Goal: Information Seeking & Learning: Check status

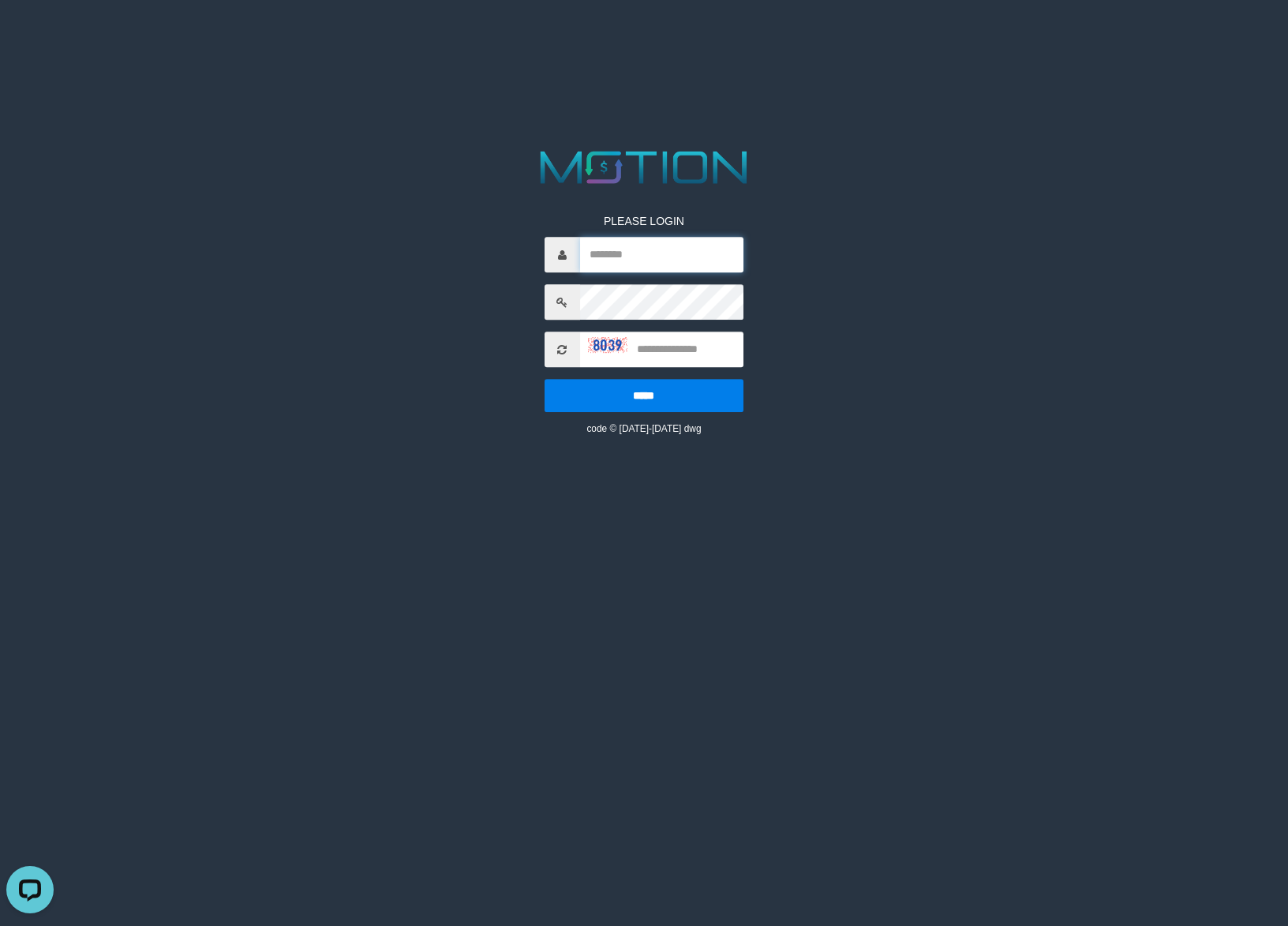
type input "******"
click at [691, 348] on input "text" at bounding box center [661, 349] width 164 height 35
type input "****"
click at [545, 379] on input "*****" at bounding box center [644, 394] width 199 height 33
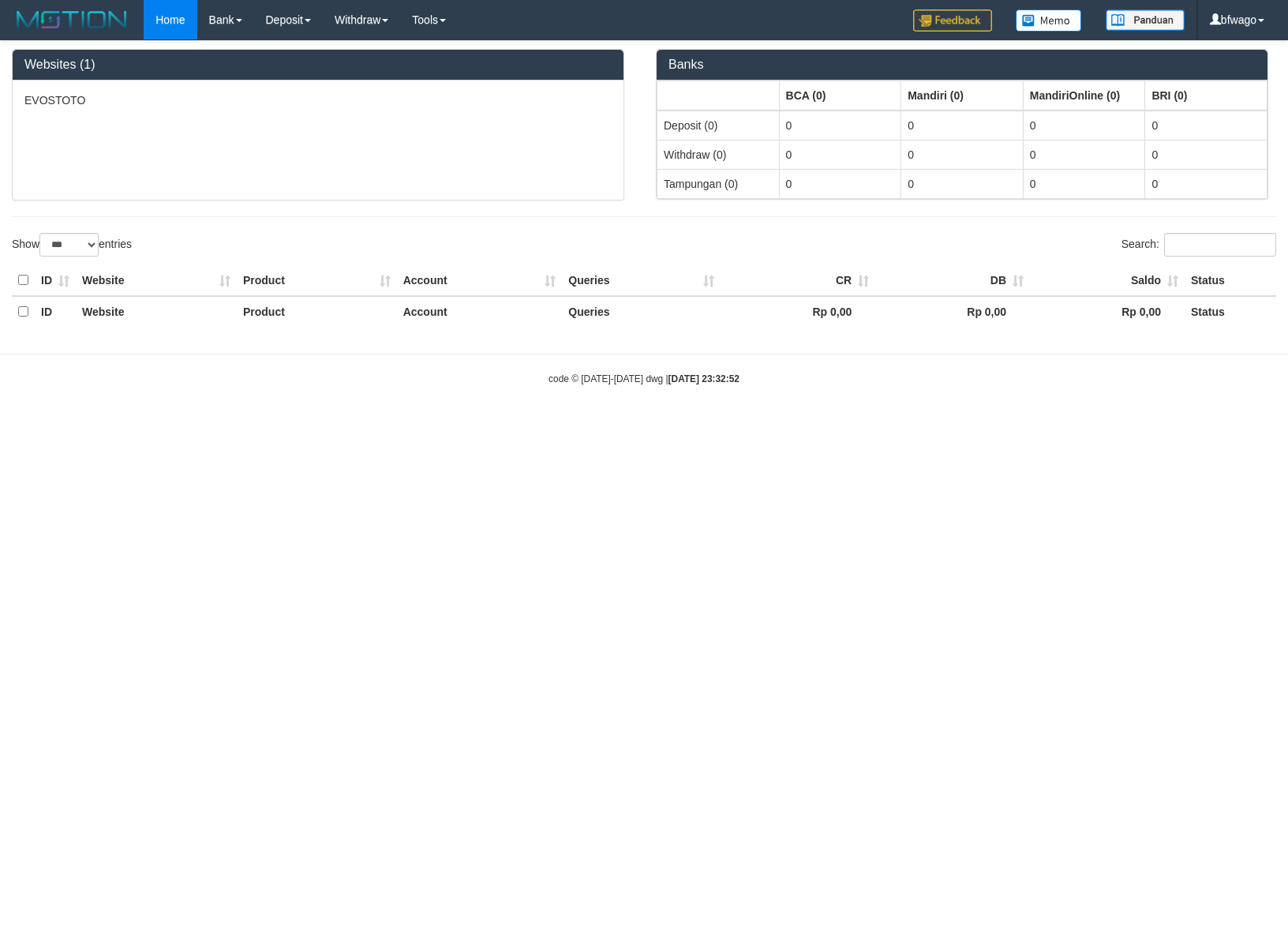
select select "***"
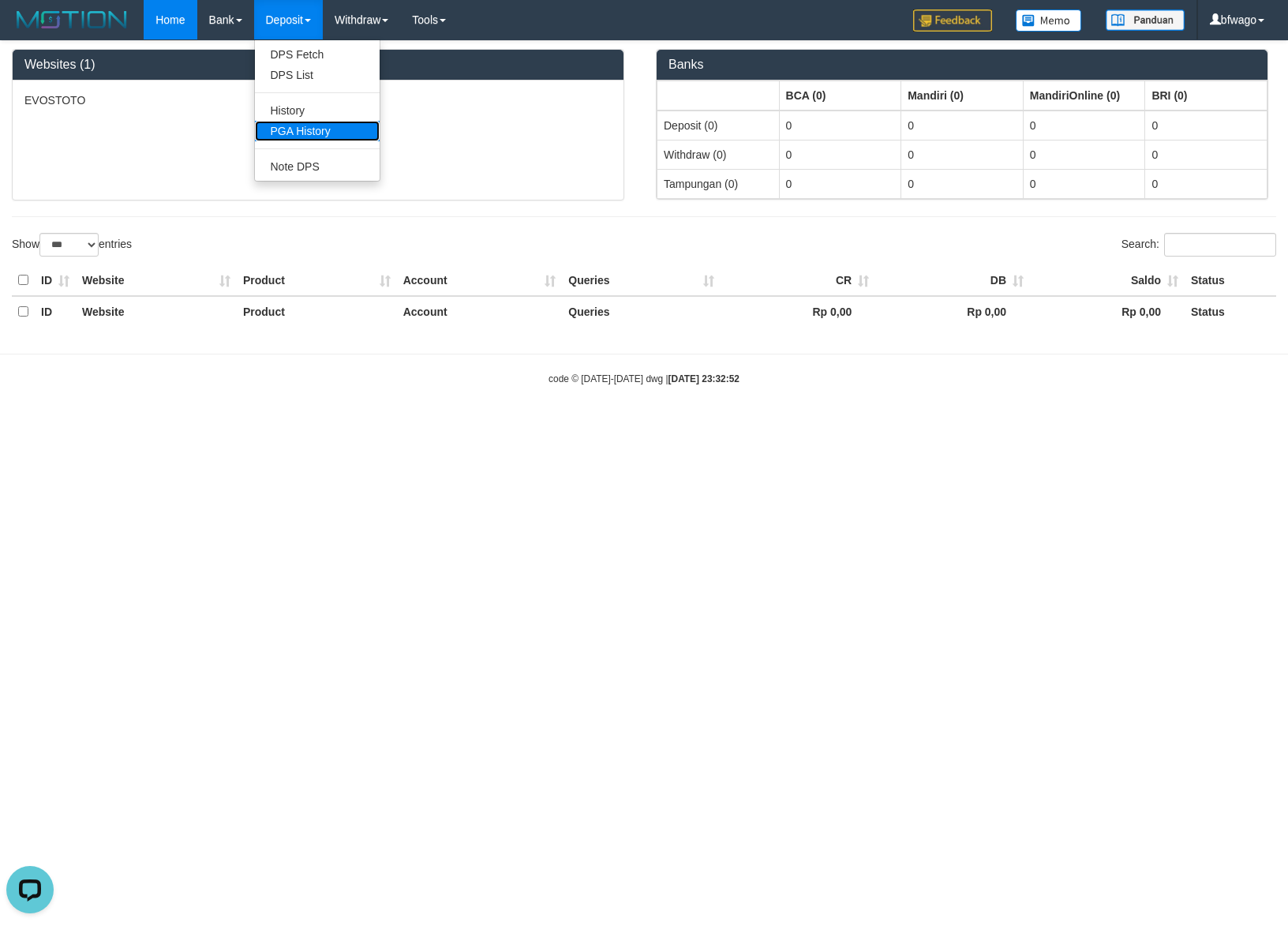
click at [327, 134] on link "PGA History" at bounding box center [316, 131] width 125 height 20
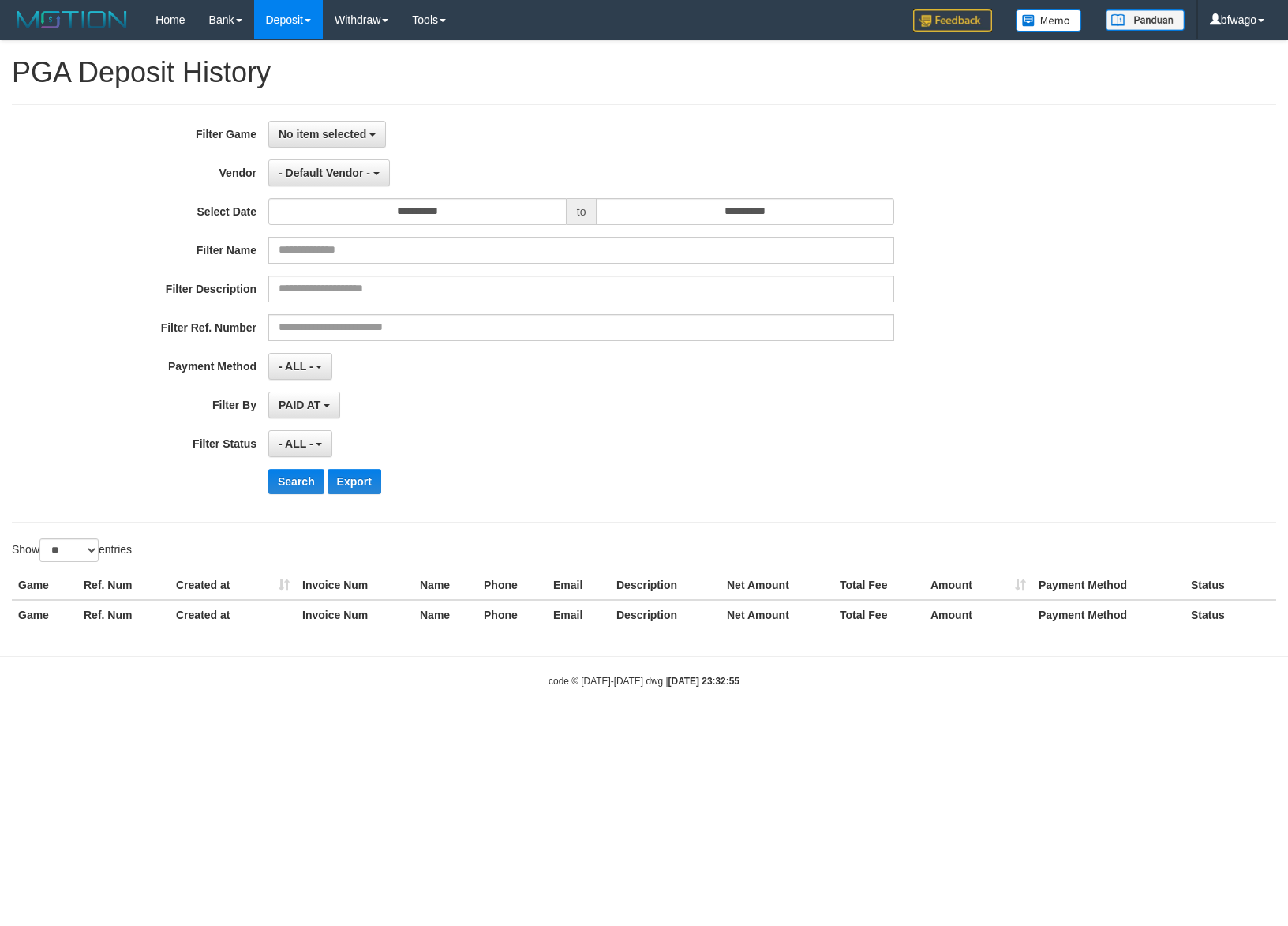
select select
select select "**"
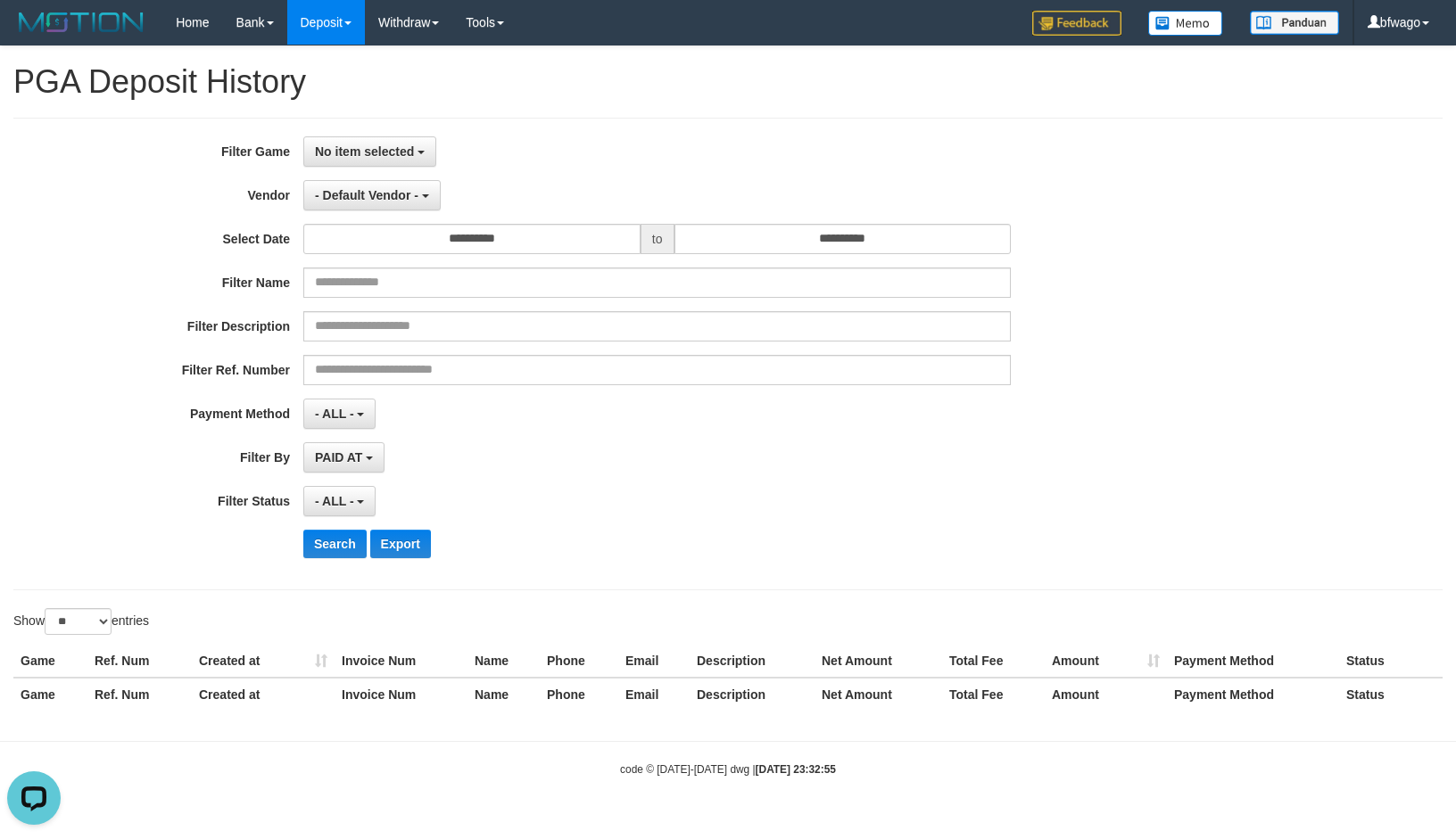
click at [814, 97] on h1 "PGA Deposit History" at bounding box center [728, 82] width 1429 height 36
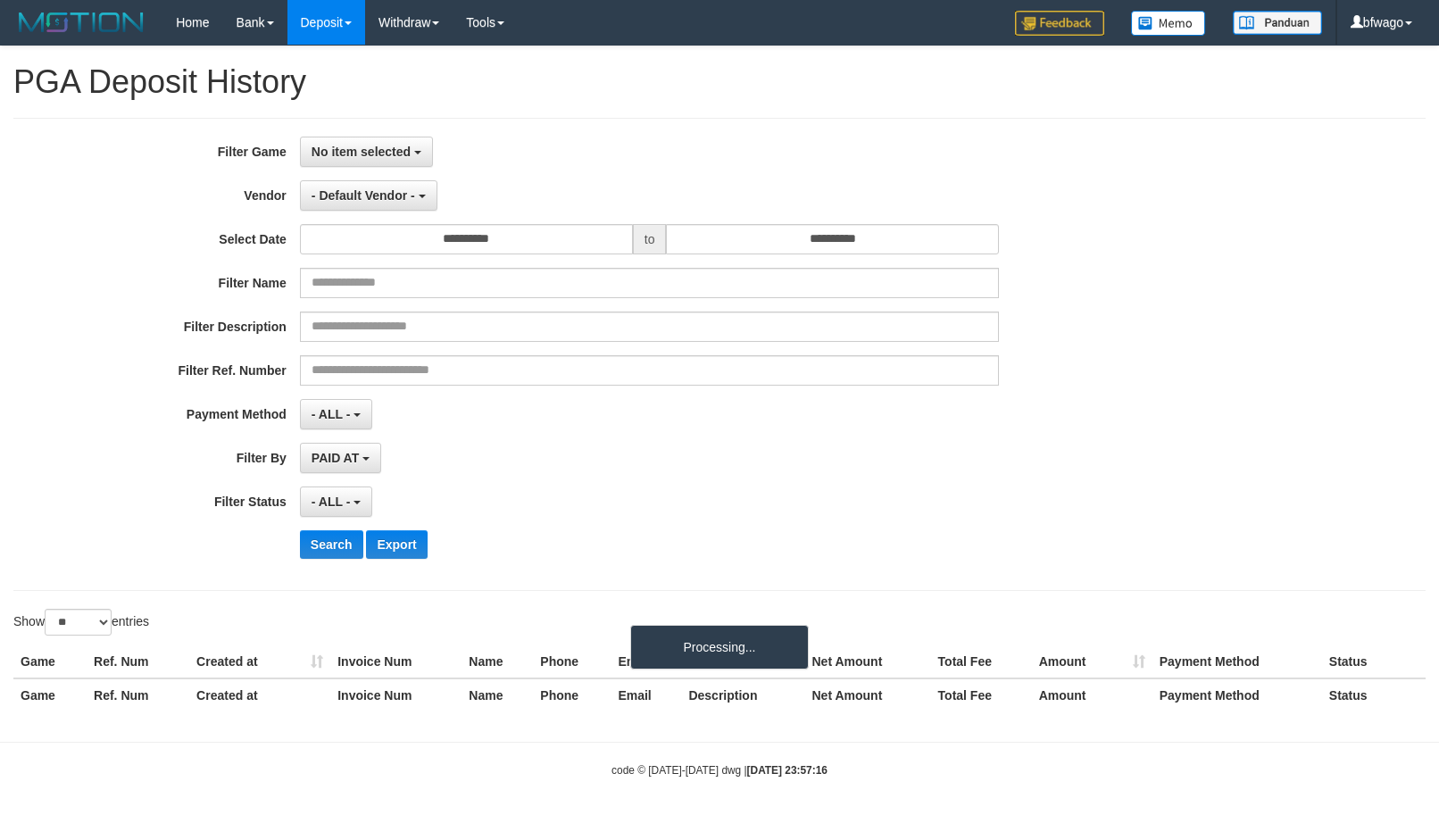
select select
select select "**"
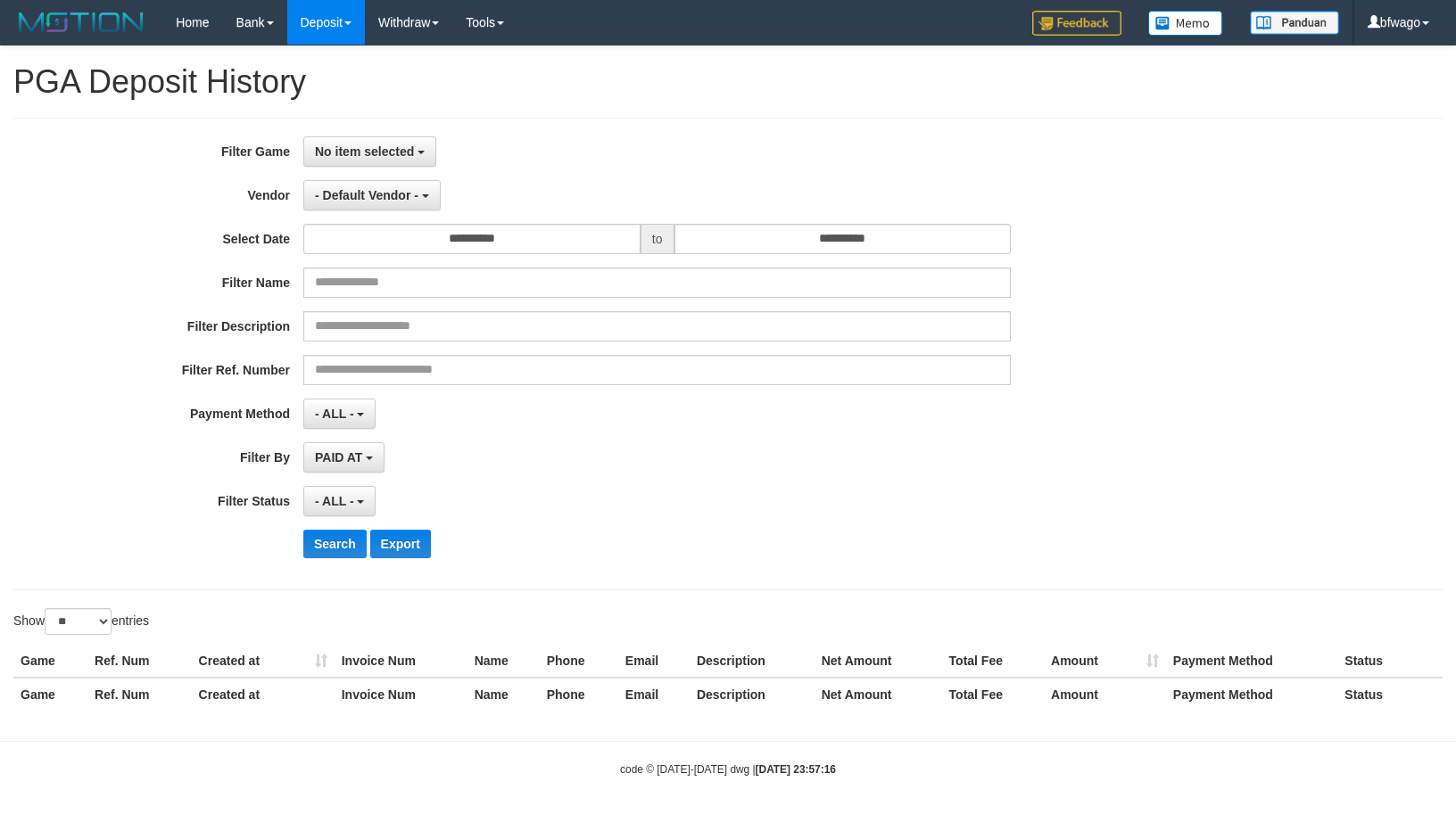
click at [843, 80] on h1 "PGA Deposit History" at bounding box center [728, 82] width 1429 height 36
click at [868, 98] on h1 "PGA Deposit History" at bounding box center [728, 82] width 1429 height 36
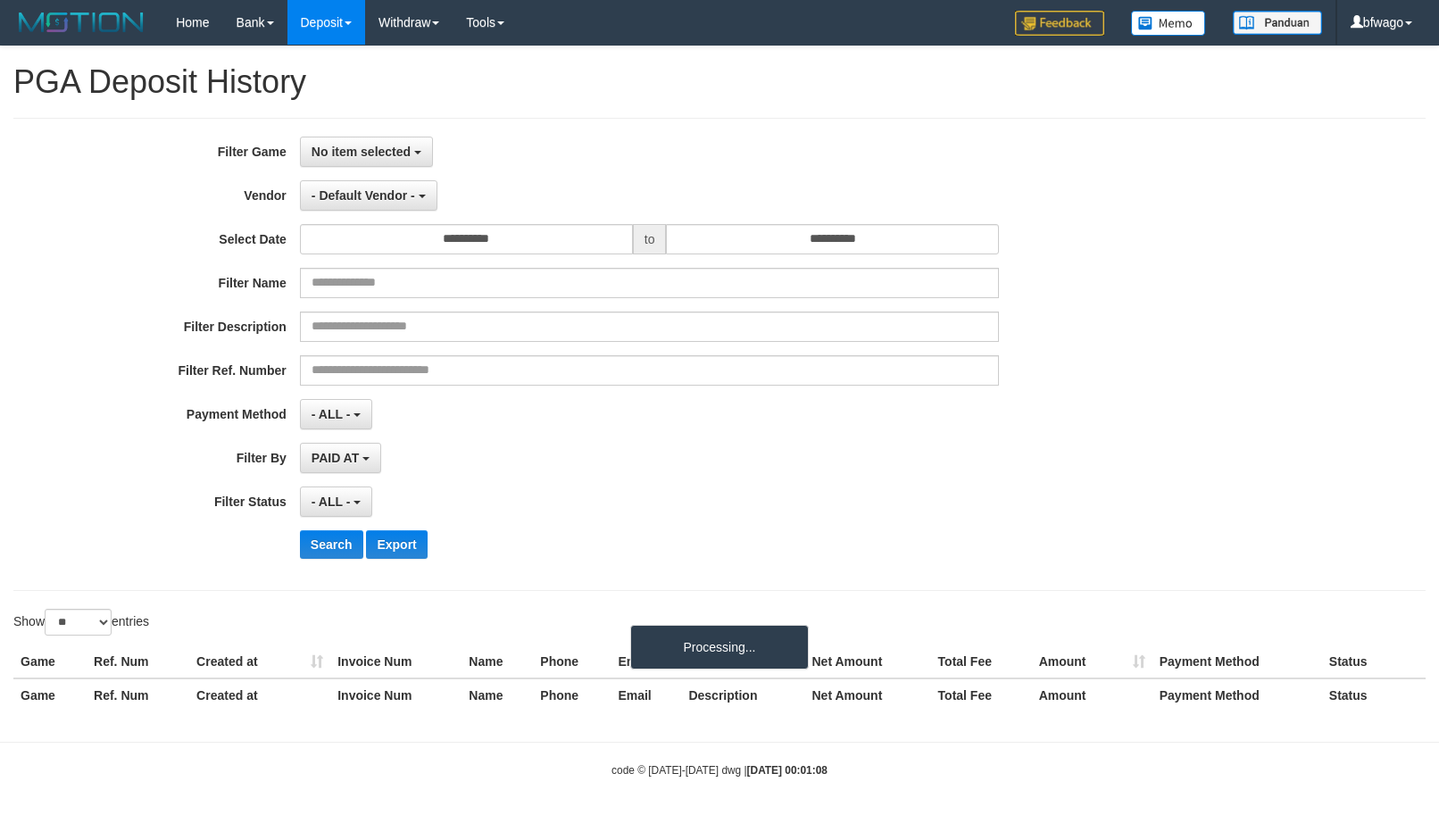
select select
select select "**"
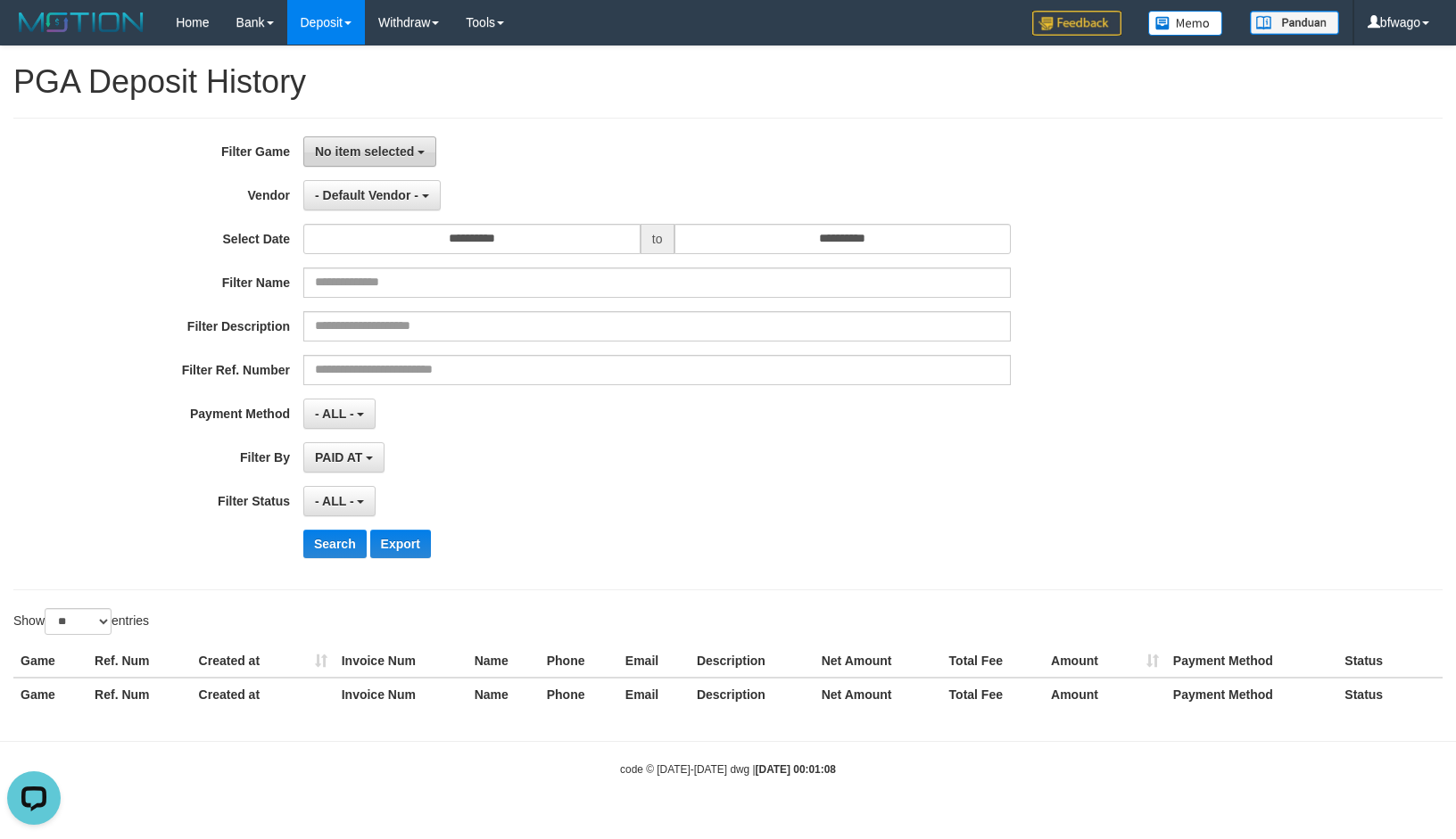
click at [423, 151] on b "button" at bounding box center [421, 153] width 7 height 4
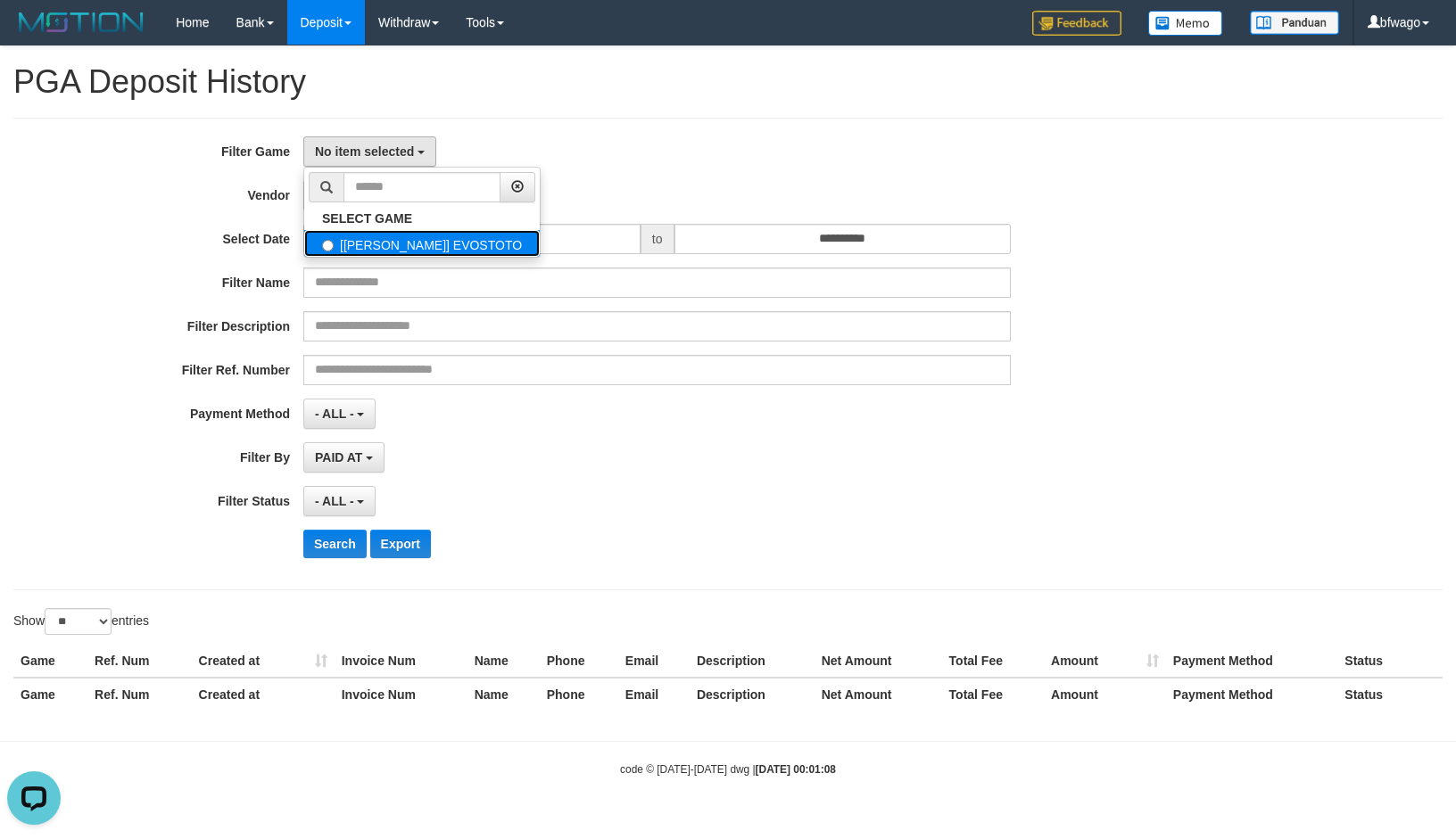
click at [370, 245] on label "[[PERSON_NAME]] EVOSTOTO" at bounding box center [422, 243] width 236 height 27
select select "****"
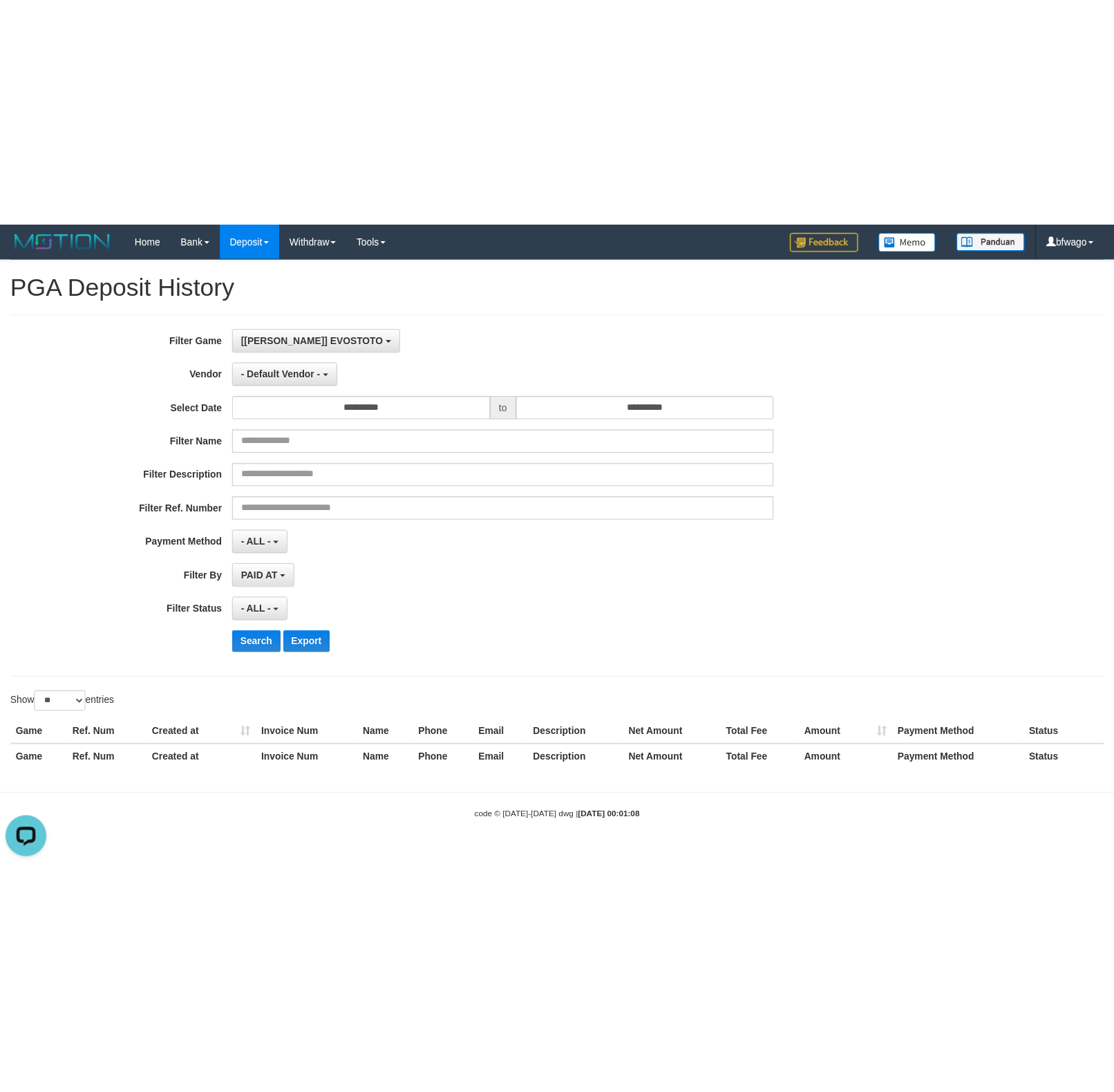
scroll to position [12, 0]
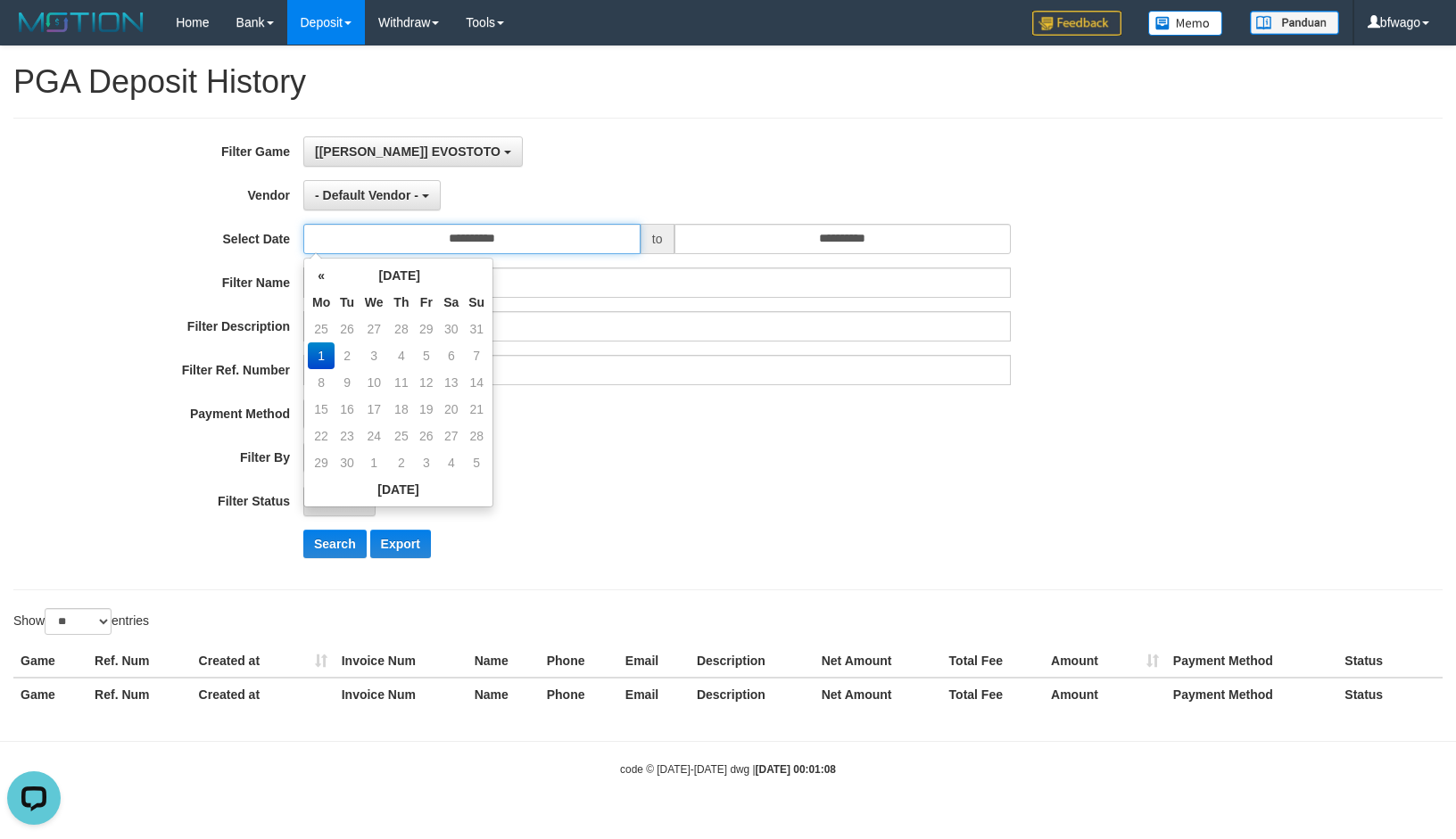
click at [521, 244] on input "**********" at bounding box center [472, 239] width 337 height 30
click at [568, 243] on input "**********" at bounding box center [472, 239] width 337 height 30
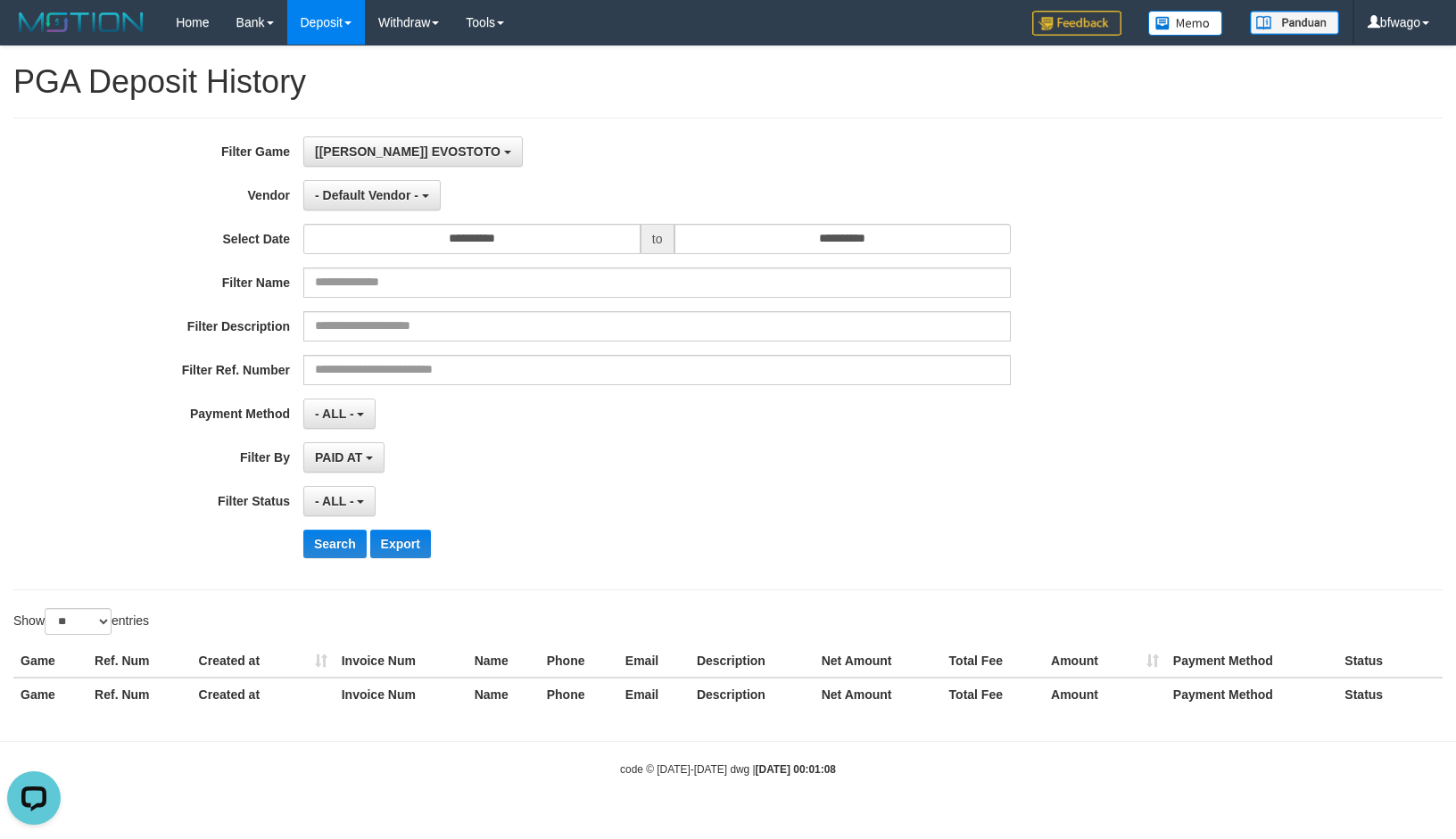
click at [760, 158] on div "[ITOTO] EVOSTOTO SELECT GAME [ITOTO] EVOSTOTO" at bounding box center [658, 152] width 708 height 30
click at [434, 152] on span "[[PERSON_NAME]] EVOSTOTO" at bounding box center [408, 152] width 186 height 14
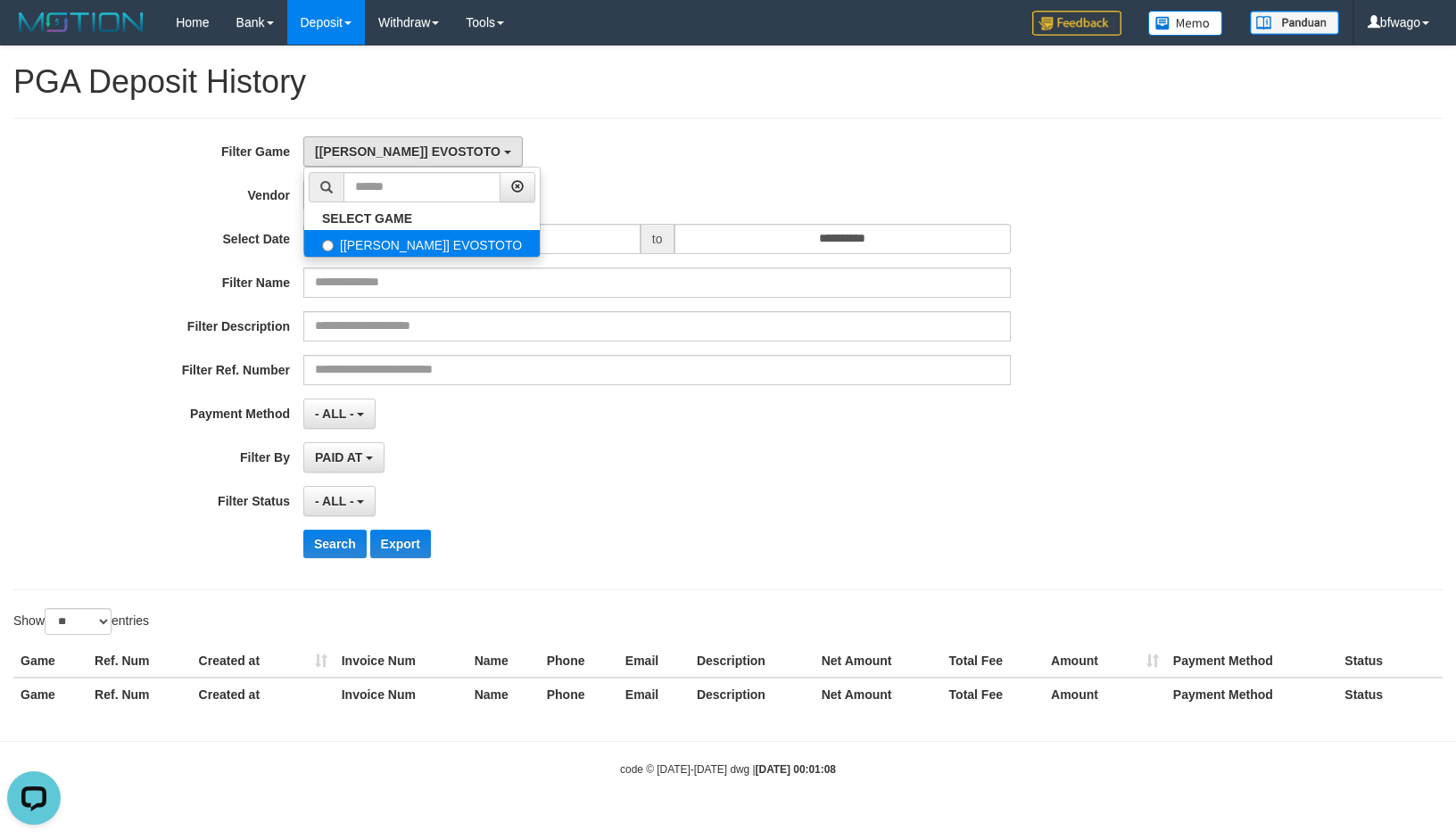
drag, startPoint x: 448, startPoint y: 246, endPoint x: 461, endPoint y: 254, distance: 15.3
click at [448, 246] on label "[[PERSON_NAME]] EVOSTOTO" at bounding box center [422, 243] width 236 height 27
click at [722, 176] on div "**********" at bounding box center [607, 355] width 1213 height 435
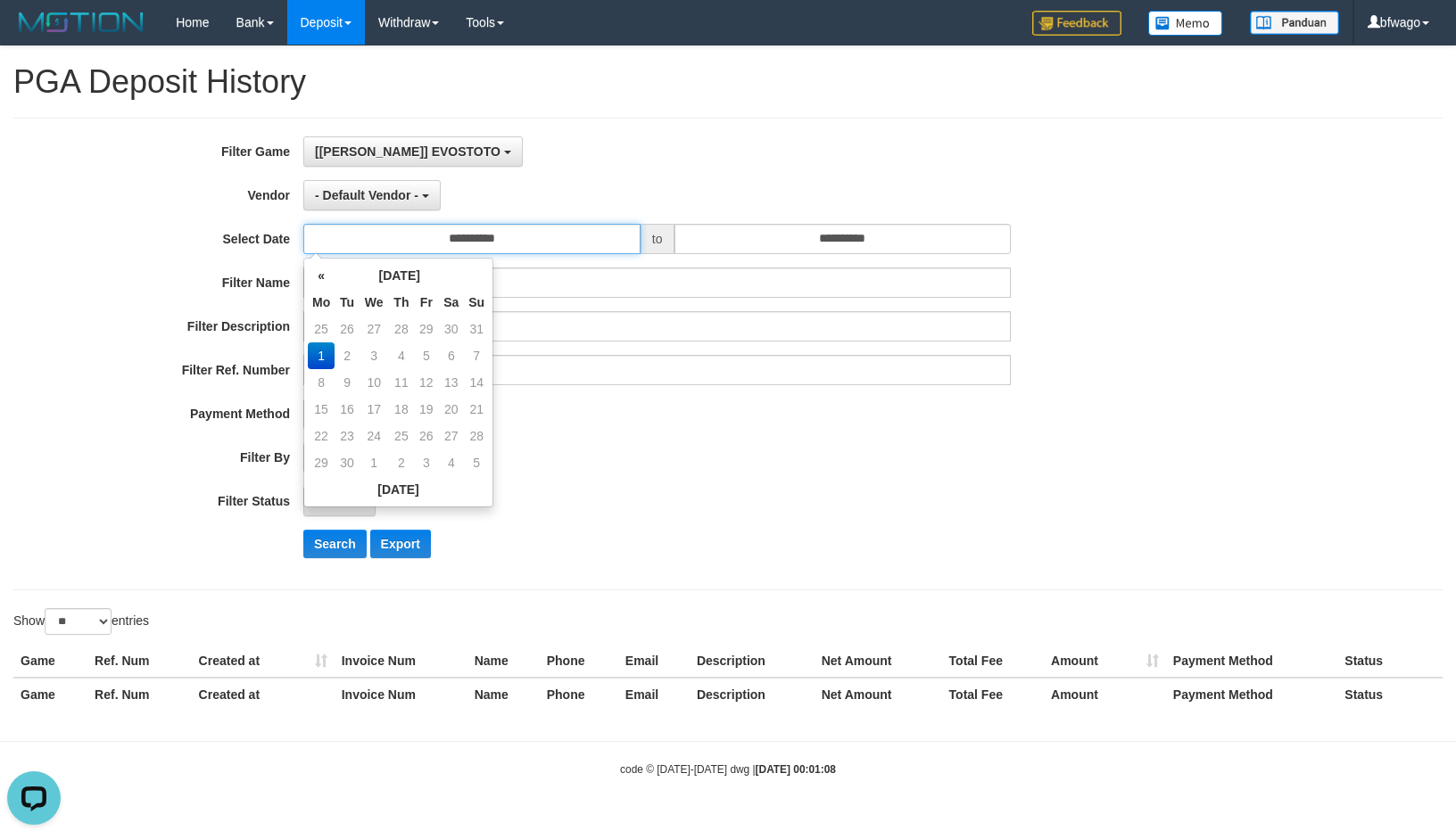
click at [554, 233] on input "**********" at bounding box center [472, 239] width 337 height 30
click at [322, 277] on th "«" at bounding box center [321, 275] width 27 height 27
click at [480, 431] on td "31" at bounding box center [476, 435] width 25 height 27
type input "**********"
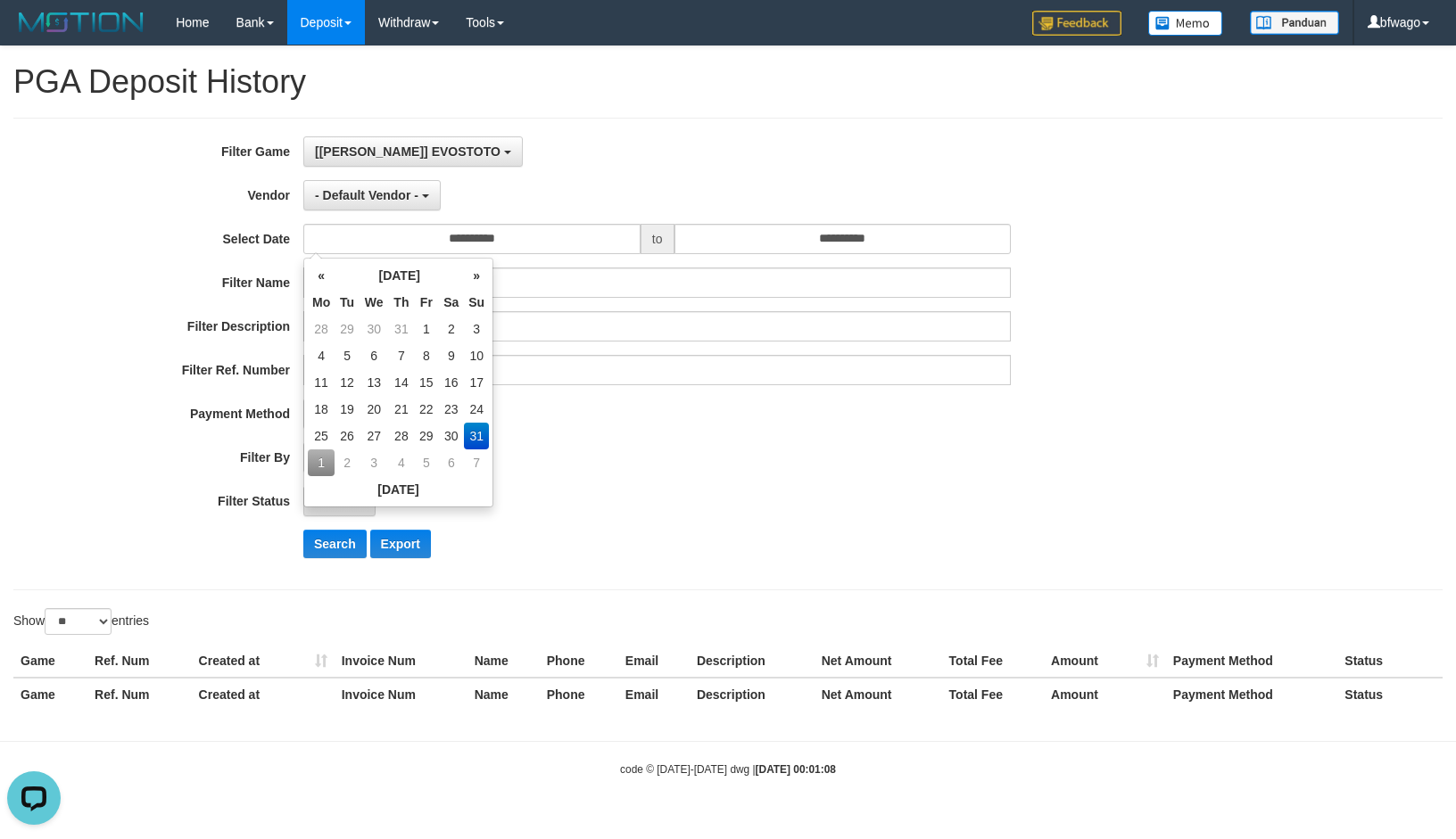
drag, startPoint x: 687, startPoint y: 438, endPoint x: 707, endPoint y: 426, distance: 23.3
click at [690, 438] on div "**********" at bounding box center [607, 355] width 1213 height 435
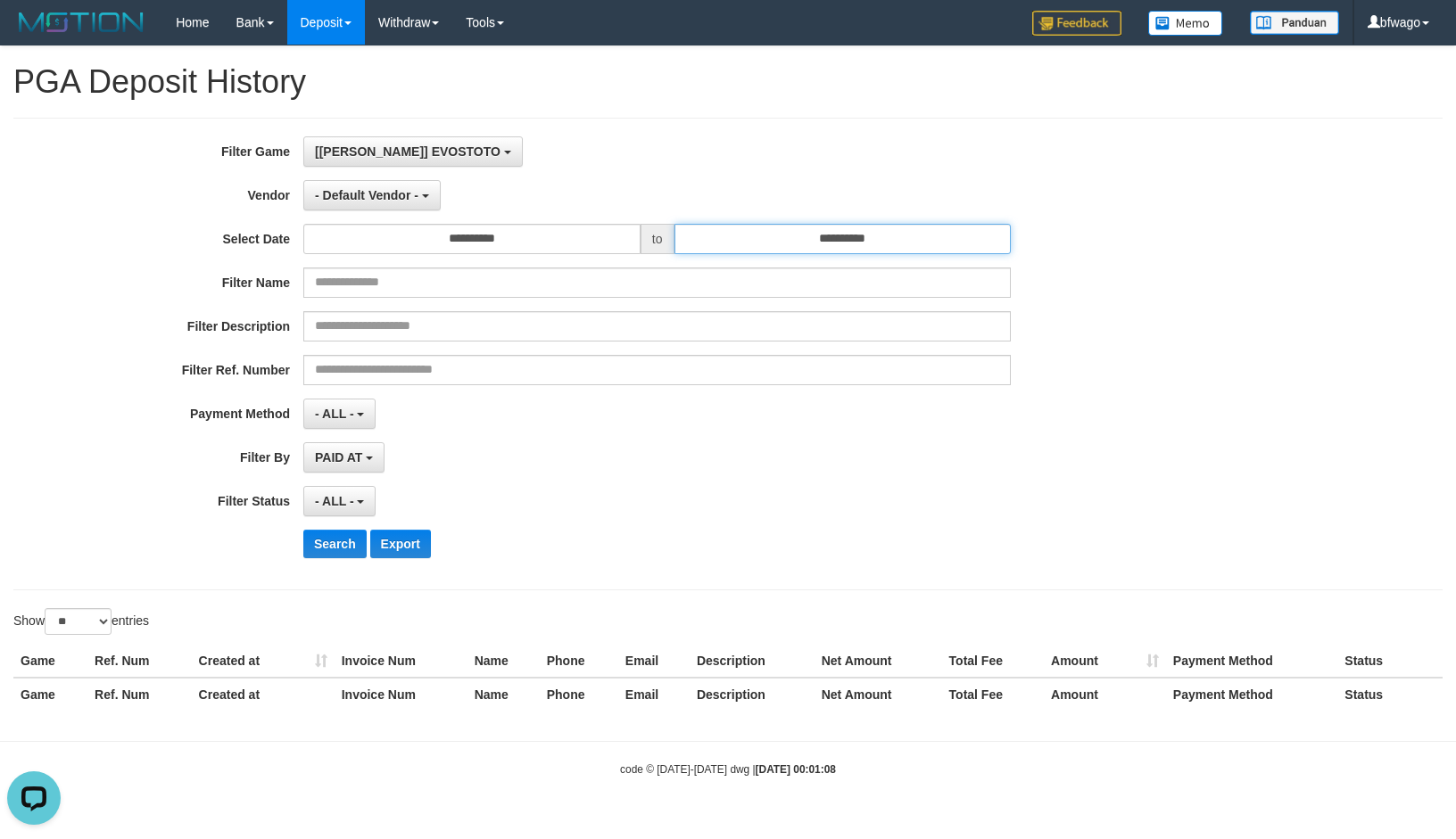
click at [861, 240] on input "**********" at bounding box center [842, 239] width 337 height 30
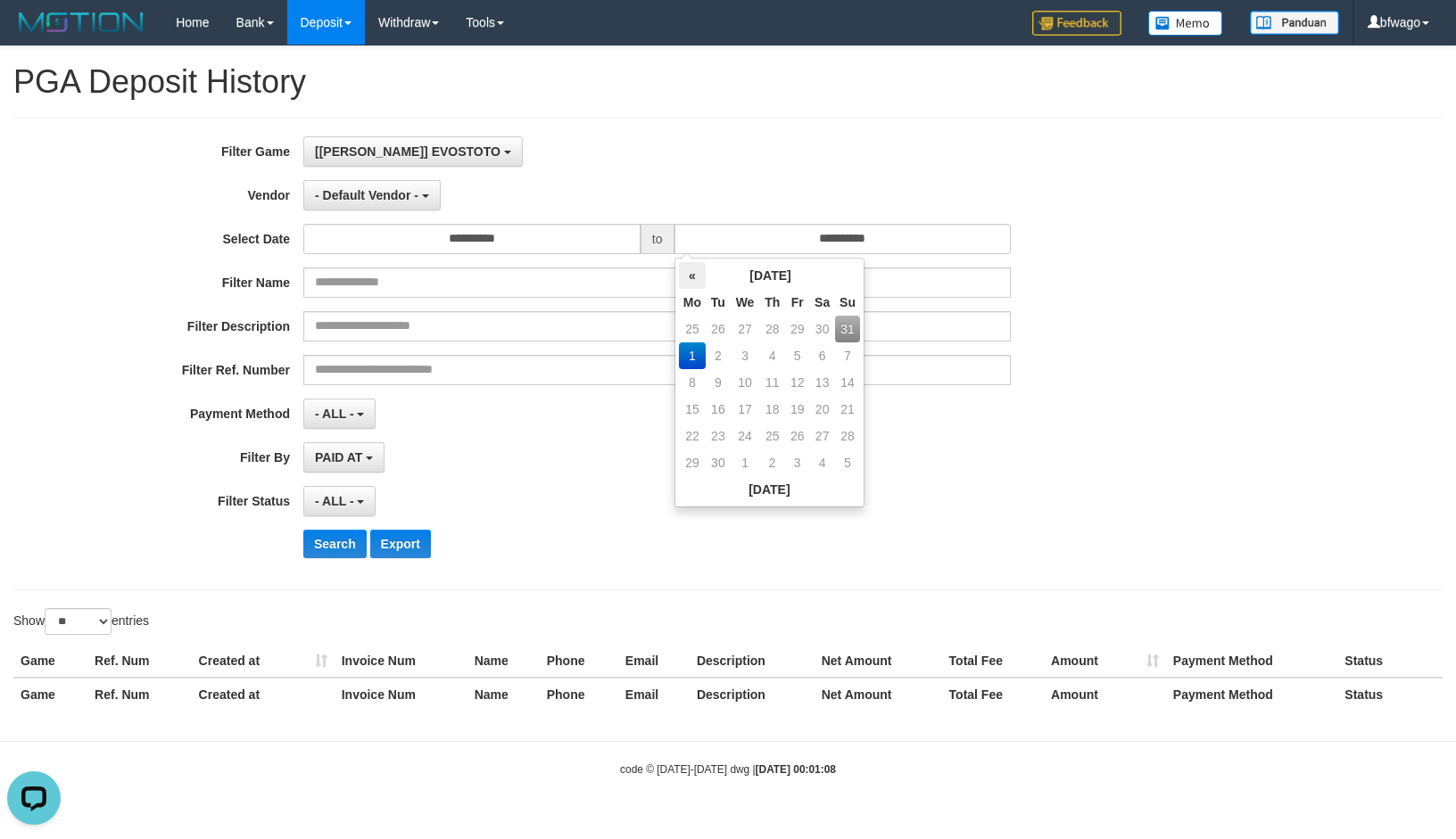
click at [693, 271] on th "«" at bounding box center [692, 275] width 27 height 27
click at [849, 429] on td "31" at bounding box center [847, 435] width 25 height 27
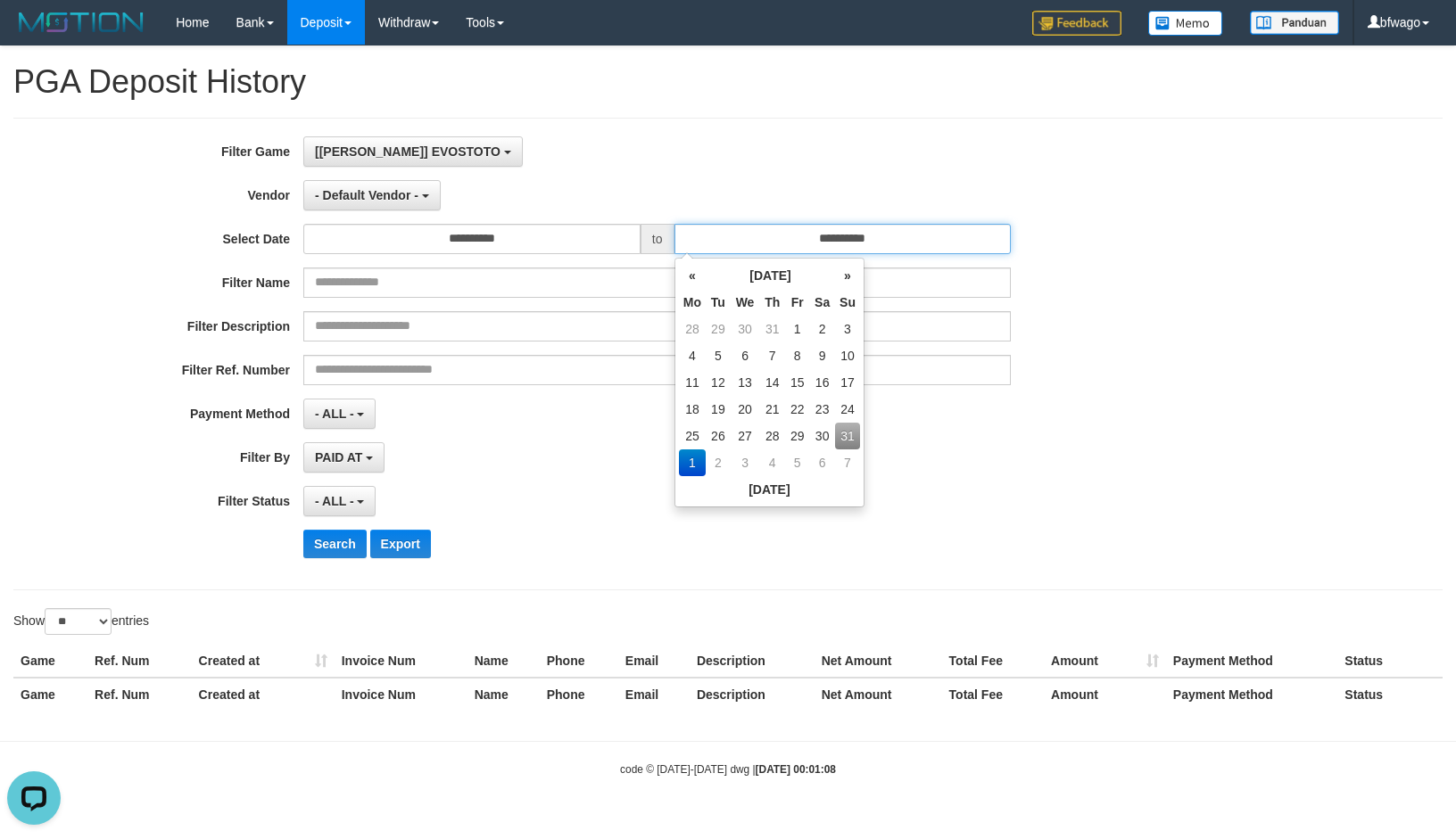
type input "**********"
click at [995, 433] on div "**********" at bounding box center [607, 355] width 1213 height 435
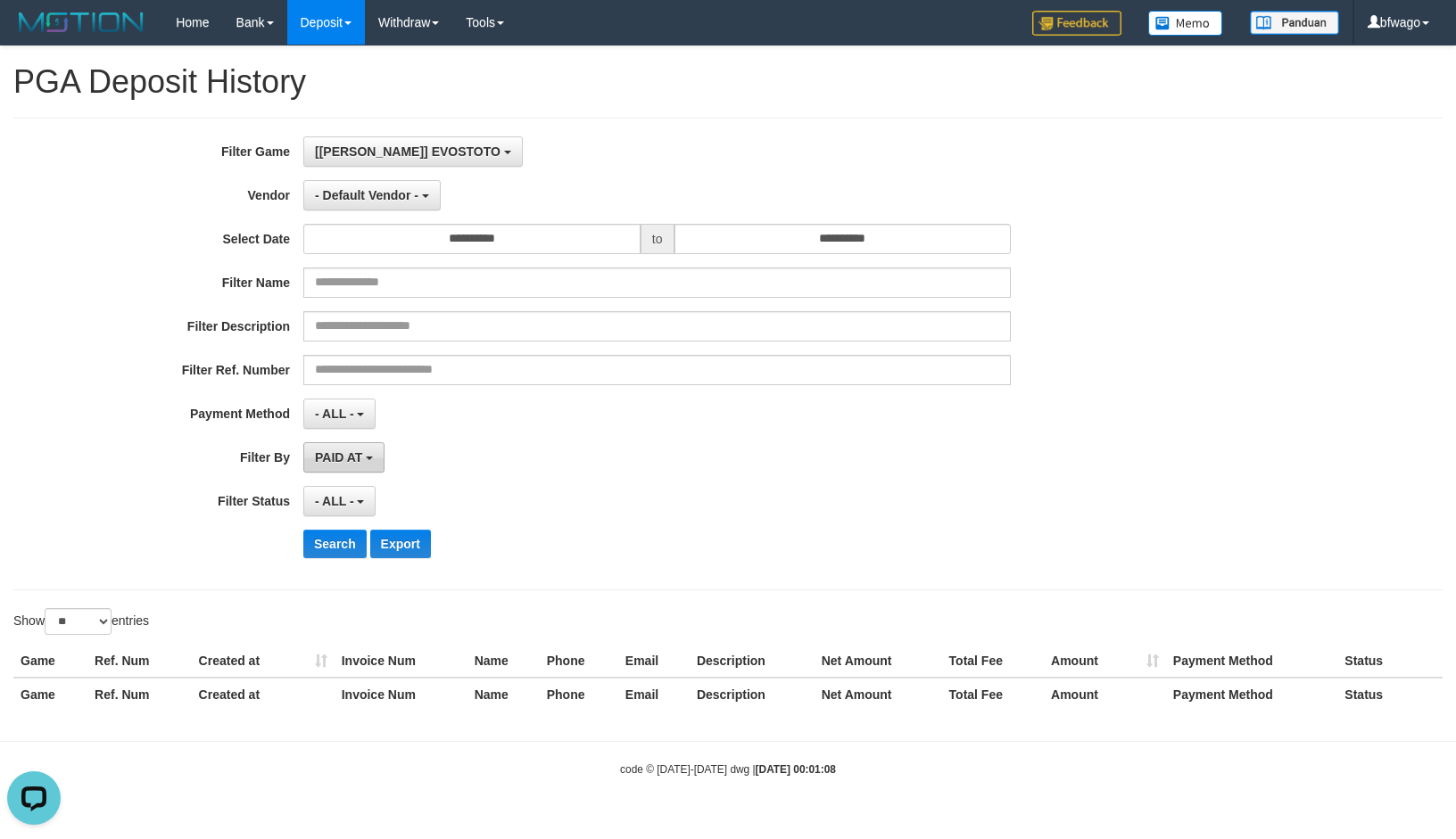
click at [344, 460] on span "PAID AT" at bounding box center [338, 457] width 47 height 14
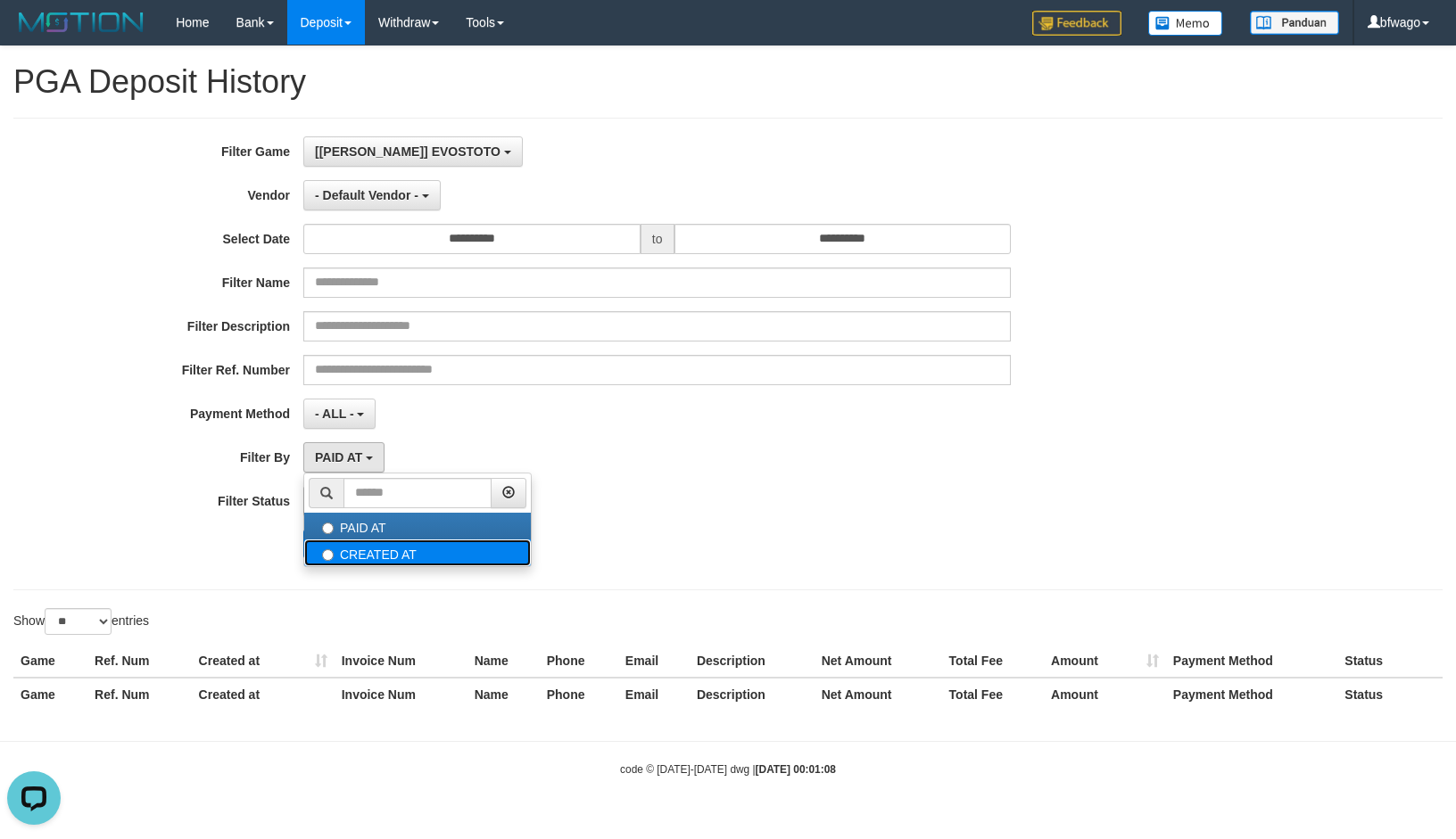
click at [405, 551] on label "CREATED AT" at bounding box center [417, 552] width 227 height 27
select select "*"
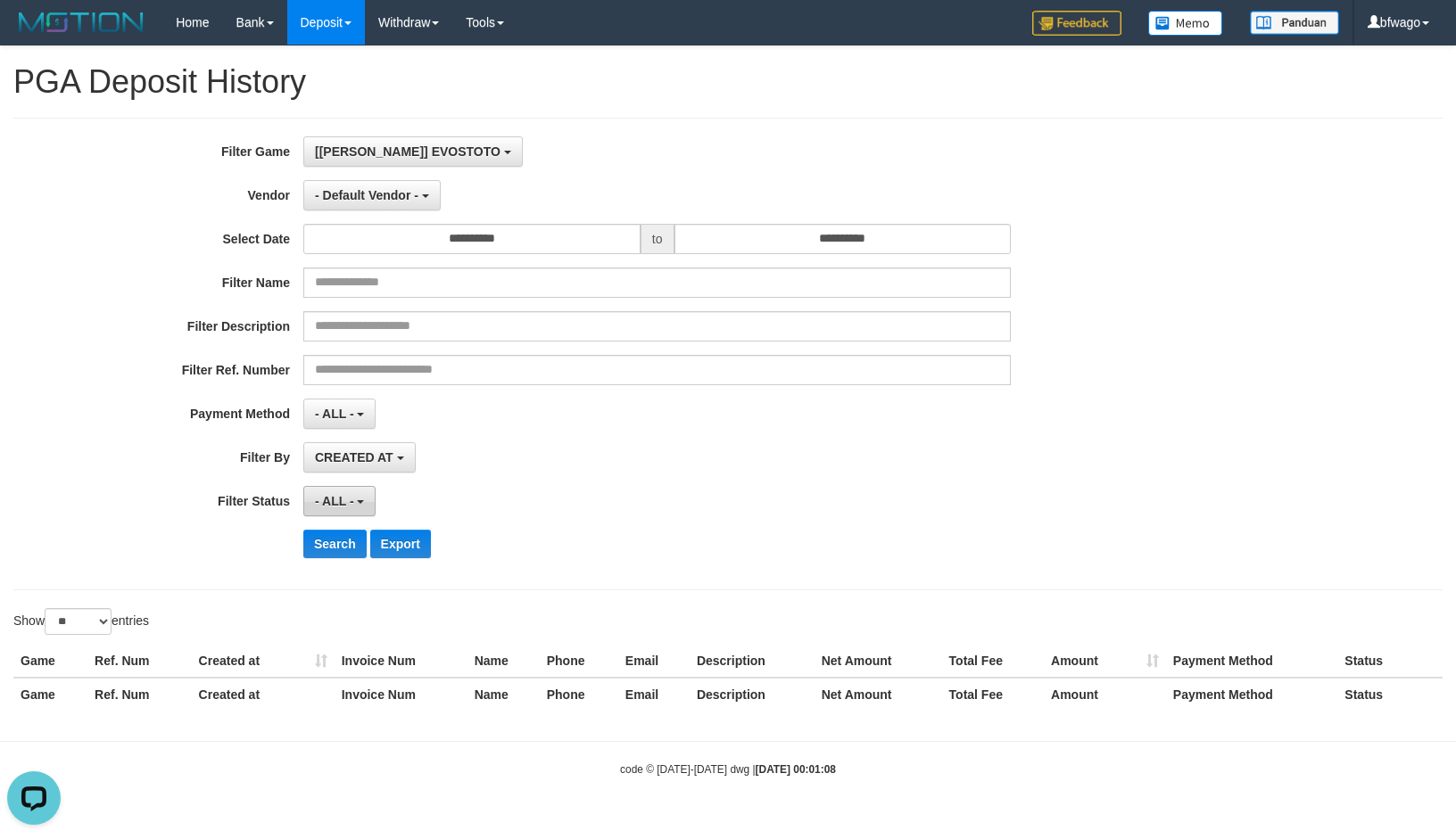
click at [361, 501] on button "- ALL -" at bounding box center [340, 501] width 72 height 30
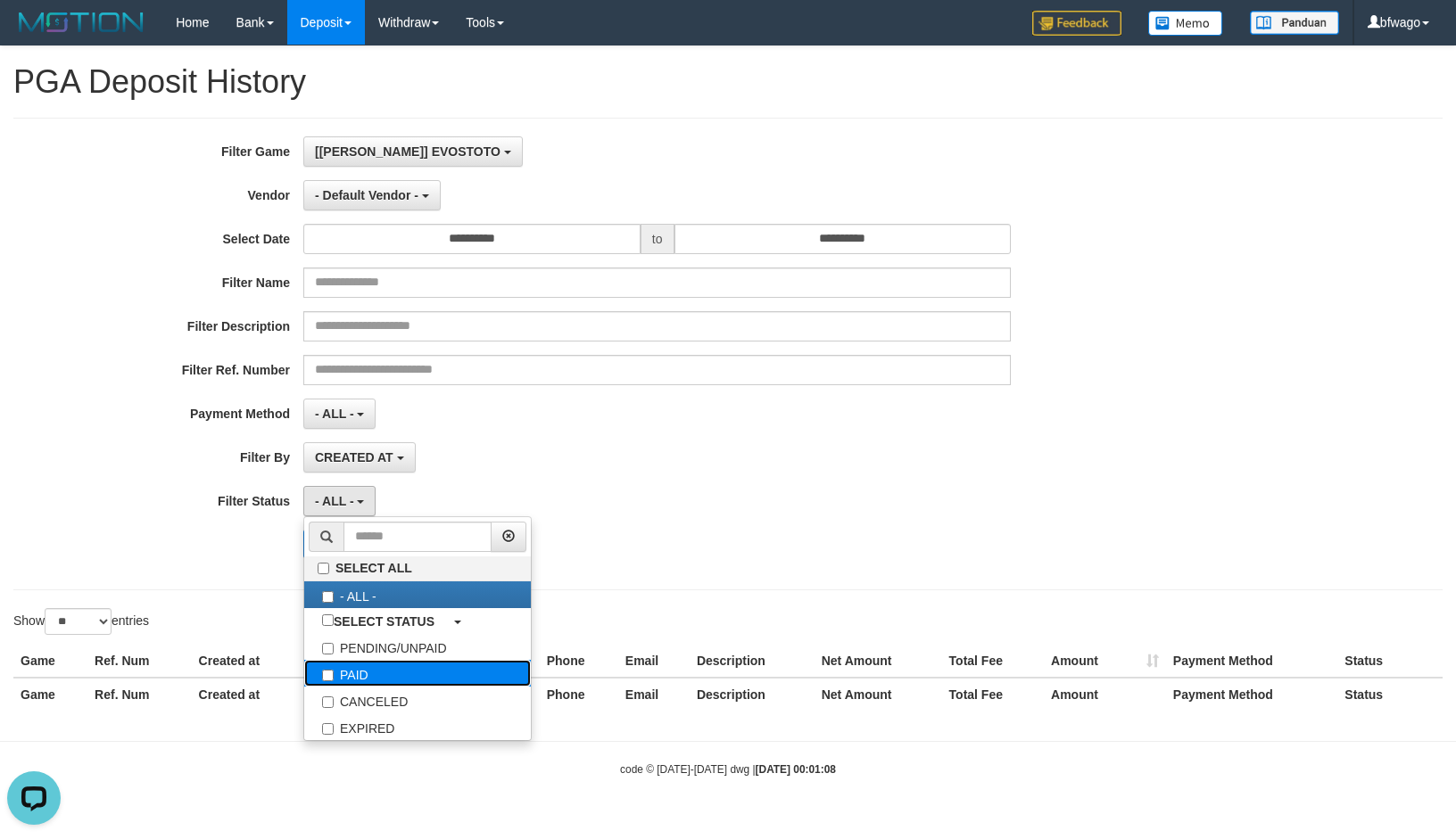
click at [361, 681] on label "PAID" at bounding box center [417, 673] width 227 height 27
select select "*"
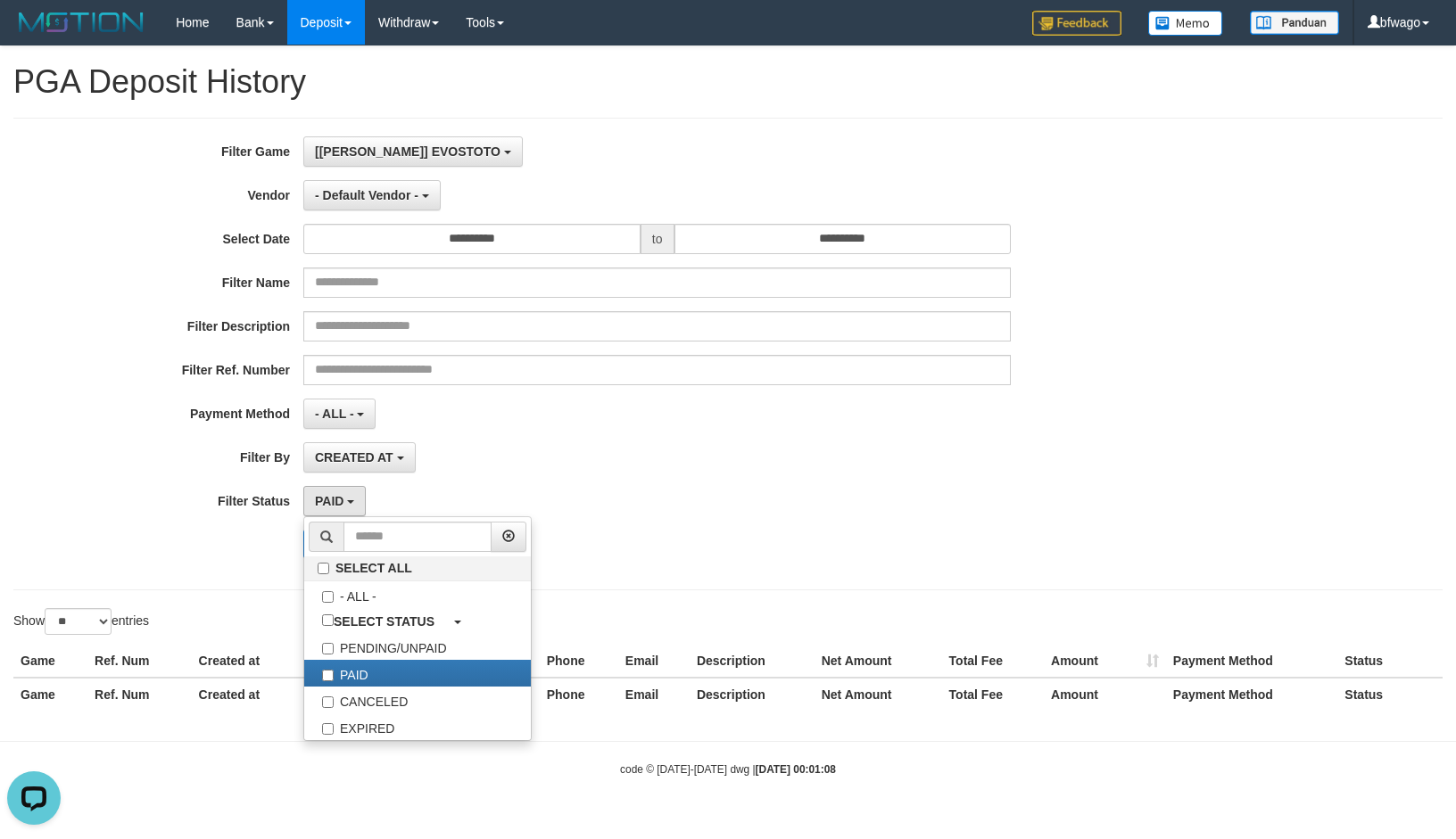
click at [847, 536] on div "Search Export" at bounding box center [758, 543] width 910 height 29
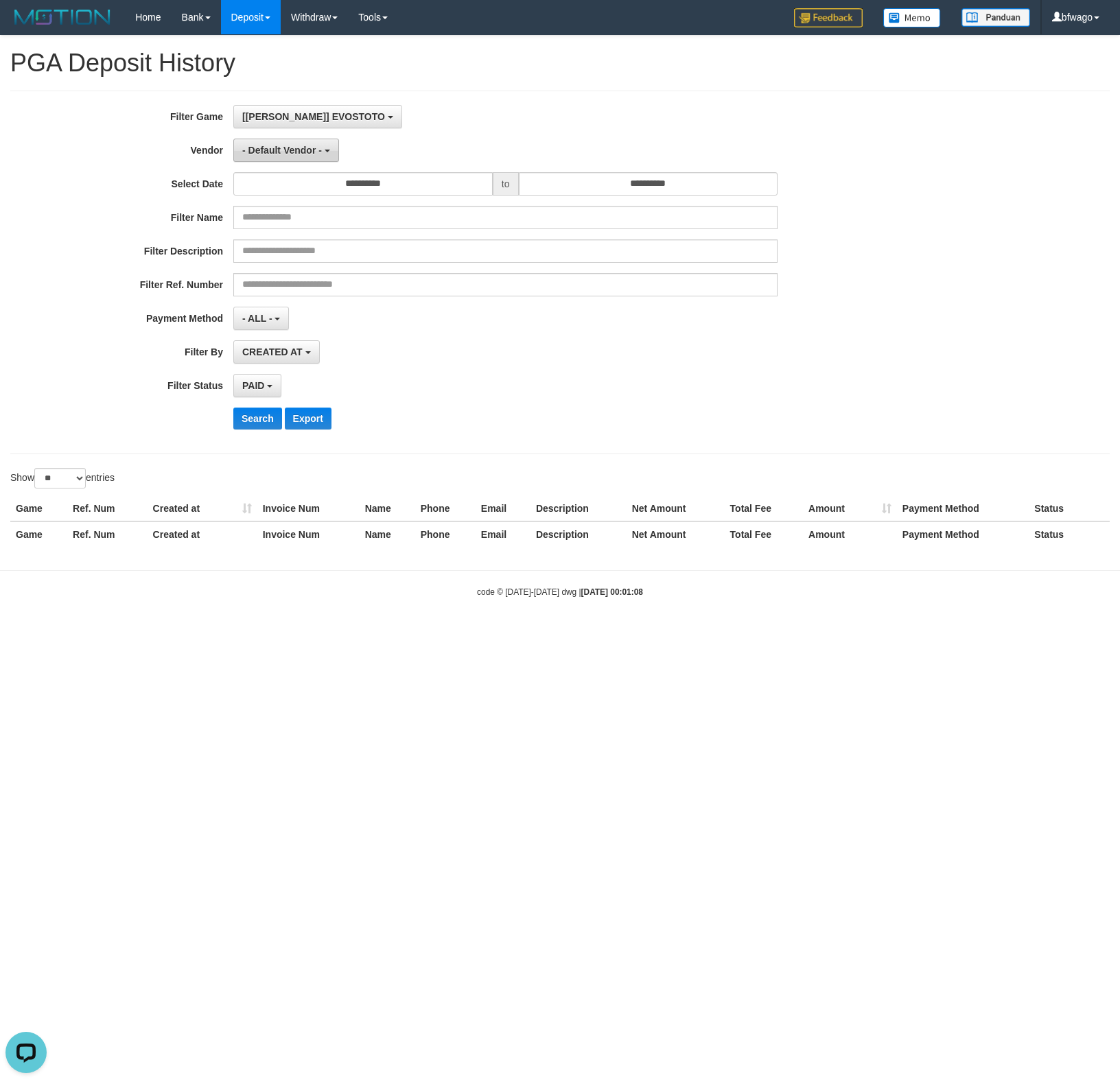
click at [304, 150] on span "- Default Vendor -" at bounding box center [282, 150] width 80 height 11
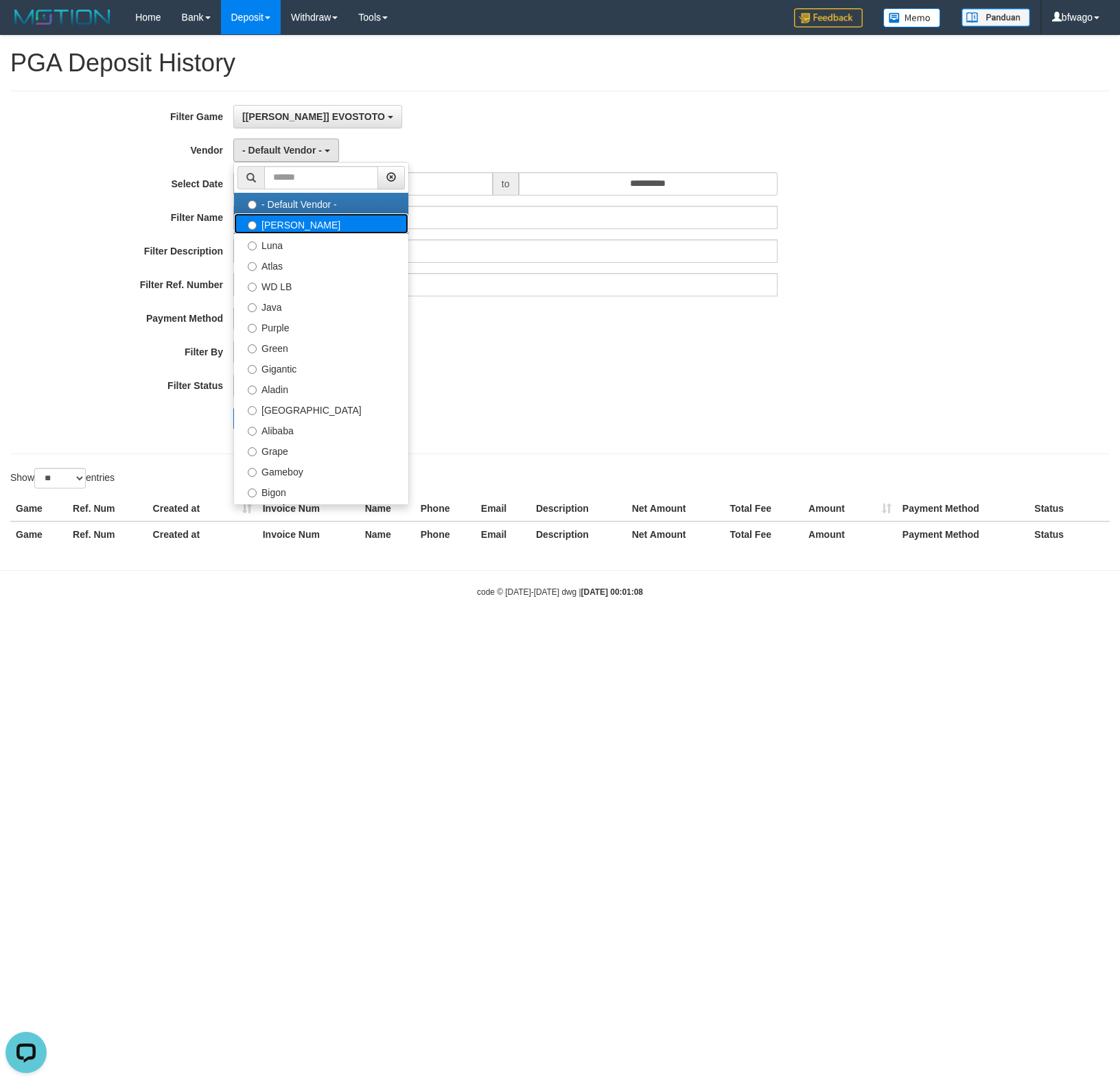
click at [304, 225] on label "[PERSON_NAME]" at bounding box center [321, 224] width 174 height 21
select select "**********"
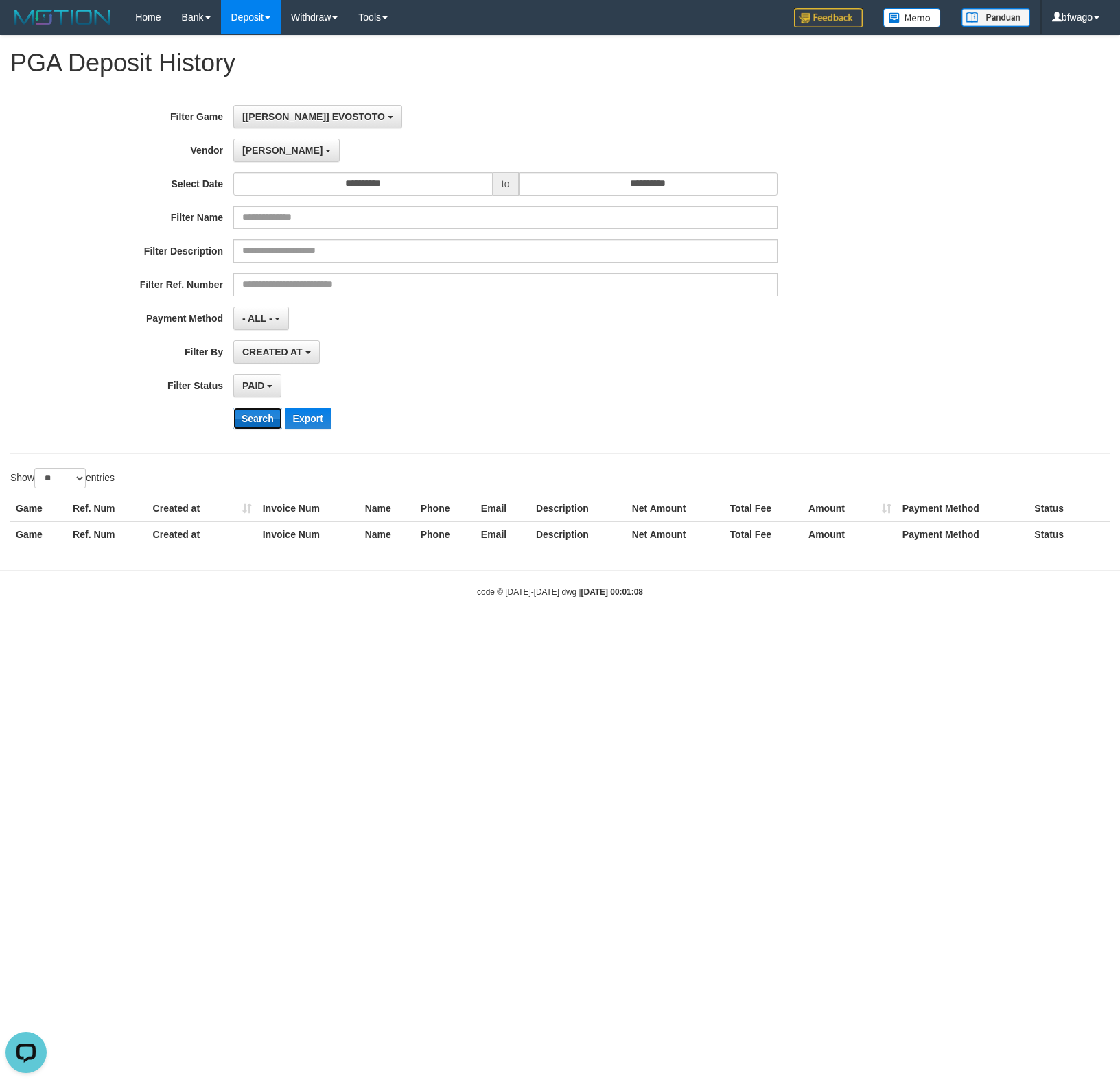
click at [262, 425] on button "Search" at bounding box center [258, 418] width 48 height 22
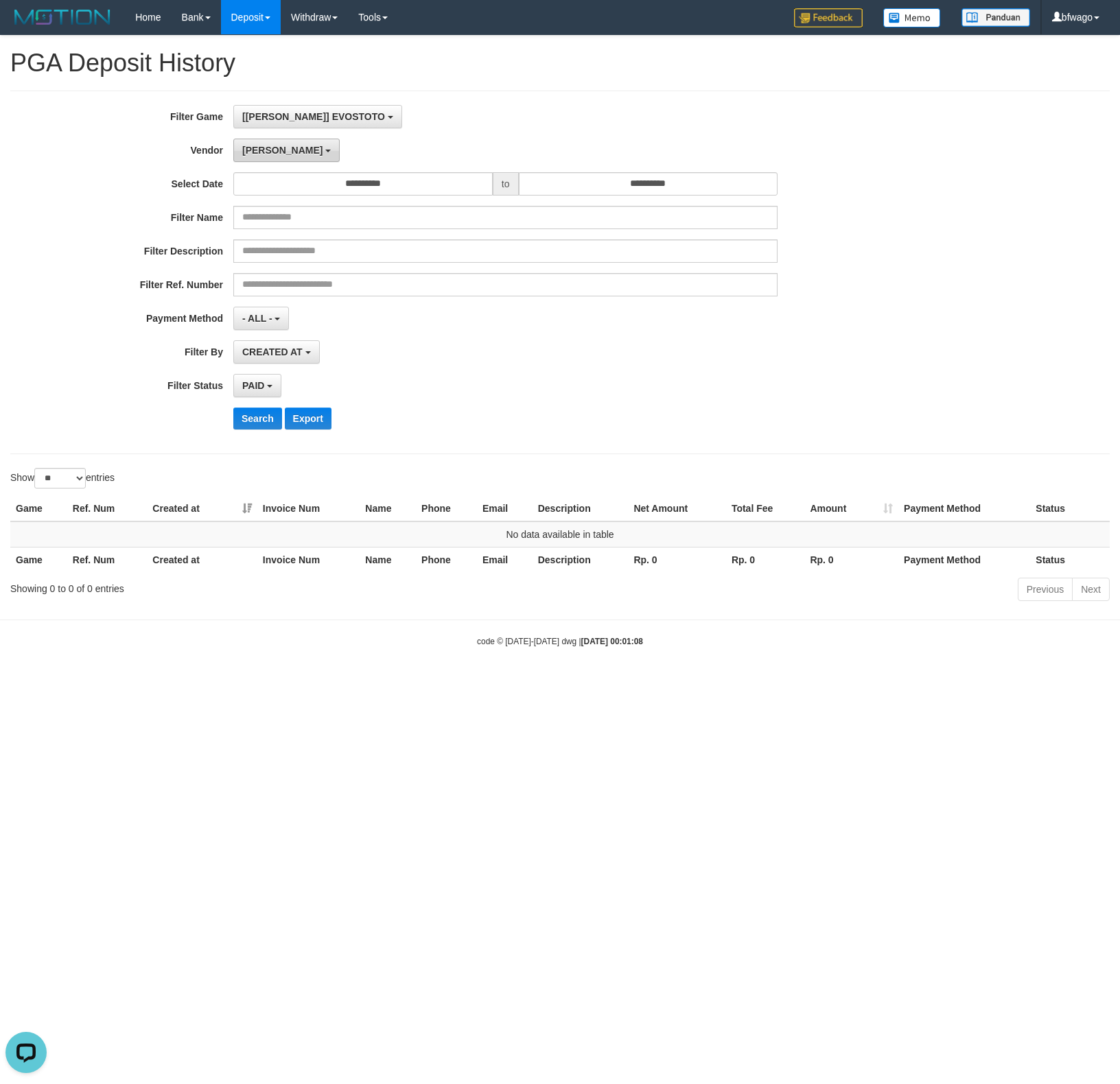
click at [258, 152] on span "[PERSON_NAME]" at bounding box center [282, 150] width 80 height 11
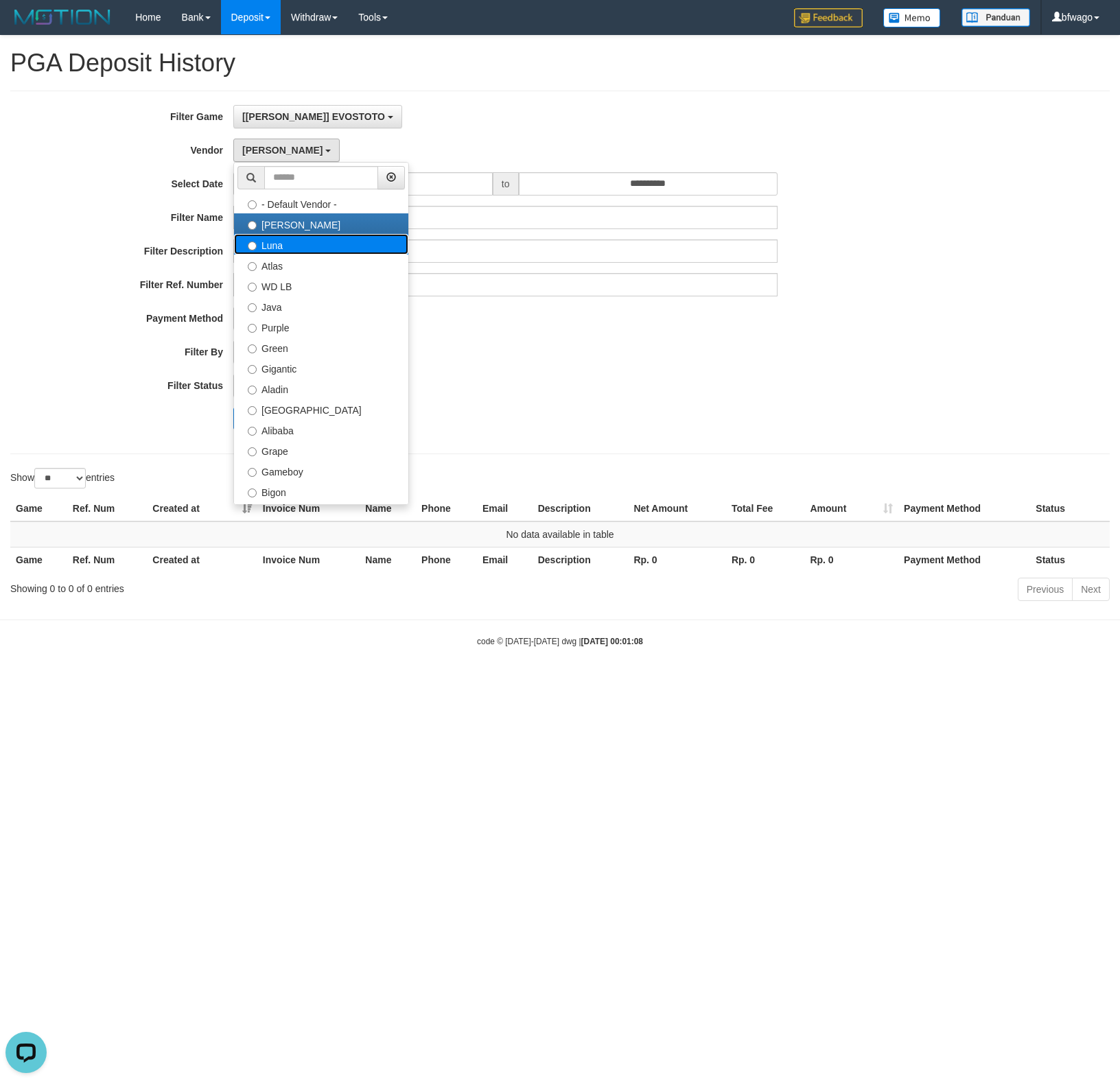
click at [285, 253] on label "Luna" at bounding box center [321, 244] width 174 height 21
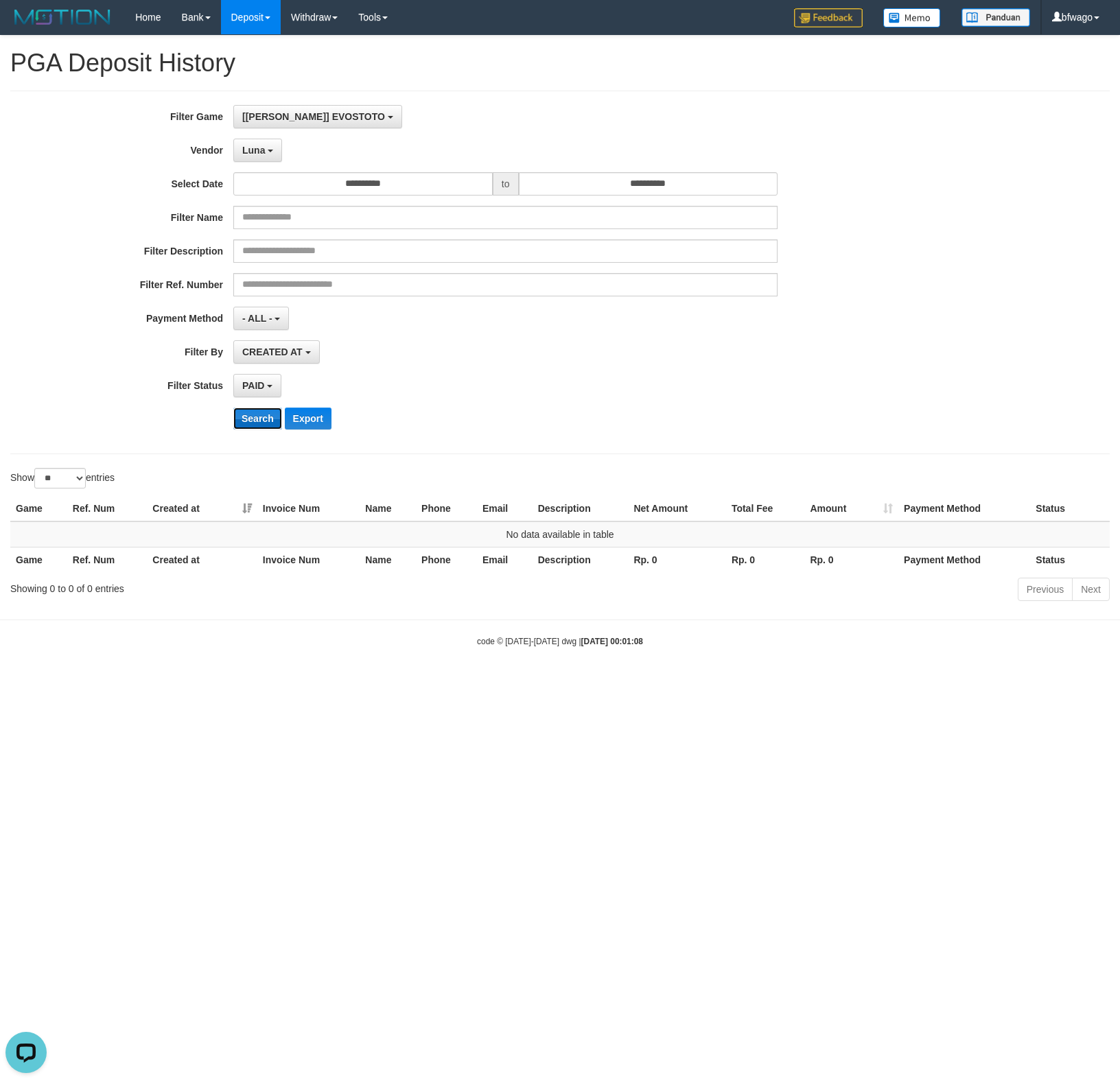
click at [257, 424] on button "Search" at bounding box center [258, 418] width 48 height 22
click at [241, 140] on button "Luna" at bounding box center [258, 150] width 48 height 23
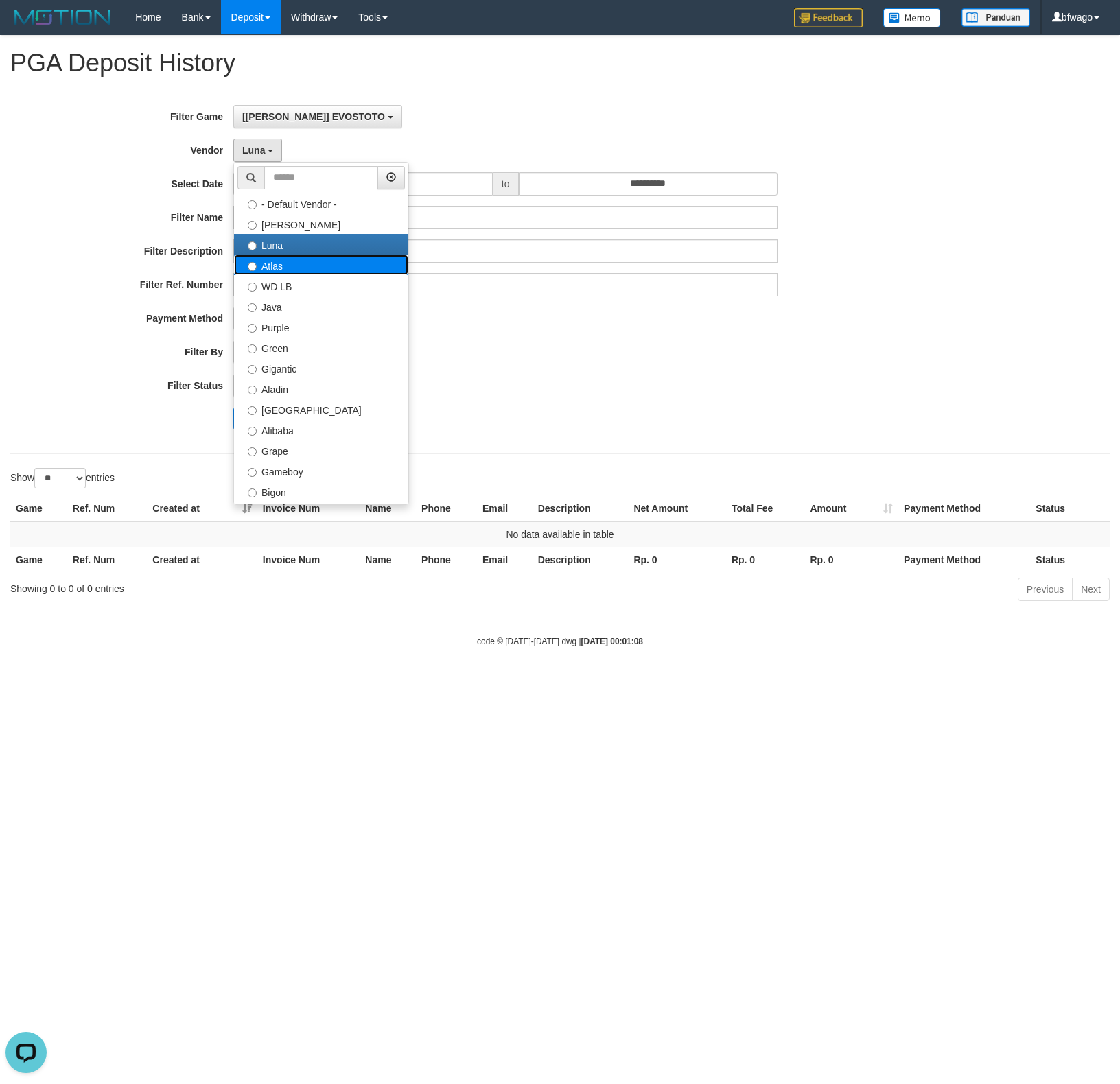
click at [294, 265] on label "Atlas" at bounding box center [321, 264] width 174 height 21
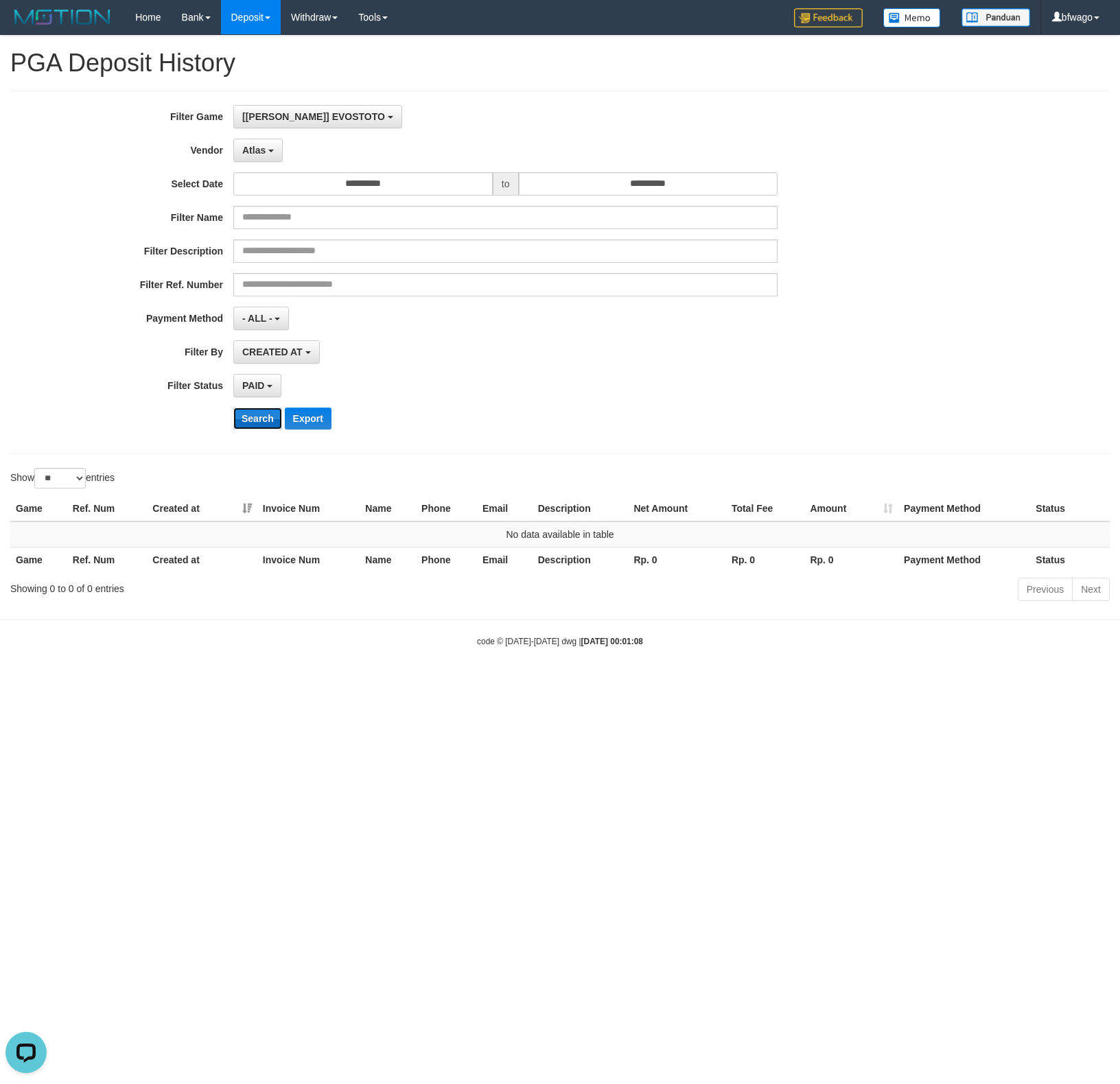
click at [262, 419] on button "Search" at bounding box center [258, 418] width 48 height 22
click at [251, 149] on span "Atlas" at bounding box center [254, 150] width 23 height 11
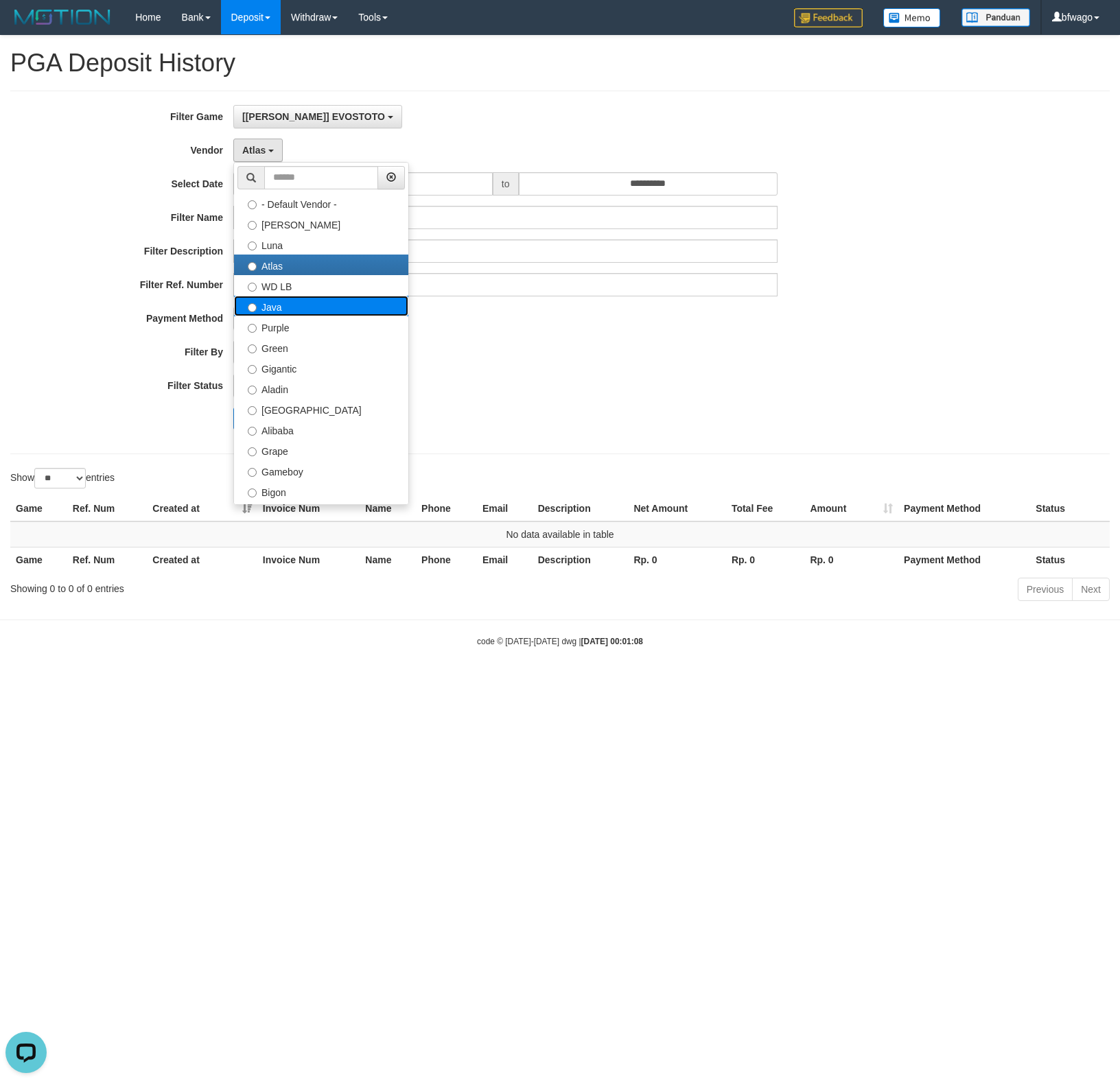
click at [289, 310] on label "Java" at bounding box center [321, 306] width 174 height 21
select select "**********"
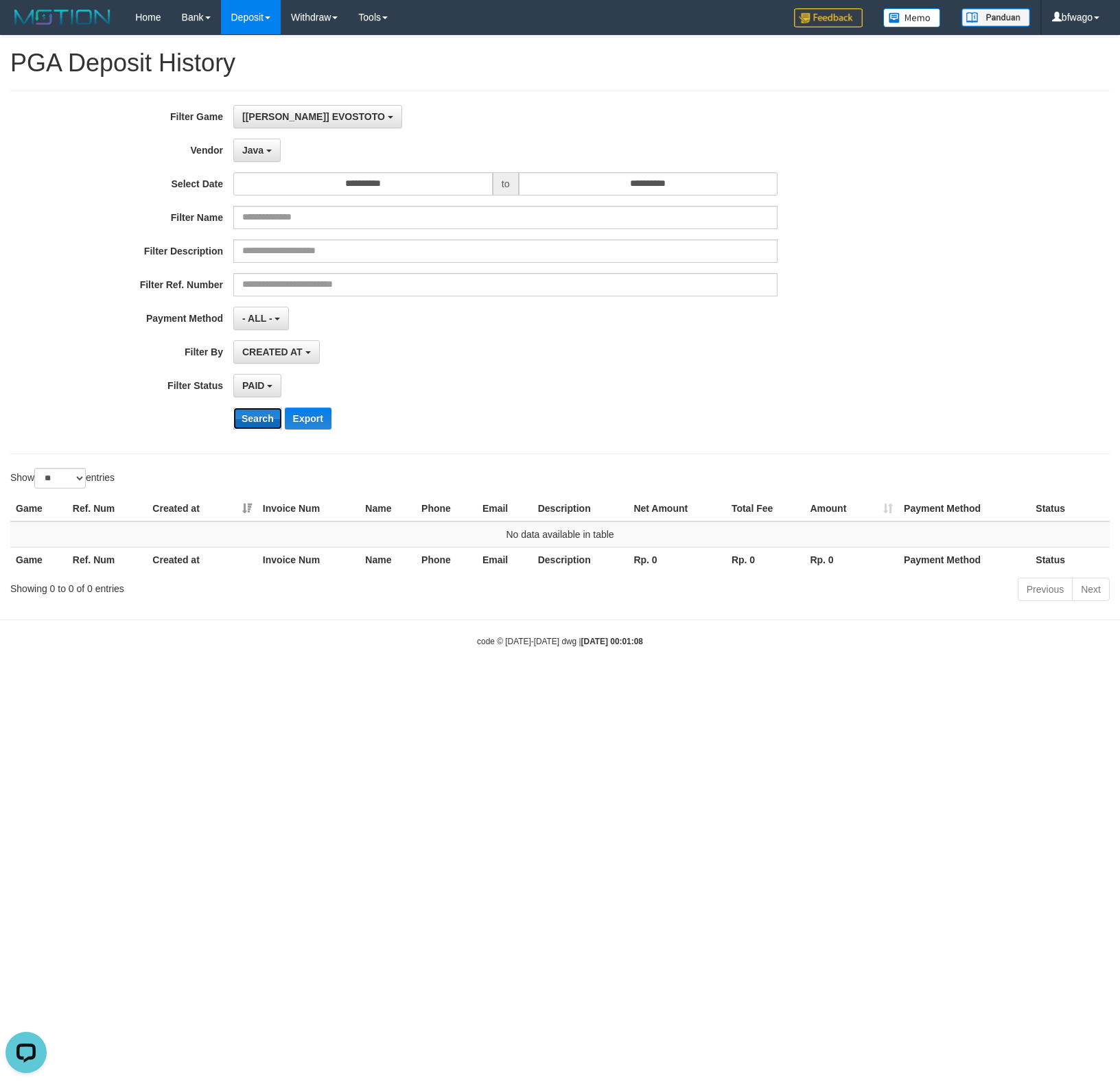
click at [264, 420] on button "Search" at bounding box center [258, 418] width 48 height 22
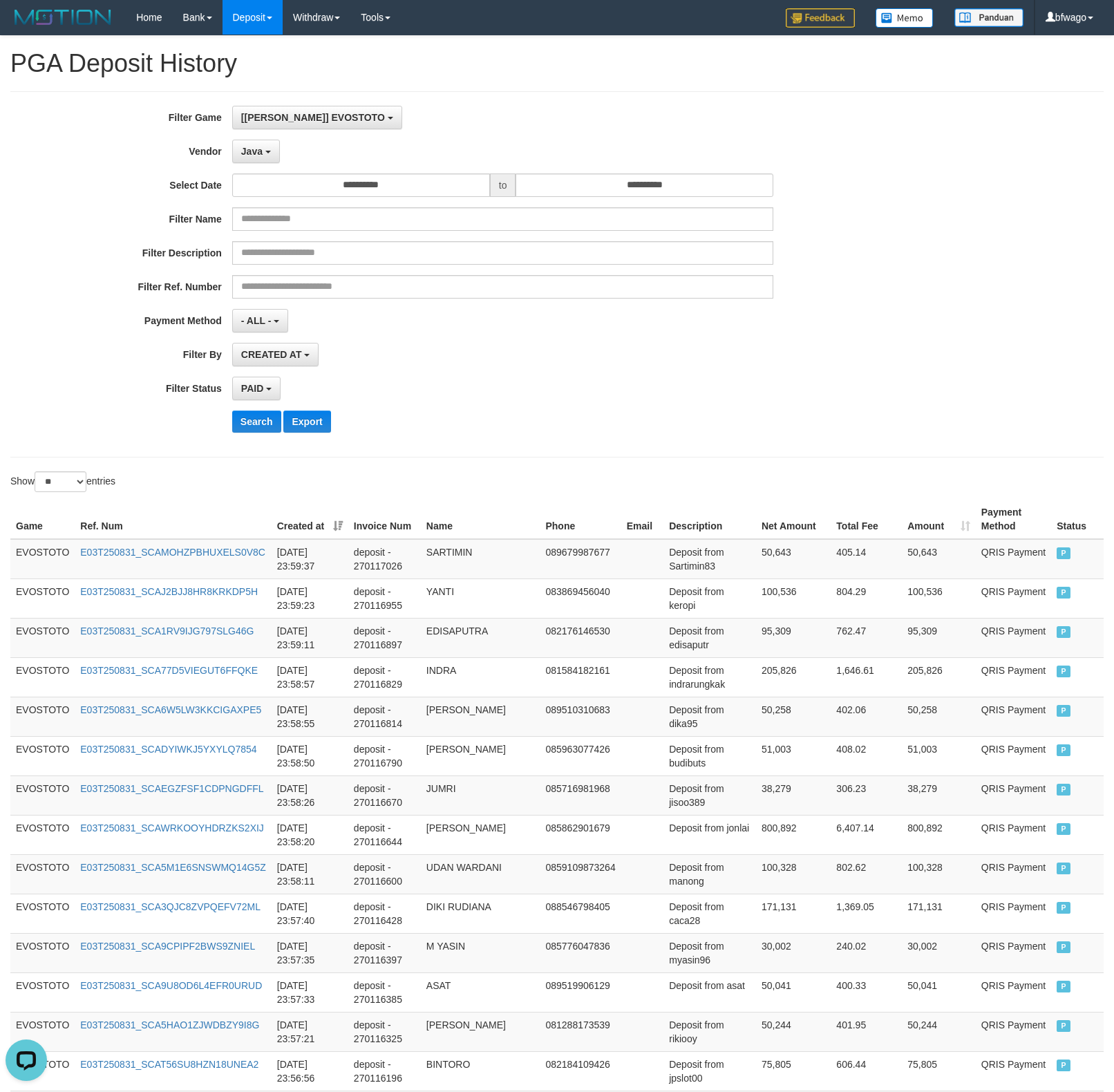
click at [501, 338] on div "**********" at bounding box center [464, 275] width 928 height 338
drag, startPoint x: 60, startPoint y: 488, endPoint x: 74, endPoint y: 488, distance: 14.0
click at [60, 488] on select "** ** ** ***" at bounding box center [60, 482] width 52 height 21
select select "**"
click at [36, 474] on select "** ** ** ***" at bounding box center [60, 482] width 52 height 21
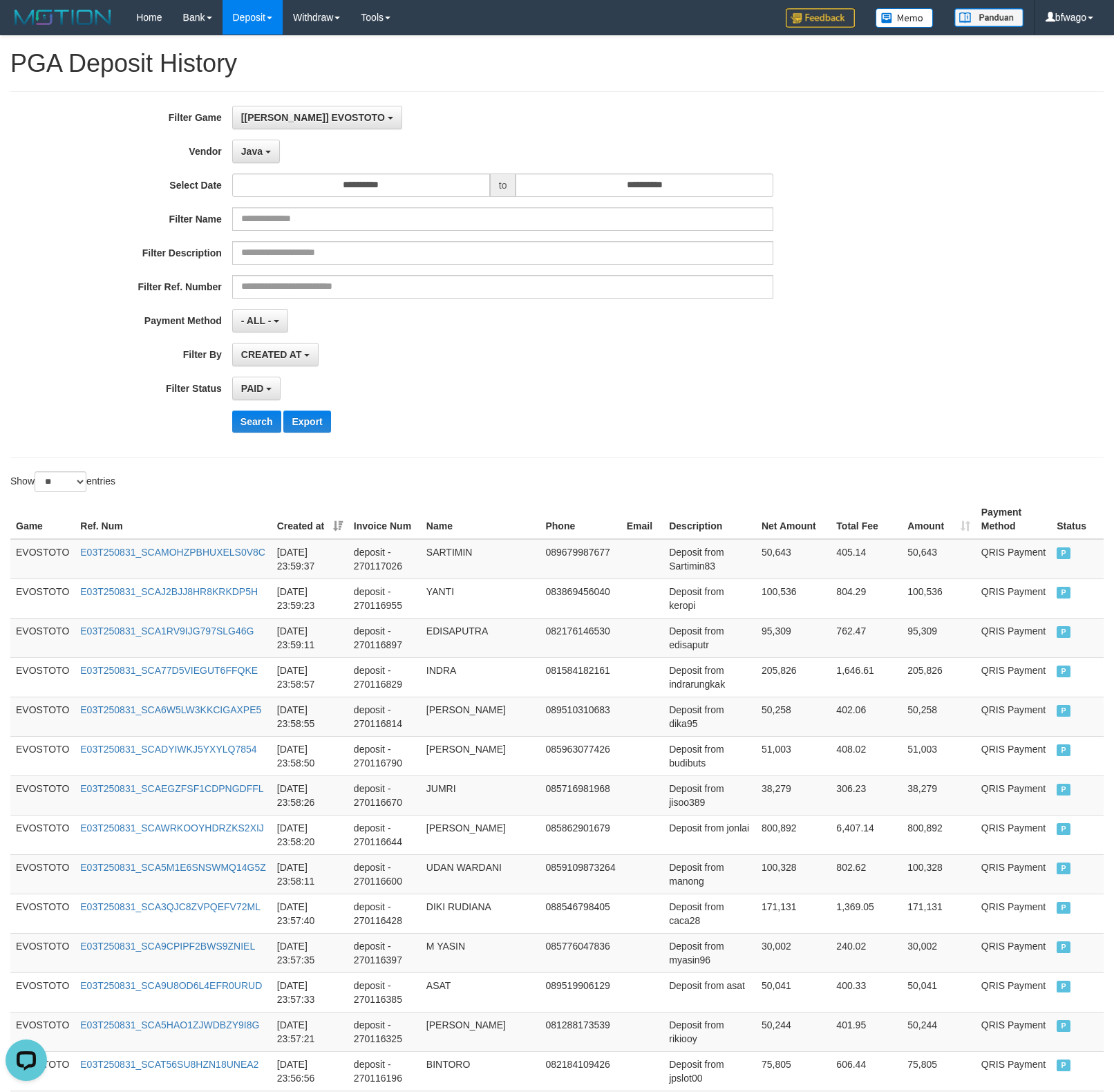
click at [598, 390] on div "PAID SELECT ALL - ALL - SELECT STATUS PENDING/UNPAID PAID CANCELED EXPIRED" at bounding box center [503, 389] width 542 height 23
click at [608, 361] on div "CREATED AT PAID AT CREATED AT" at bounding box center [503, 355] width 542 height 23
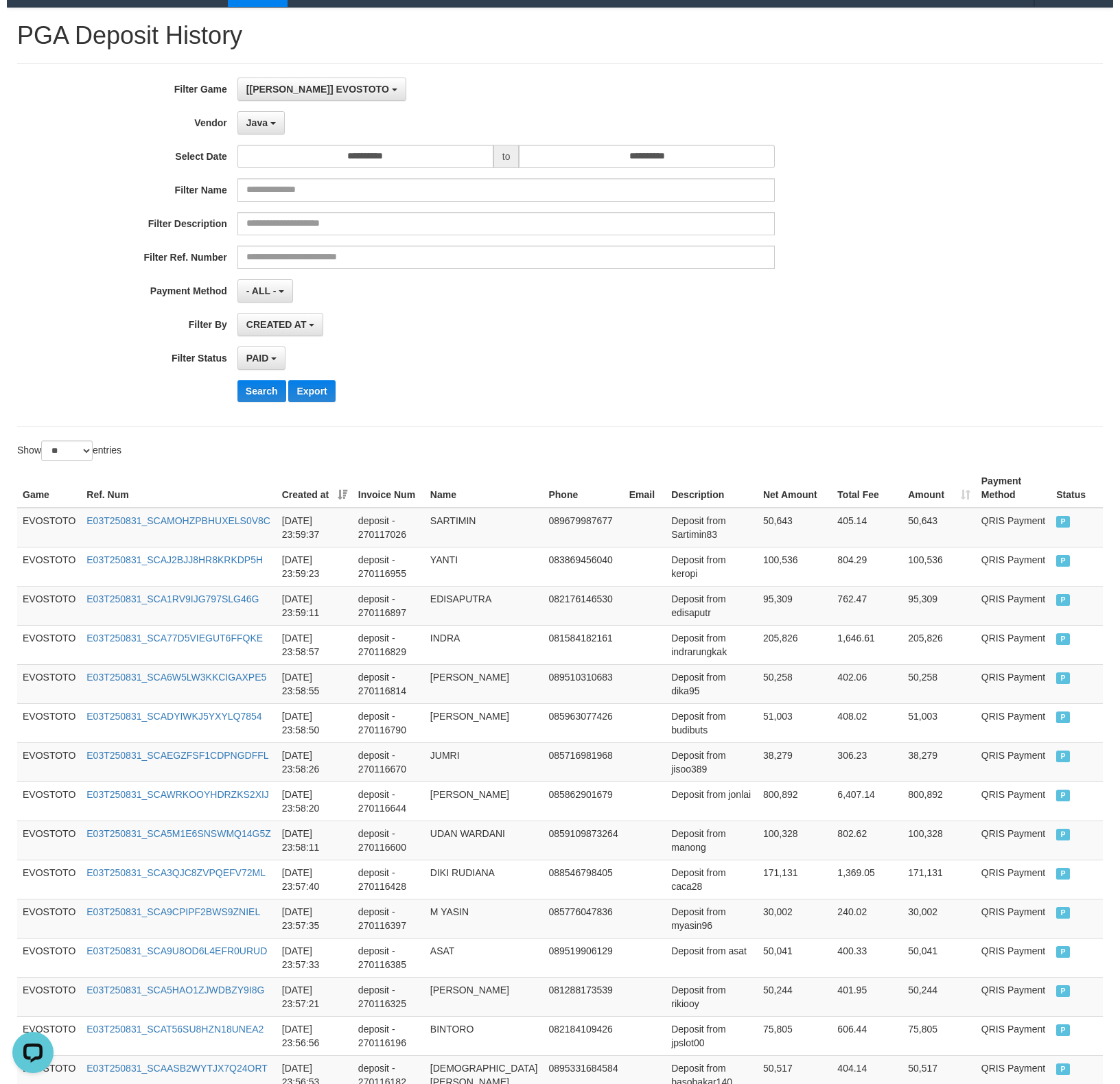
scroll to position [0, 0]
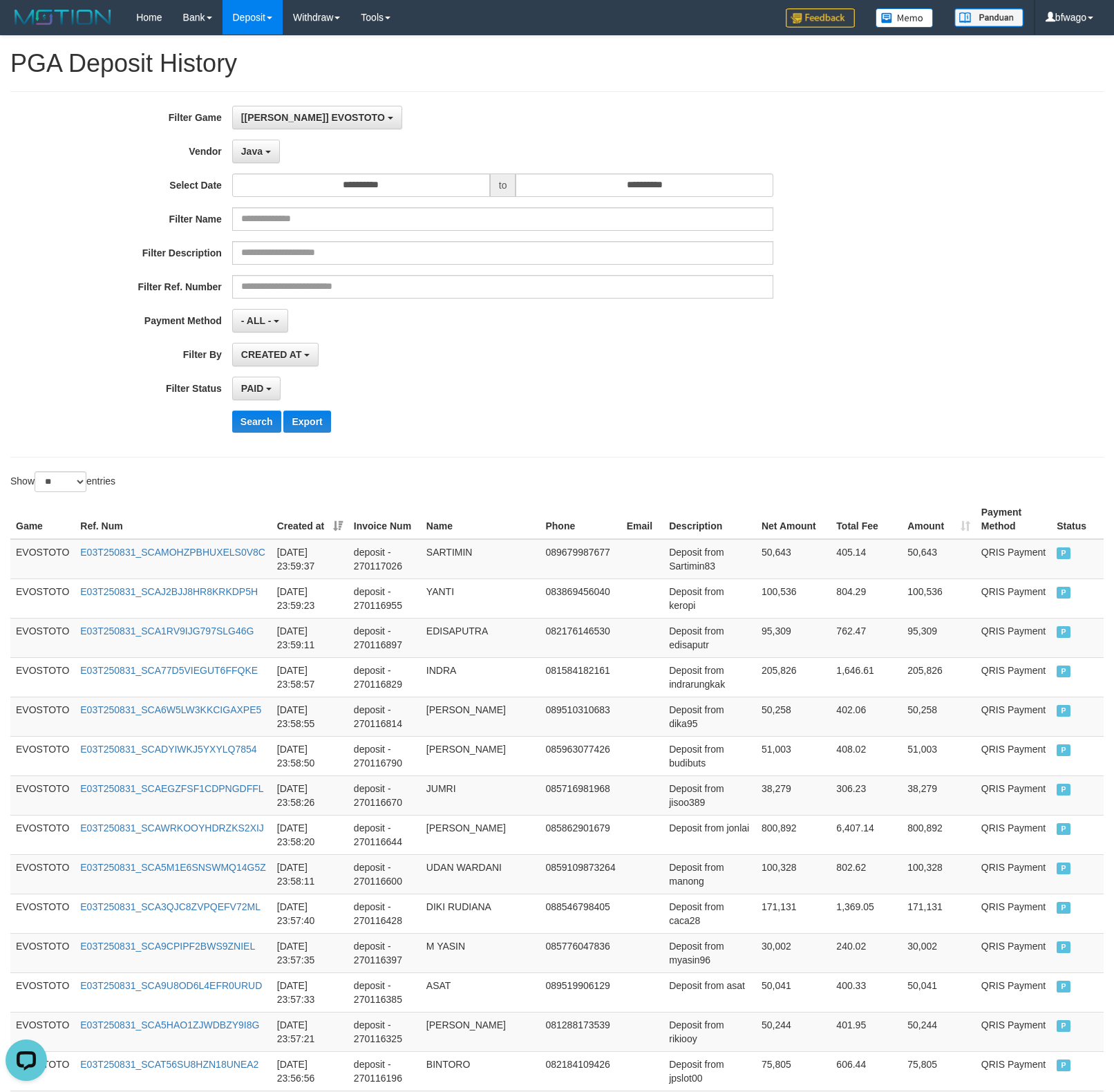
click at [557, 358] on div "CREATED AT PAID AT CREATED AT" at bounding box center [503, 355] width 542 height 23
click at [564, 358] on div "CREATED AT PAID AT CREATED AT" at bounding box center [503, 355] width 542 height 23
click at [255, 428] on button "Search" at bounding box center [256, 421] width 49 height 22
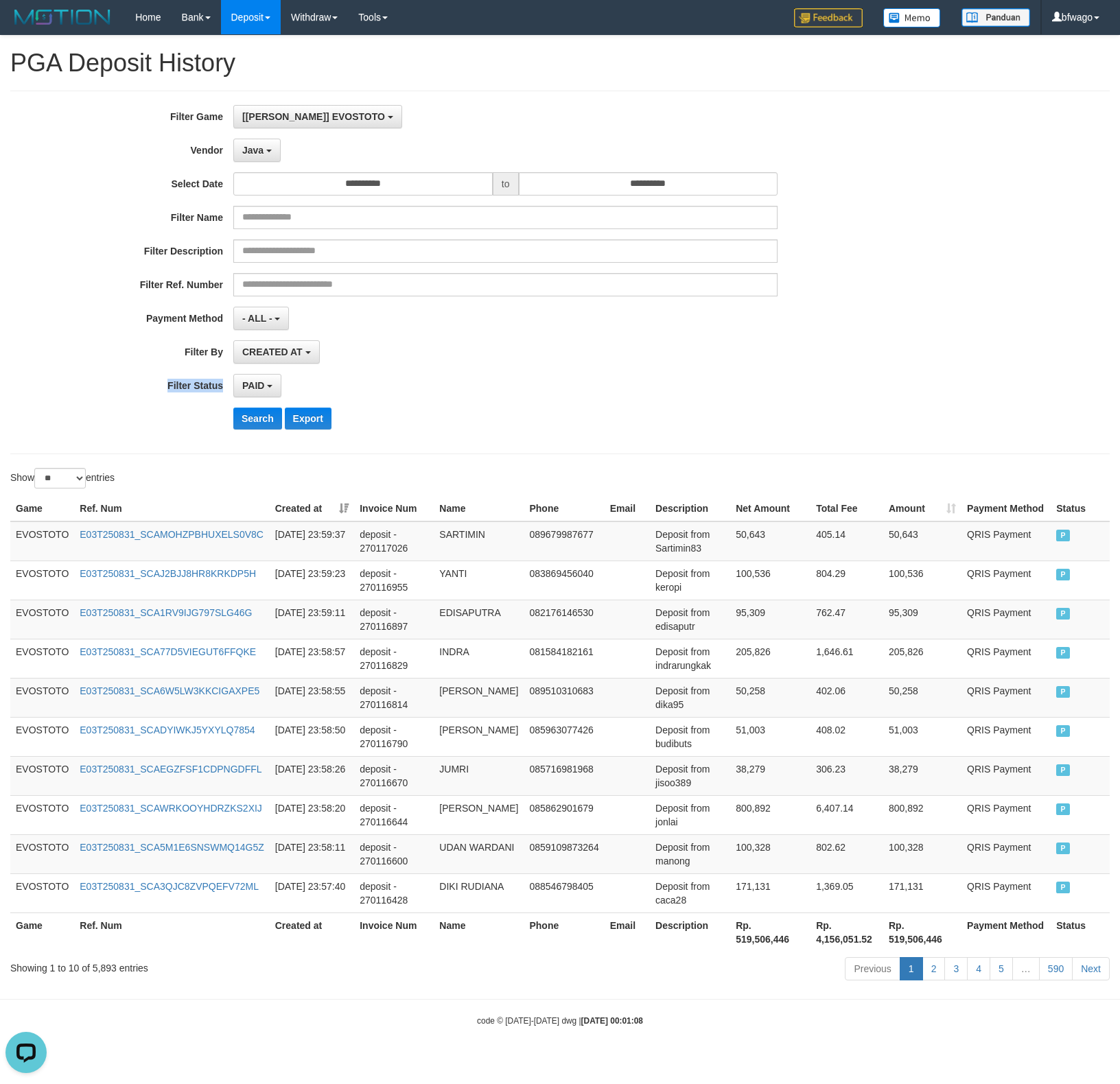
click at [604, 365] on div "**********" at bounding box center [467, 273] width 933 height 335
click at [750, 645] on th "Rp. 519,506,446" at bounding box center [770, 932] width 80 height 39
copy th "519,506,446"
drag, startPoint x: 241, startPoint y: 145, endPoint x: 275, endPoint y: 188, distance: 54.8
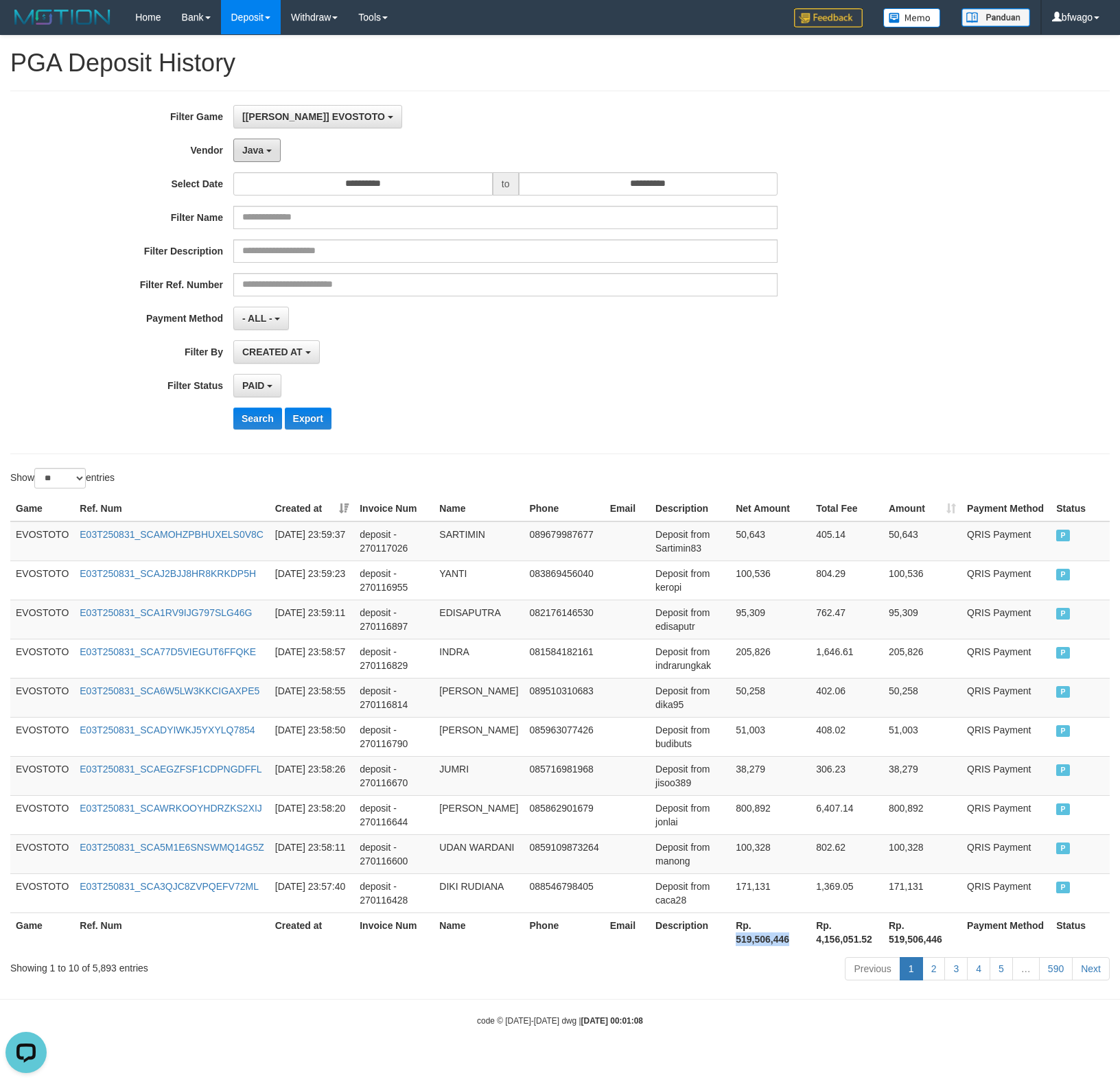
click at [241, 145] on button "Java" at bounding box center [258, 150] width 48 height 23
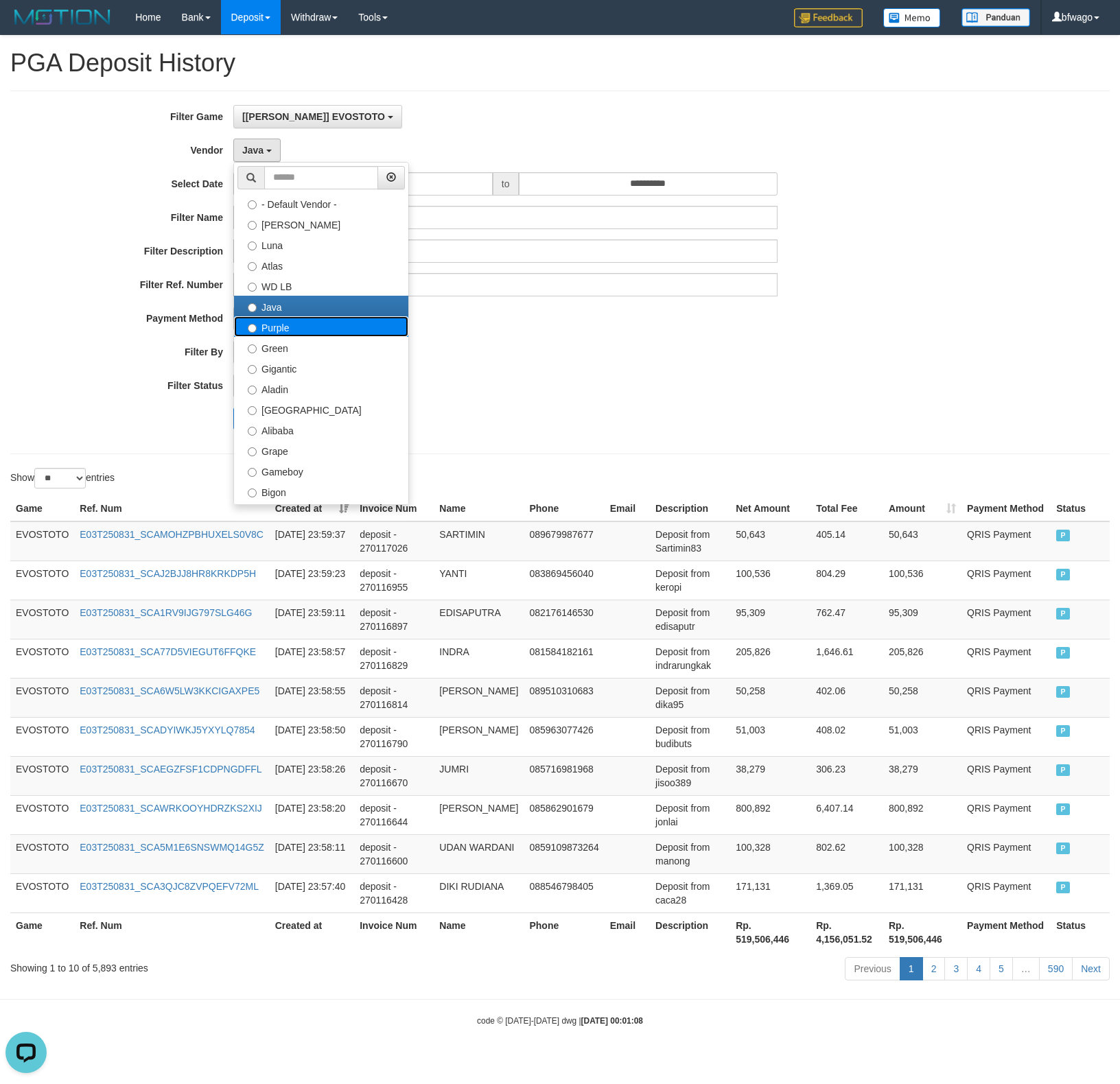
click at [271, 324] on label "Purple" at bounding box center [321, 327] width 174 height 21
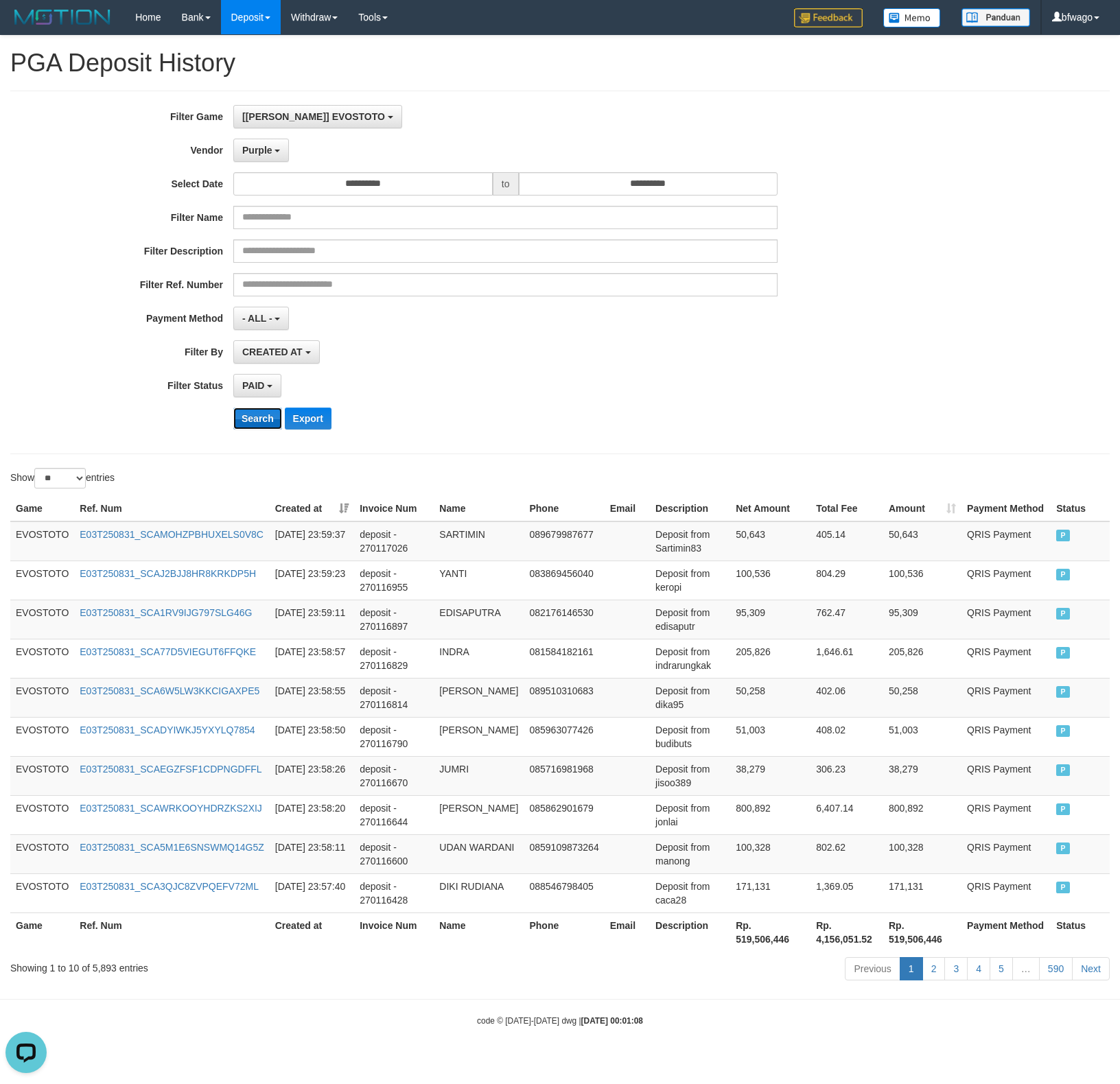
click at [251, 420] on button "Search" at bounding box center [258, 418] width 48 height 22
click at [262, 149] on span "Purple" at bounding box center [257, 150] width 30 height 11
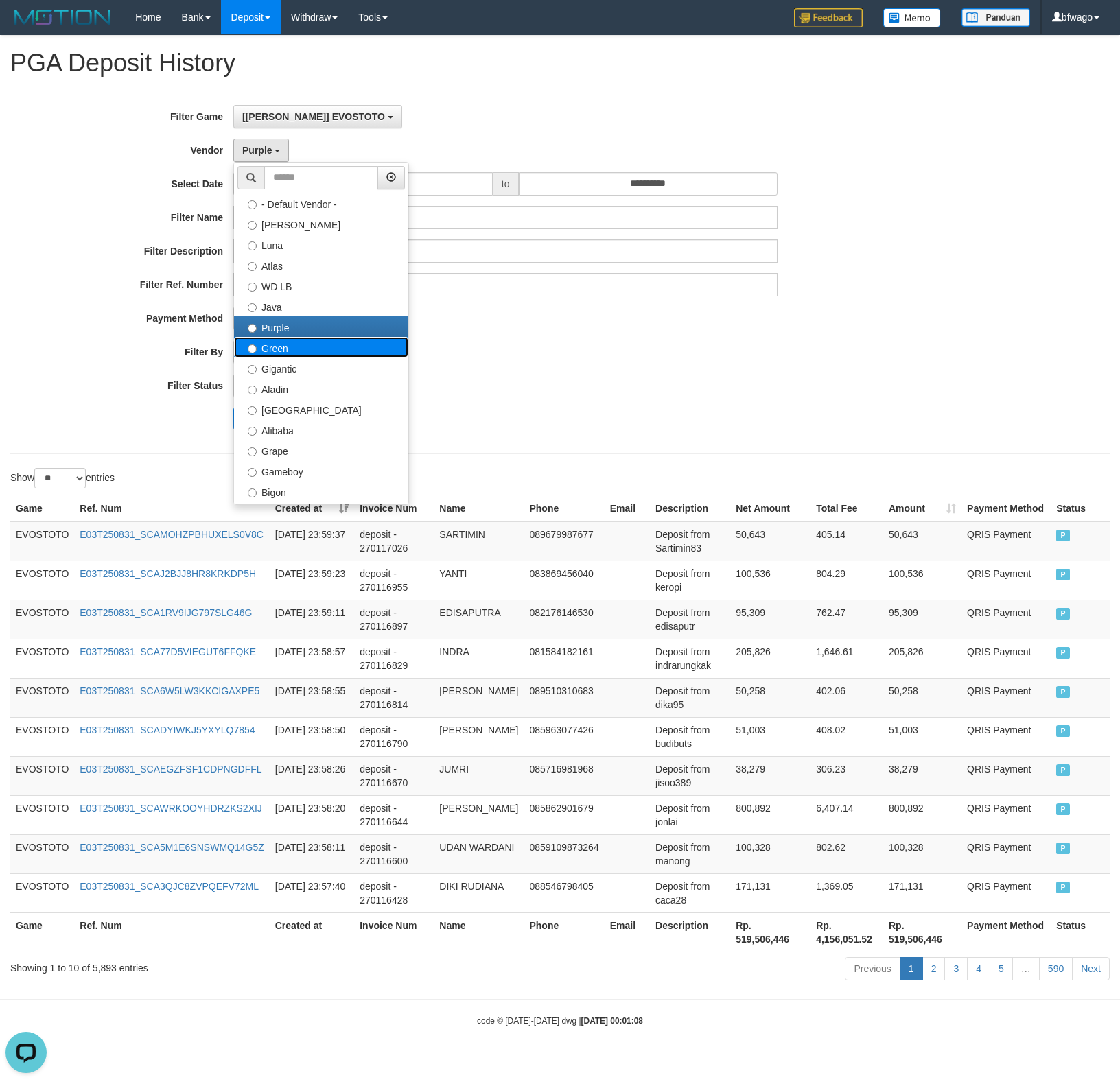
click at [290, 349] on label "Green" at bounding box center [321, 347] width 174 height 21
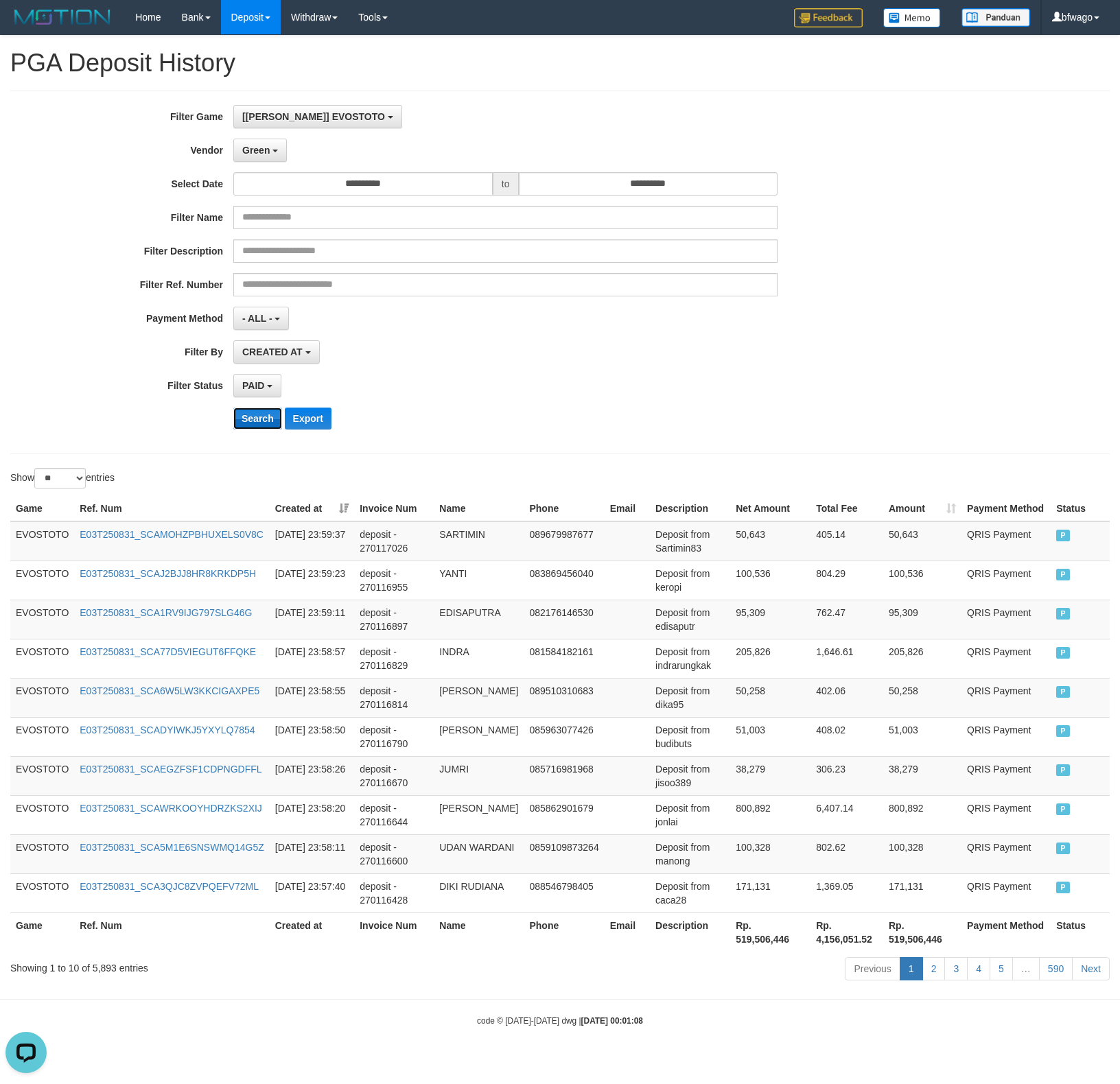
click at [254, 419] on button "Search" at bounding box center [258, 418] width 48 height 22
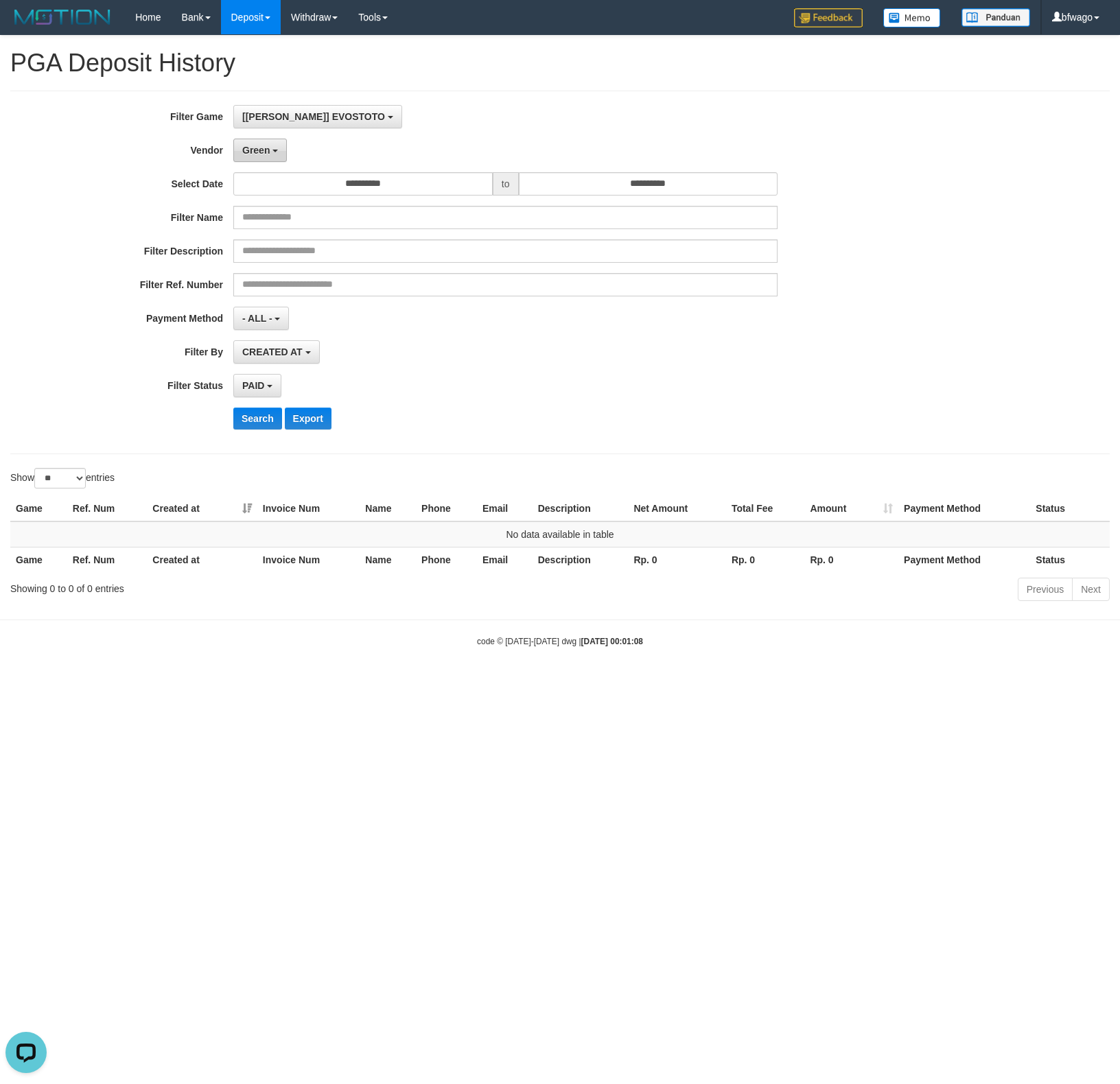
click at [262, 150] on span "Green" at bounding box center [256, 150] width 28 height 11
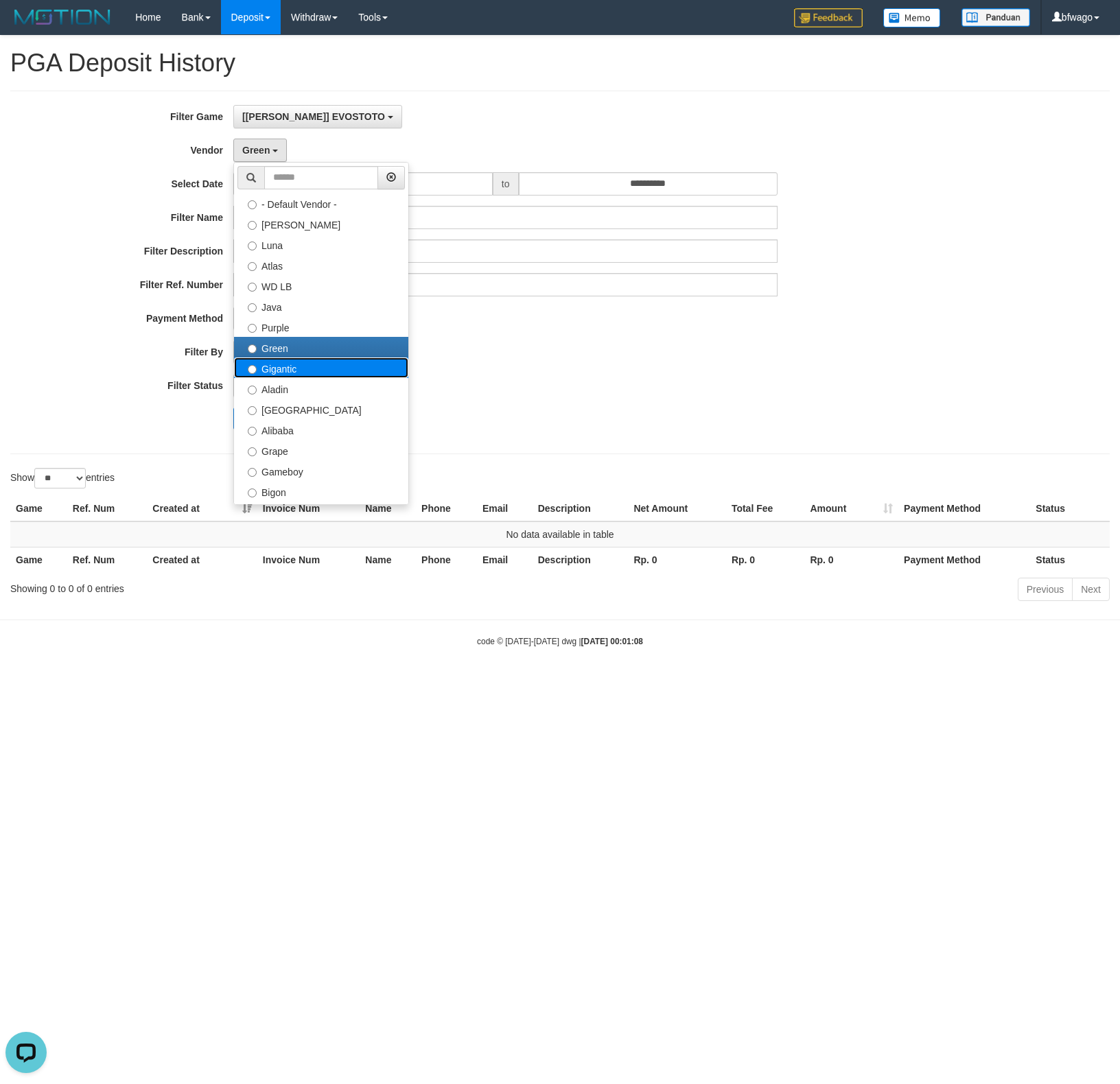
click at [297, 374] on label "Gigantic" at bounding box center [321, 367] width 174 height 21
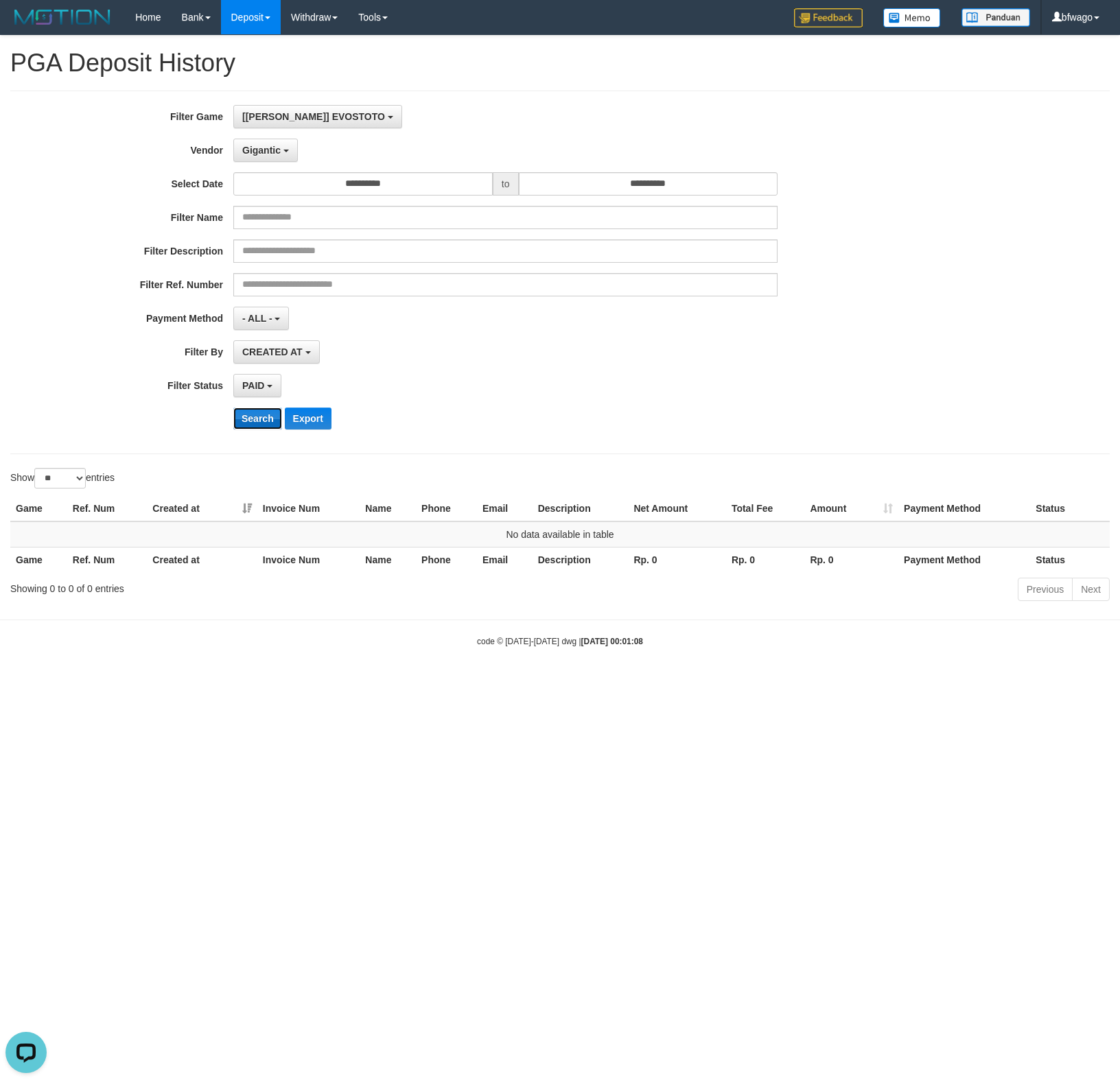
click at [259, 419] on button "Search" at bounding box center [258, 418] width 48 height 22
click at [264, 146] on span "Gigantic" at bounding box center [261, 150] width 38 height 11
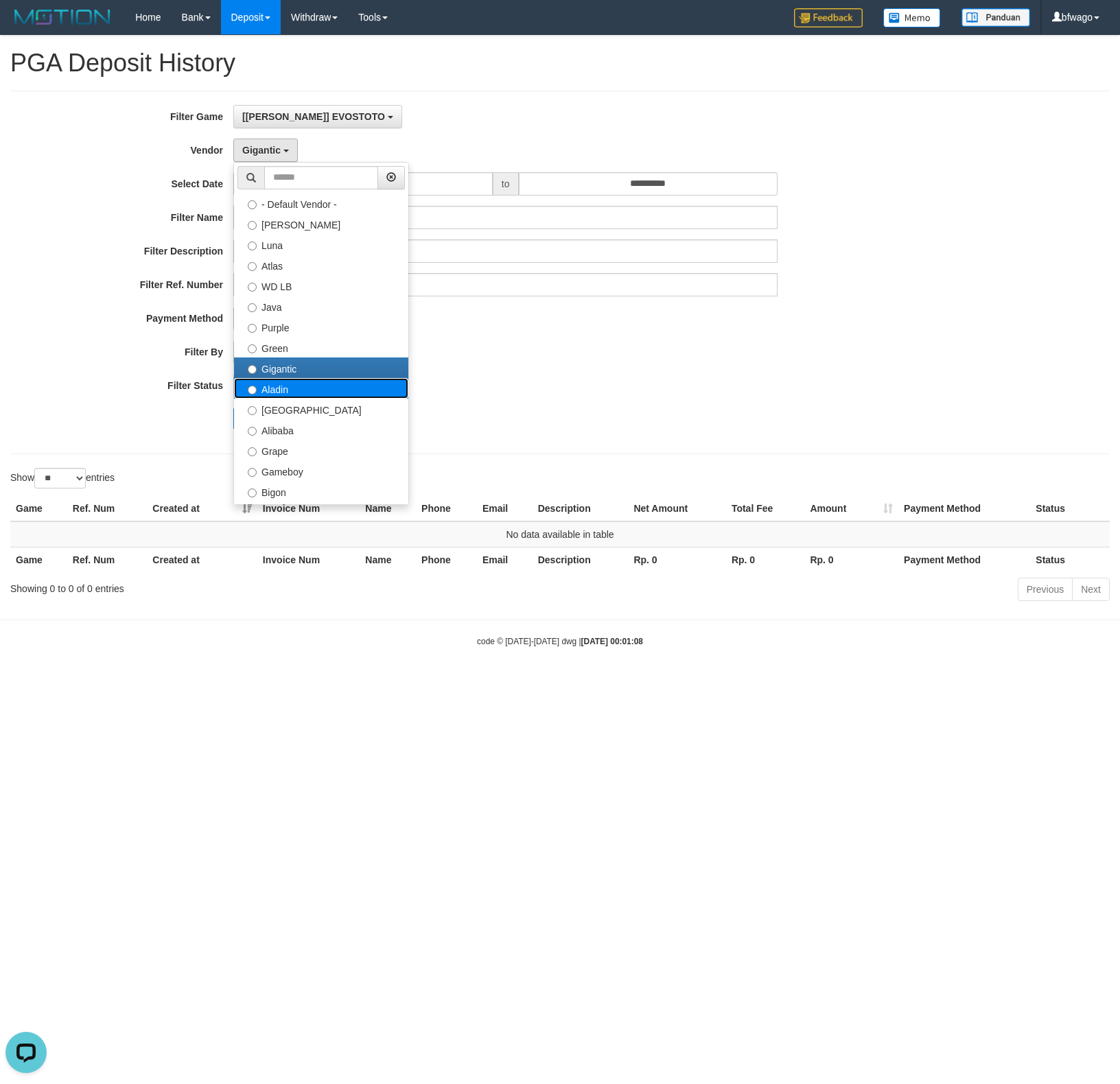
click at [307, 390] on label "Aladin" at bounding box center [321, 388] width 174 height 21
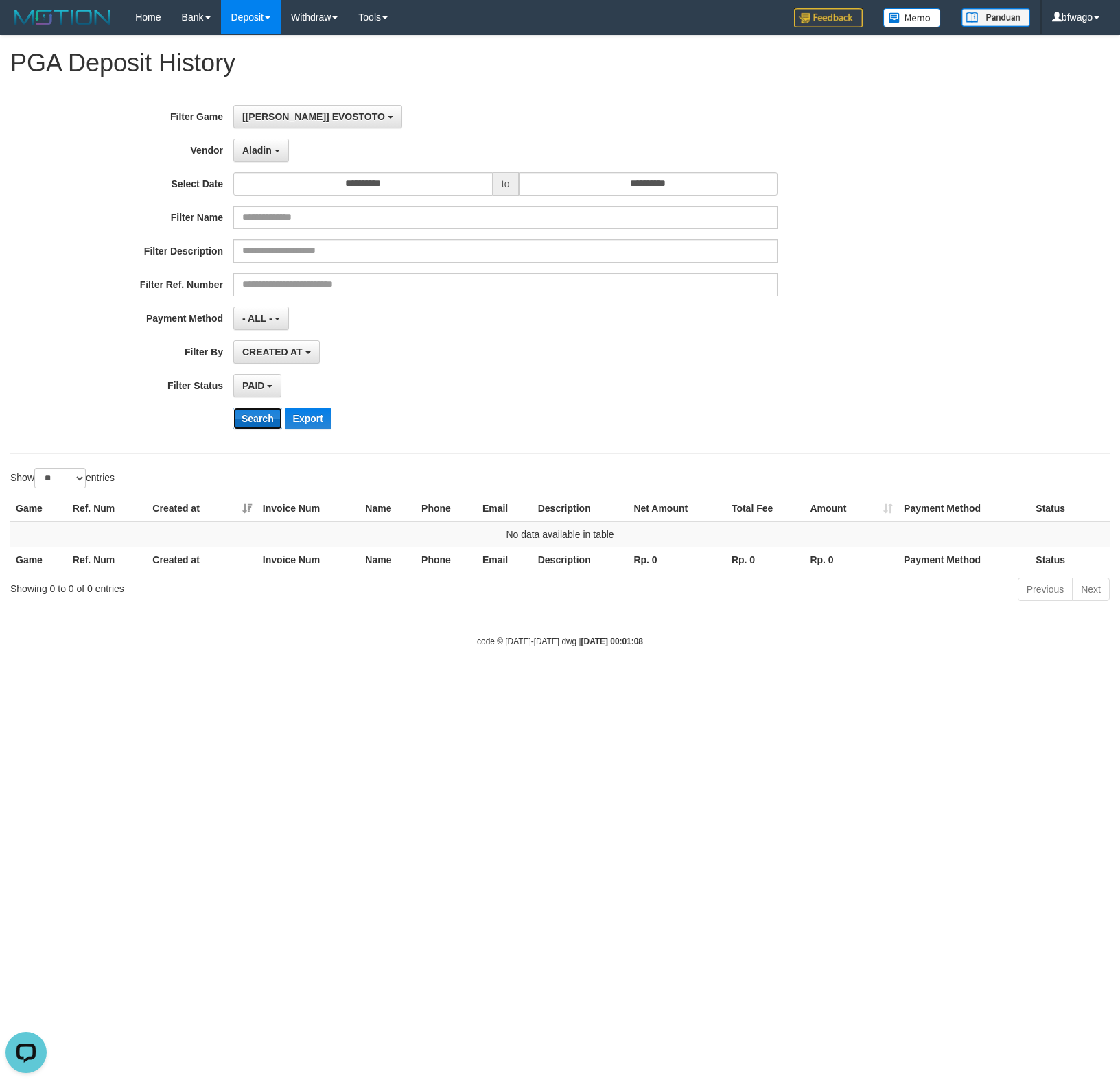
click at [262, 427] on button "Search" at bounding box center [258, 418] width 48 height 22
click at [272, 158] on button "Aladin" at bounding box center [261, 150] width 55 height 23
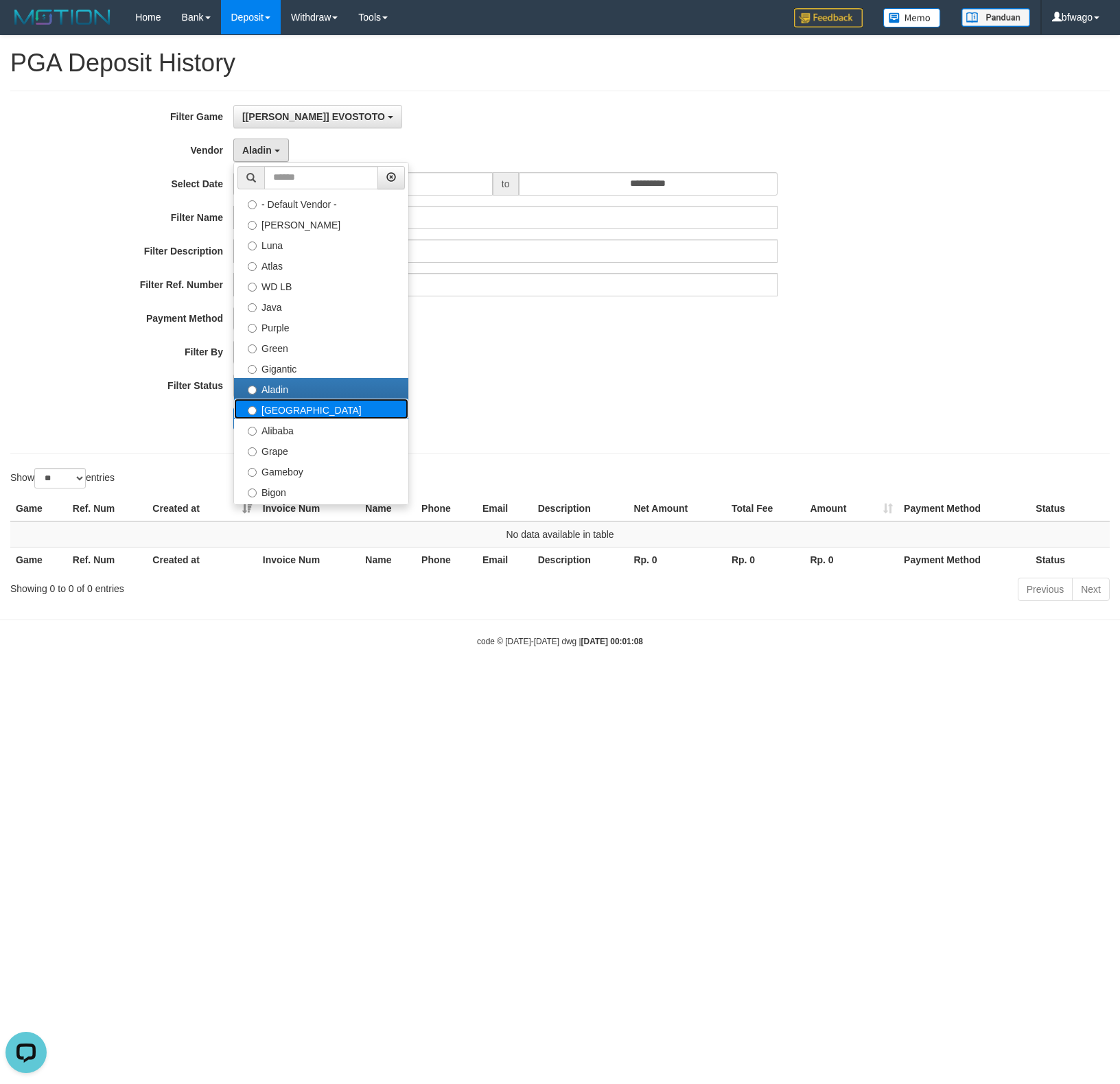
click at [322, 411] on label "[GEOGRAPHIC_DATA]" at bounding box center [321, 409] width 174 height 21
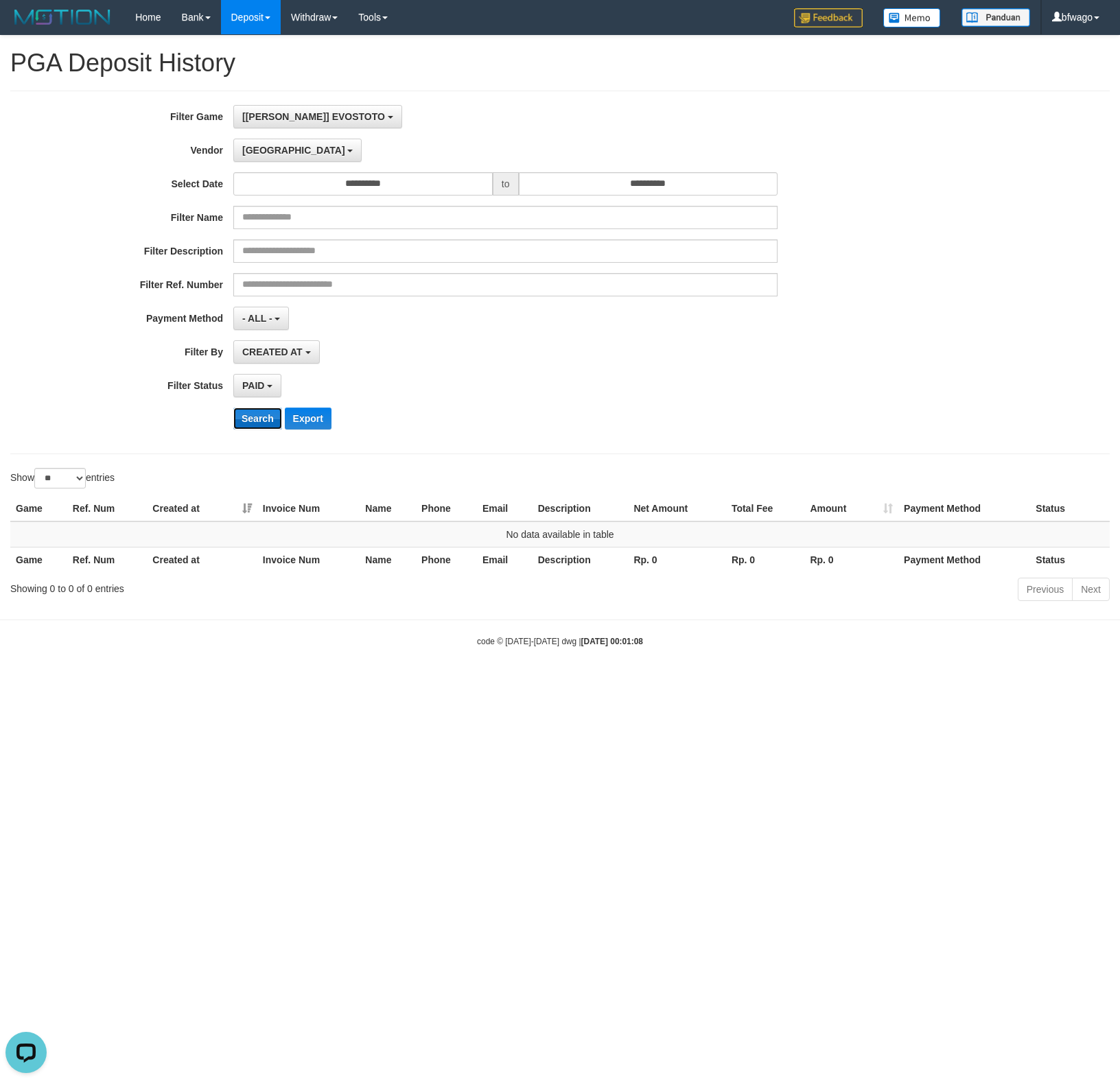
click at [261, 424] on button "Search" at bounding box center [258, 418] width 48 height 22
click at [264, 145] on span "[GEOGRAPHIC_DATA]" at bounding box center [294, 150] width 103 height 11
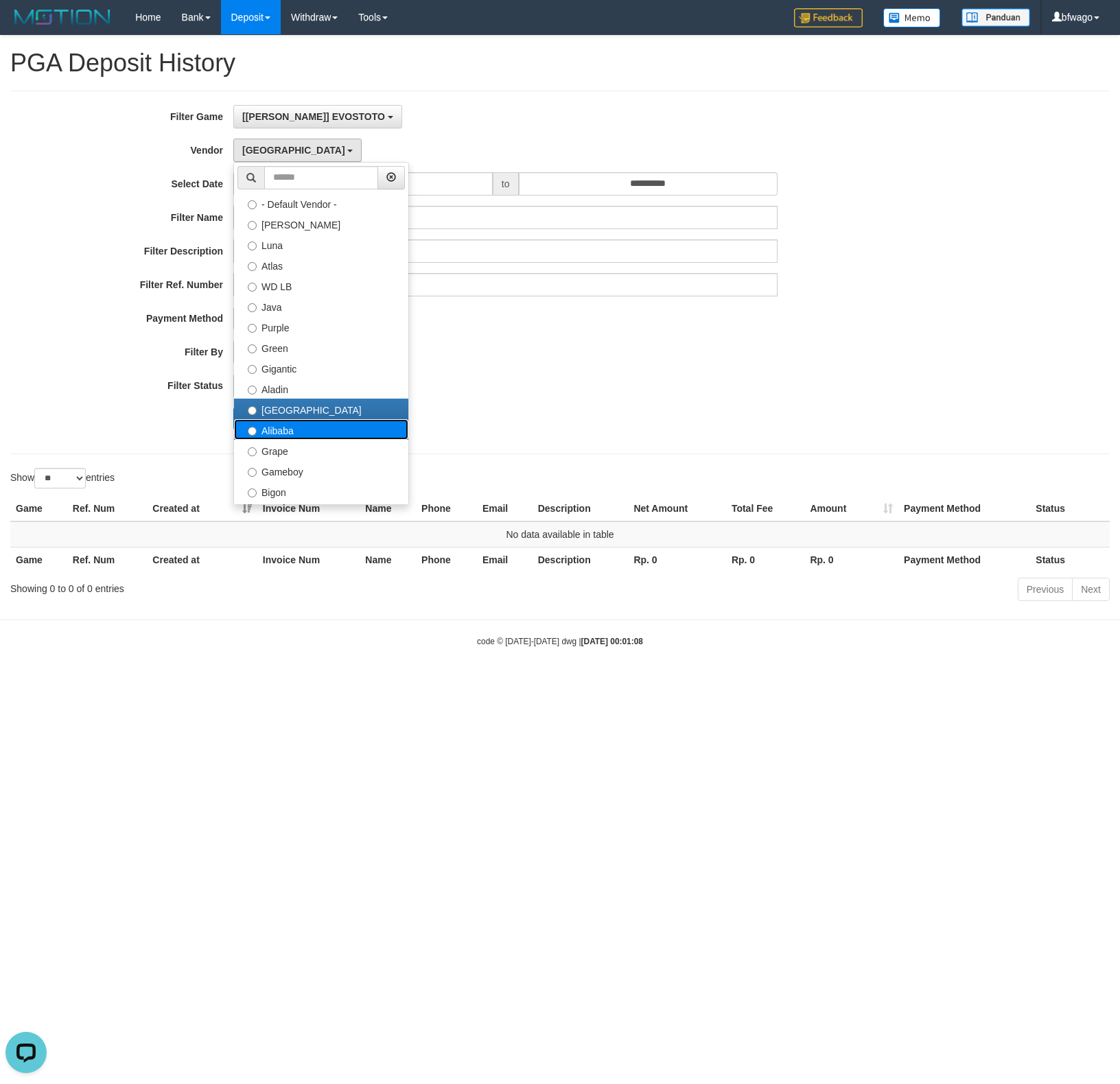
click at [291, 427] on label "Alibaba" at bounding box center [321, 429] width 174 height 21
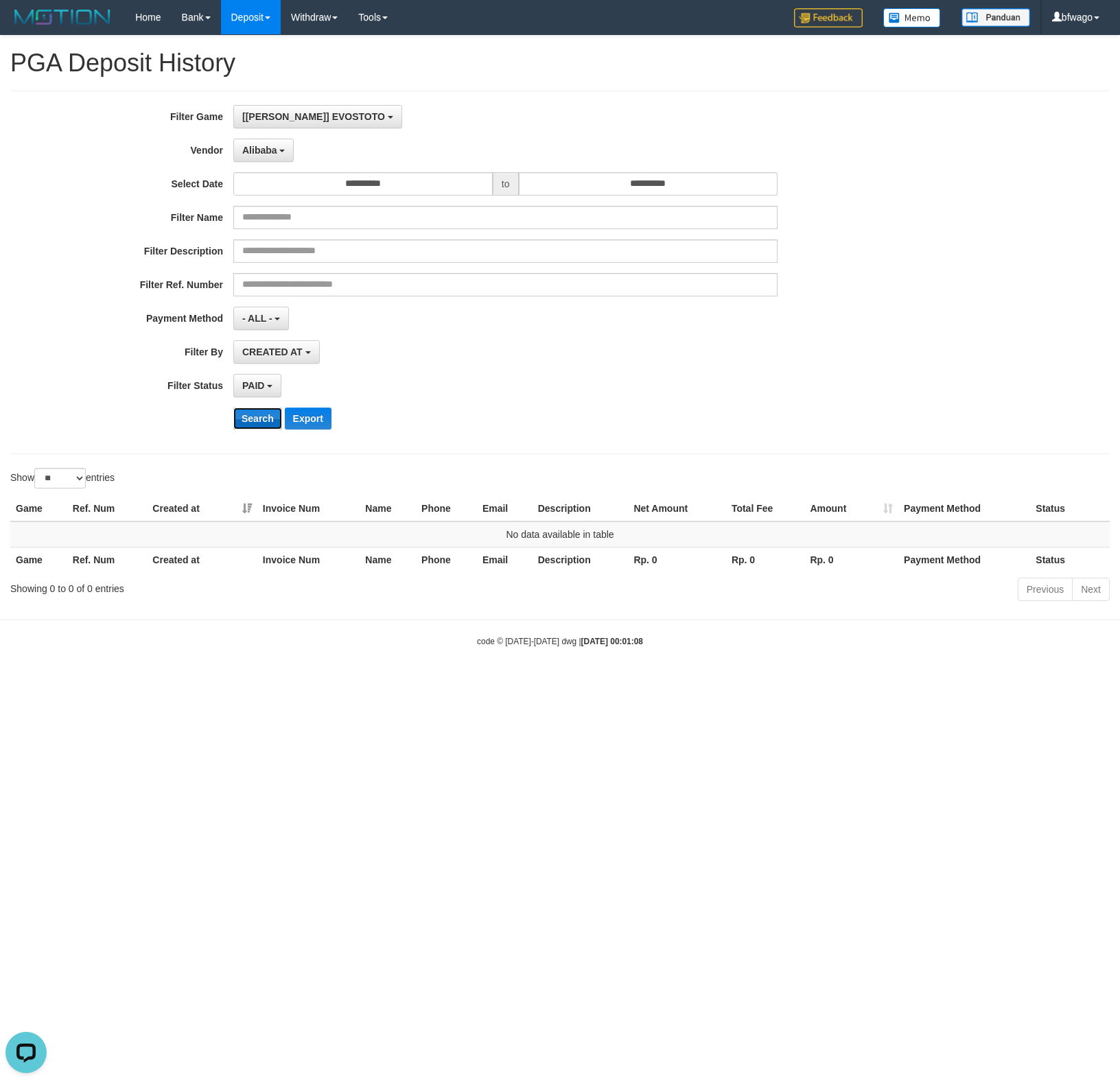
click at [251, 419] on button "Search" at bounding box center [258, 418] width 48 height 22
click at [268, 146] on span "Alibaba" at bounding box center [260, 150] width 35 height 11
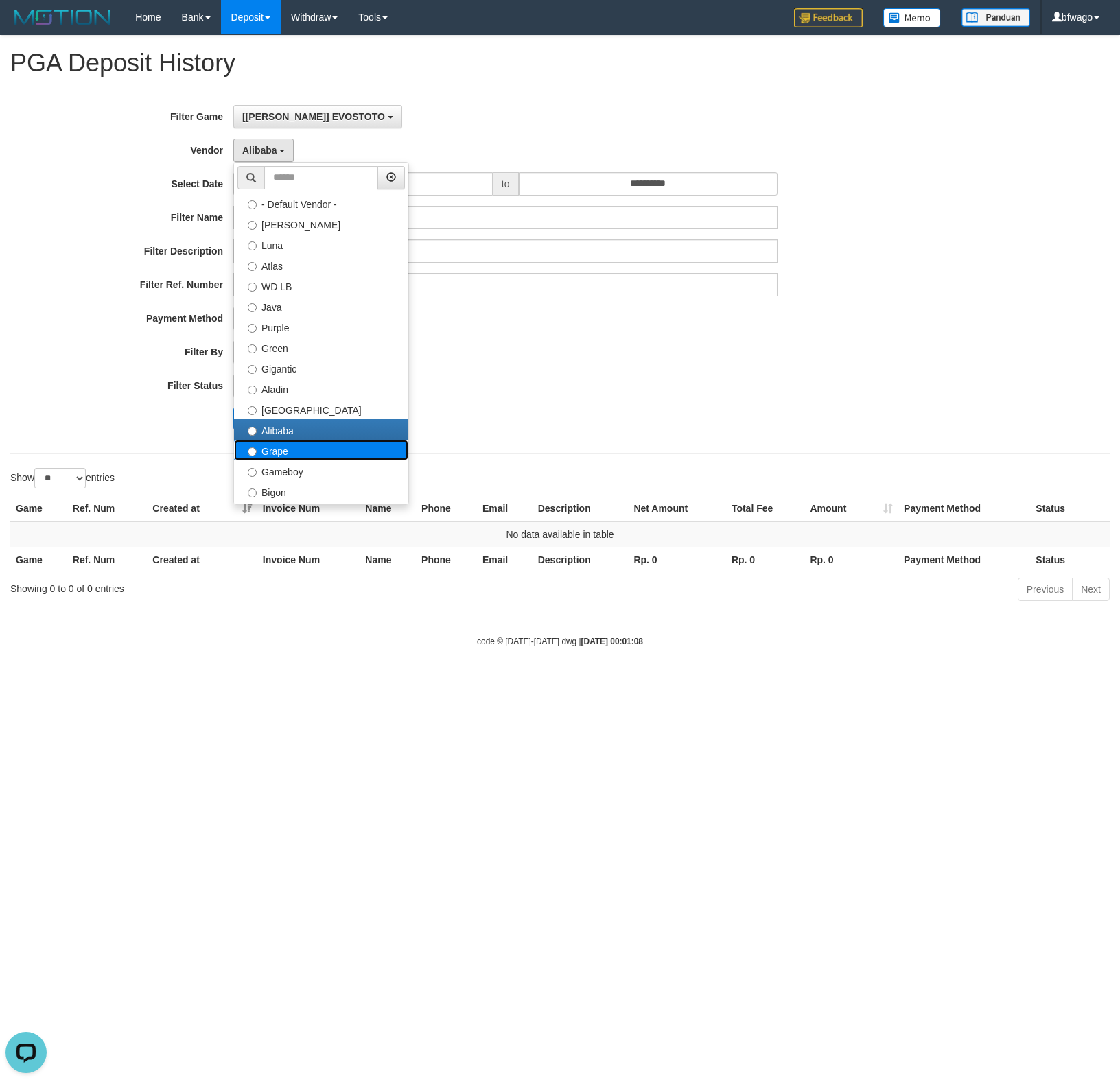
click at [285, 451] on label "Grape" at bounding box center [321, 450] width 174 height 21
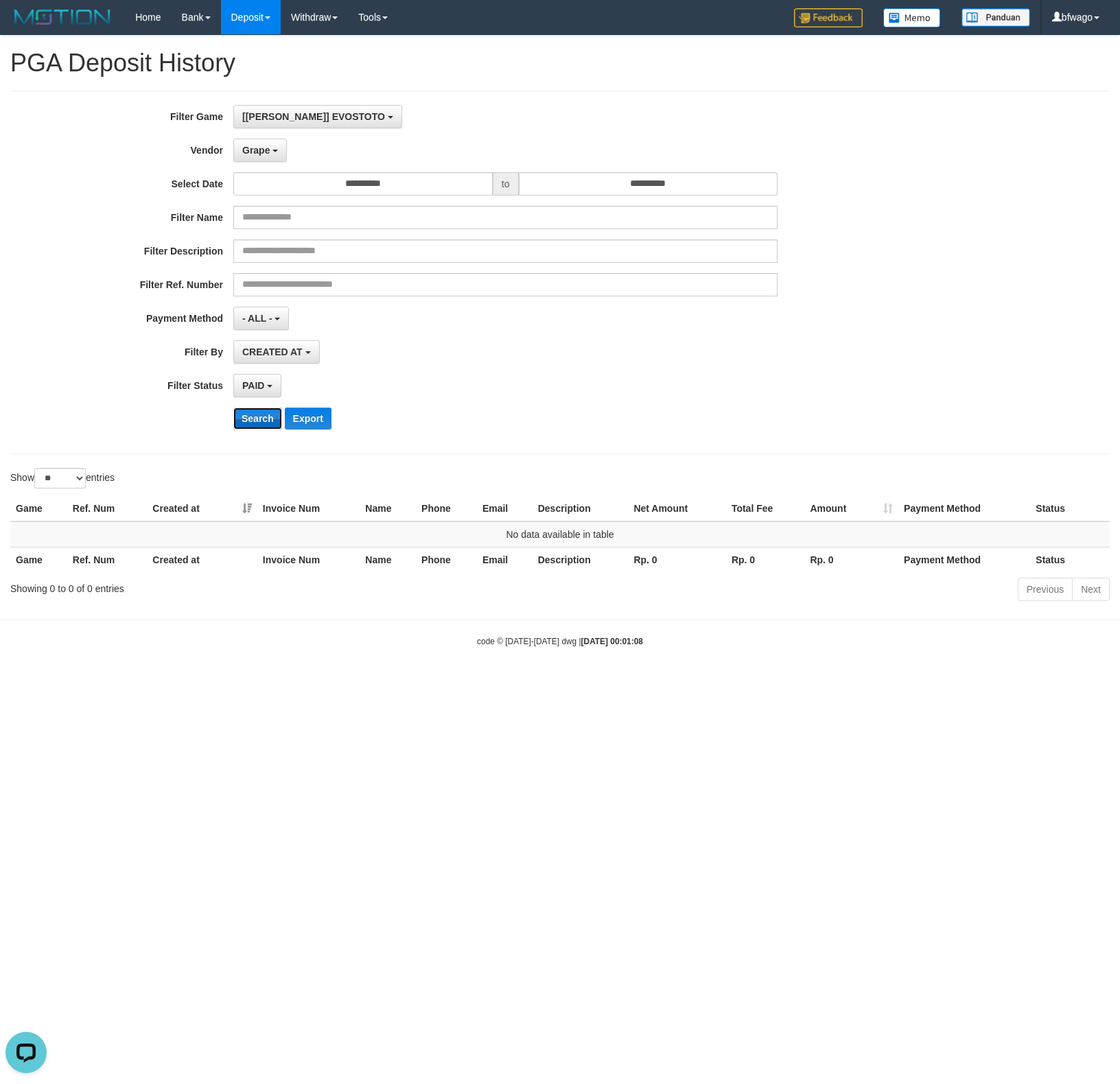
click at [259, 421] on button "Search" at bounding box center [258, 418] width 48 height 22
click at [255, 151] on span "Grape" at bounding box center [256, 150] width 28 height 11
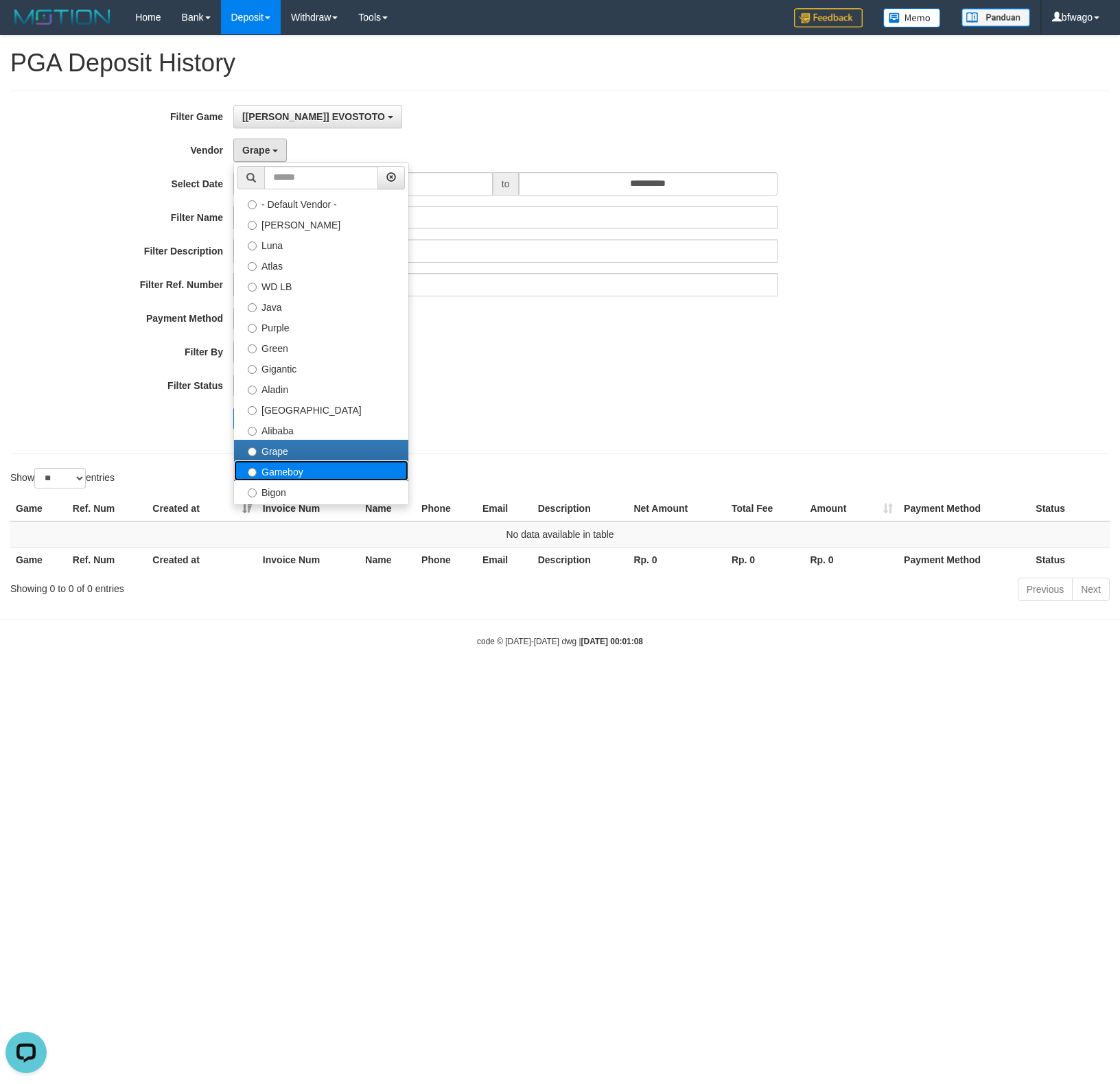
click at [299, 473] on label "Gameboy" at bounding box center [321, 471] width 174 height 21
select select "**********"
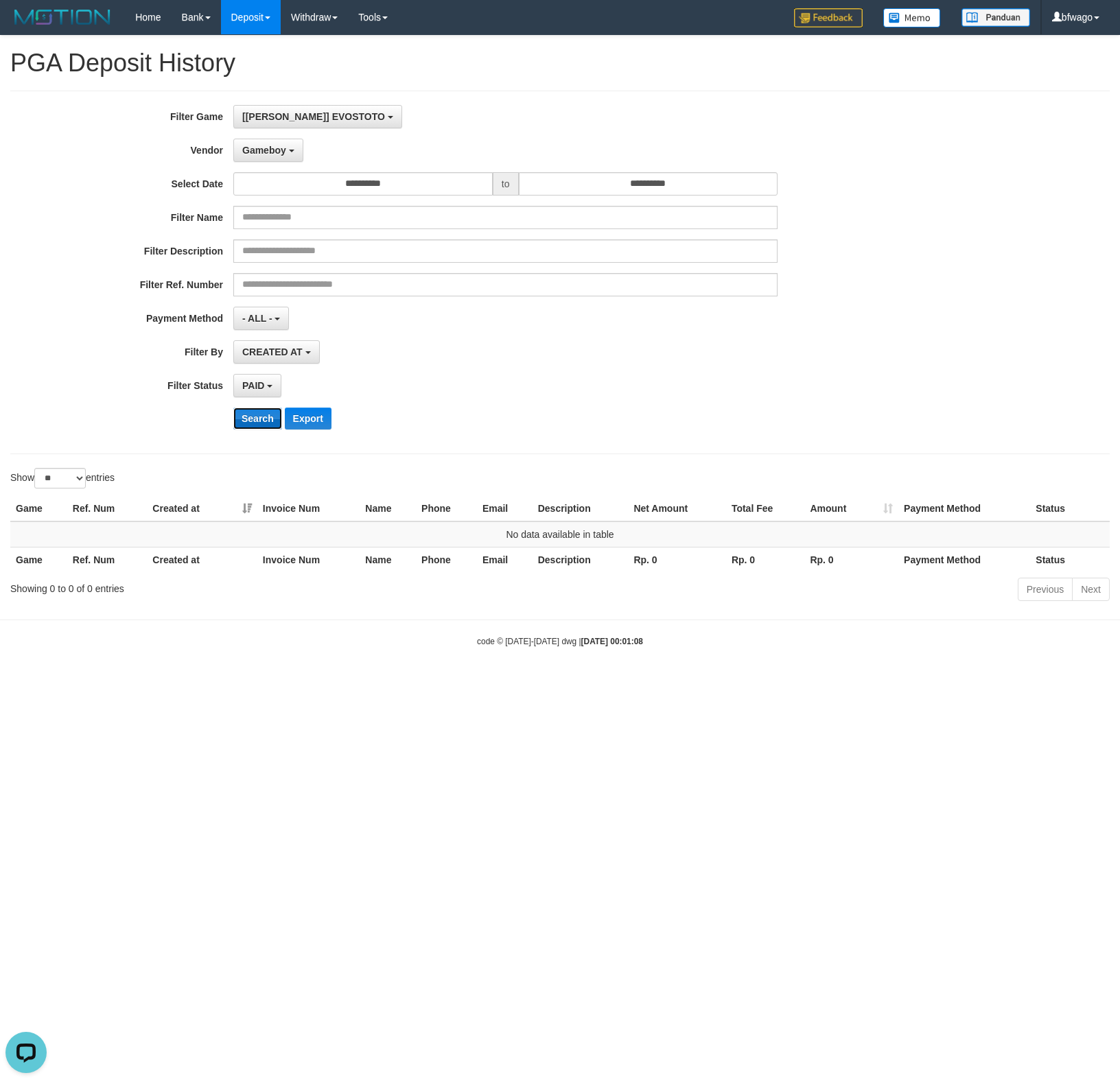
click at [265, 429] on button "Search" at bounding box center [258, 418] width 48 height 22
click at [269, 155] on button "Gameboy" at bounding box center [268, 150] width 70 height 23
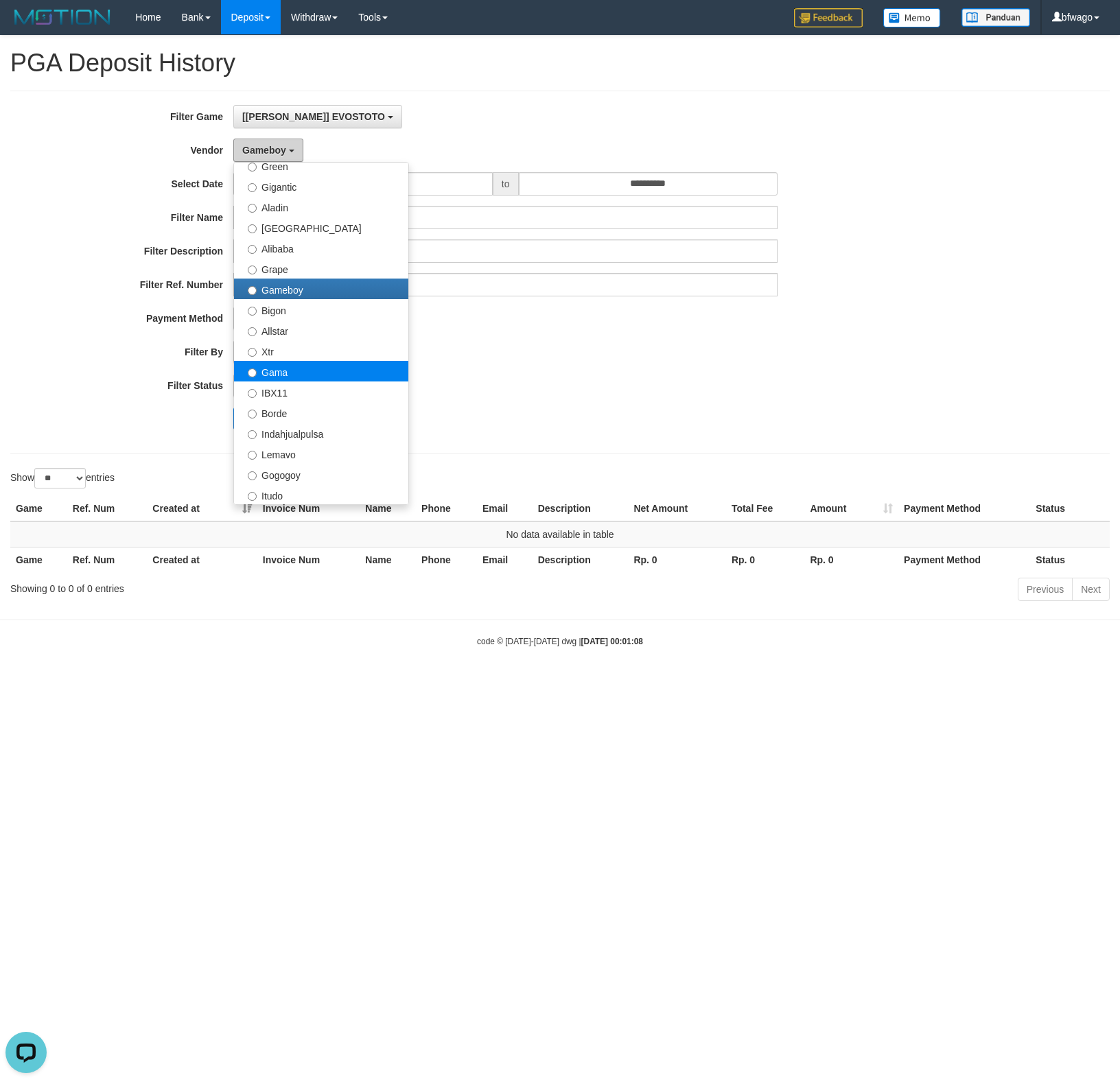
scroll to position [182, 0]
click at [341, 311] on label "Bigon" at bounding box center [321, 308] width 174 height 21
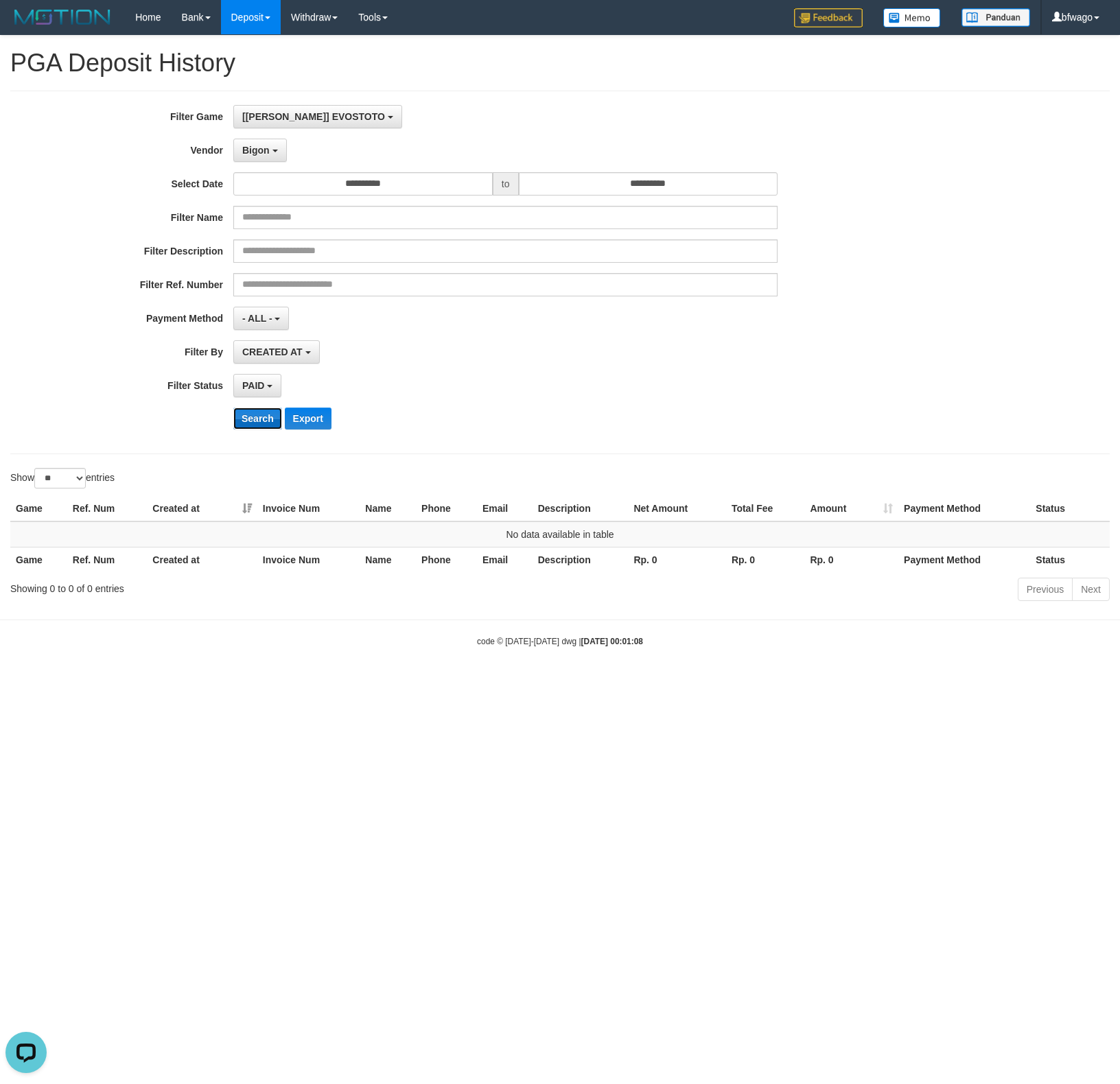
click at [253, 416] on button "Search" at bounding box center [258, 418] width 48 height 22
click at [271, 152] on button "Bigon" at bounding box center [261, 150] width 54 height 23
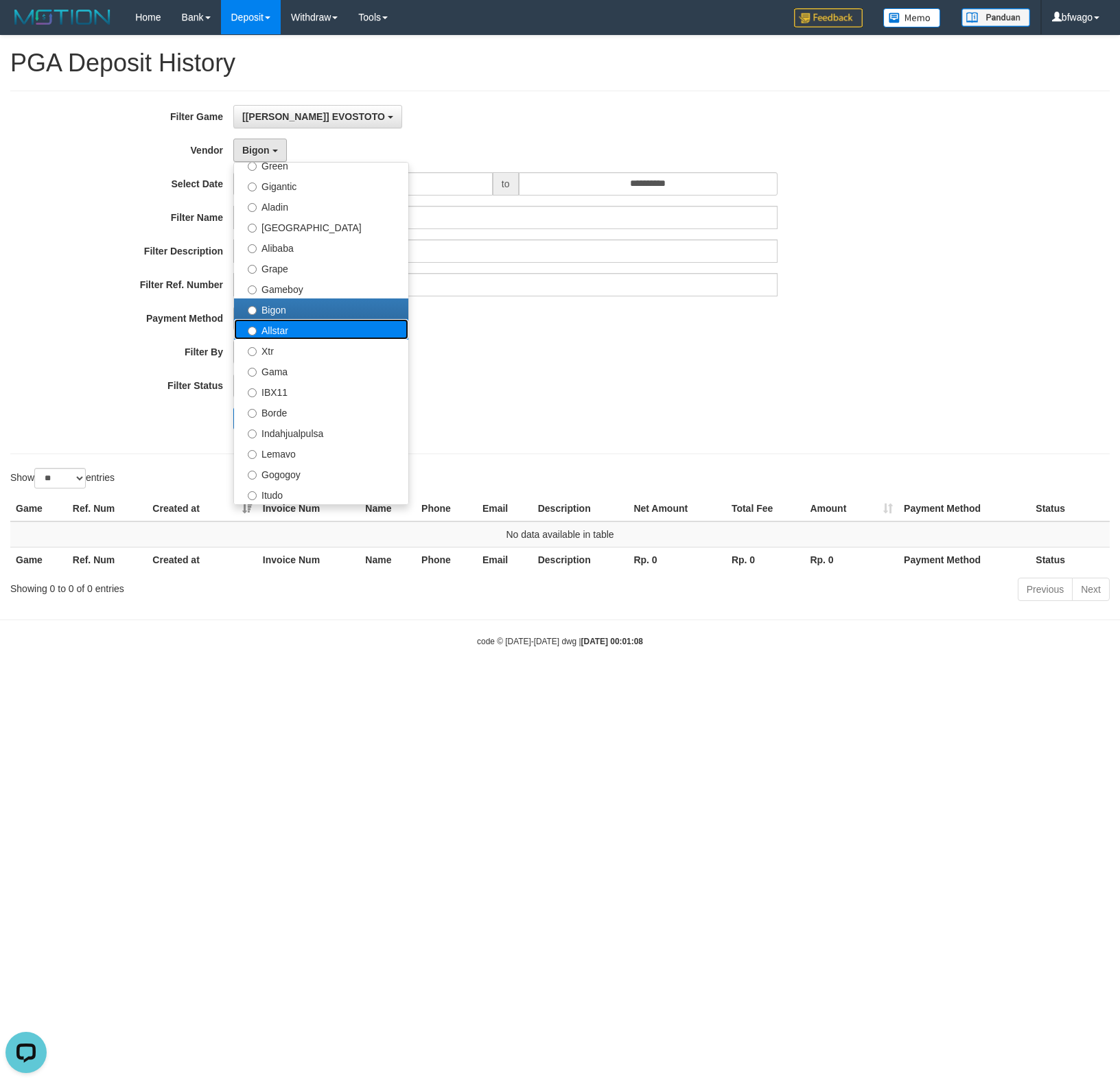
click at [308, 336] on label "Allstar" at bounding box center [321, 329] width 174 height 21
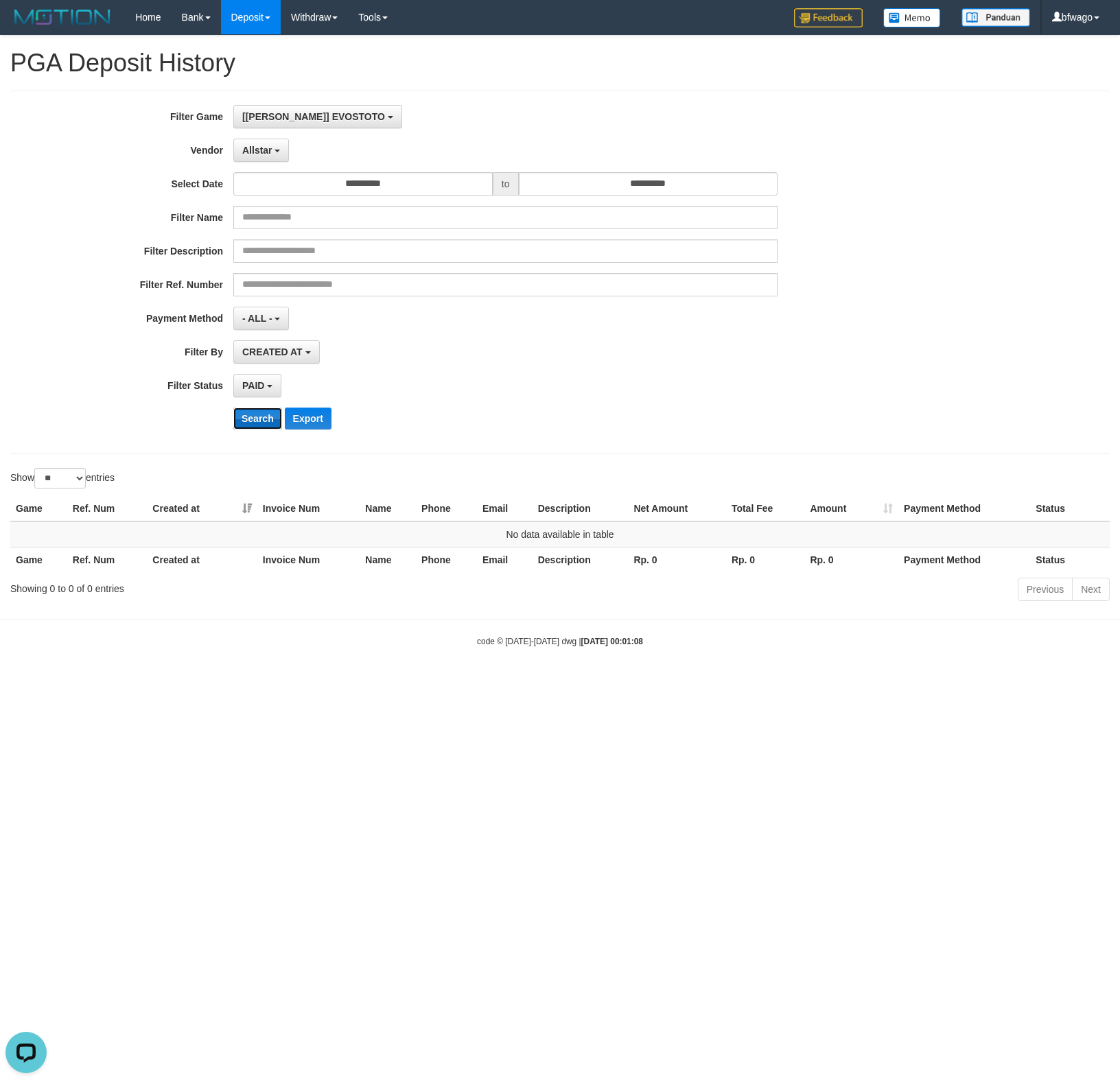
drag, startPoint x: 255, startPoint y: 417, endPoint x: 278, endPoint y: 413, distance: 23.3
click at [256, 417] on button "Search" at bounding box center [258, 418] width 48 height 22
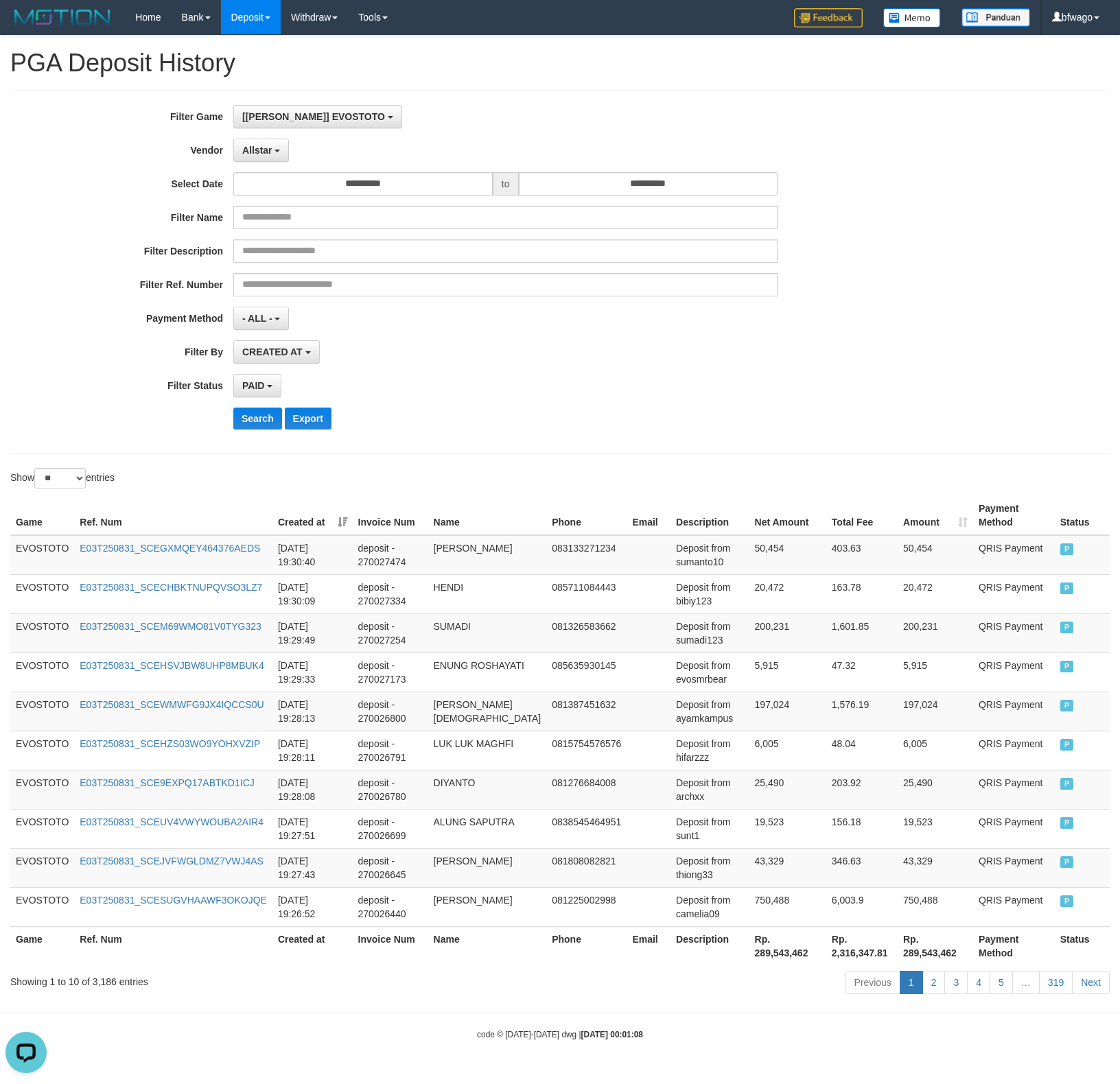
click at [497, 366] on div "**********" at bounding box center [467, 273] width 933 height 335
click at [749, 645] on th "Rp. 289,543,462" at bounding box center [788, 946] width 77 height 39
click at [673, 645] on div "Previous 1 2 3 4 5 … 319 Next" at bounding box center [793, 984] width 633 height 29
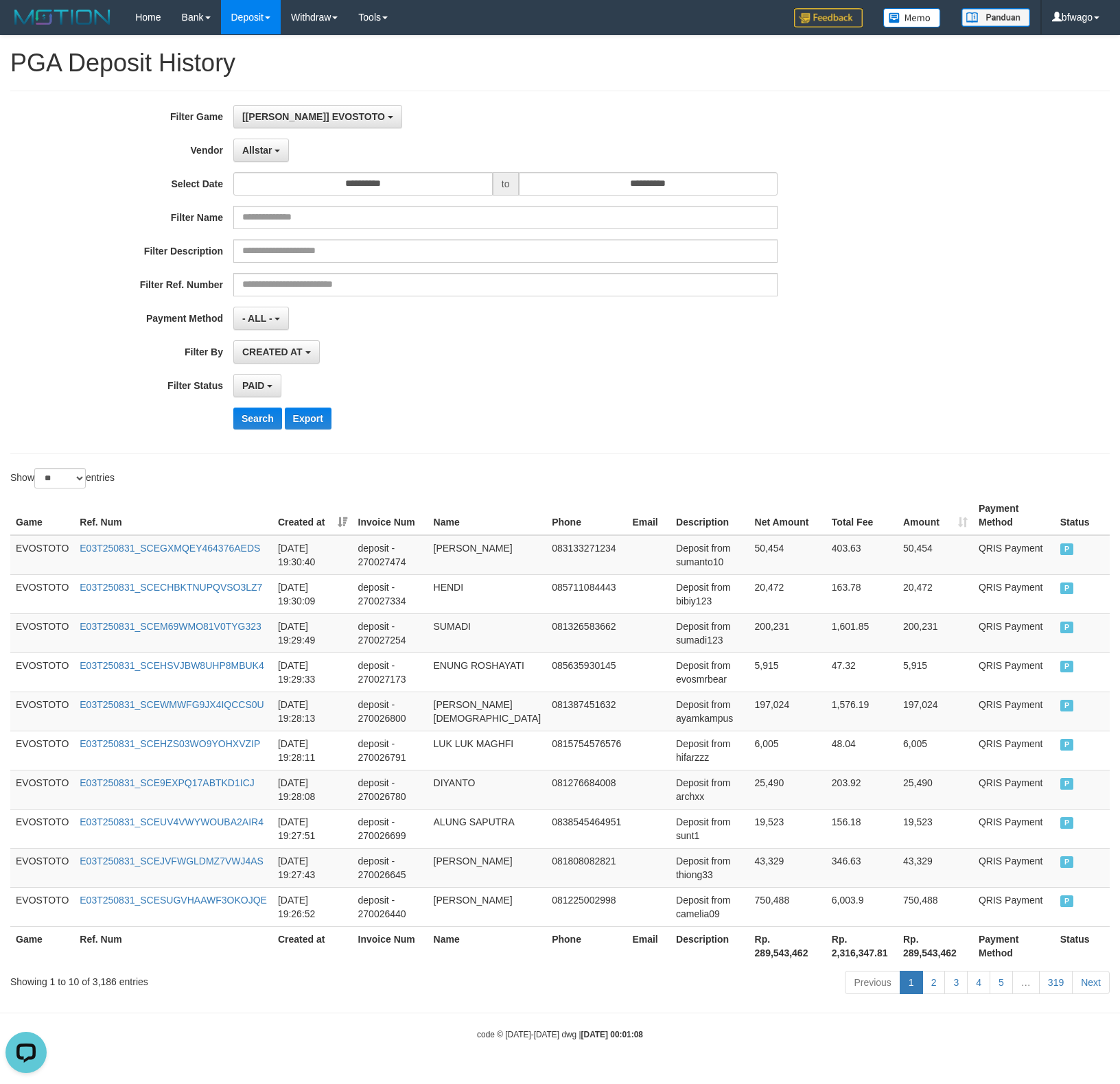
click at [750, 645] on th "Rp. 289,543,462" at bounding box center [788, 946] width 77 height 39
click at [752, 645] on th "Rp. 289,543,462" at bounding box center [788, 946] width 77 height 39
copy th "289,543,462"
click at [264, 151] on span "Allstar" at bounding box center [257, 150] width 30 height 11
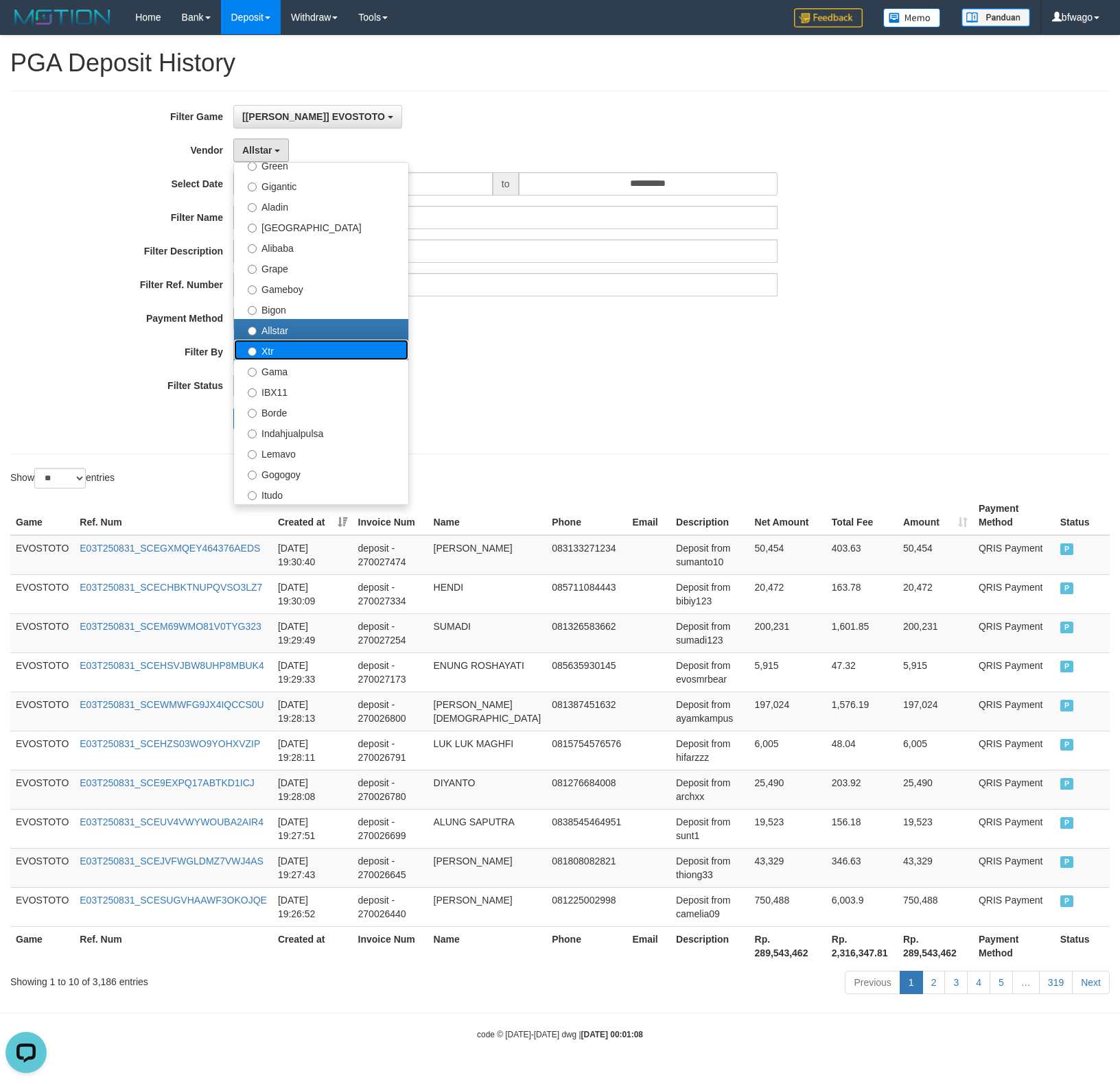
click at [311, 349] on label "Xtr" at bounding box center [321, 350] width 174 height 21
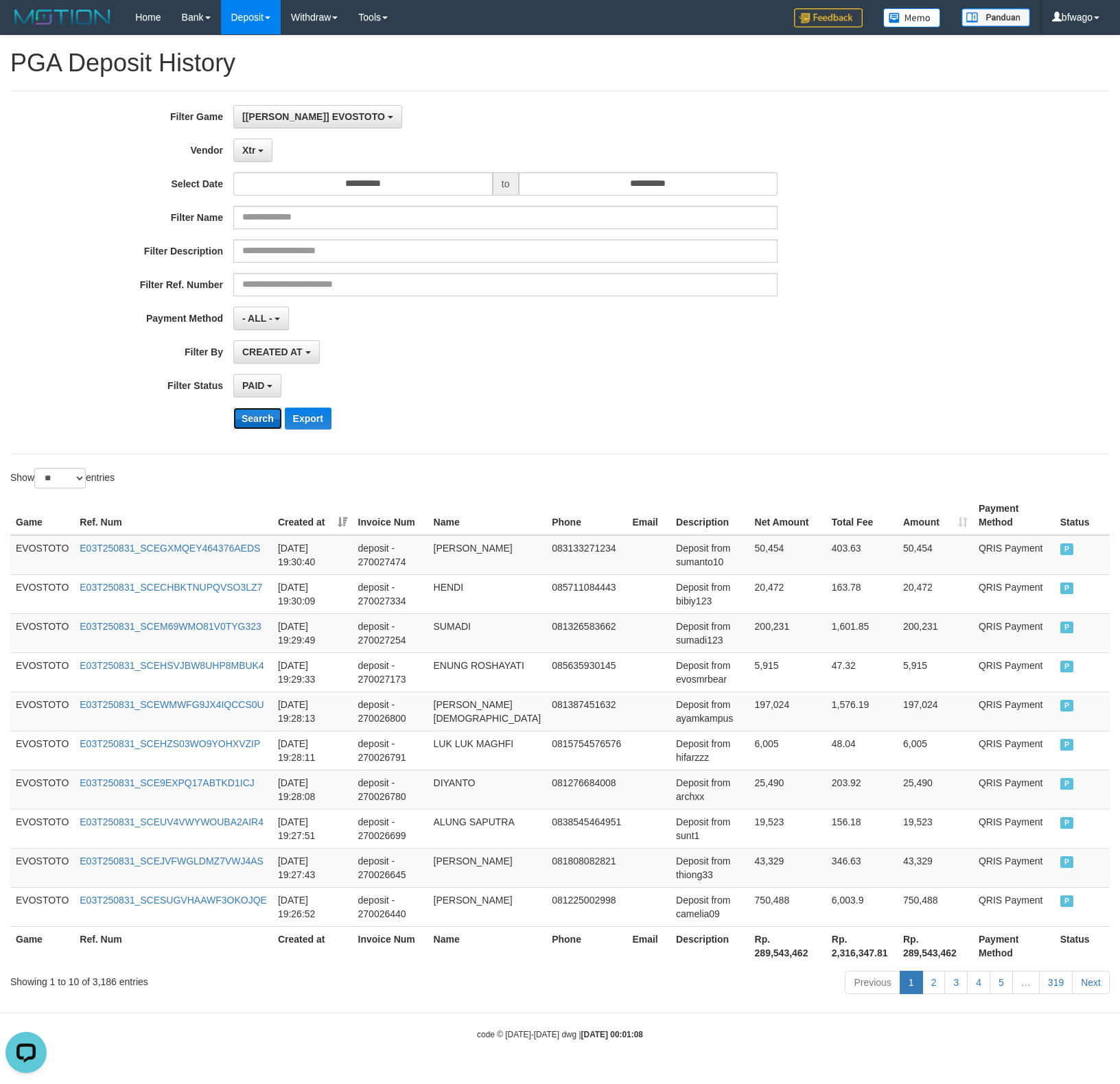
click at [253, 423] on button "Search" at bounding box center [258, 418] width 48 height 22
click at [256, 155] on button "Xtr" at bounding box center [253, 150] width 39 height 23
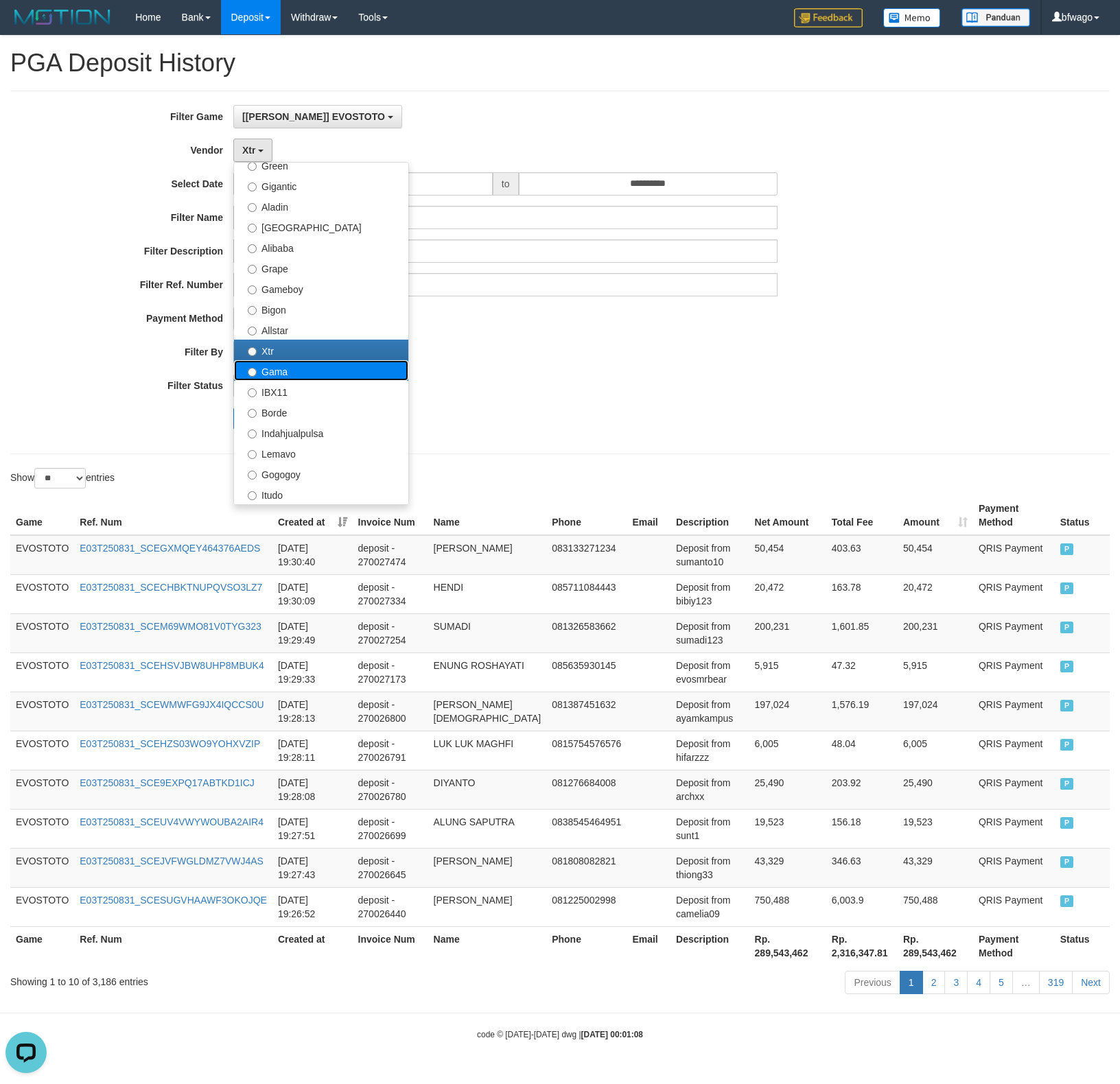
click at [297, 374] on label "Gama" at bounding box center [321, 371] width 174 height 21
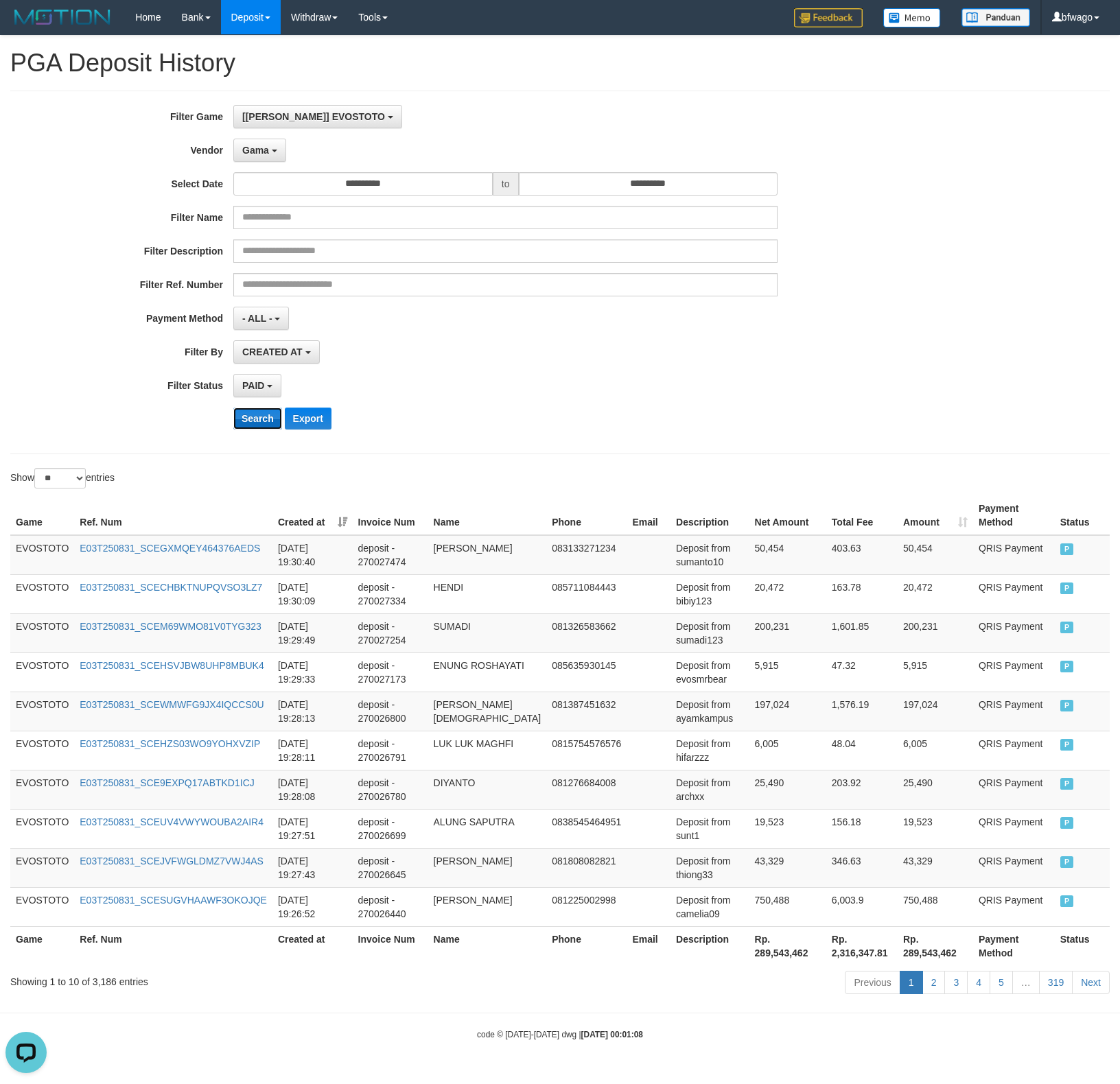
click at [254, 425] on button "Search" at bounding box center [258, 418] width 48 height 22
click at [264, 162] on button "Gama" at bounding box center [260, 150] width 53 height 23
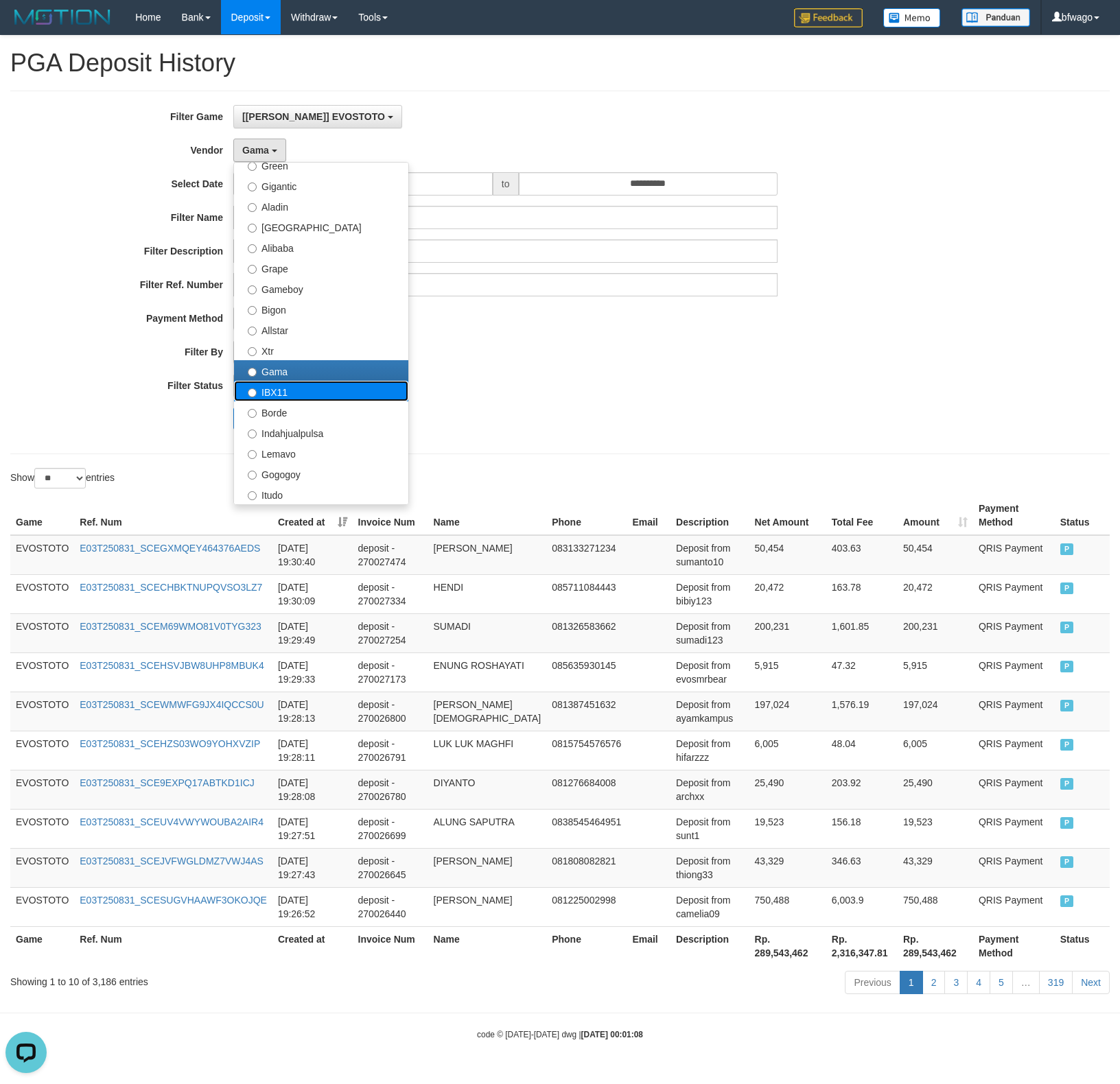
click at [301, 393] on label "IBX11" at bounding box center [321, 391] width 174 height 21
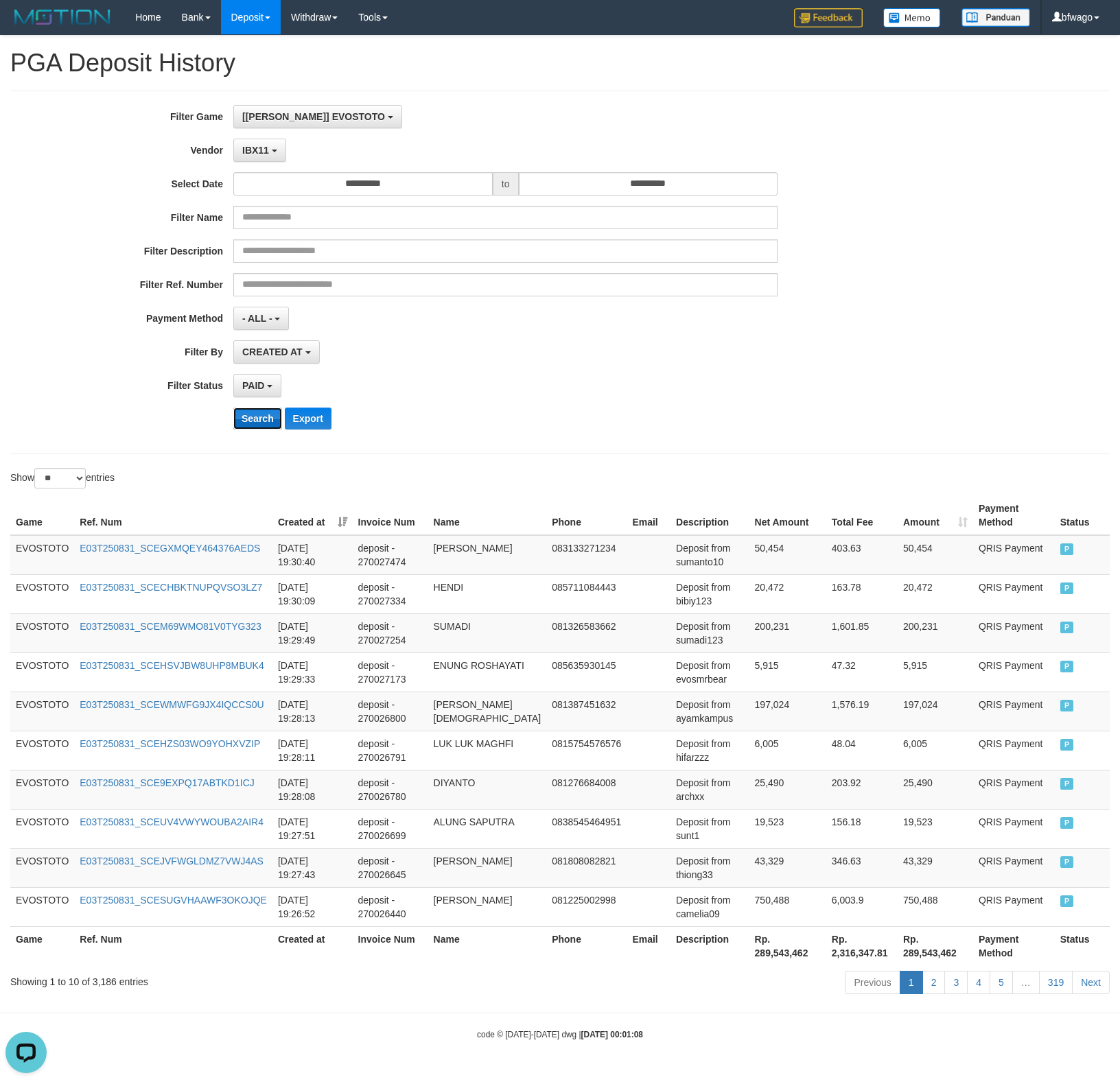
click at [262, 424] on button "Search" at bounding box center [258, 418] width 48 height 22
click at [271, 149] on button "IBX11" at bounding box center [260, 150] width 53 height 23
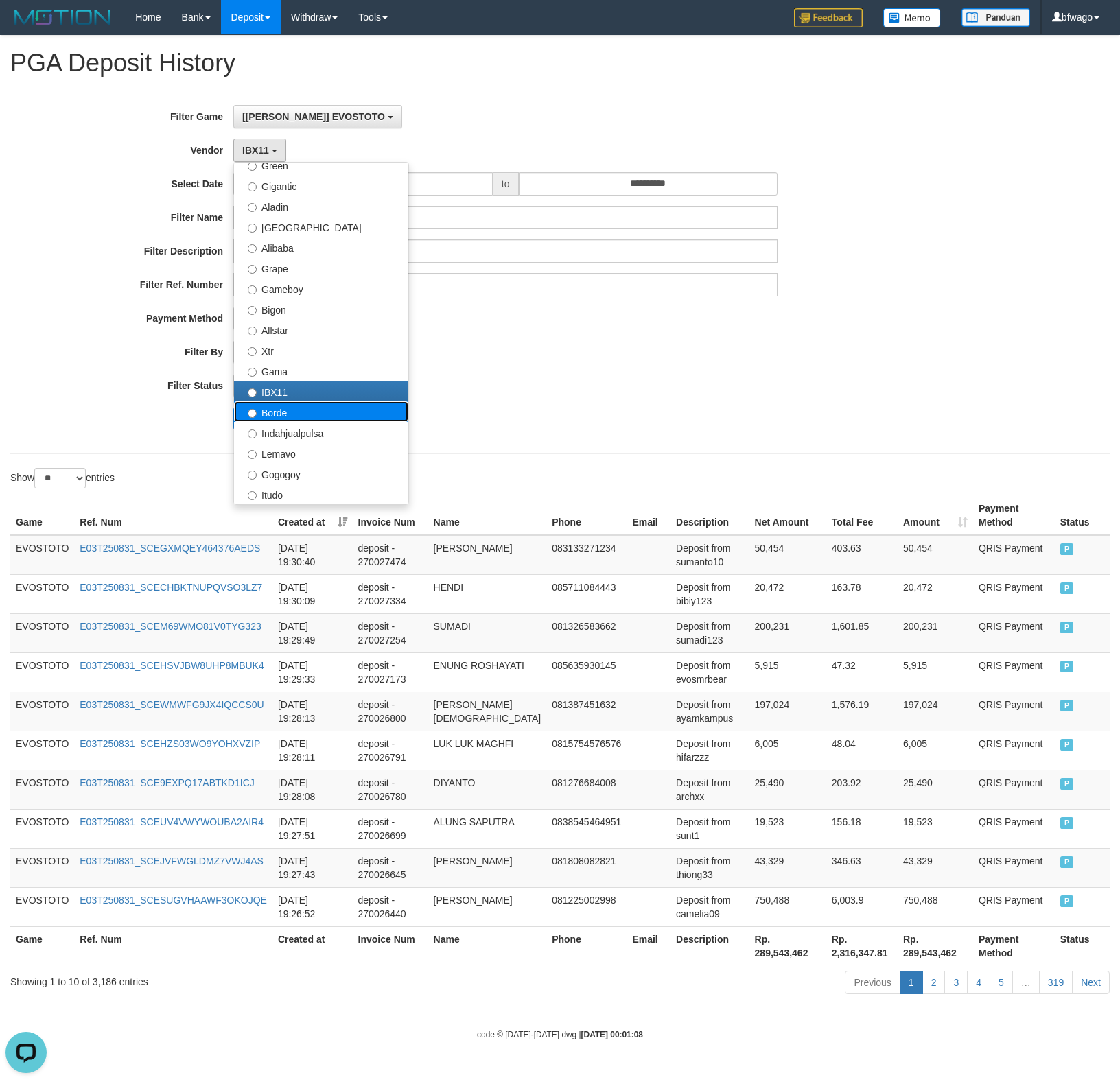
click at [321, 413] on label "Borde" at bounding box center [321, 411] width 174 height 21
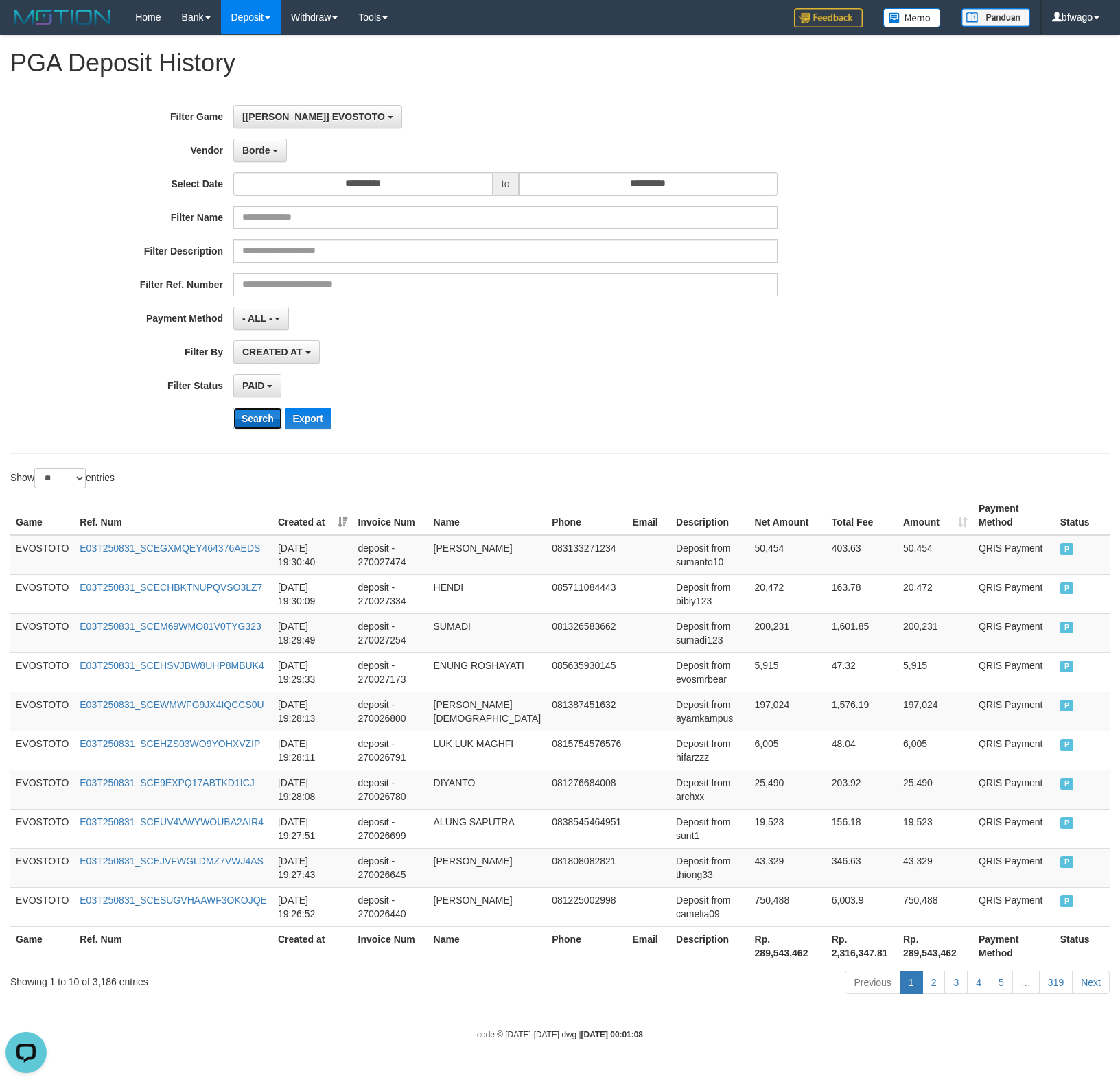
click at [271, 419] on button "Search" at bounding box center [258, 418] width 48 height 22
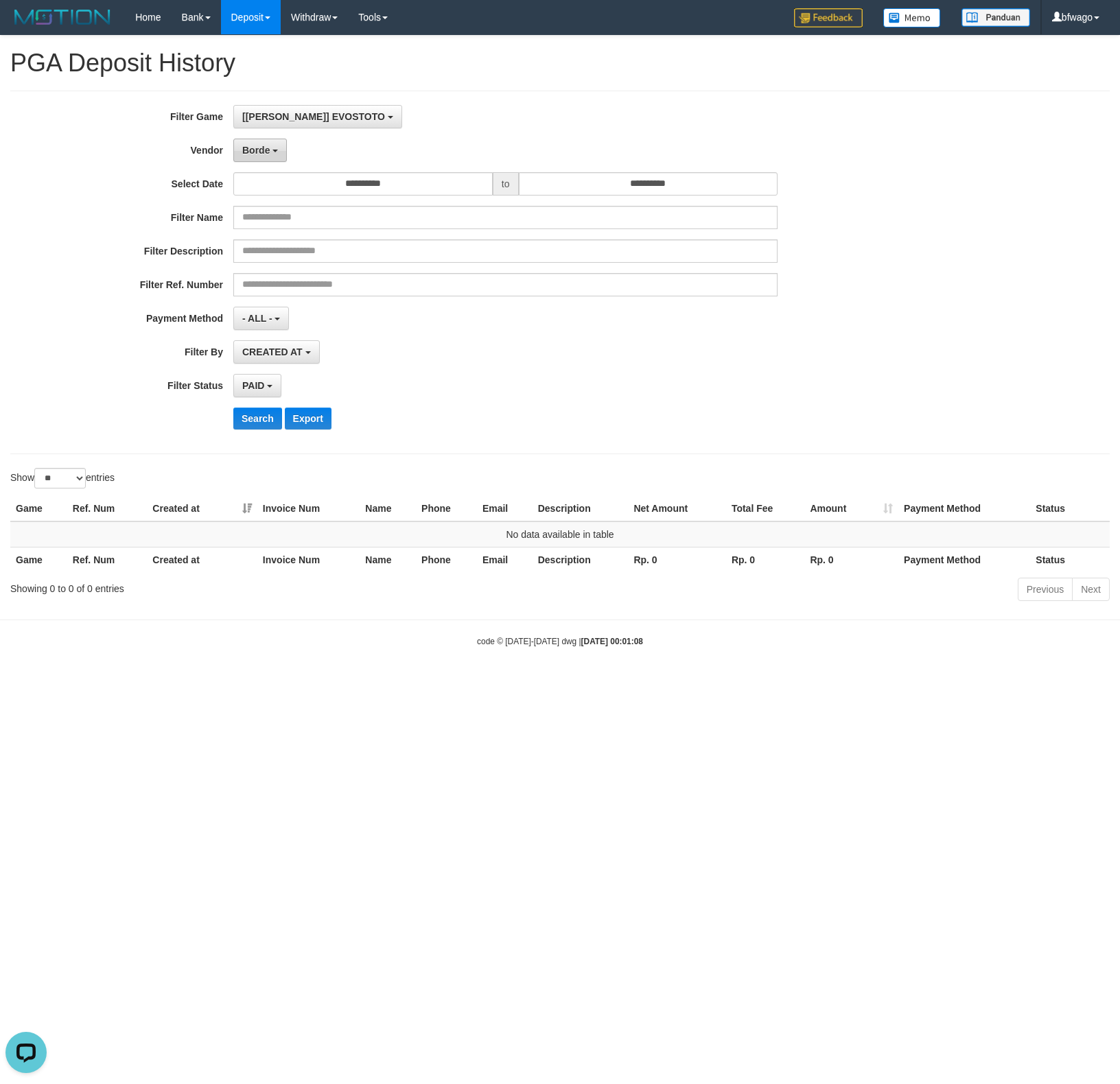
click at [265, 155] on span "Borde" at bounding box center [256, 150] width 28 height 11
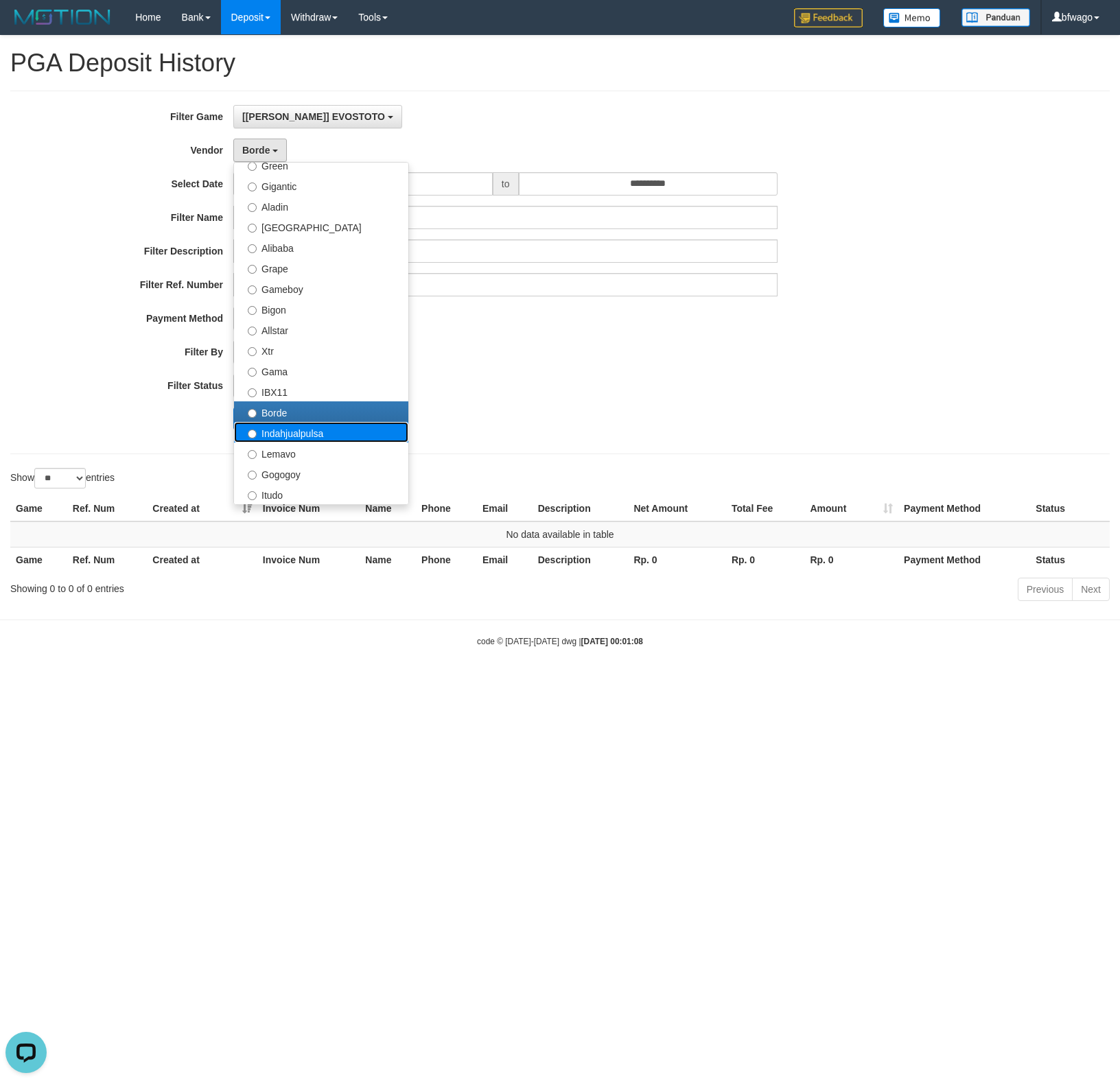
click at [281, 435] on label "Indahjualpulsa" at bounding box center [321, 432] width 174 height 21
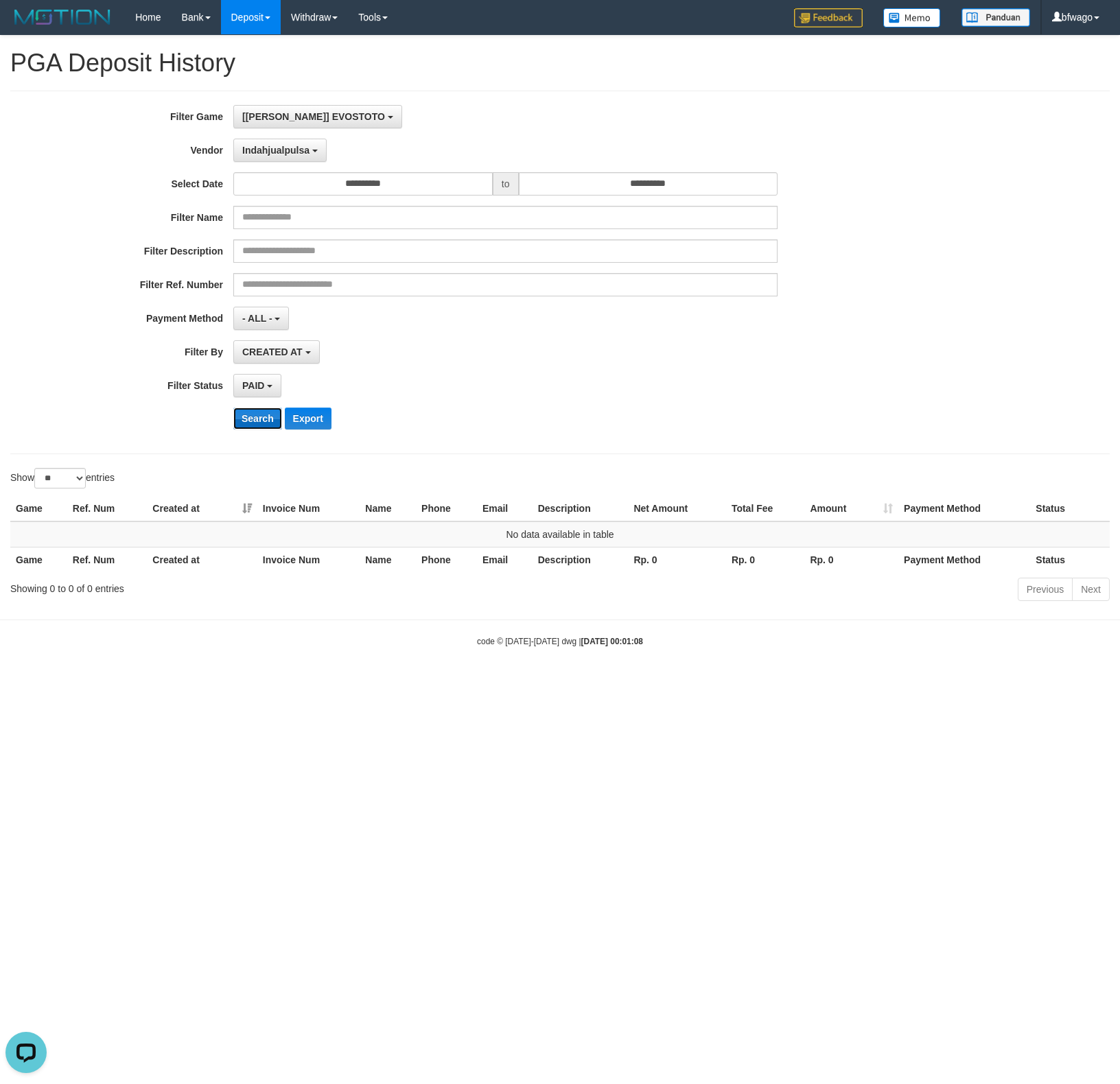
click at [259, 421] on button "Search" at bounding box center [258, 418] width 48 height 22
click at [280, 150] on span "Indahjualpulsa" at bounding box center [275, 150] width 67 height 11
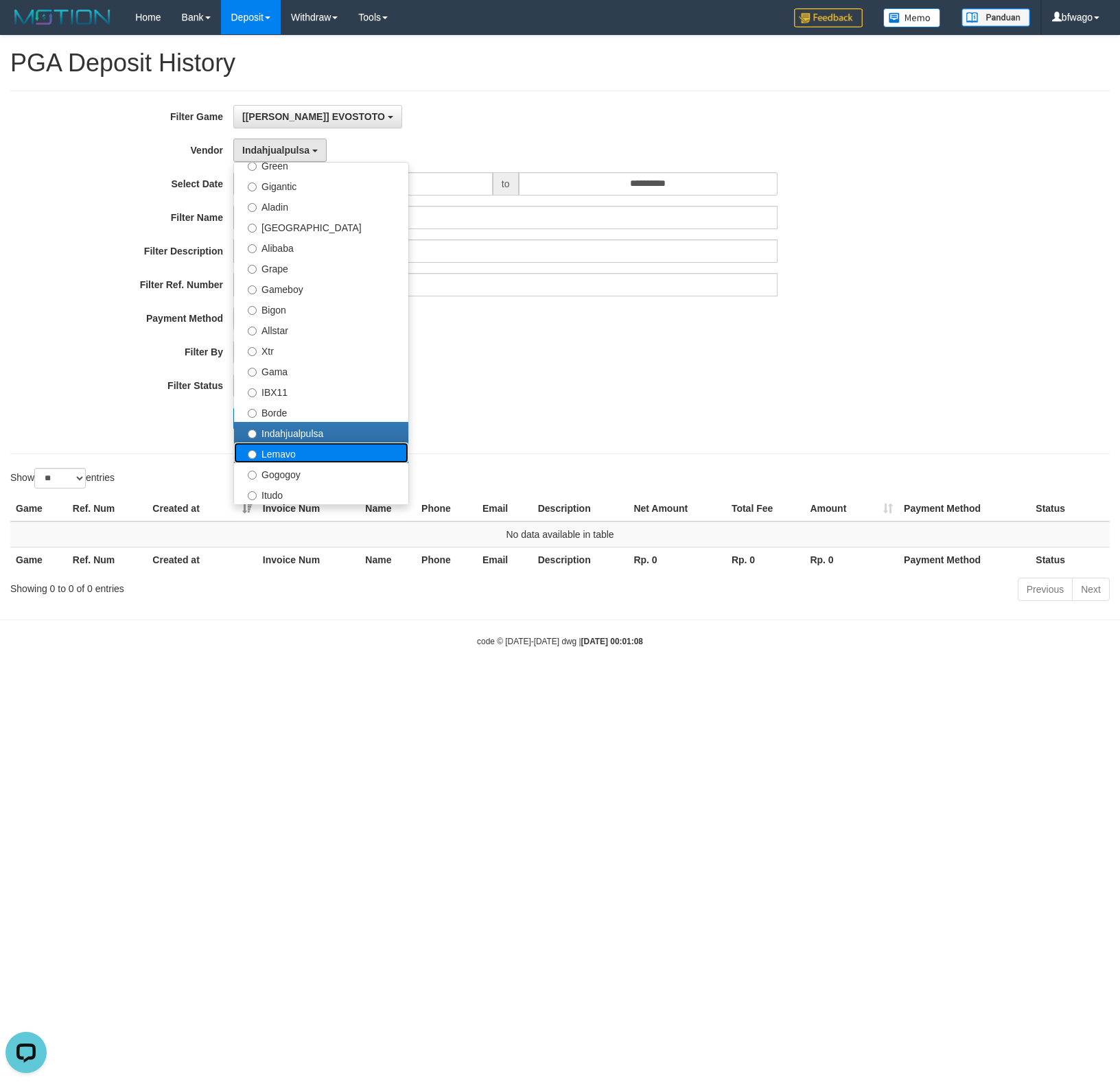
click at [317, 457] on label "Lemavo" at bounding box center [321, 453] width 174 height 21
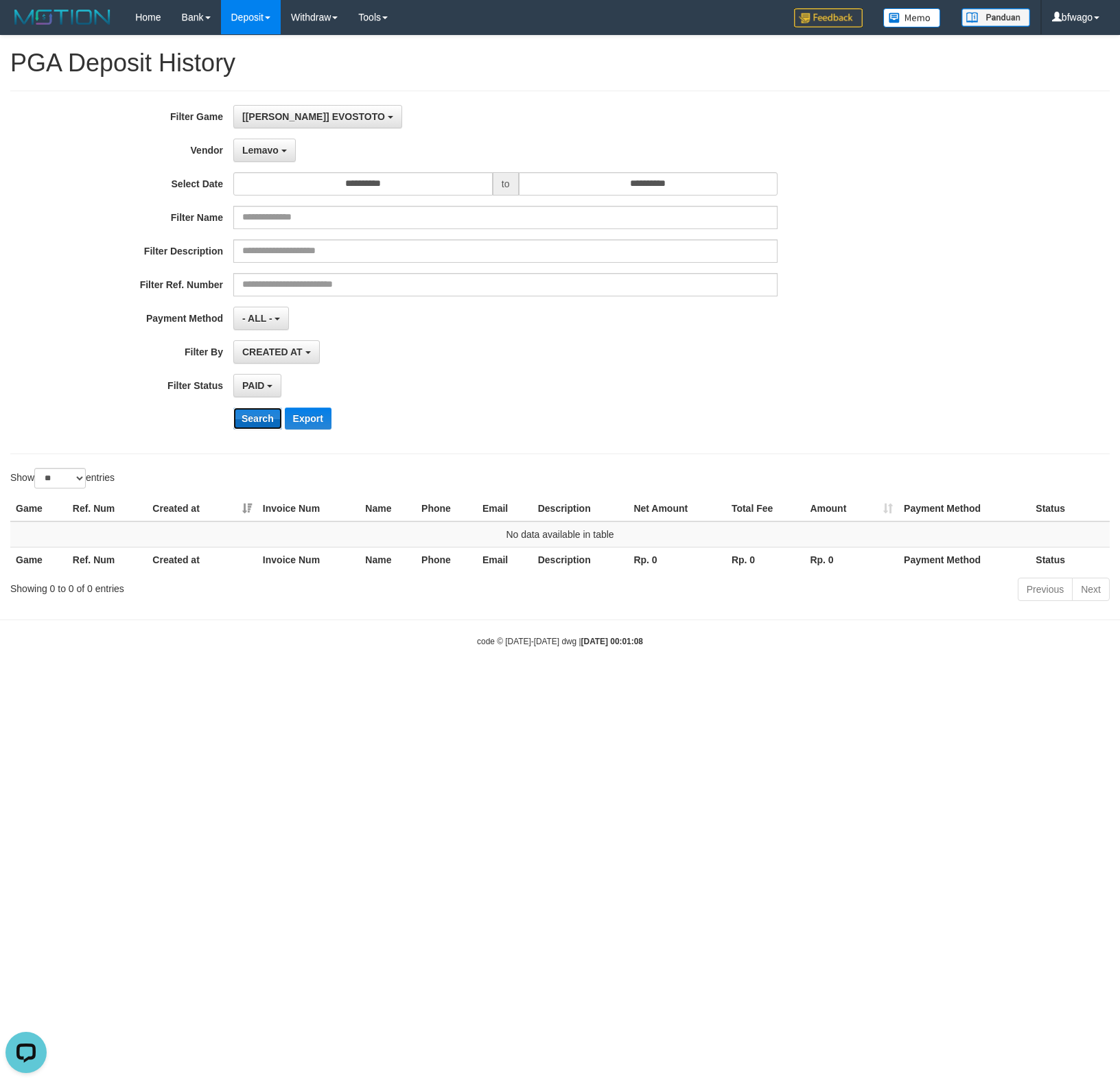
click at [258, 416] on button "Search" at bounding box center [258, 418] width 48 height 22
click at [278, 155] on button "Lemavo" at bounding box center [264, 150] width 62 height 23
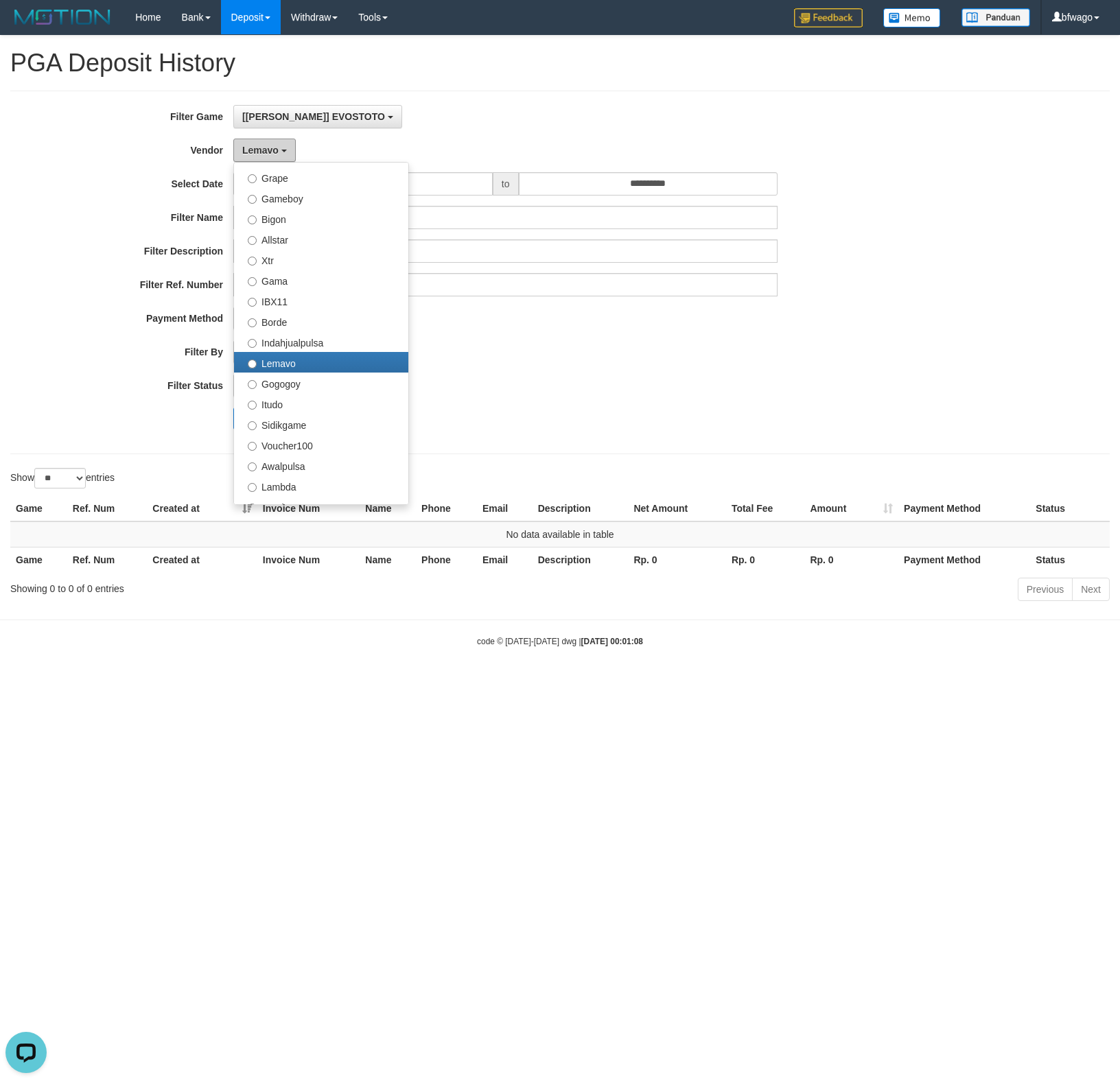
scroll to position [451, 0]
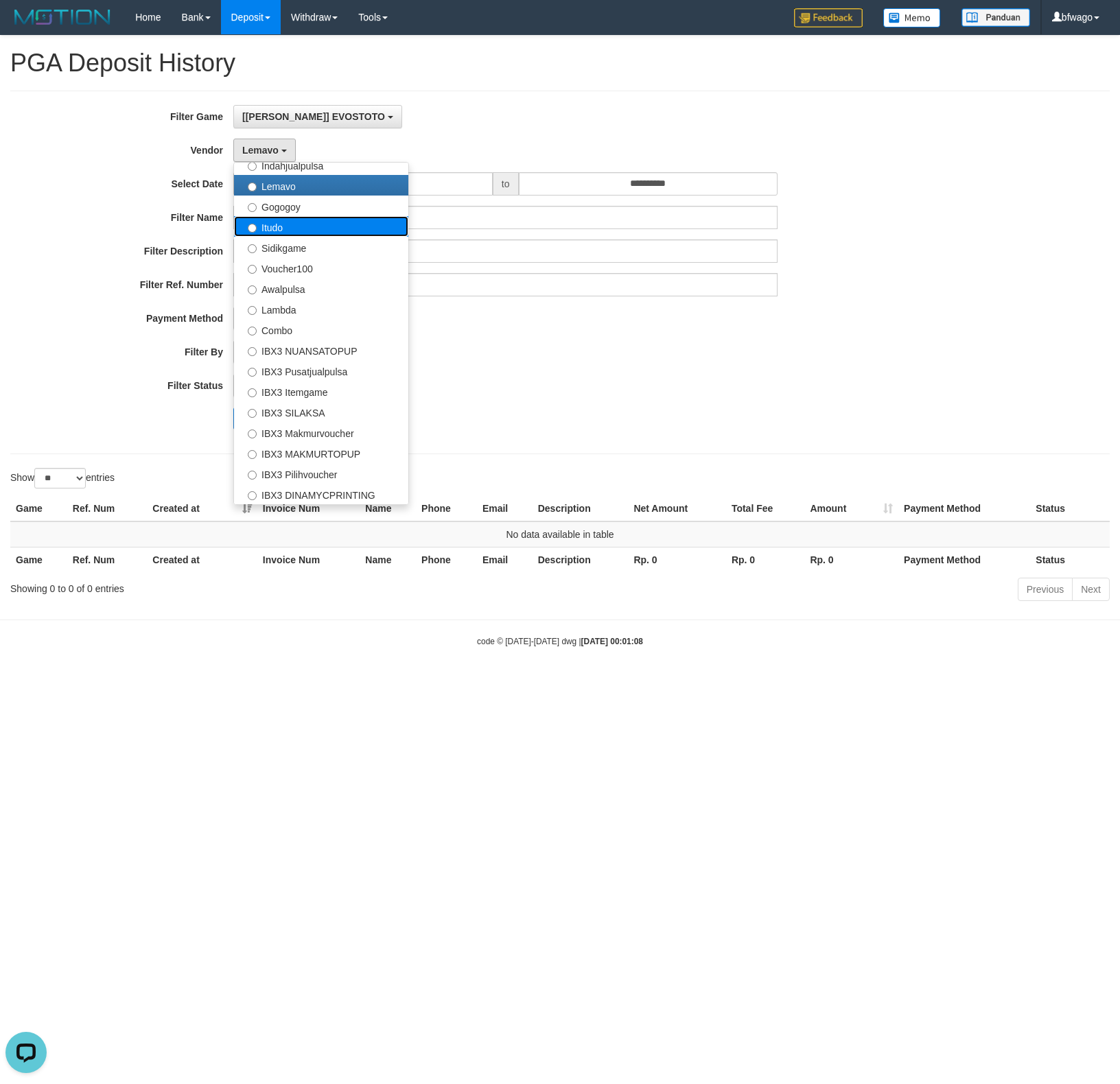
click at [337, 220] on label "Itudo" at bounding box center [321, 226] width 174 height 21
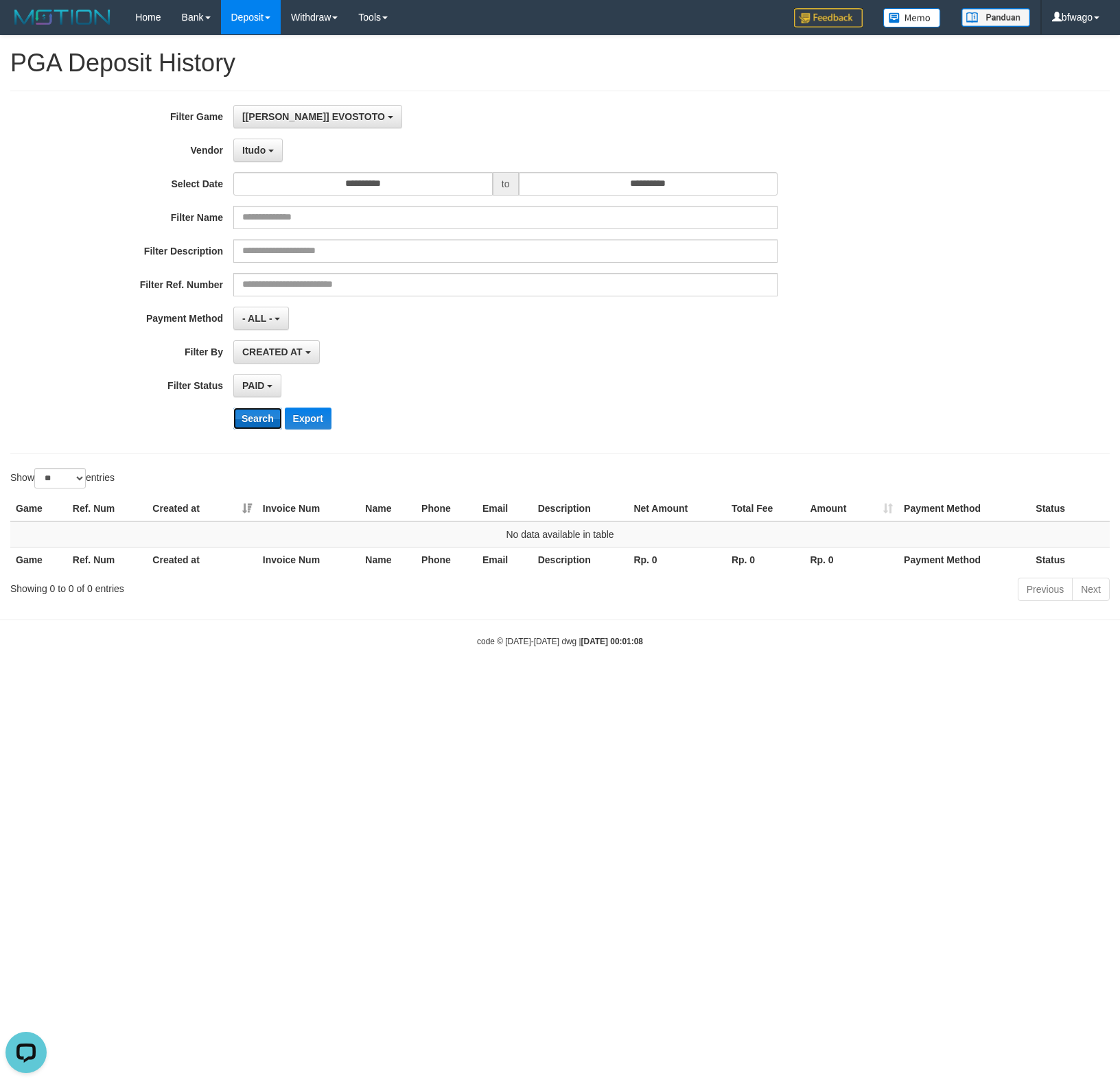
click at [253, 419] on button "Search" at bounding box center [258, 418] width 48 height 22
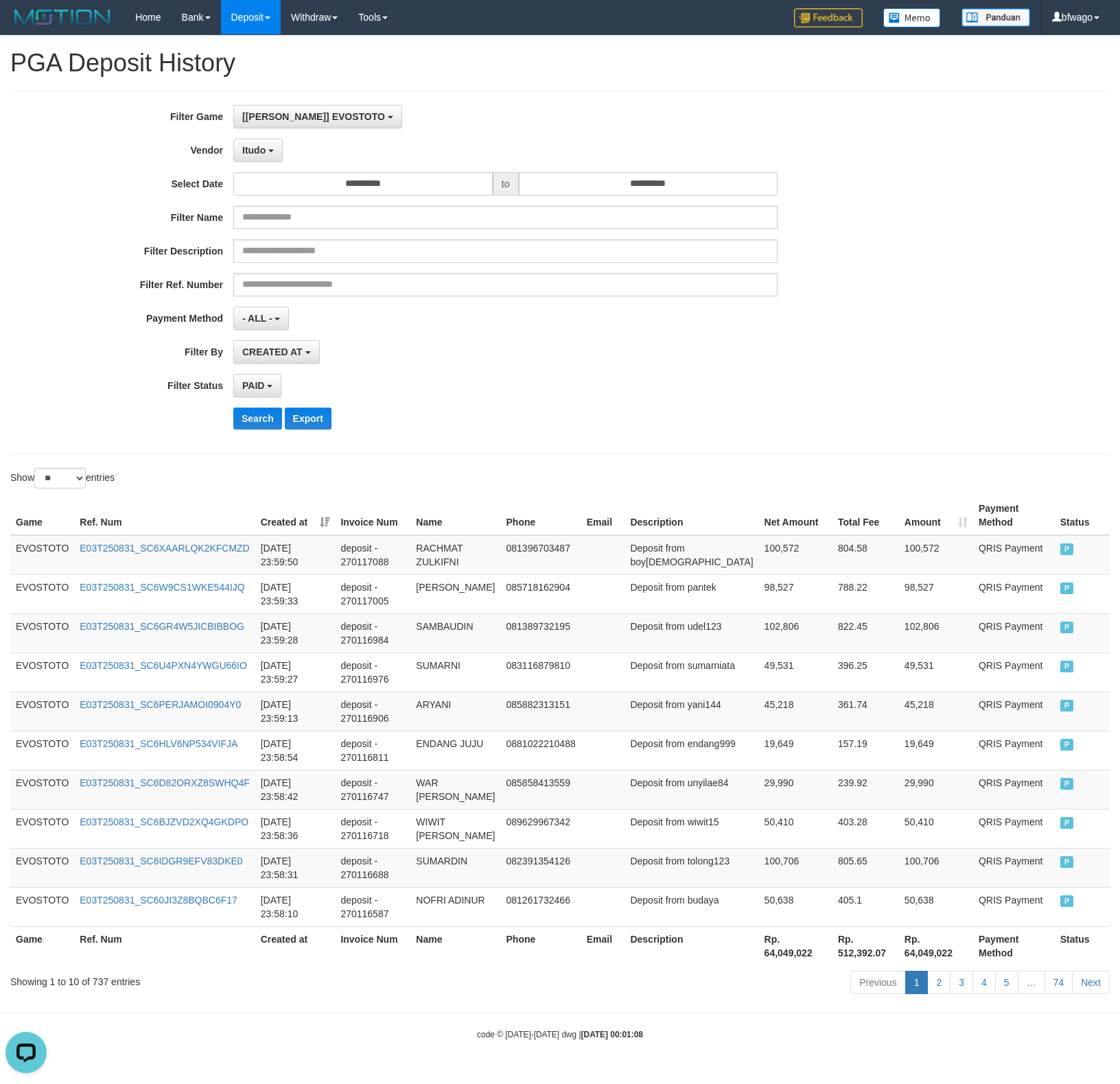
click at [504, 383] on div "PAID SELECT ALL - ALL - SELECT STATUS PENDING/UNPAID PAID CANCELED EXPIRED" at bounding box center [506, 386] width 544 height 23
click at [759, 645] on th "Rp. 64,049,022" at bounding box center [796, 946] width 74 height 39
drag, startPoint x: 750, startPoint y: 926, endPoint x: 743, endPoint y: 933, distance: 9.9
click at [759, 645] on th "Rp. 64,049,022" at bounding box center [796, 946] width 74 height 39
copy th "64,049,022"
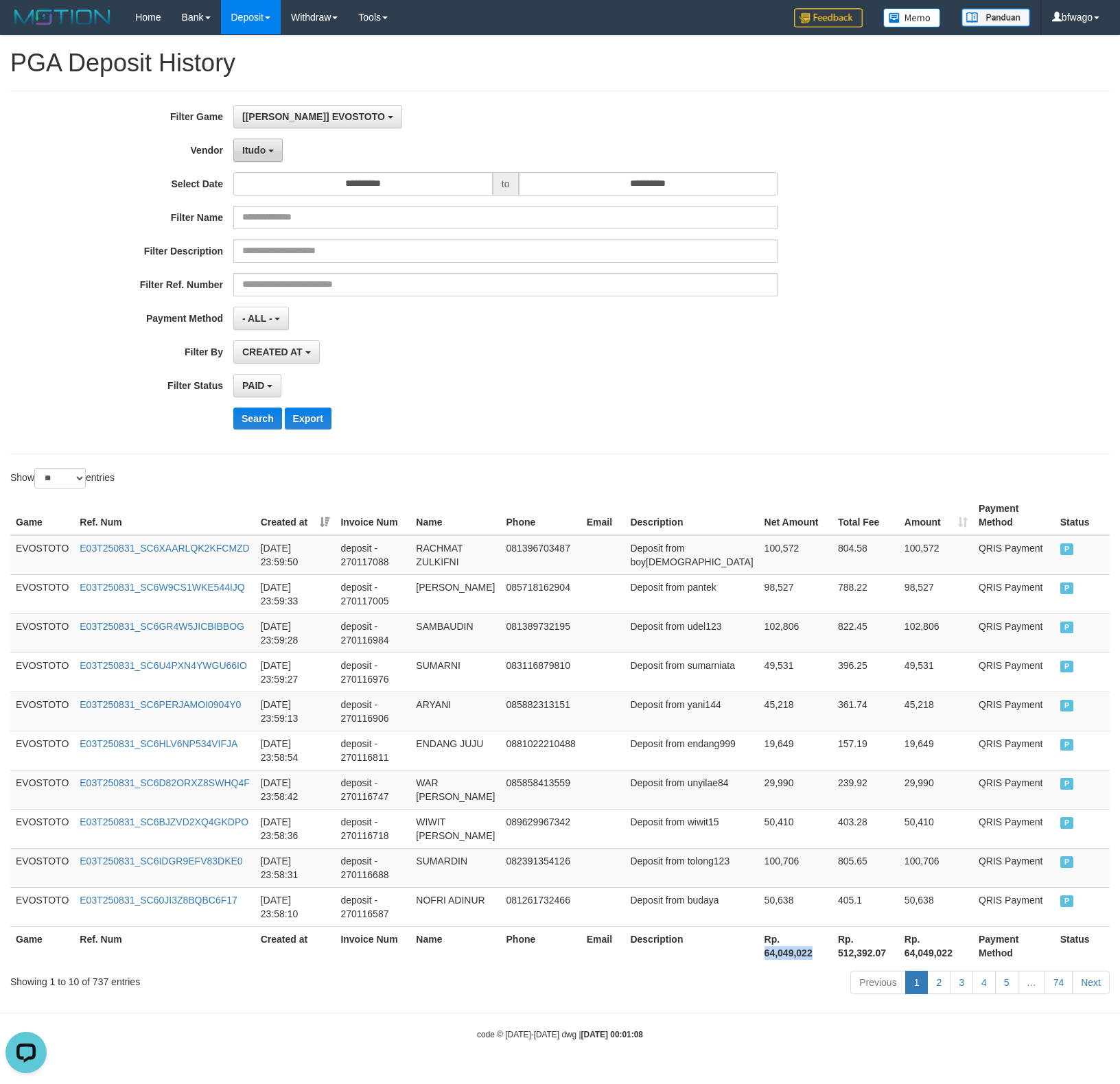
click at [254, 145] on span "Itudo" at bounding box center [254, 150] width 23 height 11
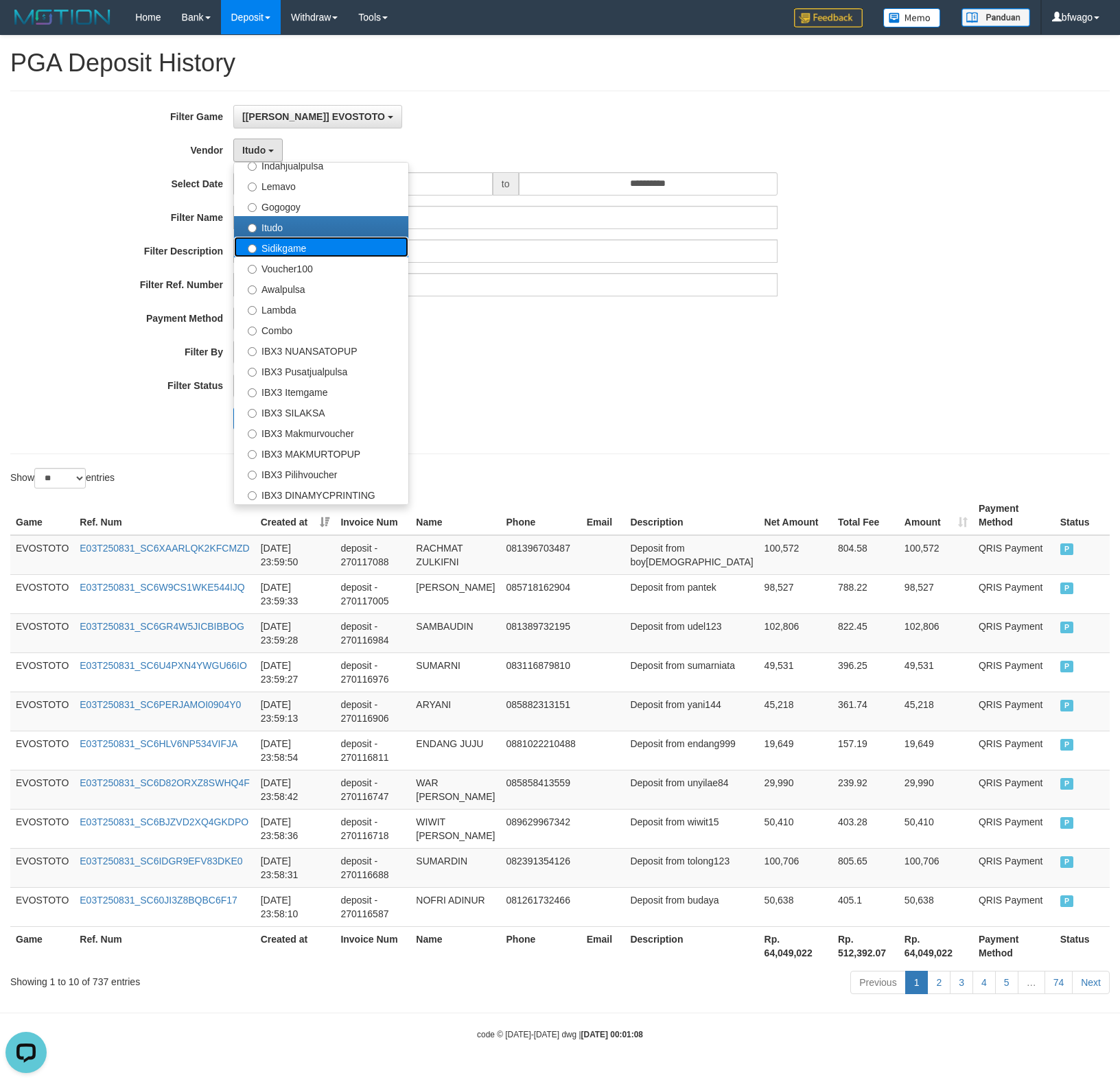
click at [291, 248] on label "Sidikgame" at bounding box center [321, 247] width 174 height 21
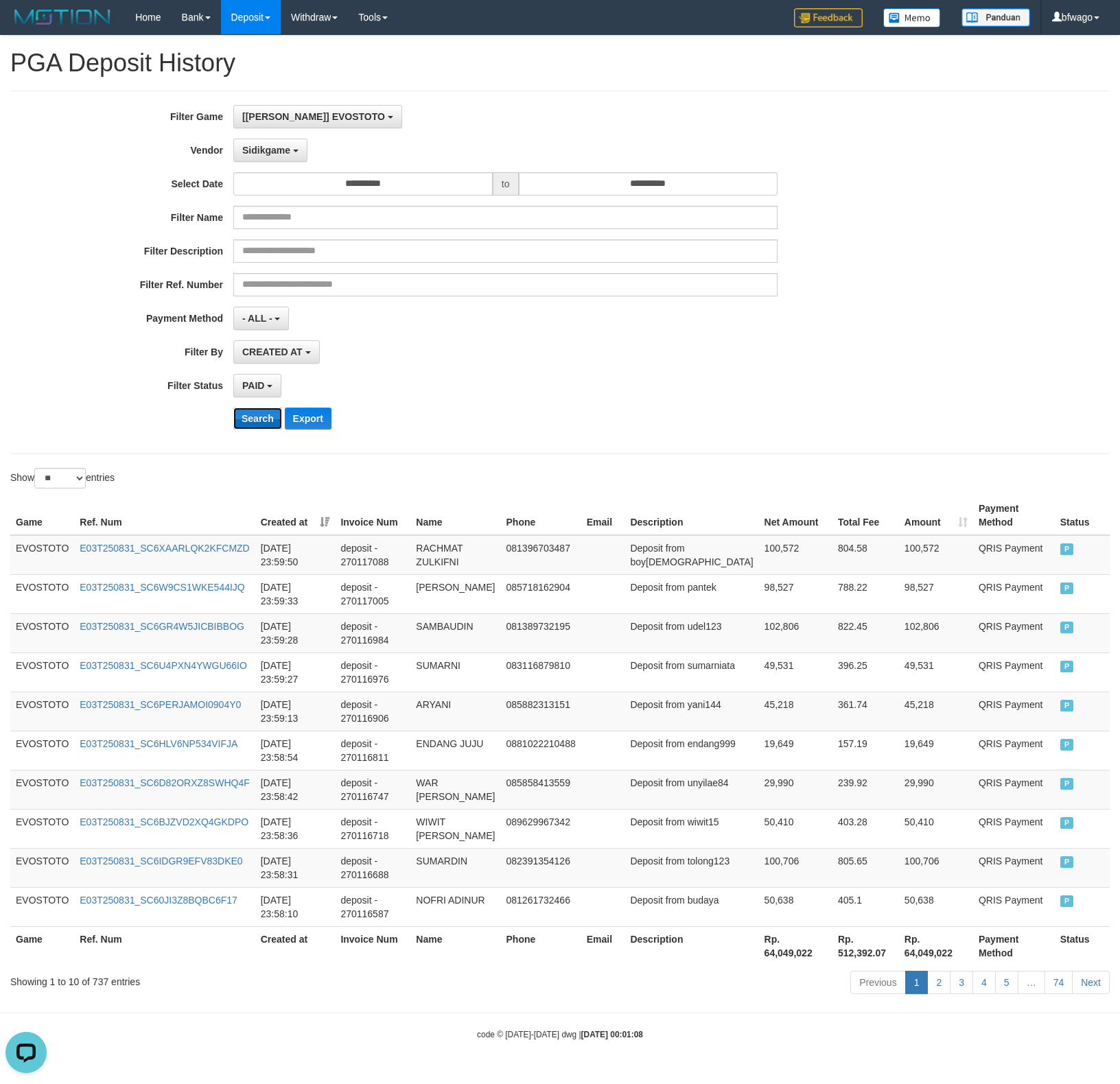
click at [251, 421] on button "Search" at bounding box center [258, 418] width 48 height 22
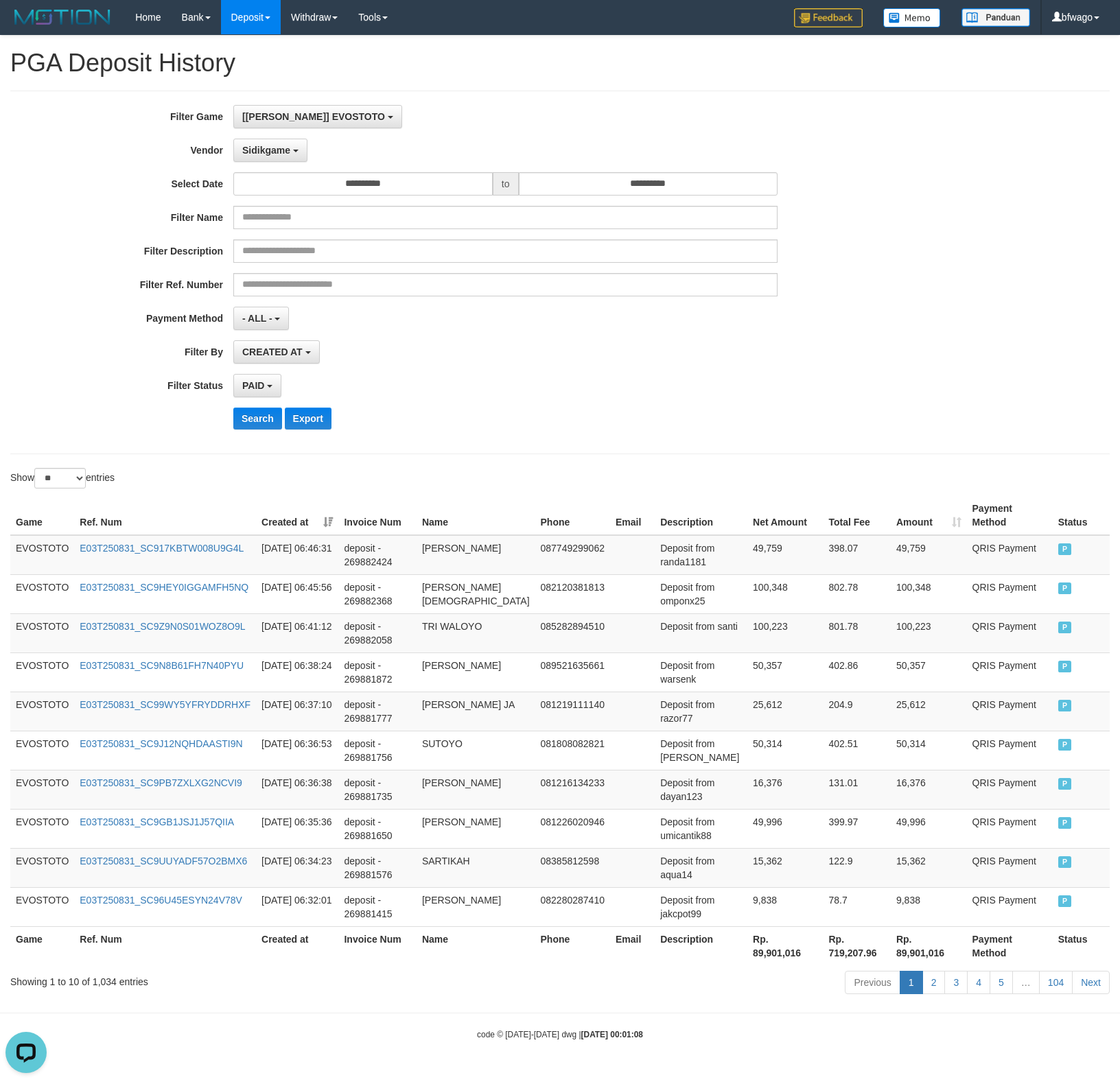
click at [461, 367] on div "**********" at bounding box center [467, 273] width 933 height 335
click at [747, 645] on th "Rp. 89,901,016" at bounding box center [785, 946] width 75 height 39
copy th "89,901,016"
click at [278, 155] on span "Sidikgame" at bounding box center [266, 150] width 48 height 11
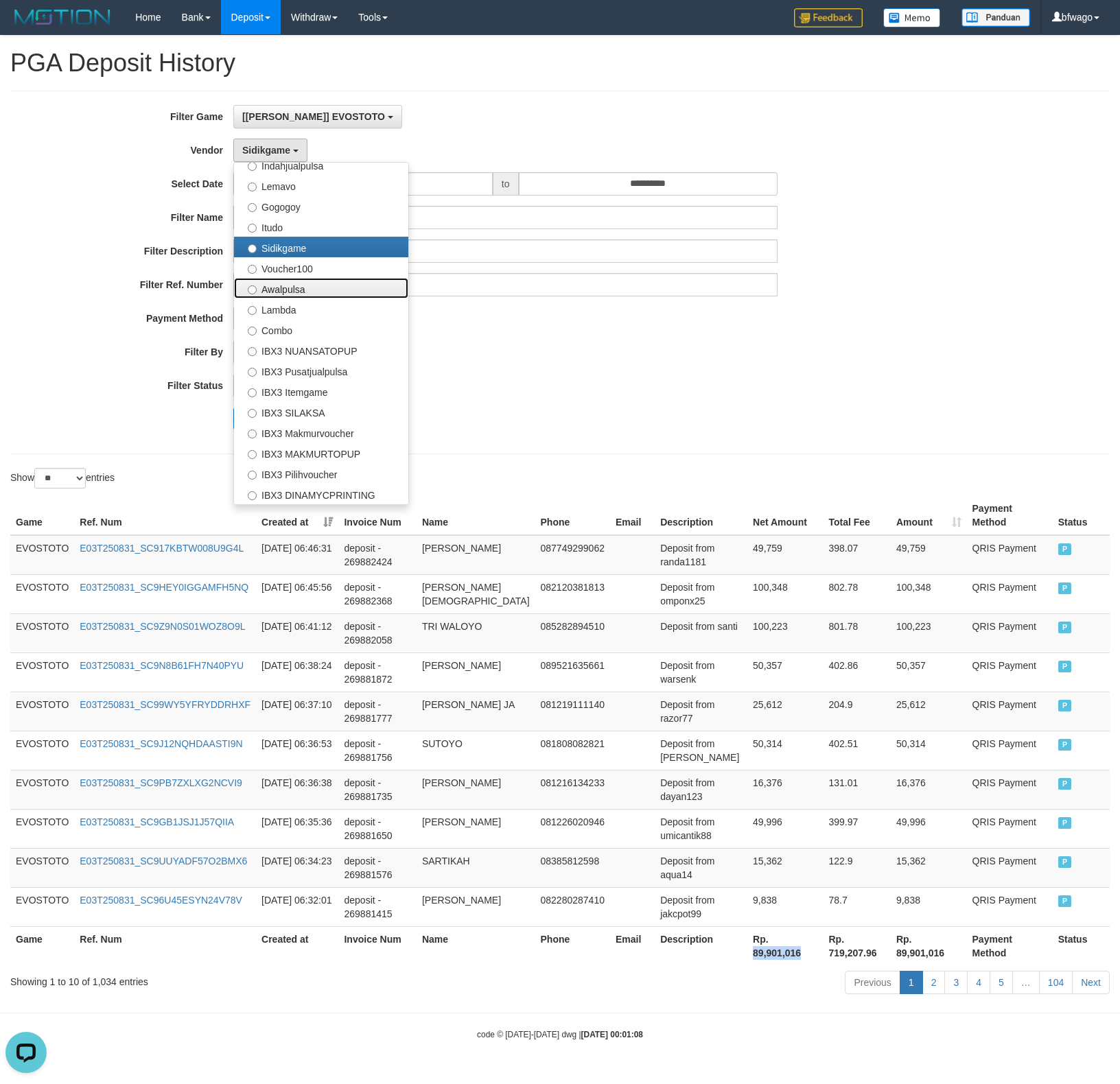
click at [317, 276] on ul "- Default Vendor - Lucy Luna Atlas WD LB Java Purple Green Gigantic Aladin Duba…" at bounding box center [321, 334] width 176 height 343
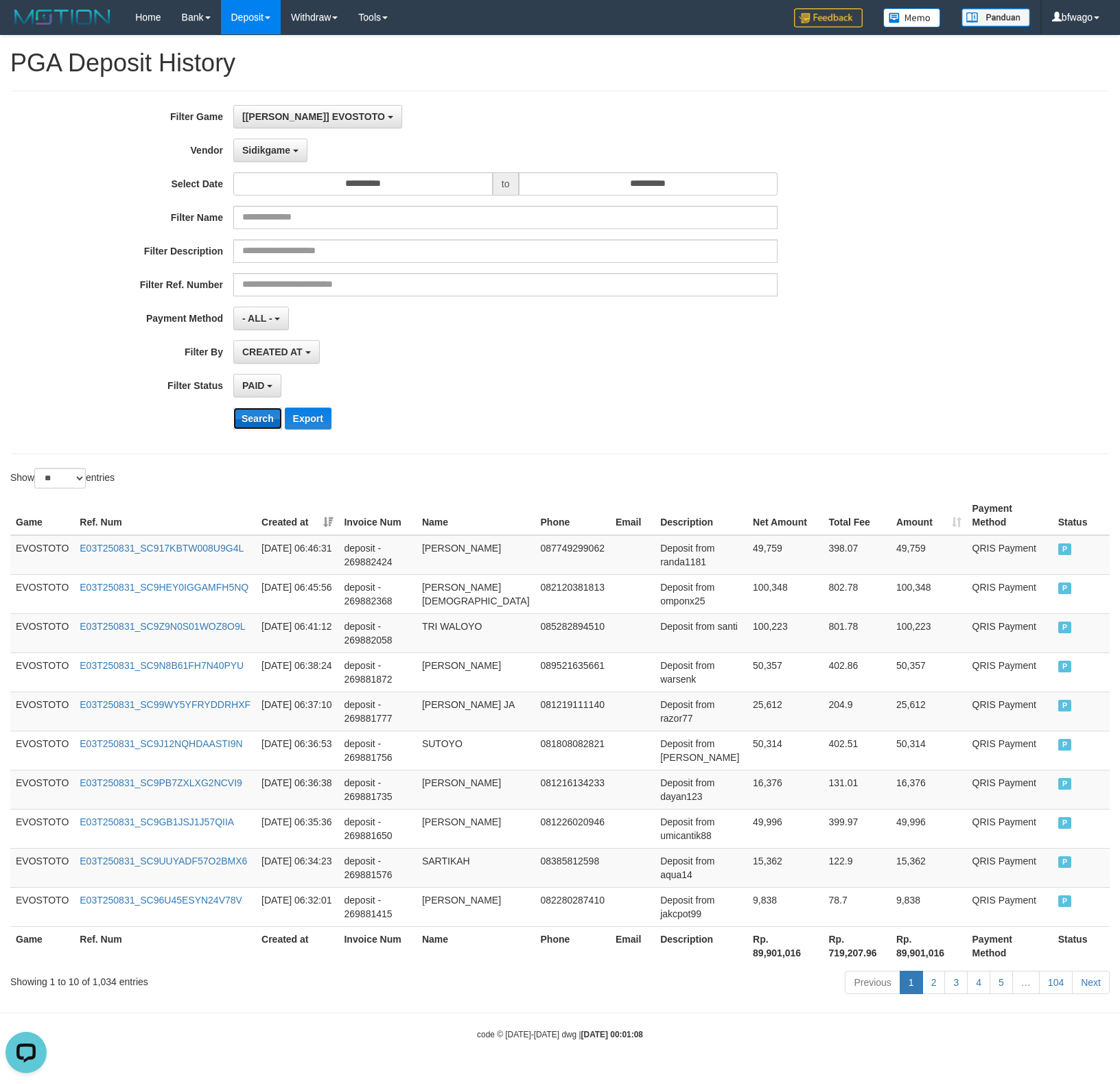
click at [255, 424] on button "Search" at bounding box center [258, 418] width 48 height 22
click at [278, 147] on span "Sidikgame" at bounding box center [266, 150] width 48 height 11
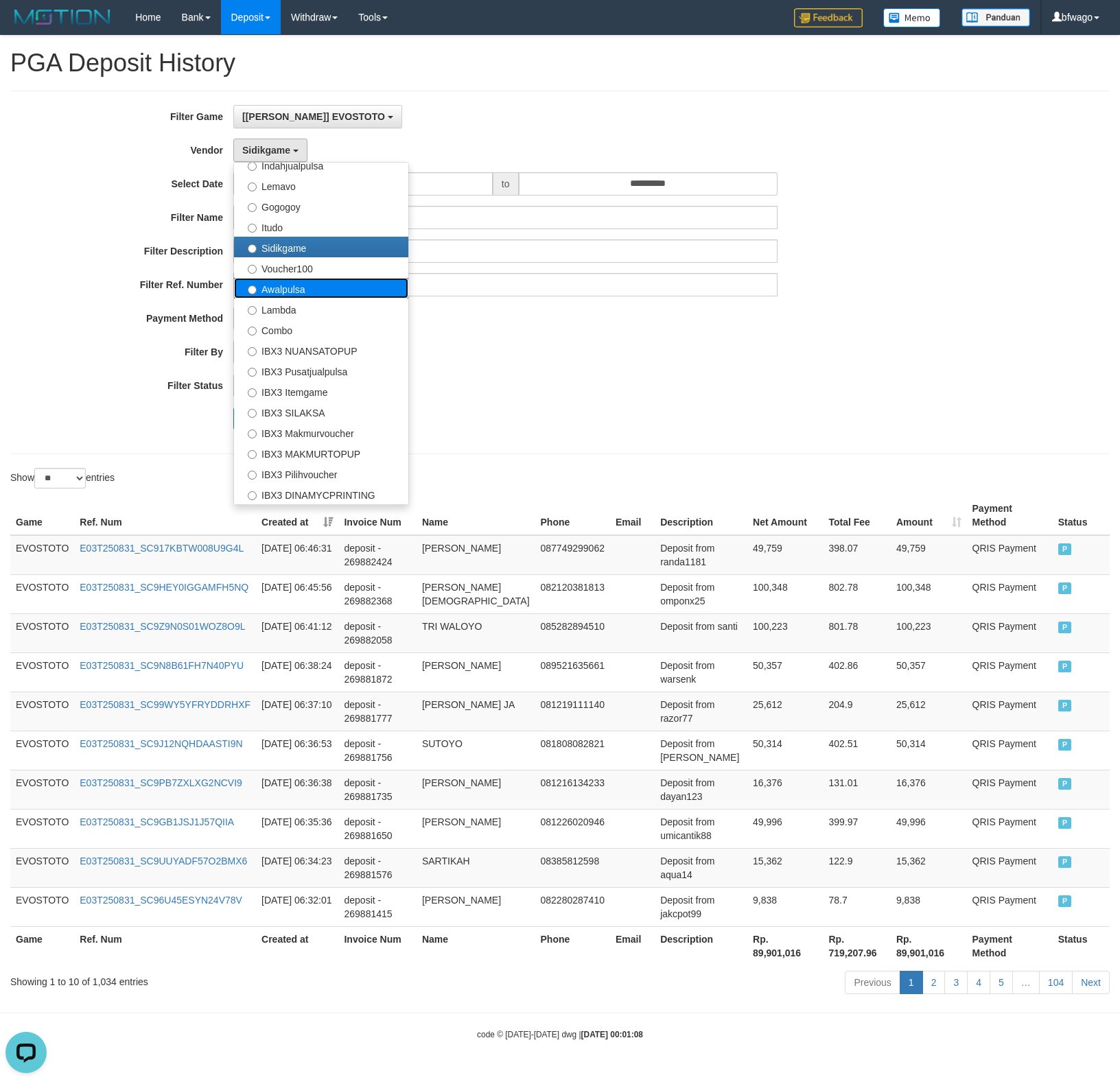
click at [320, 292] on label "Awalpulsa" at bounding box center [321, 288] width 174 height 21
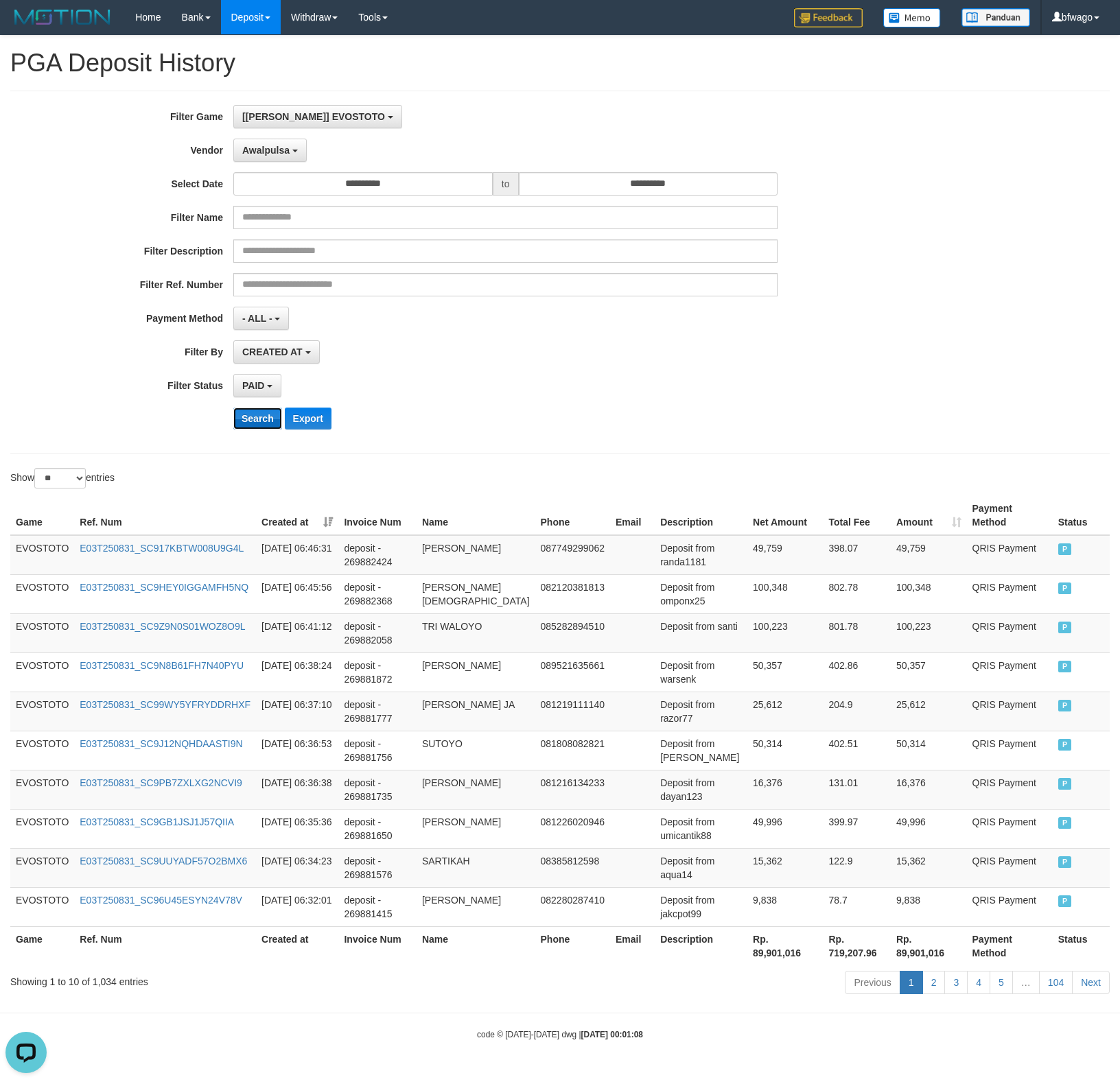
click at [253, 421] on button "Search" at bounding box center [258, 418] width 48 height 22
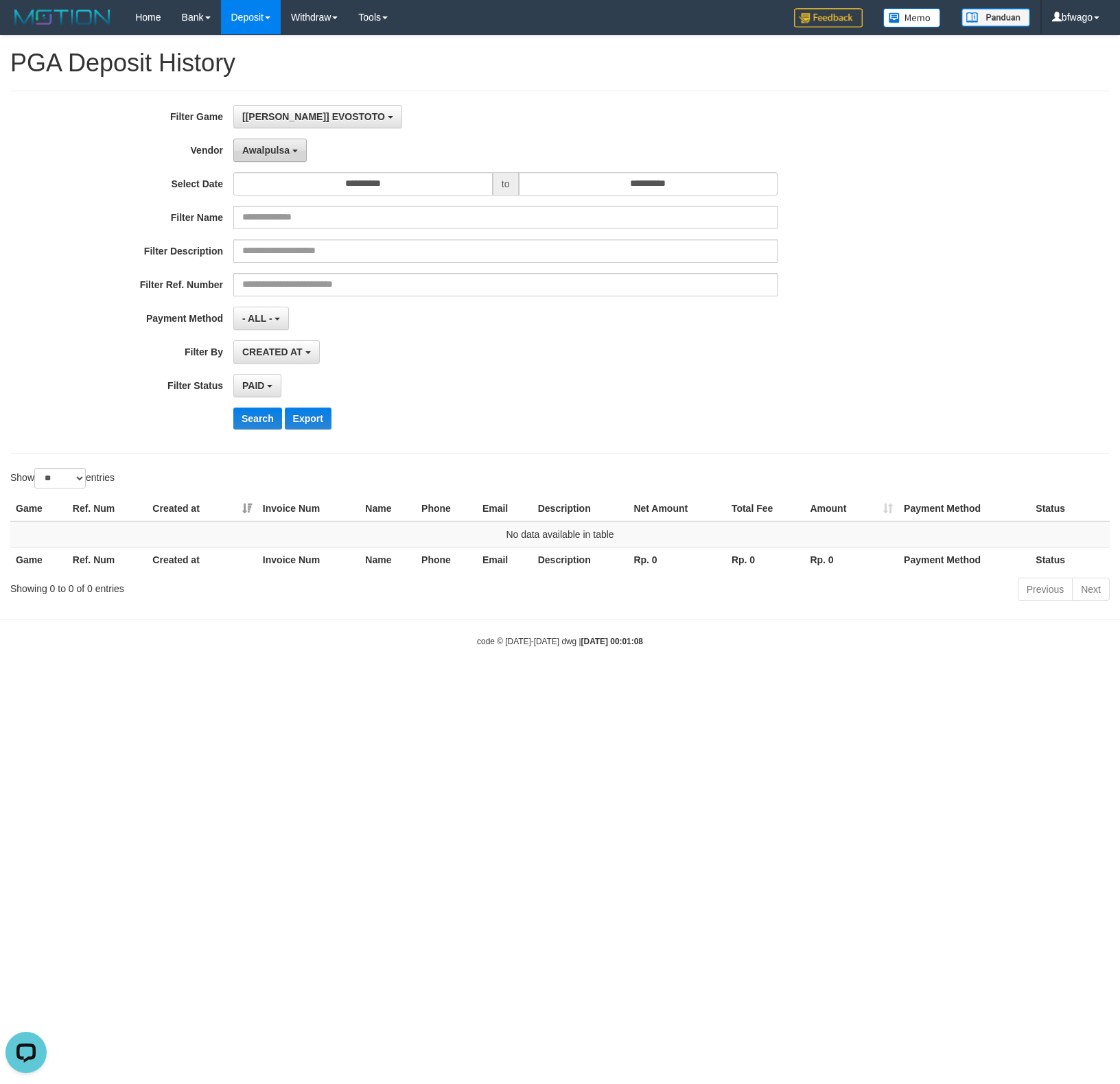
click at [274, 155] on span "Awalpulsa" at bounding box center [266, 150] width 48 height 11
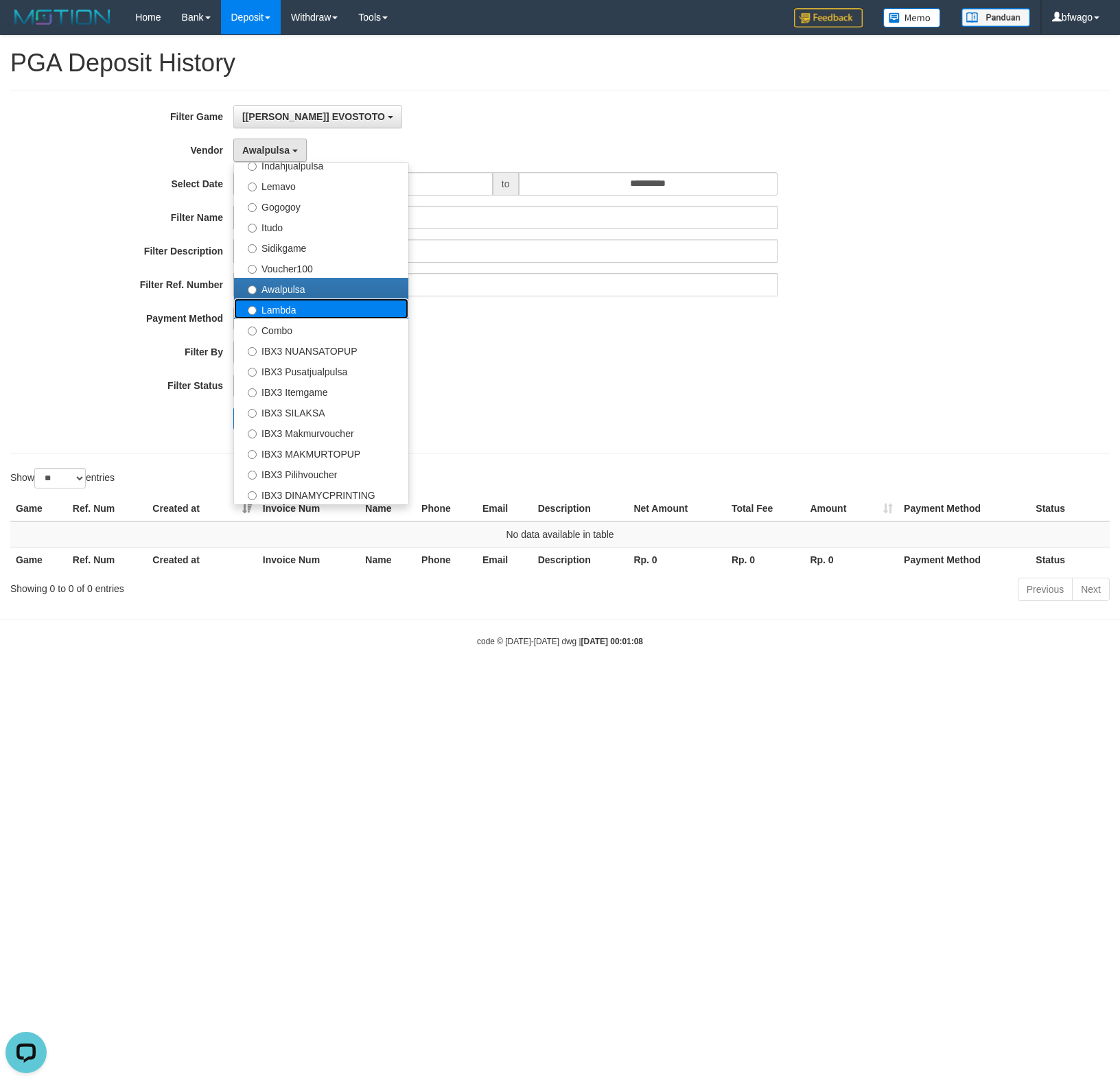
click at [303, 313] on label "Lambda" at bounding box center [321, 308] width 174 height 21
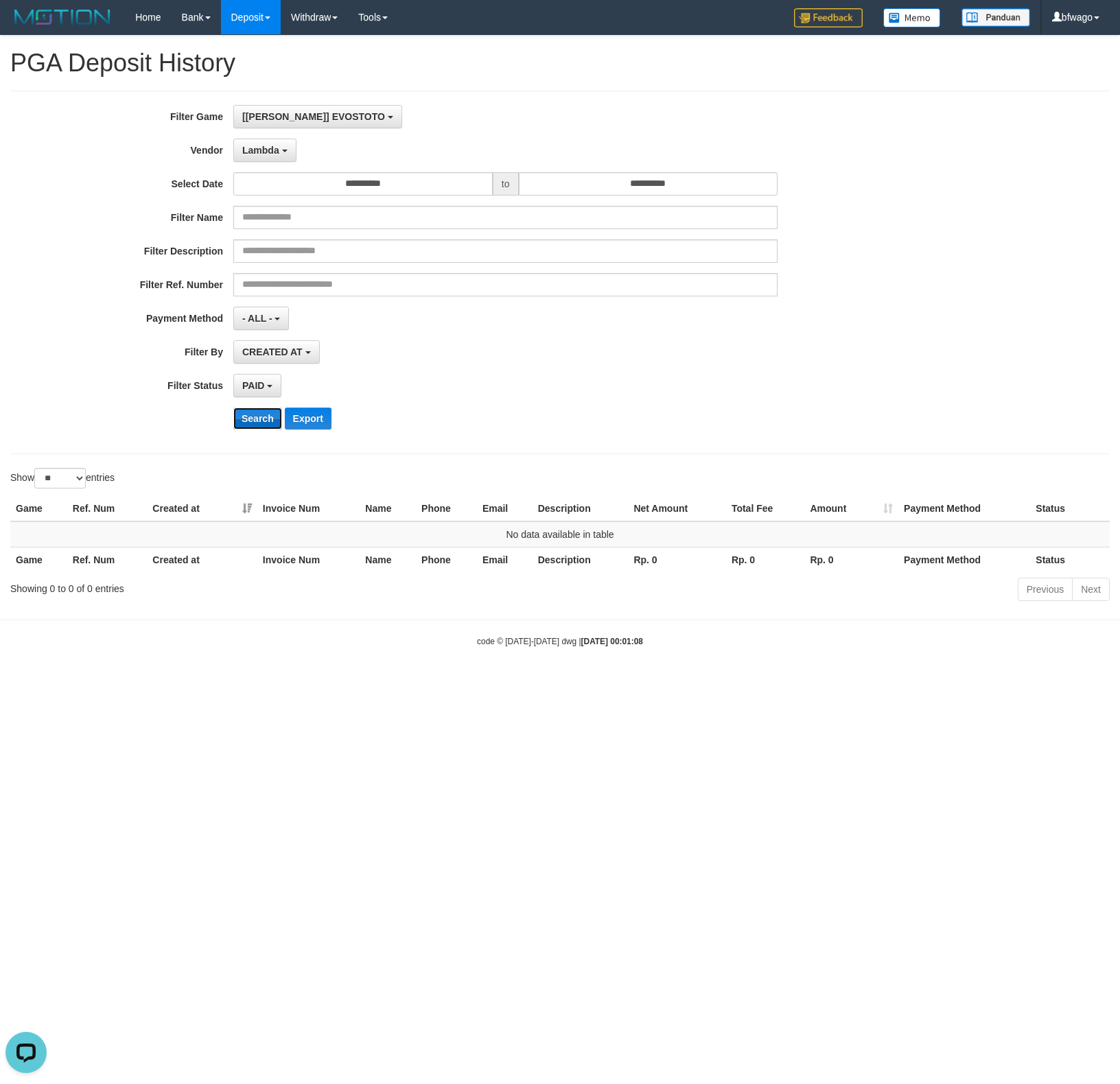
click at [259, 421] on button "Search" at bounding box center [258, 418] width 48 height 22
click at [273, 151] on span "Lambda" at bounding box center [261, 150] width 37 height 11
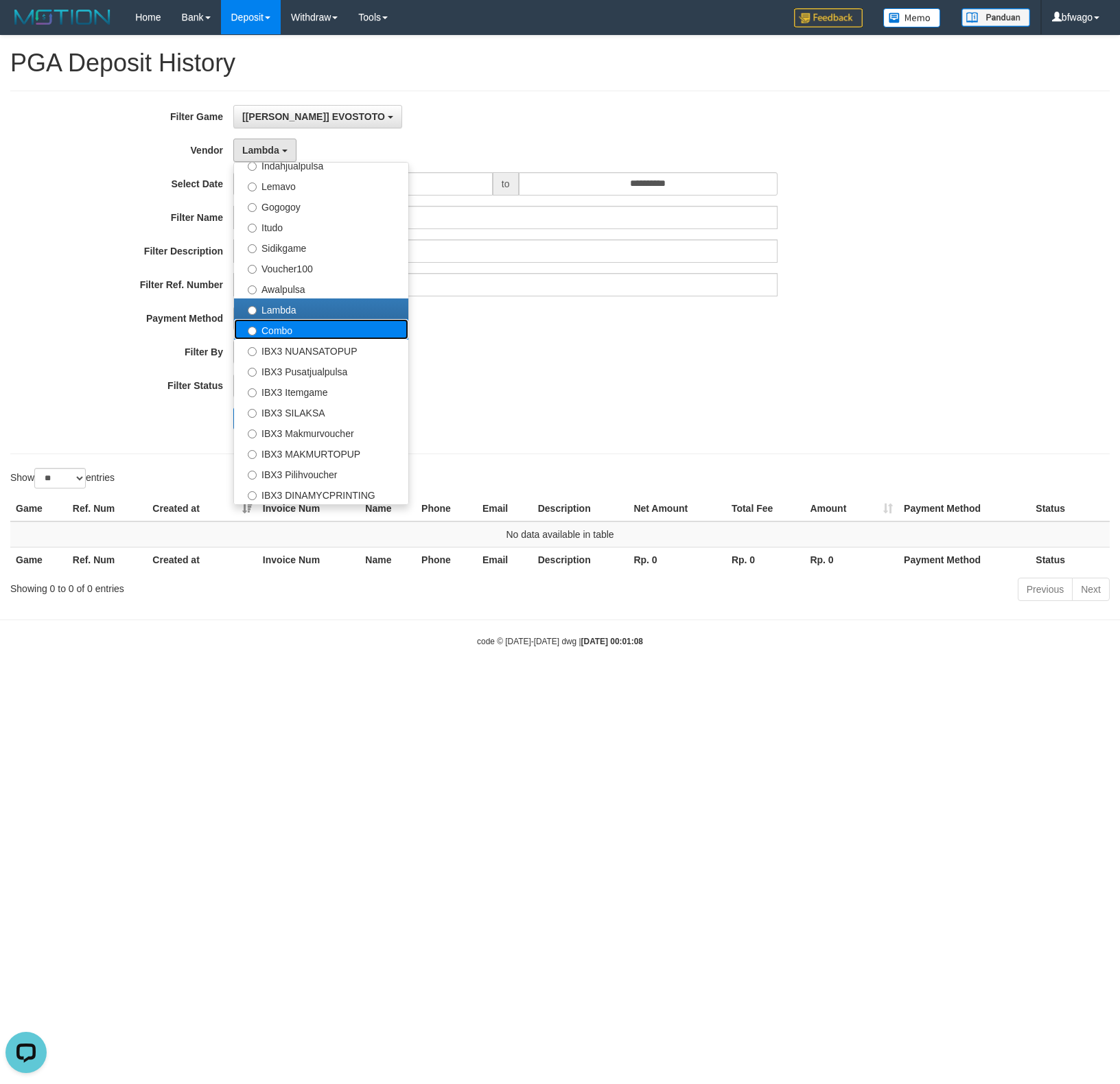
click at [278, 332] on label "Combo" at bounding box center [321, 329] width 174 height 21
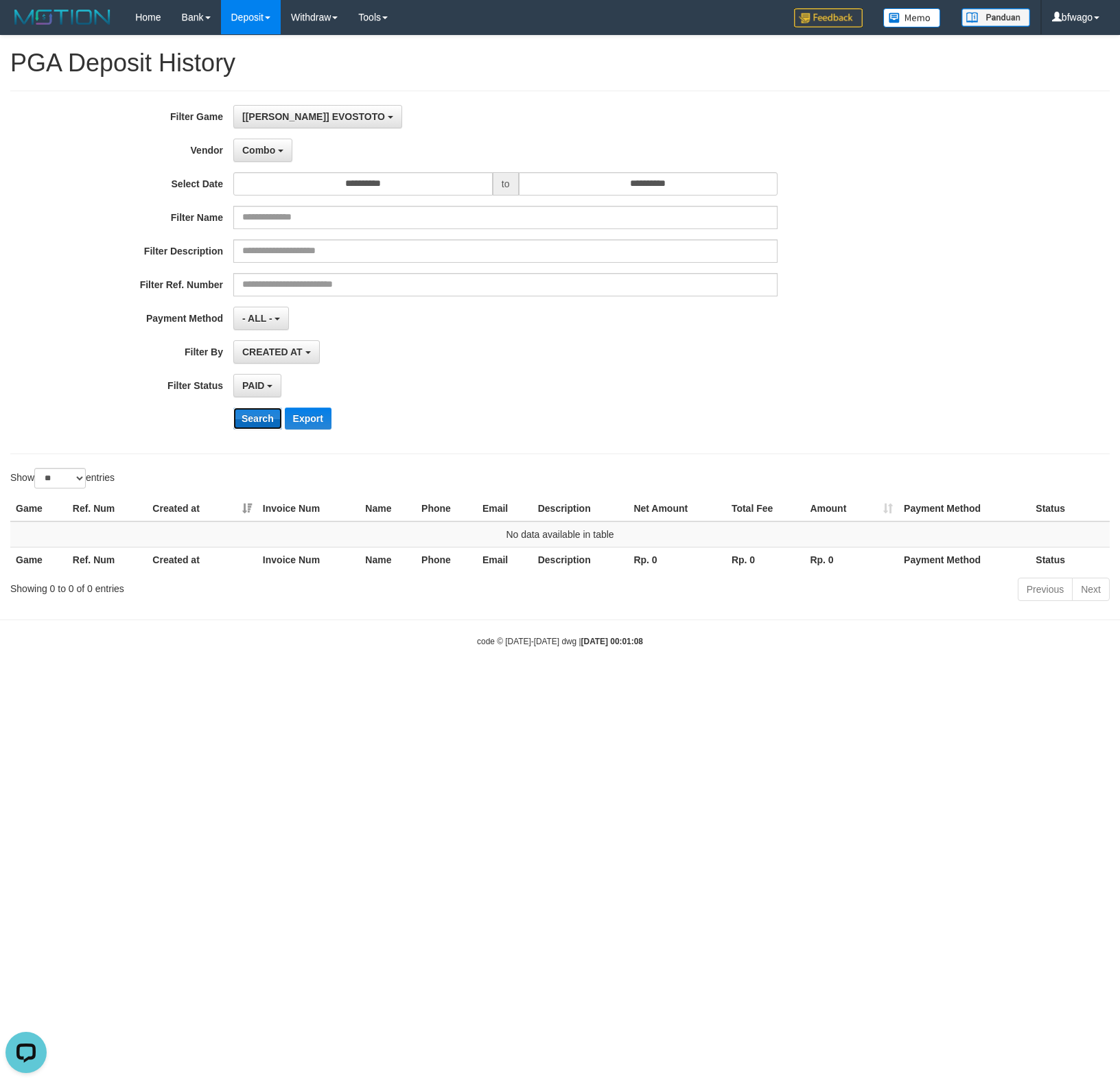
click at [253, 424] on button "Search" at bounding box center [258, 418] width 48 height 22
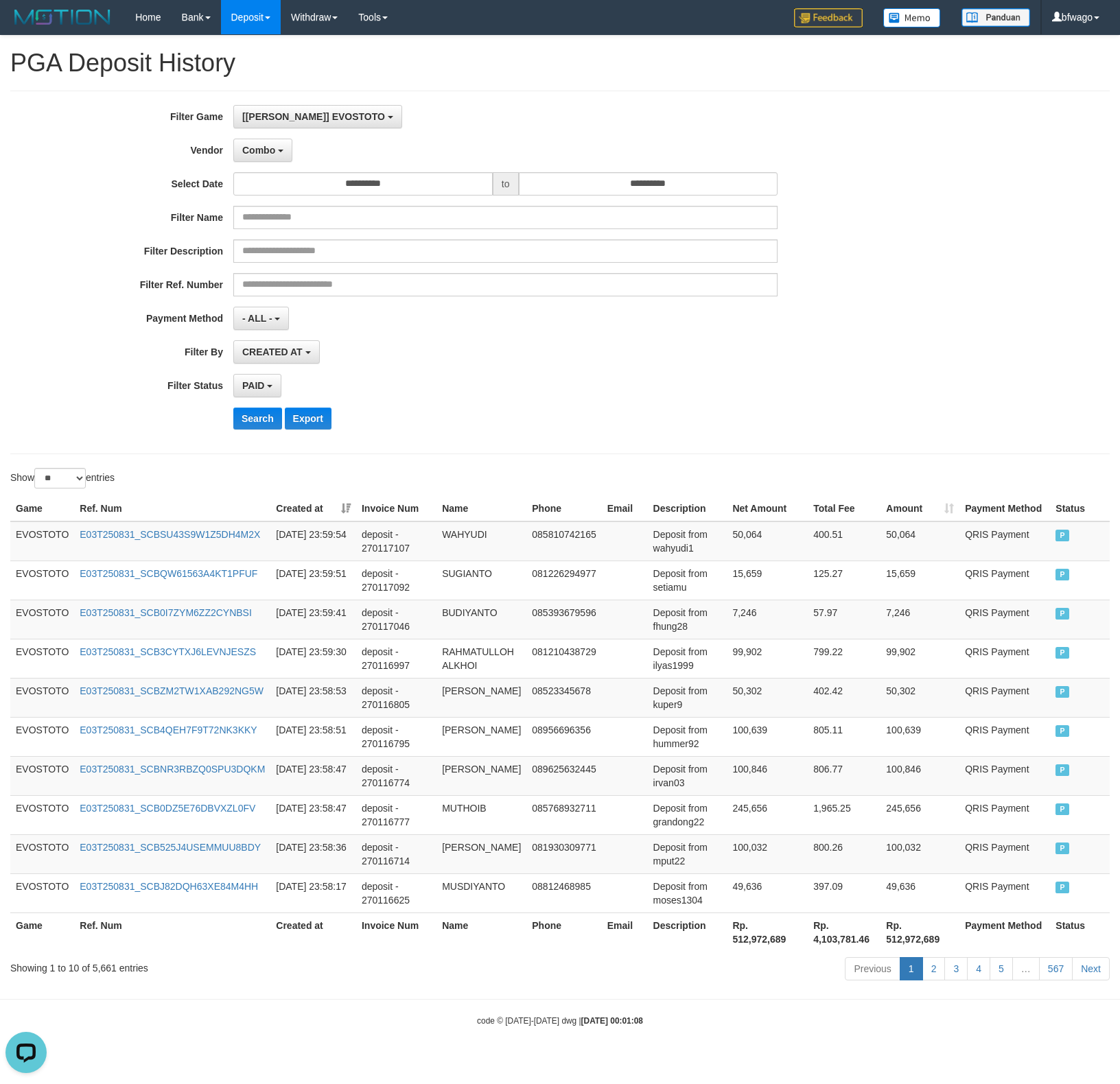
click at [454, 361] on div "CREATED AT PAID AT CREATED AT" at bounding box center [506, 352] width 544 height 23
click at [748, 645] on th "Rp. 512,972,689" at bounding box center [766, 932] width 81 height 39
copy th "512,972,689"
click at [264, 152] on span "Combo" at bounding box center [258, 150] width 33 height 11
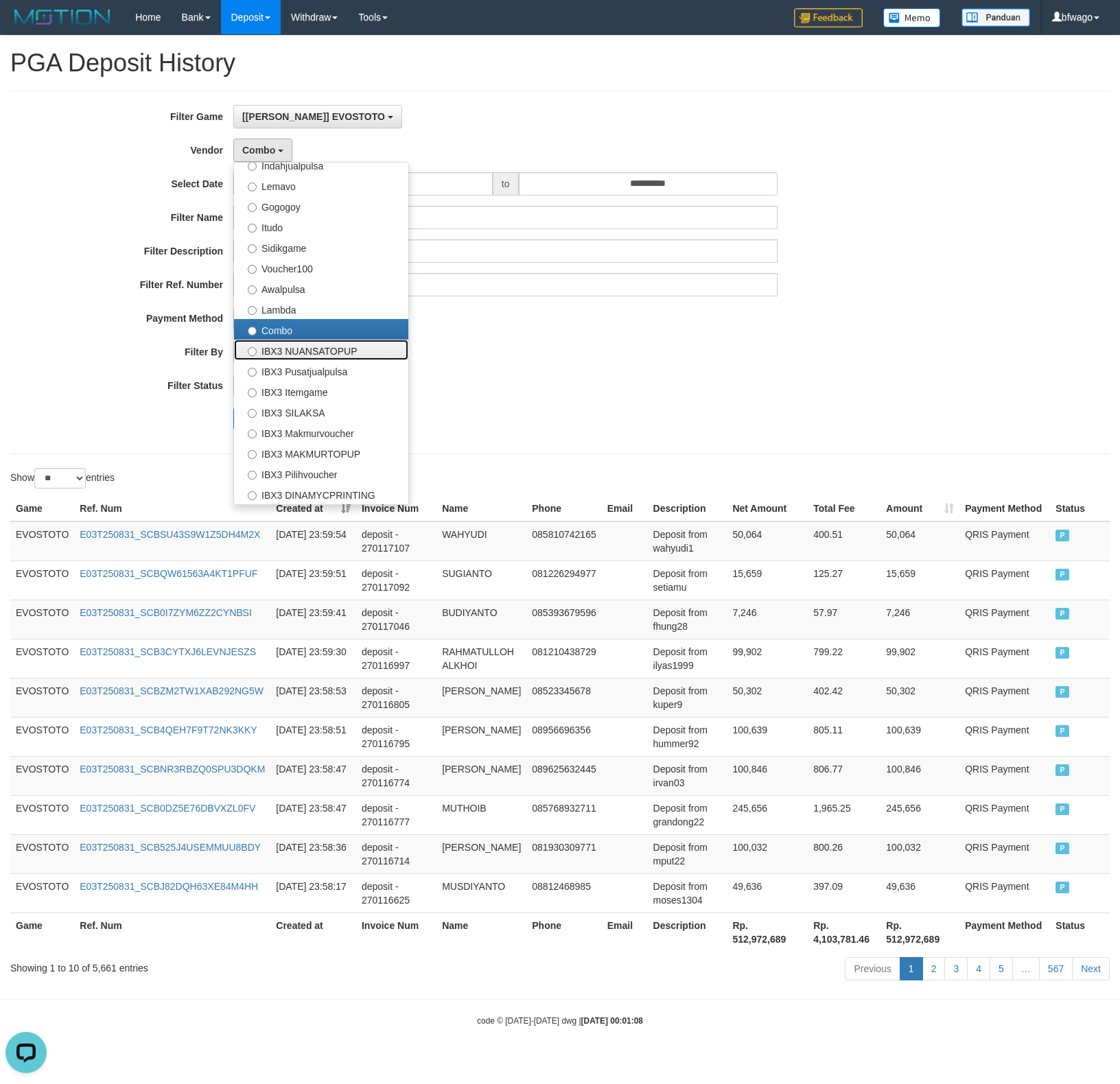
drag, startPoint x: 304, startPoint y: 352, endPoint x: 329, endPoint y: 353, distance: 25.0
click at [304, 353] on label "IBX3 NUANSATOPUP" at bounding box center [321, 350] width 174 height 21
select select "**********"
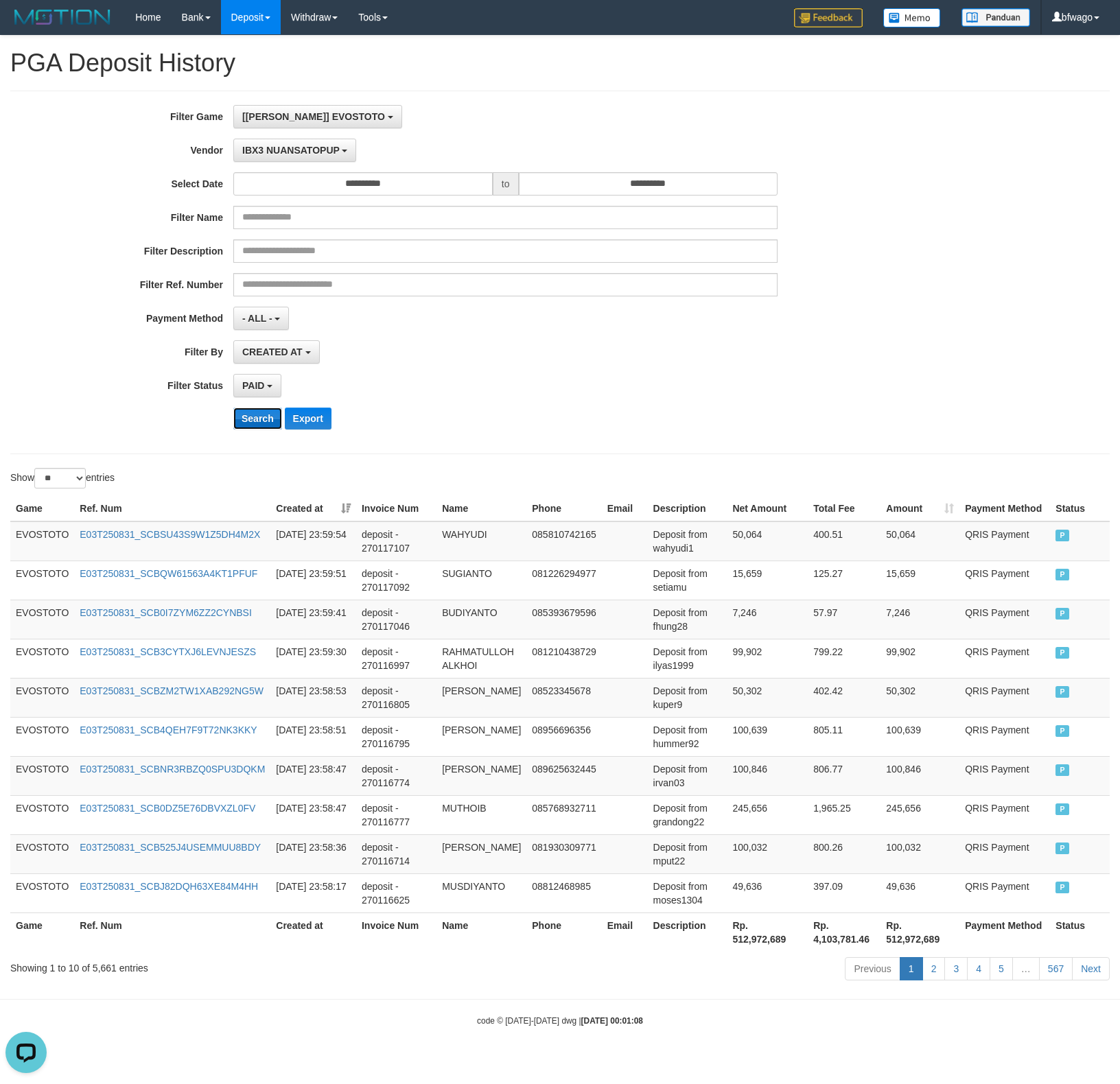
click at [250, 418] on button "Search" at bounding box center [258, 418] width 48 height 22
click at [281, 150] on span "IBX3 NUANSATOPUP" at bounding box center [291, 150] width 98 height 11
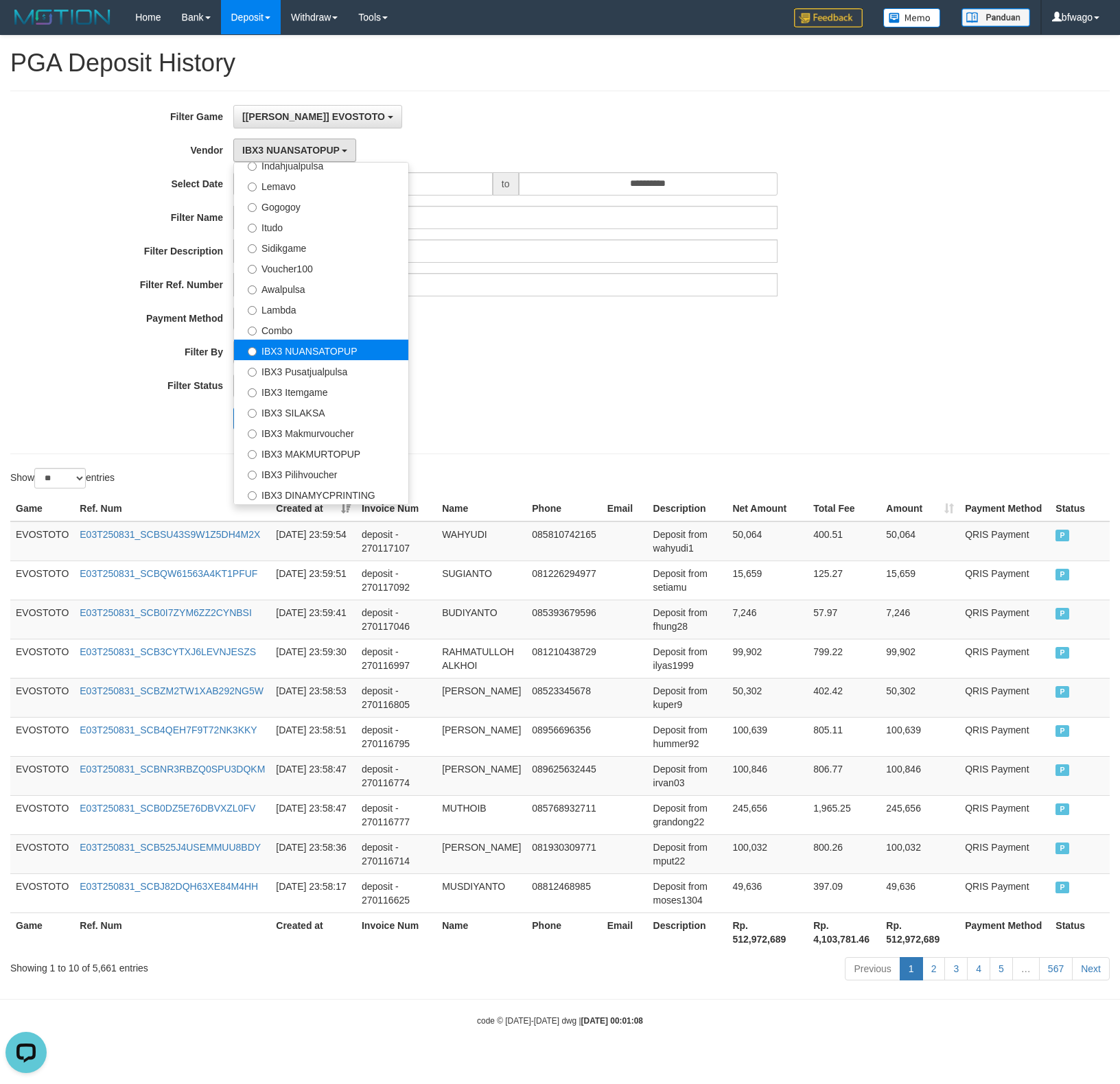
click at [311, 348] on label "IBX3 NUANSATOPUP" at bounding box center [321, 350] width 174 height 21
click at [652, 361] on div "CREATED AT PAID AT CREATED AT" at bounding box center [506, 352] width 544 height 23
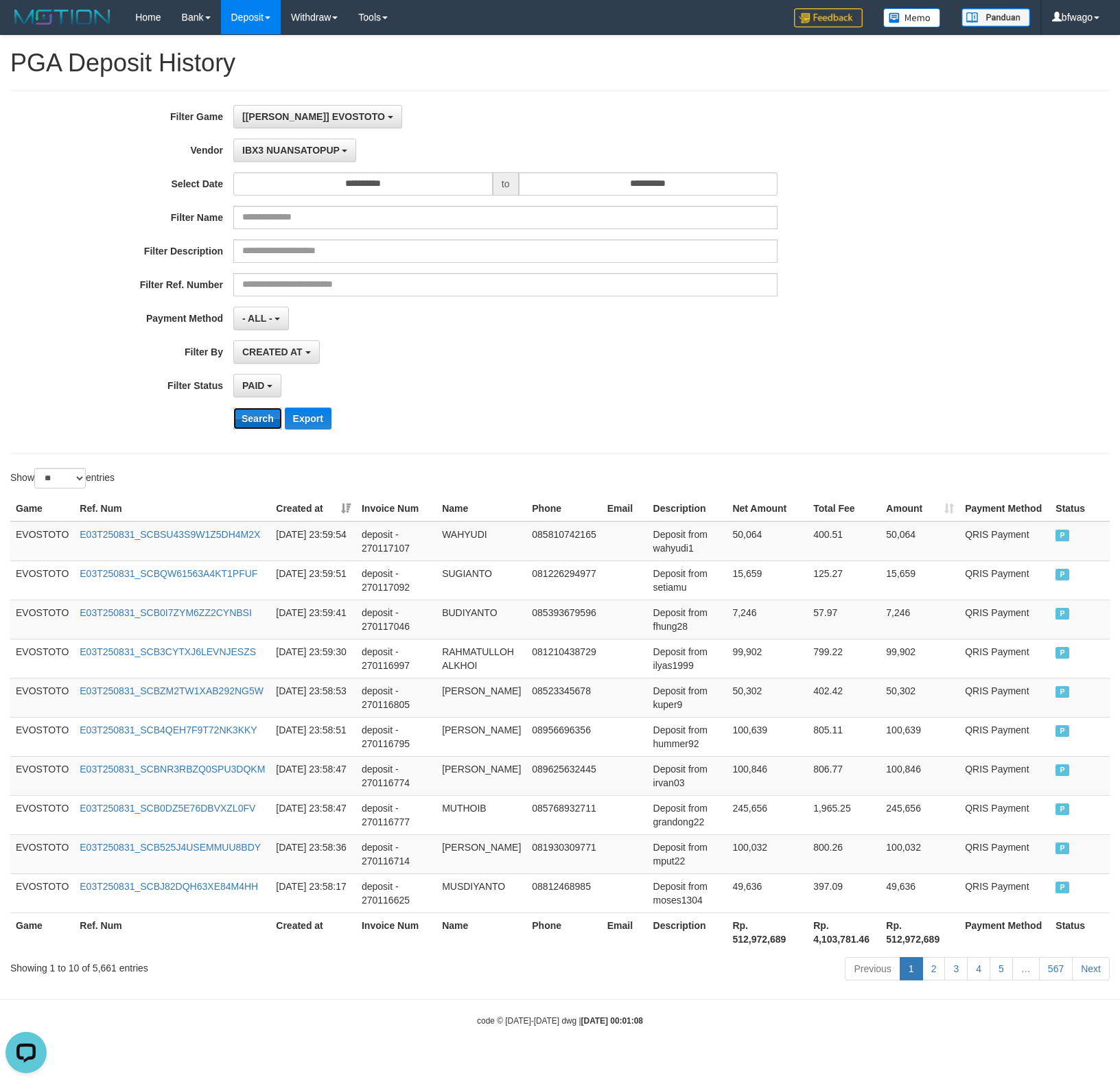
click at [255, 430] on button "Search" at bounding box center [258, 418] width 48 height 22
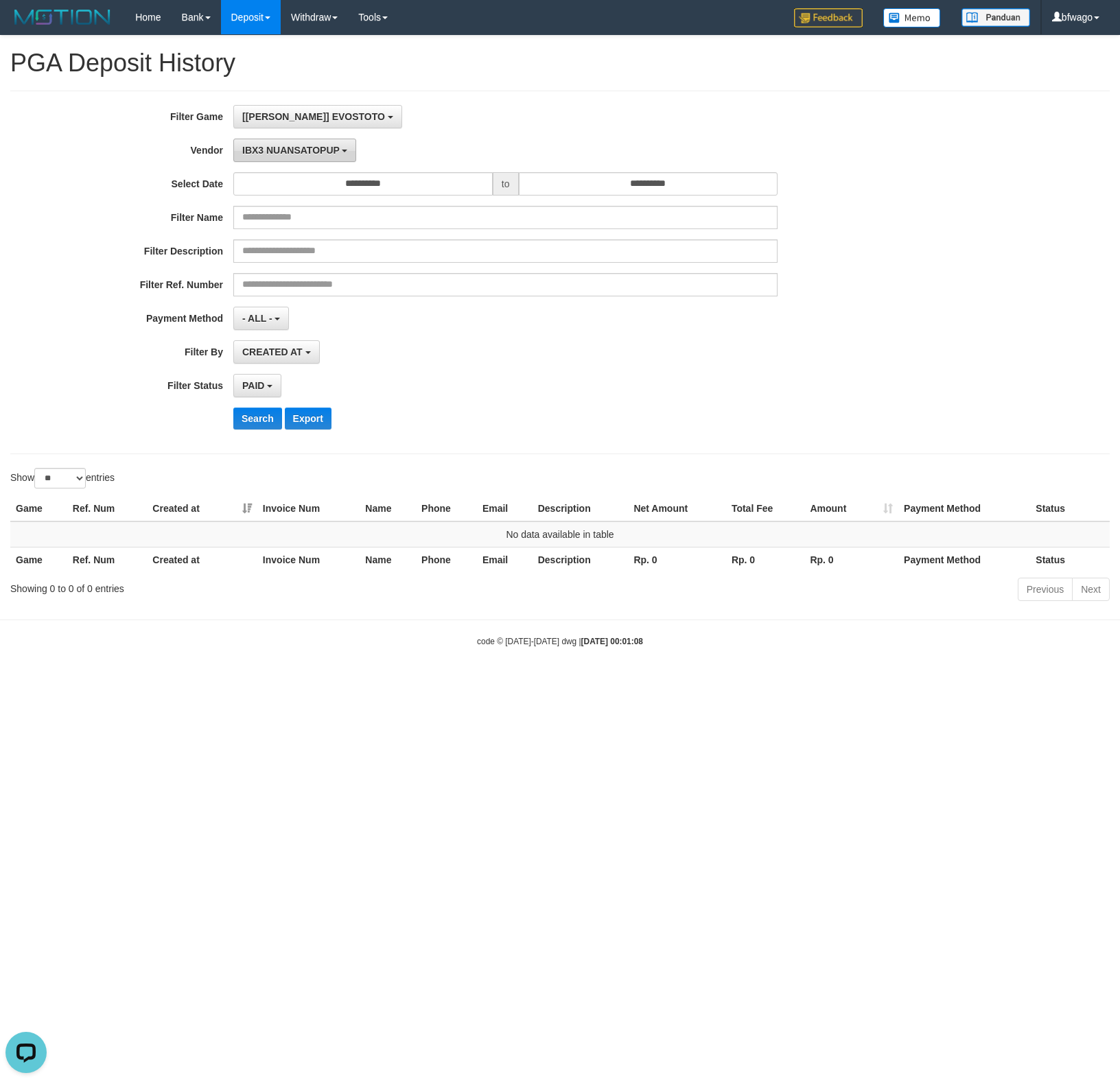
click at [317, 155] on span "IBX3 NUANSATOPUP" at bounding box center [291, 150] width 98 height 11
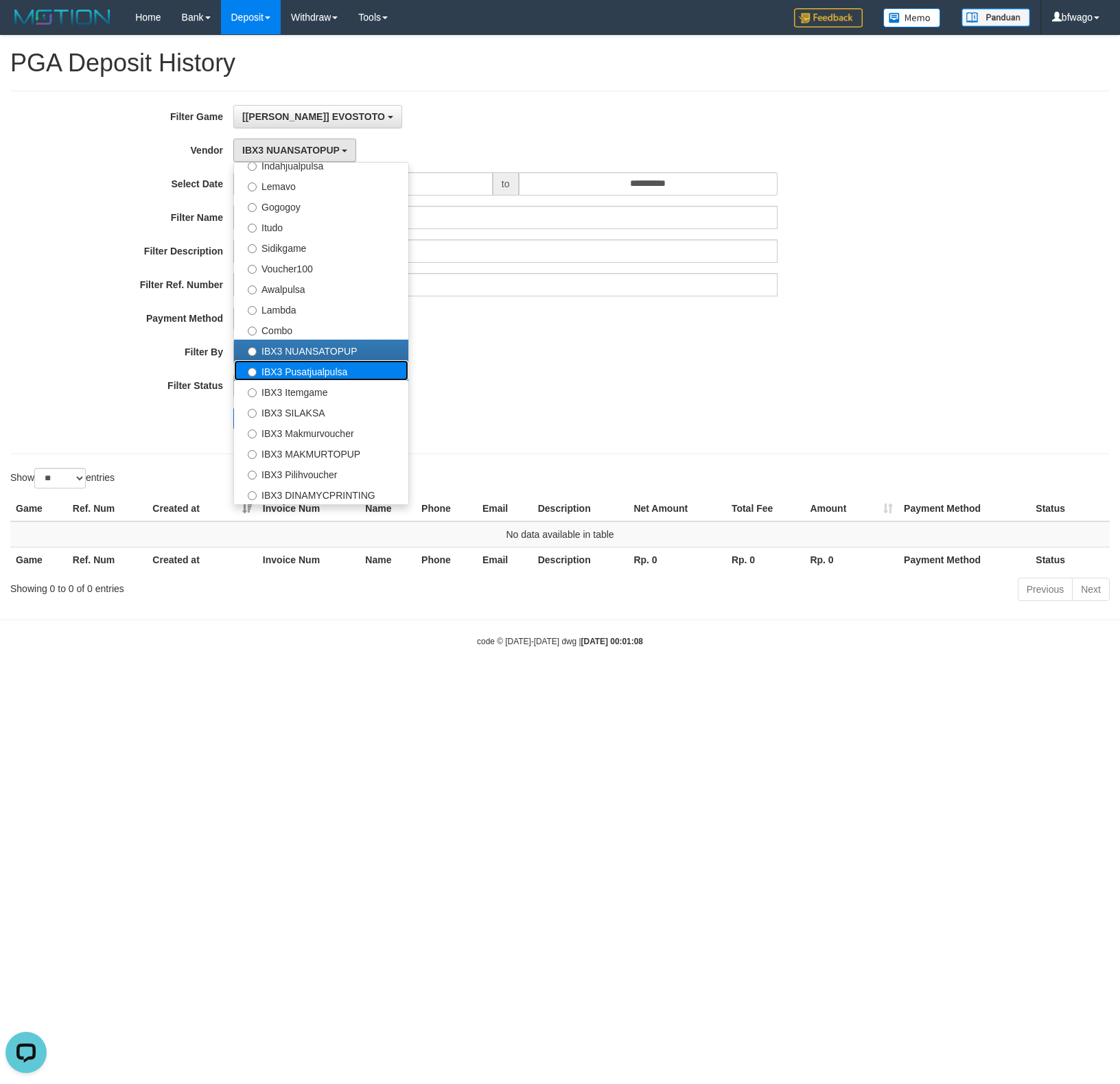
click at [324, 374] on label "IBX3 Pusatjualpulsa" at bounding box center [321, 371] width 174 height 21
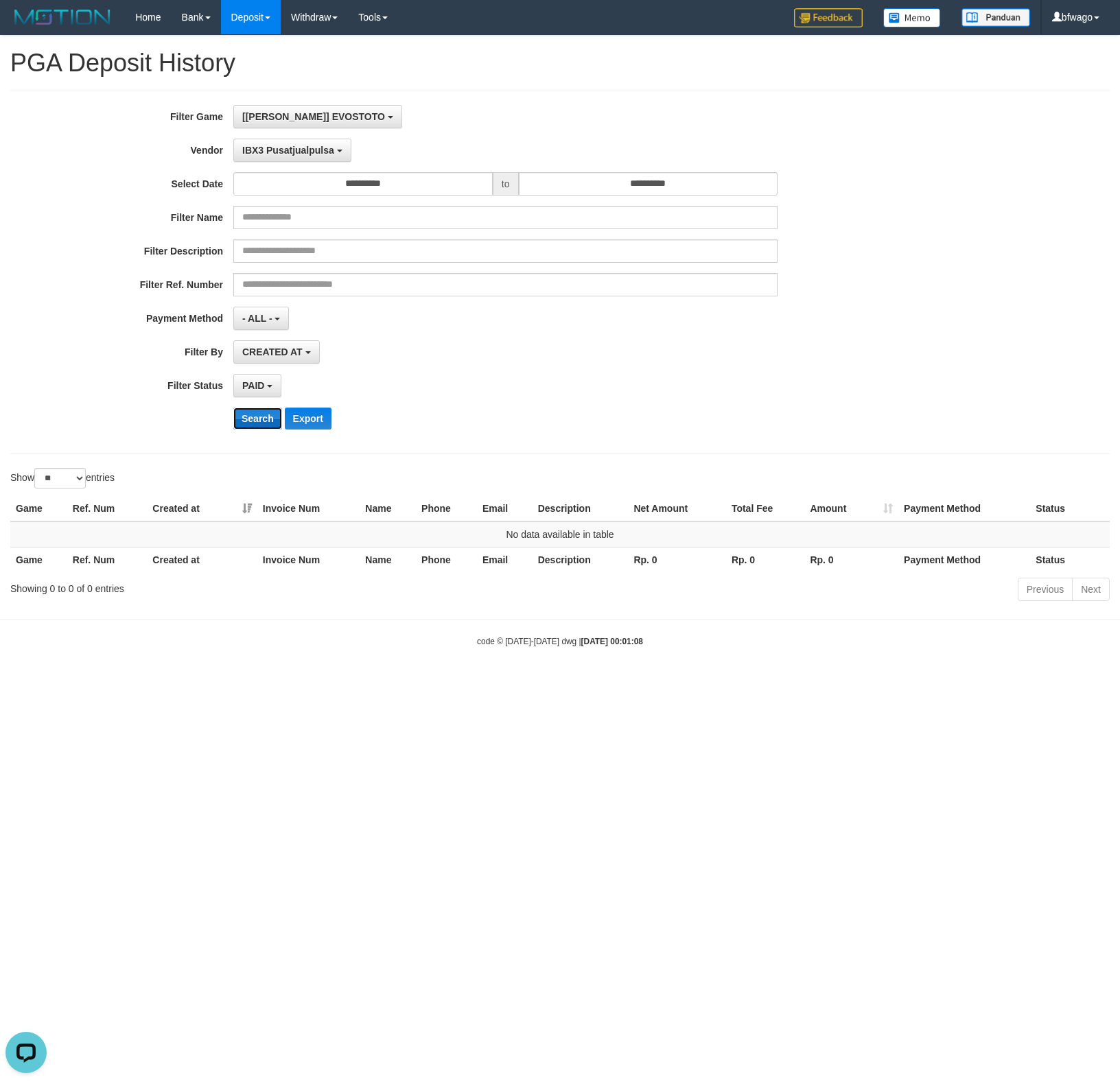
click at [255, 423] on button "Search" at bounding box center [258, 418] width 48 height 22
click at [311, 159] on button "IBX3 Pusatjualpulsa" at bounding box center [293, 150] width 118 height 23
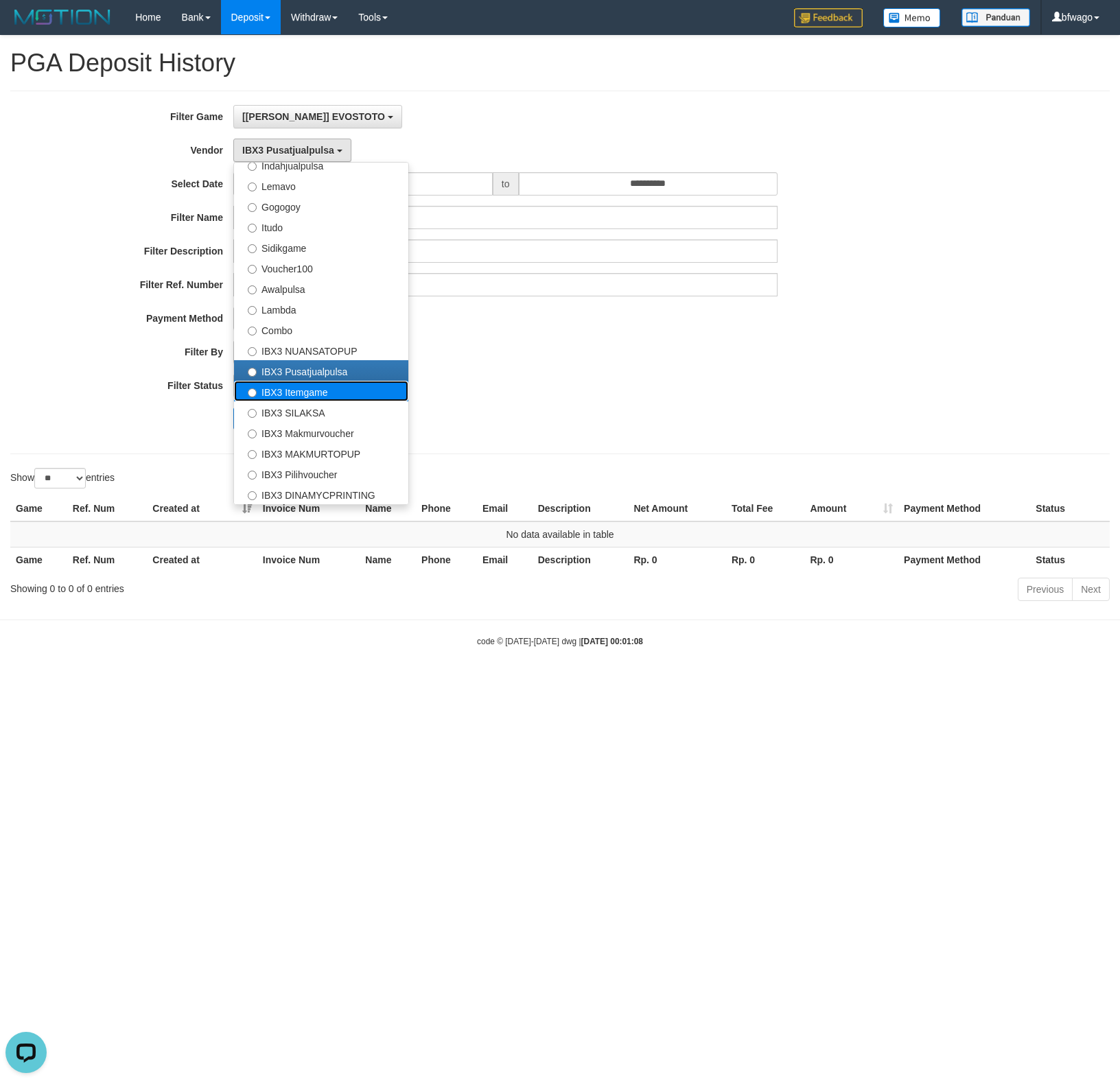
click at [324, 396] on label "IBX3 Itemgame" at bounding box center [321, 391] width 174 height 21
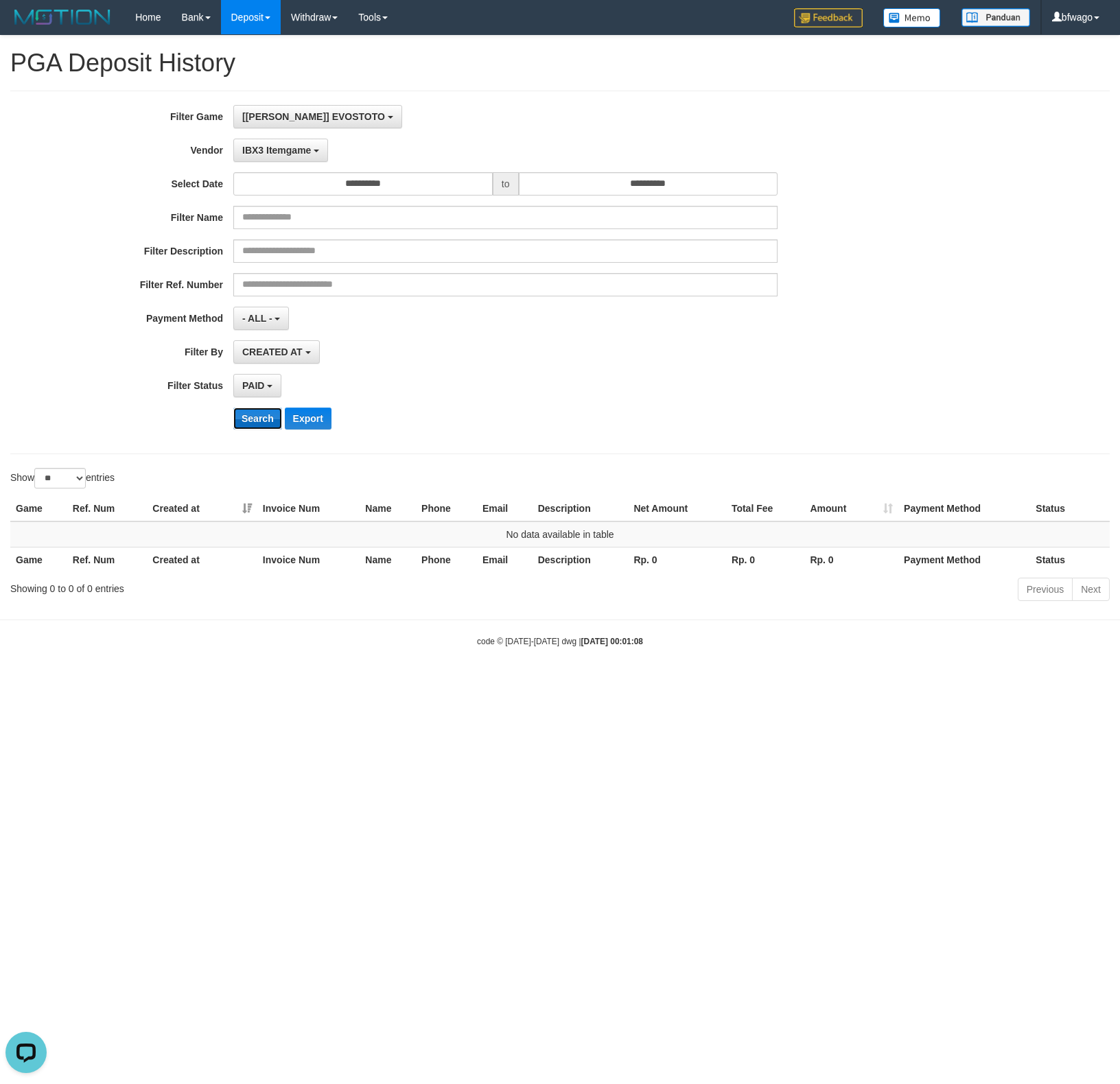
click at [269, 420] on button "Search" at bounding box center [258, 418] width 48 height 22
click at [310, 150] on button "IBX3 Itemgame" at bounding box center [281, 150] width 95 height 23
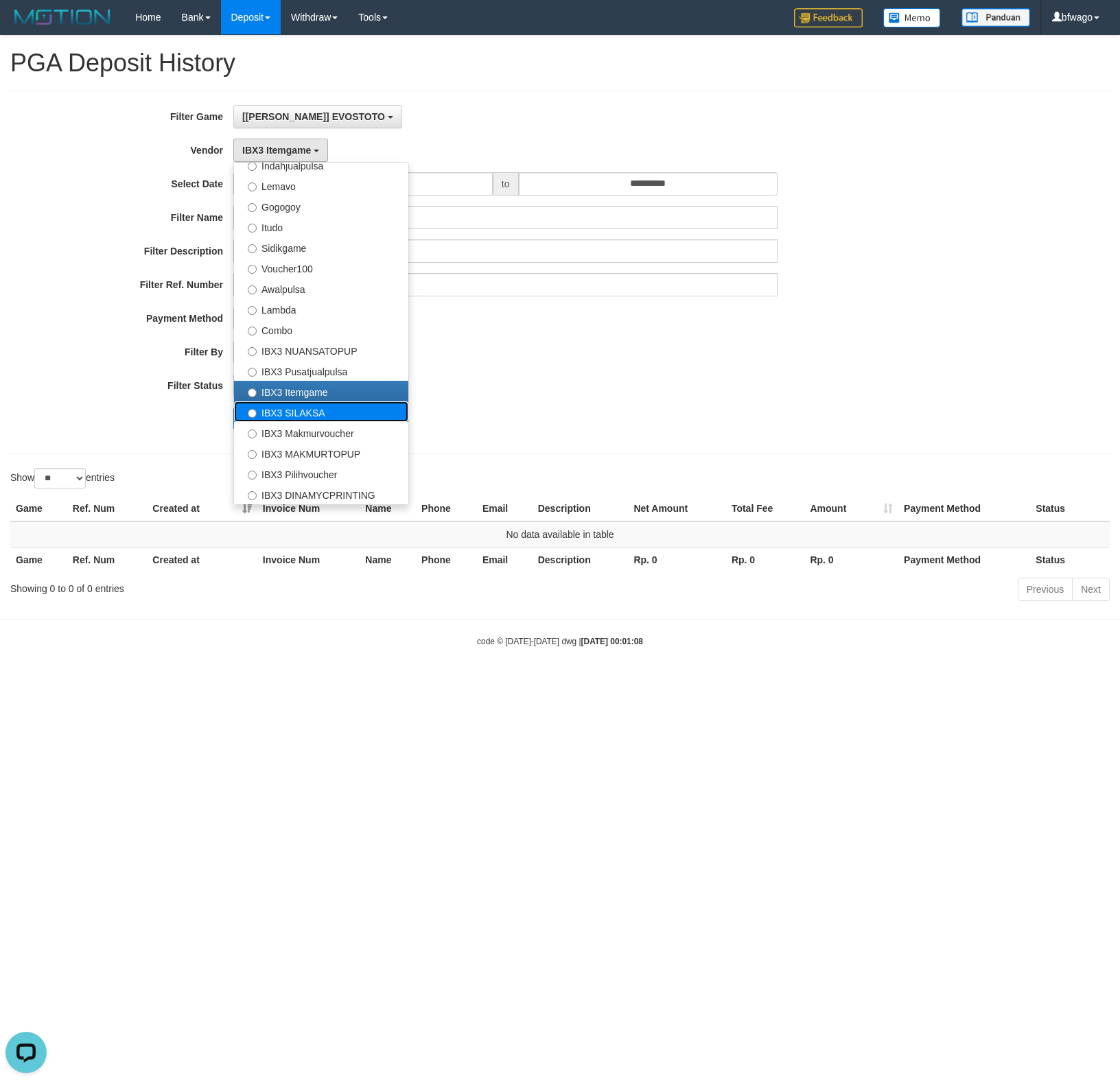
click at [339, 413] on label "IBX3 SILAKSA" at bounding box center [321, 411] width 174 height 21
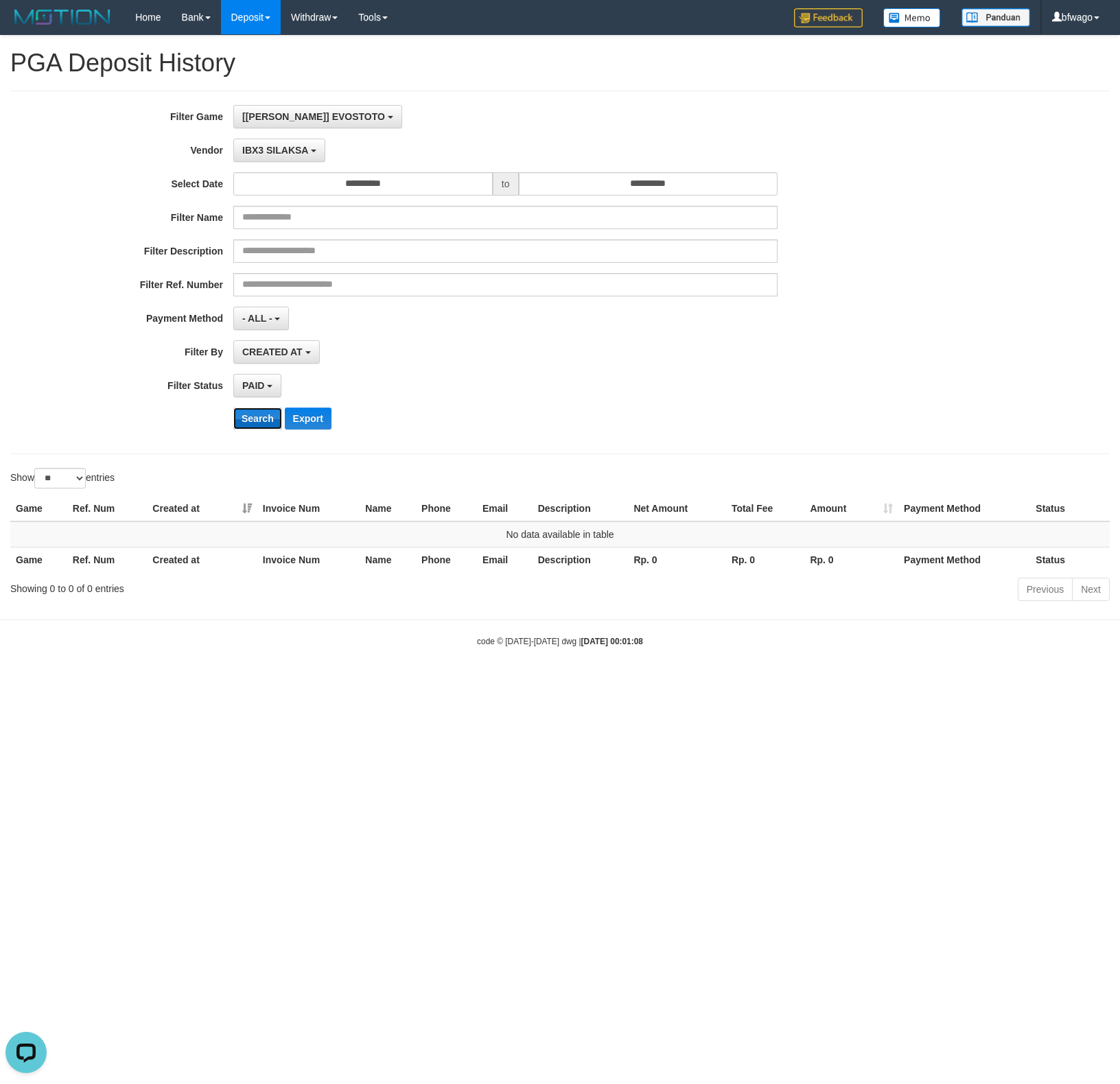
click at [248, 421] on button "Search" at bounding box center [258, 418] width 48 height 22
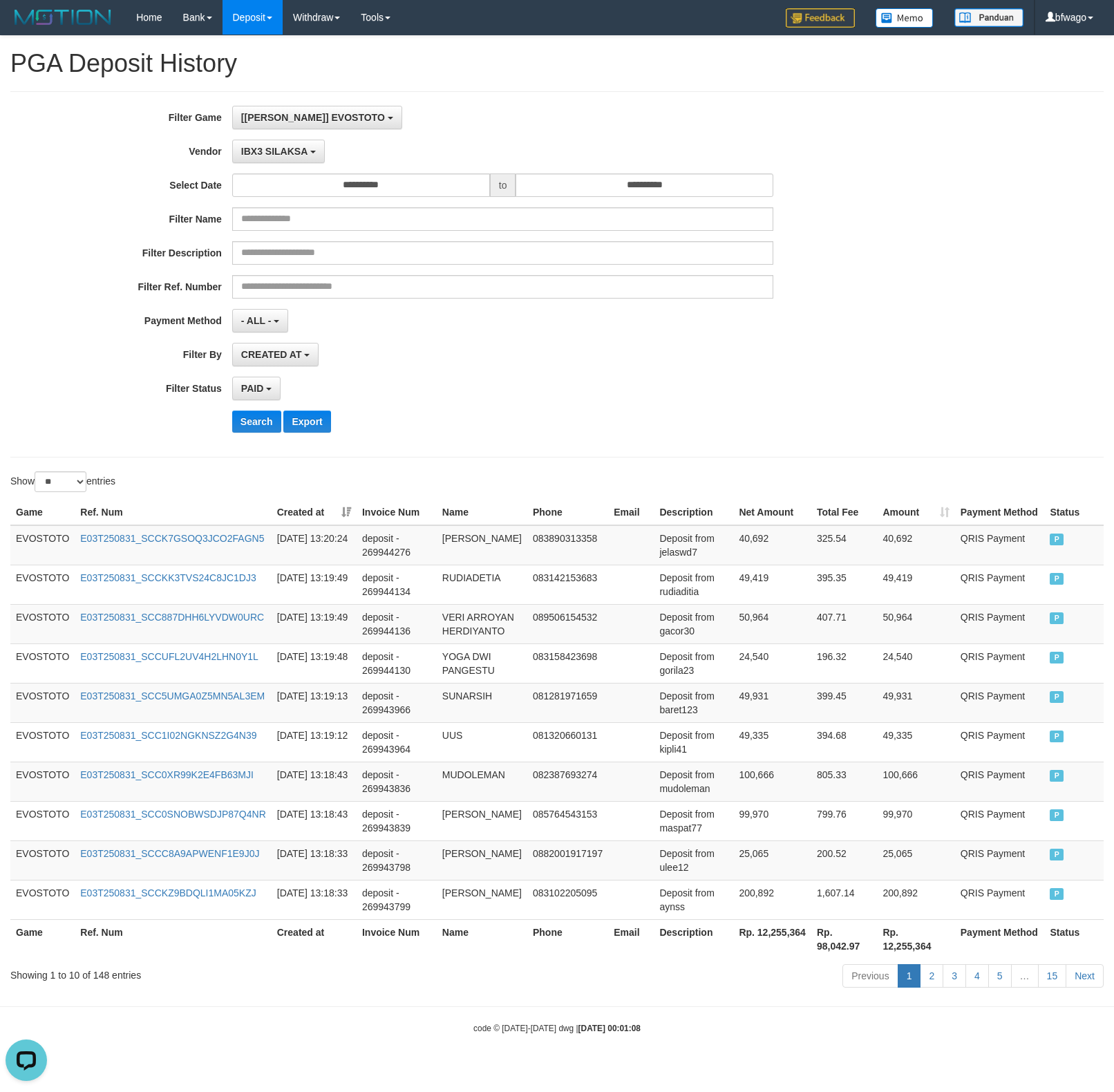
click at [487, 364] on div "CREATED AT PAID AT CREATED AT" at bounding box center [503, 355] width 542 height 23
click at [762, 650] on th "Rp. 12,255,364" at bounding box center [772, 939] width 78 height 39
copy th "12,255,364"
click at [300, 155] on span "IBX3 SILAKSA" at bounding box center [275, 151] width 67 height 11
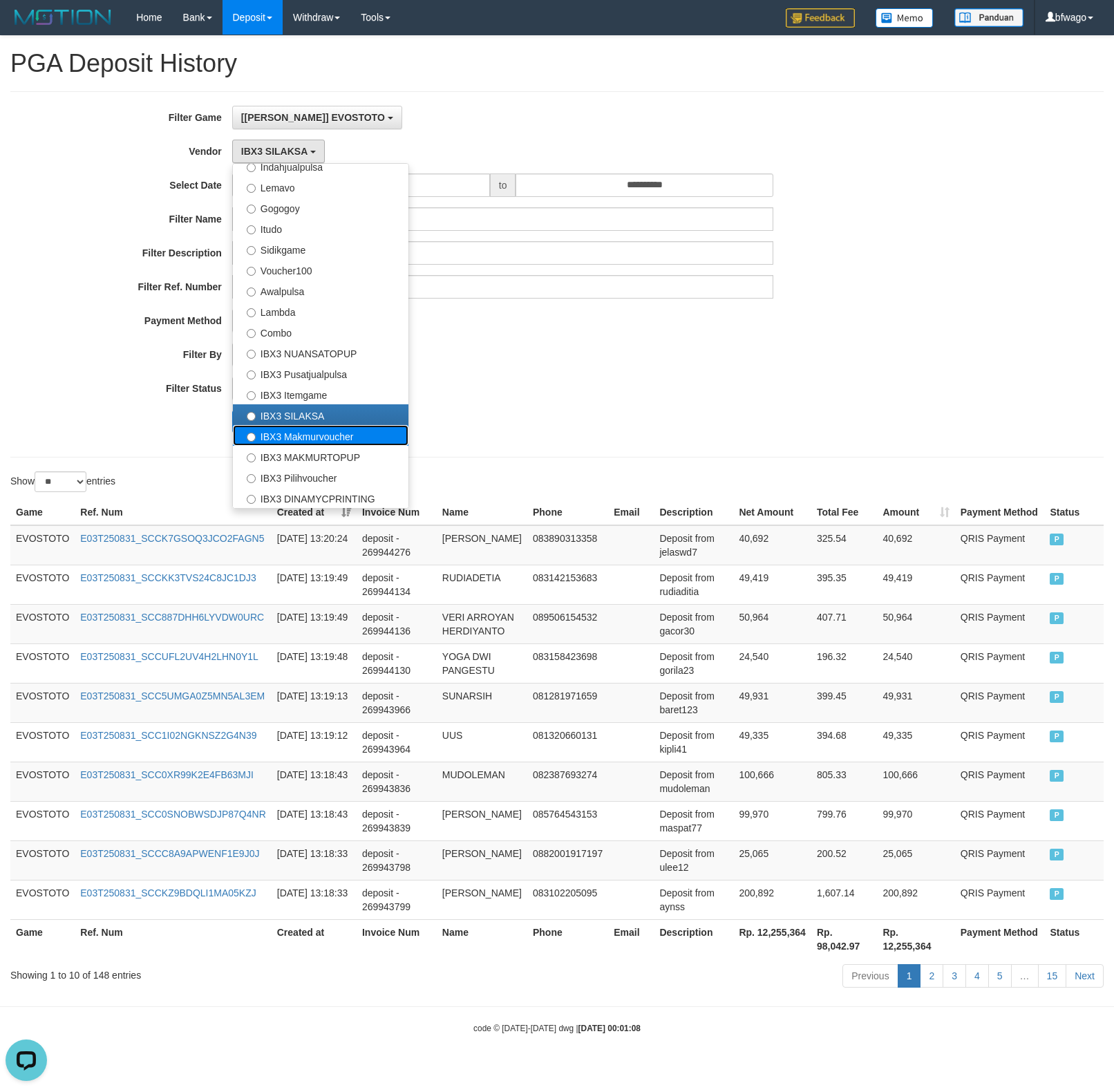
click at [332, 441] on label "IBX3 Makmurvoucher" at bounding box center [320, 435] width 176 height 21
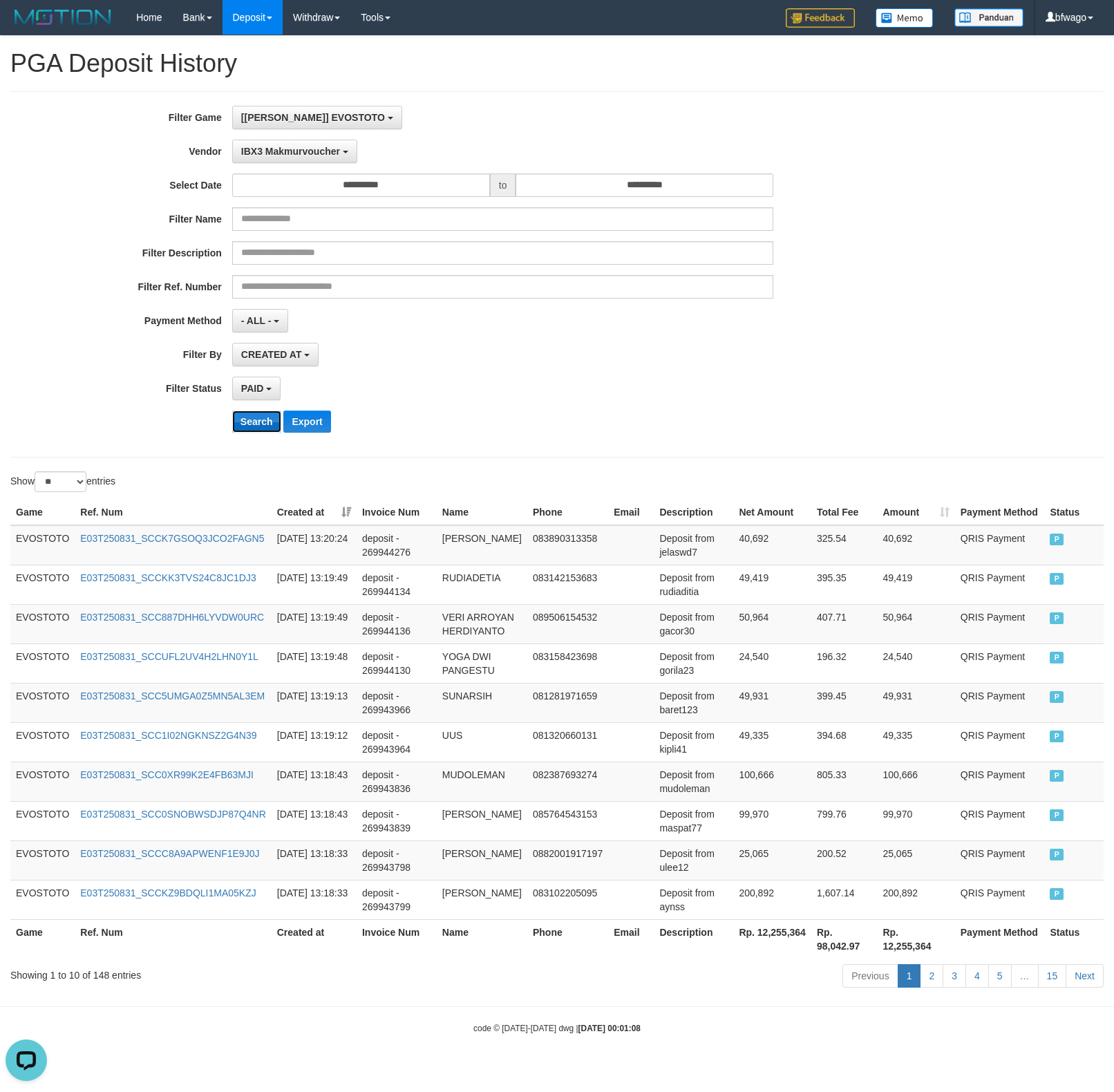
click at [255, 423] on button "Search" at bounding box center [256, 421] width 49 height 22
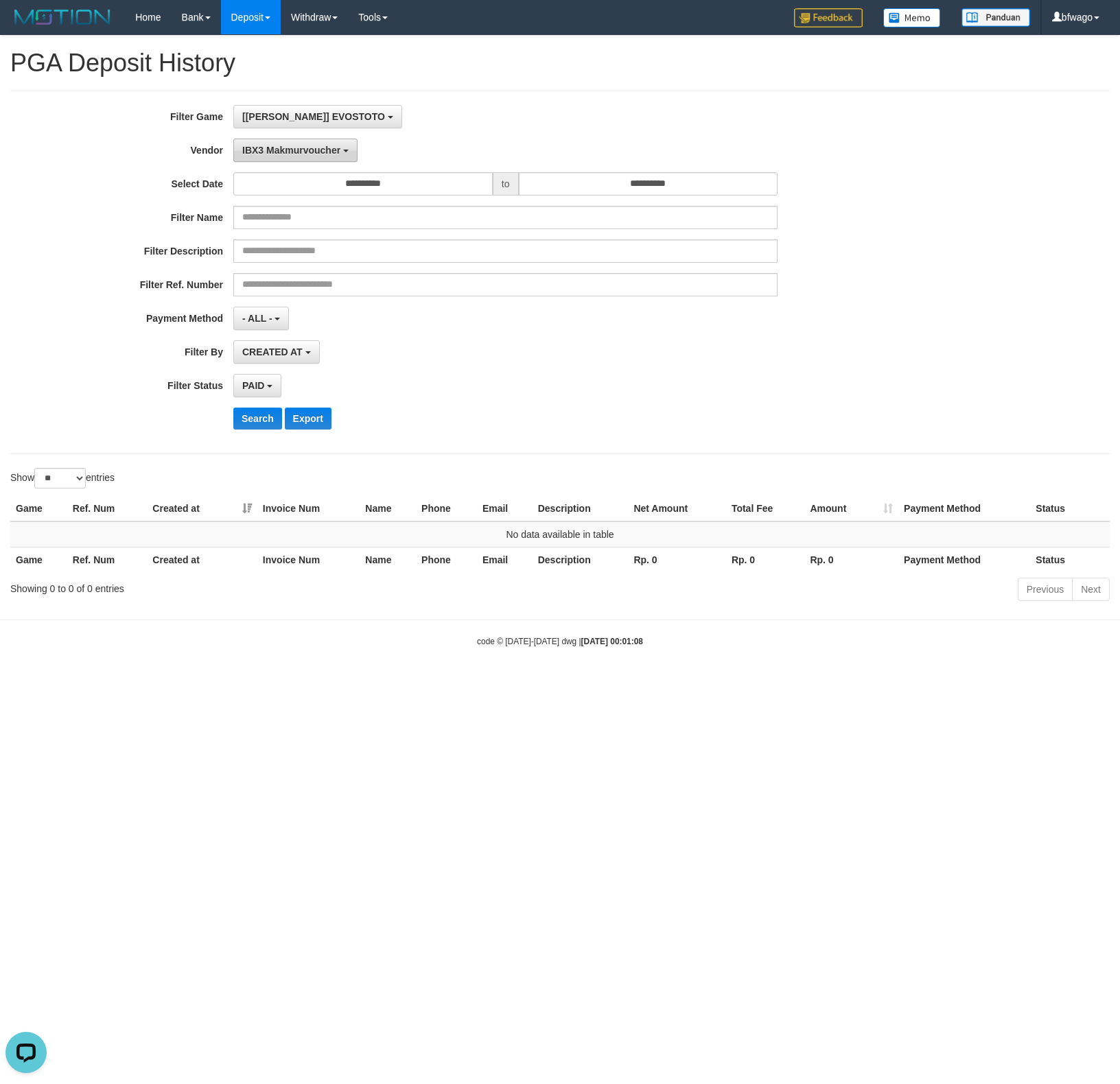
click at [291, 154] on span "IBX3 Makmurvoucher" at bounding box center [291, 150] width 98 height 11
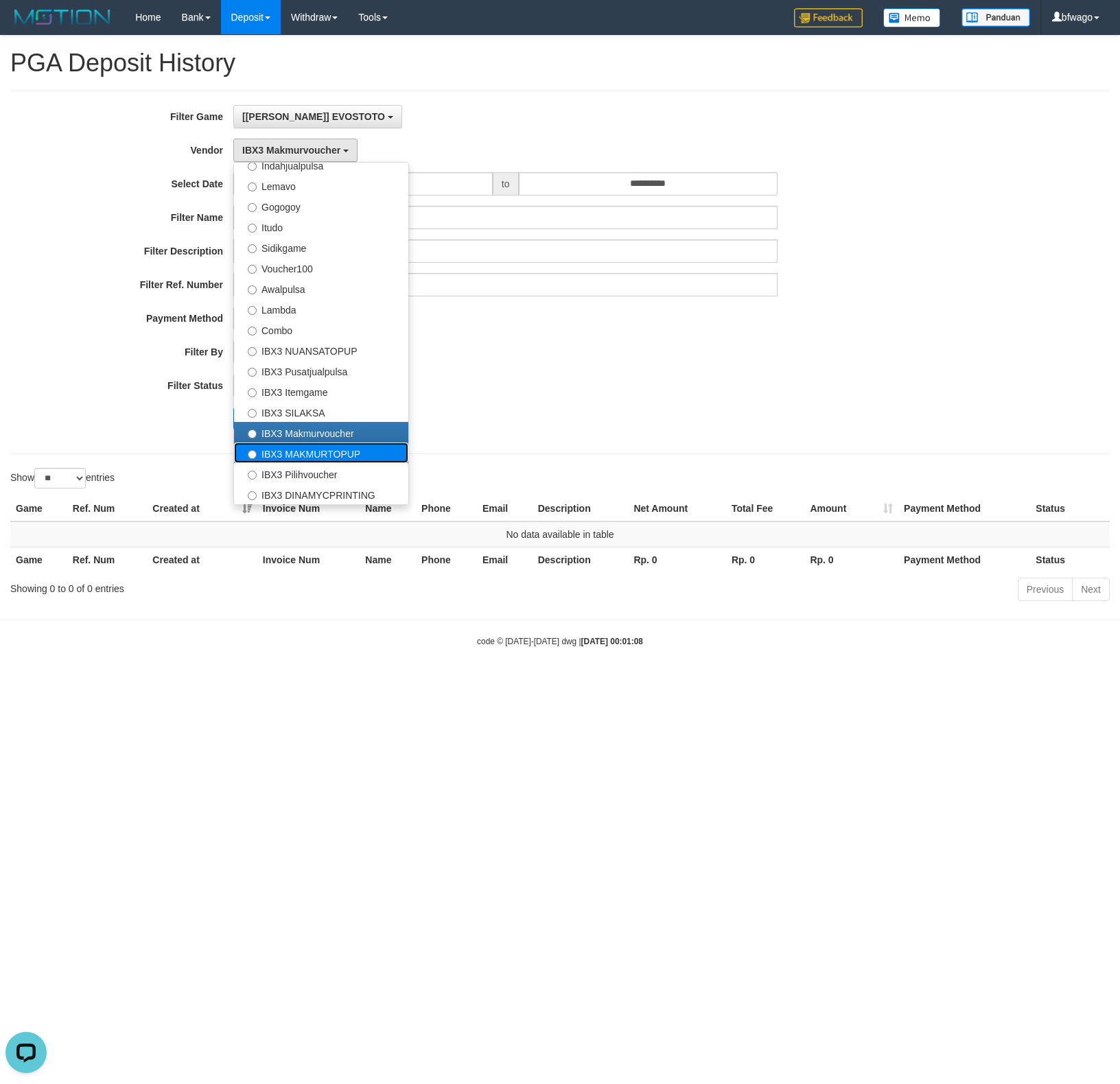
click at [310, 444] on label "IBX3 MAKMURTOPUP" at bounding box center [321, 453] width 174 height 21
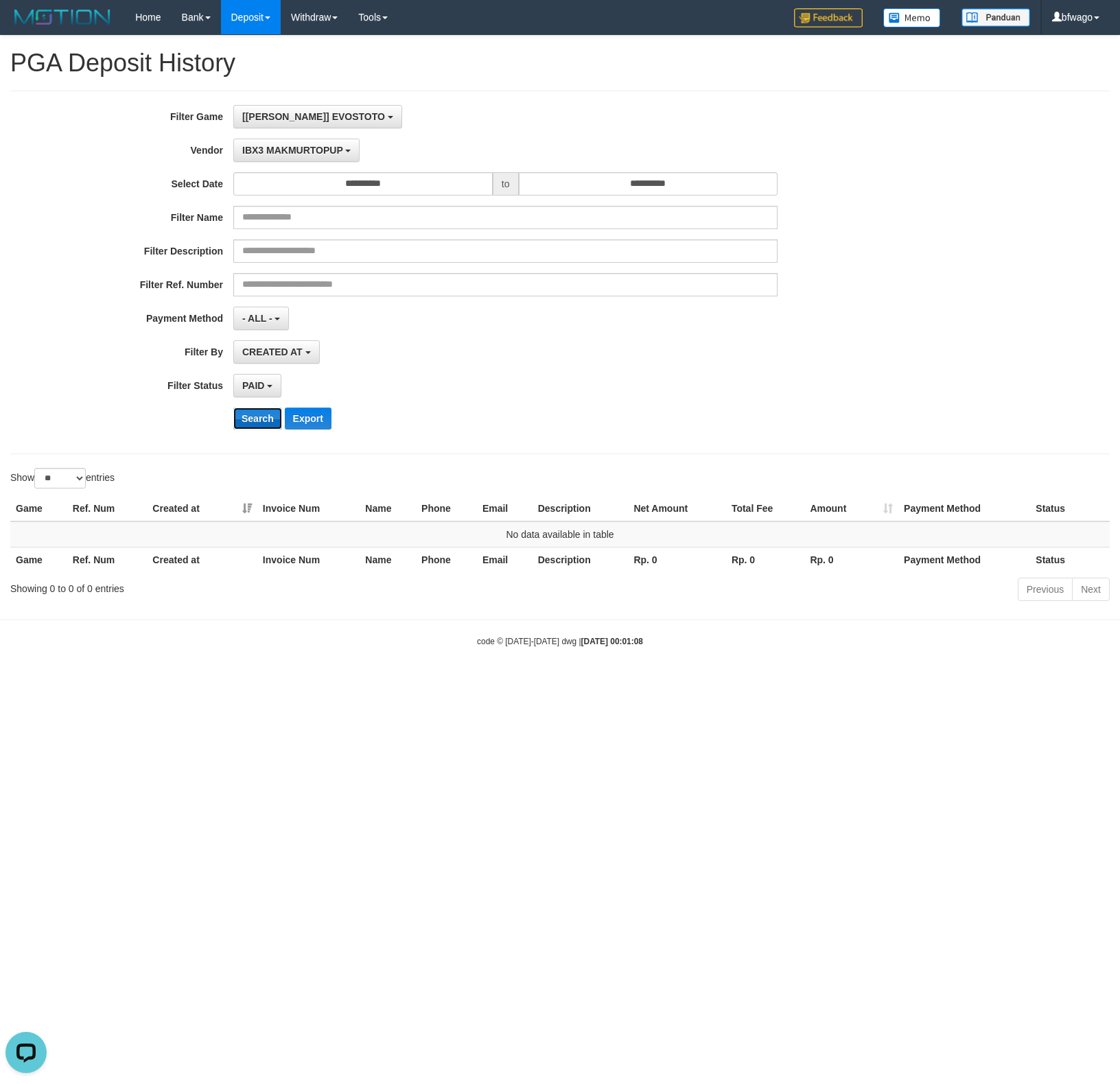
click at [280, 416] on button "Search" at bounding box center [258, 418] width 48 height 22
click at [307, 152] on span "IBX3 MAKMURTOPUP" at bounding box center [292, 150] width 101 height 11
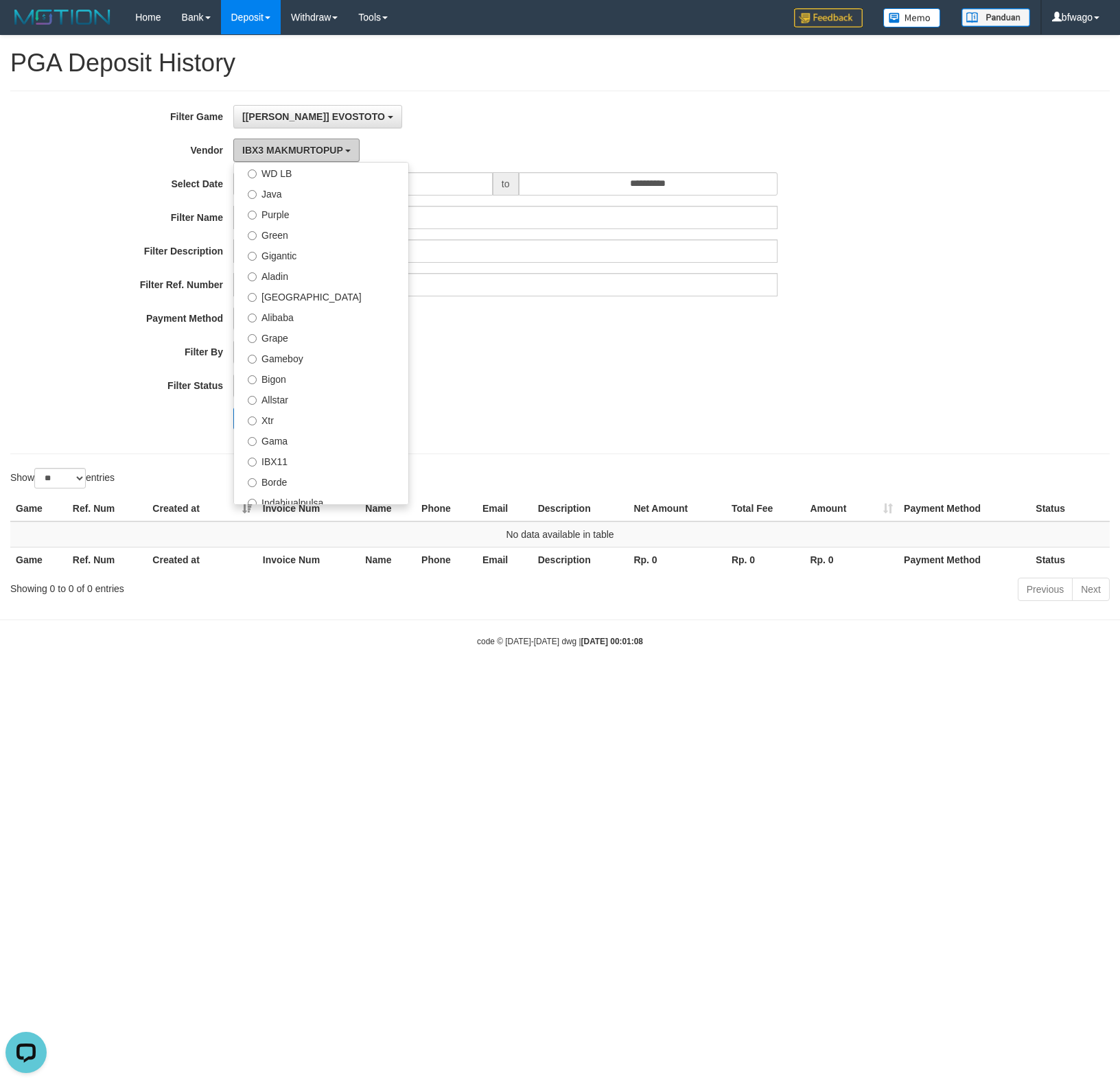
scroll to position [0, 0]
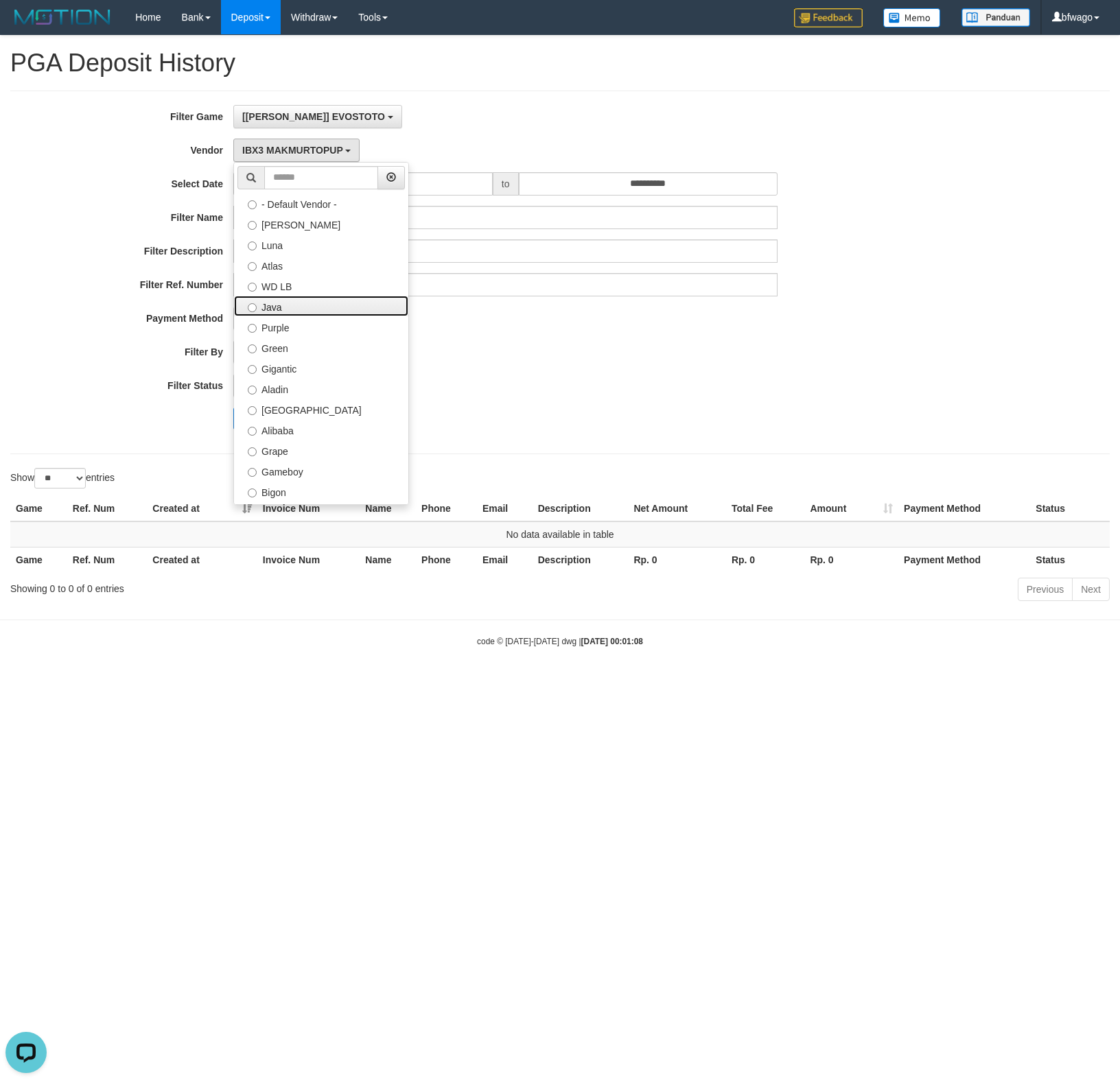
click at [303, 313] on label "Java" at bounding box center [321, 306] width 174 height 21
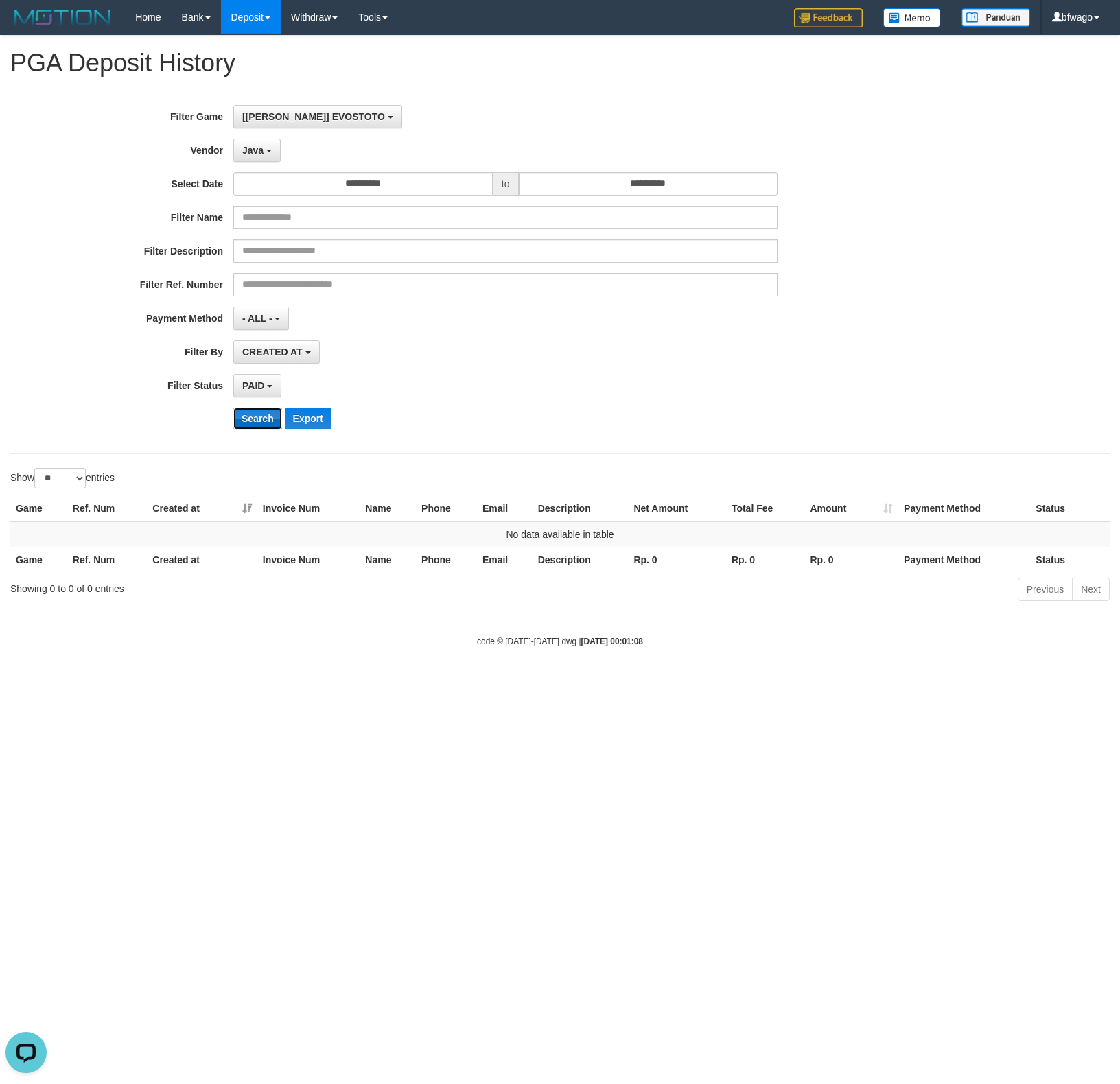
click at [254, 424] on button "Search" at bounding box center [258, 418] width 48 height 22
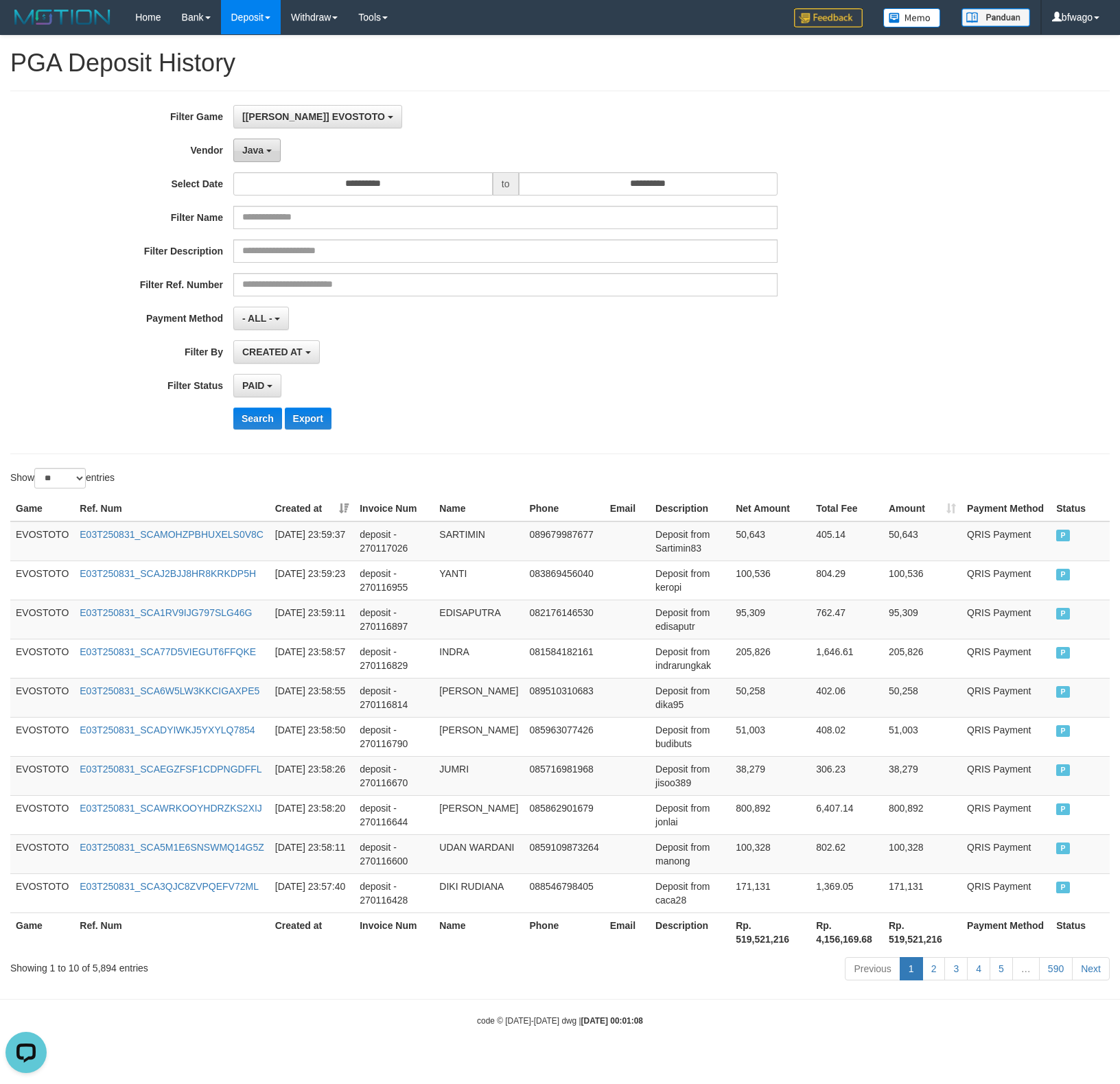
drag, startPoint x: 272, startPoint y: 168, endPoint x: 266, endPoint y: 163, distance: 7.8
click at [269, 165] on div "**********" at bounding box center [467, 273] width 933 height 335
click at [261, 158] on button "Java" at bounding box center [258, 150] width 48 height 23
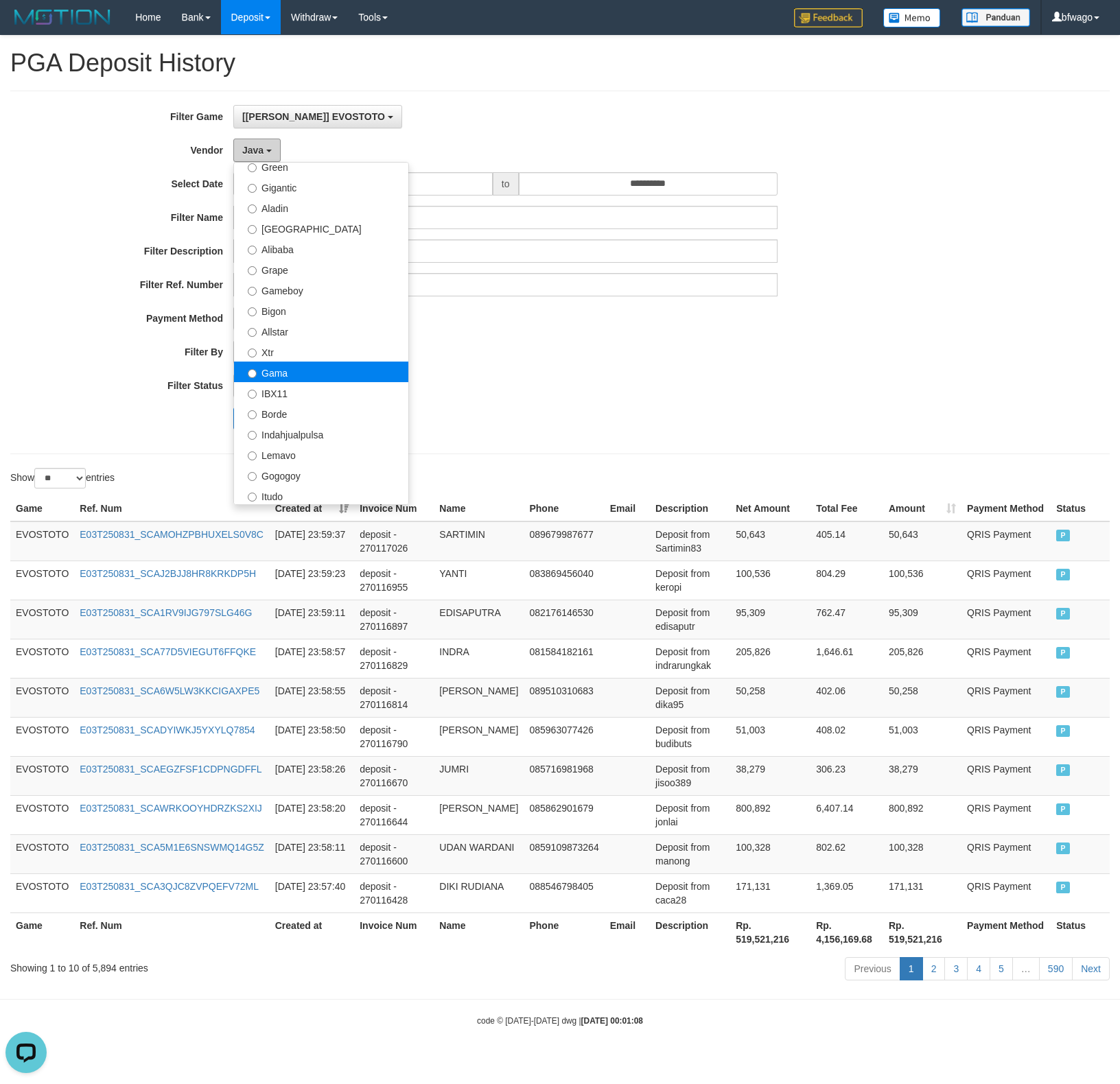
scroll to position [182, 0]
click at [318, 330] on label "Allstar" at bounding box center [321, 329] width 174 height 21
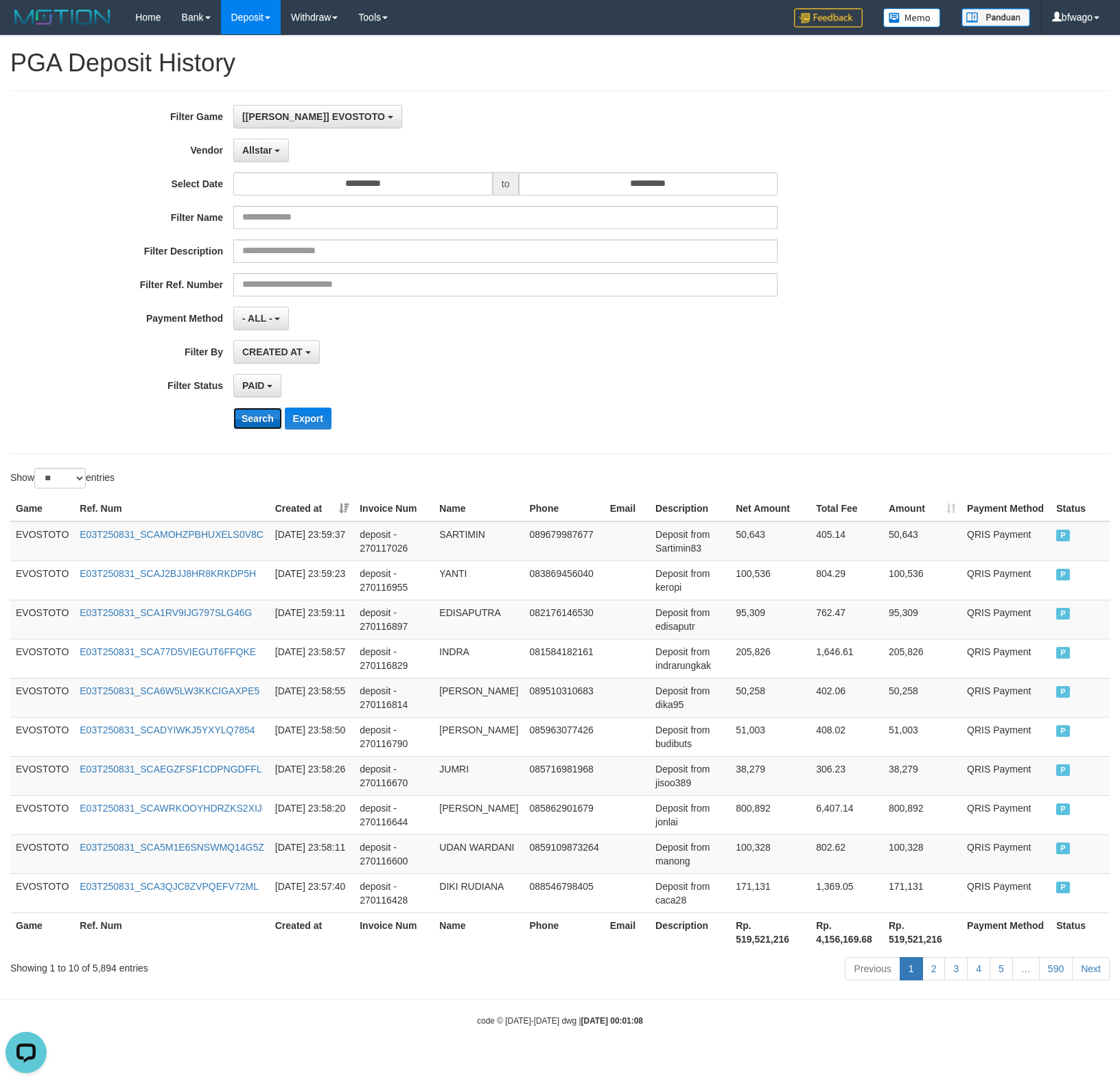
click at [259, 423] on button "Search" at bounding box center [258, 418] width 48 height 22
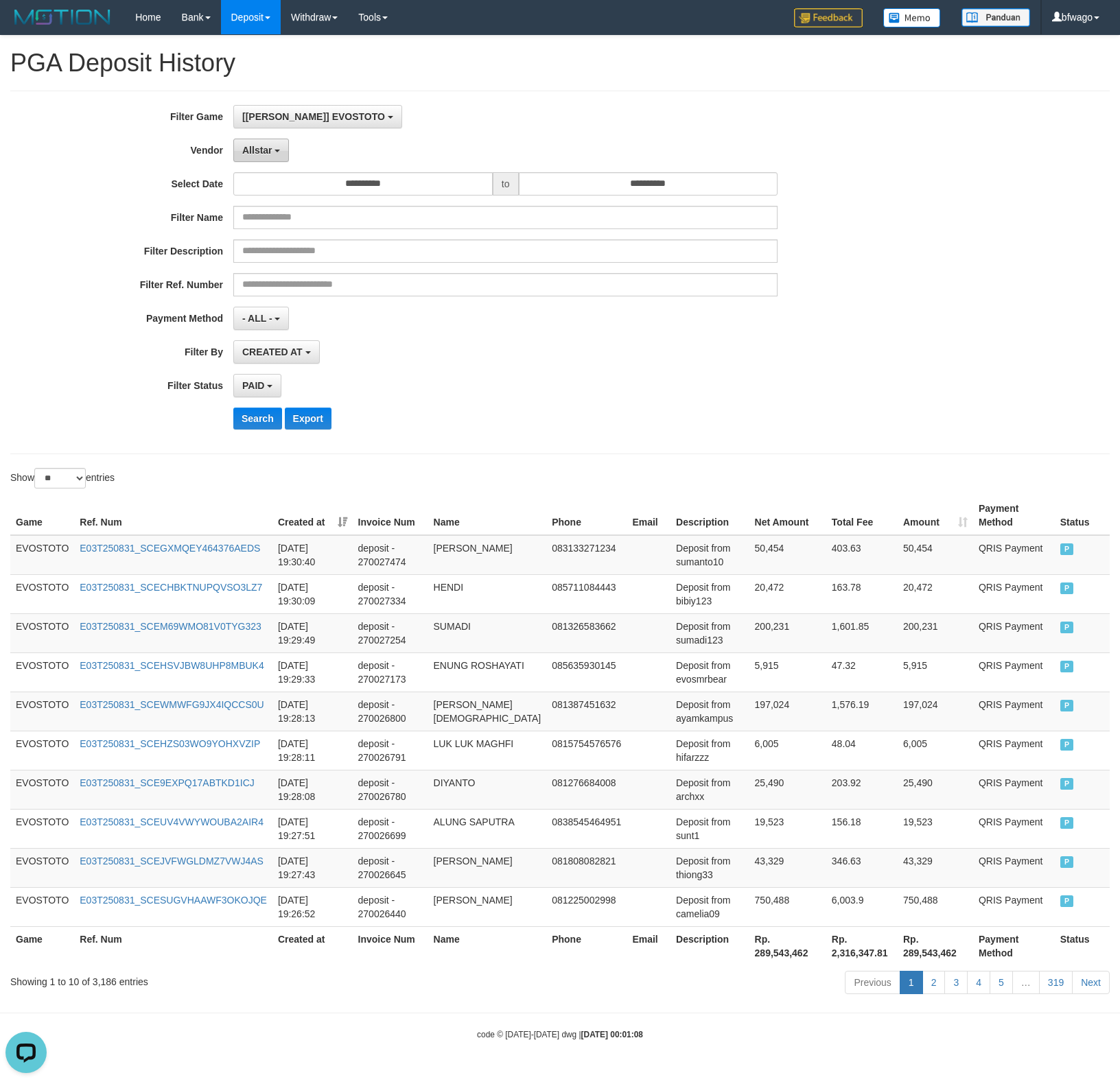
click at [264, 155] on span "Allstar" at bounding box center [257, 150] width 30 height 11
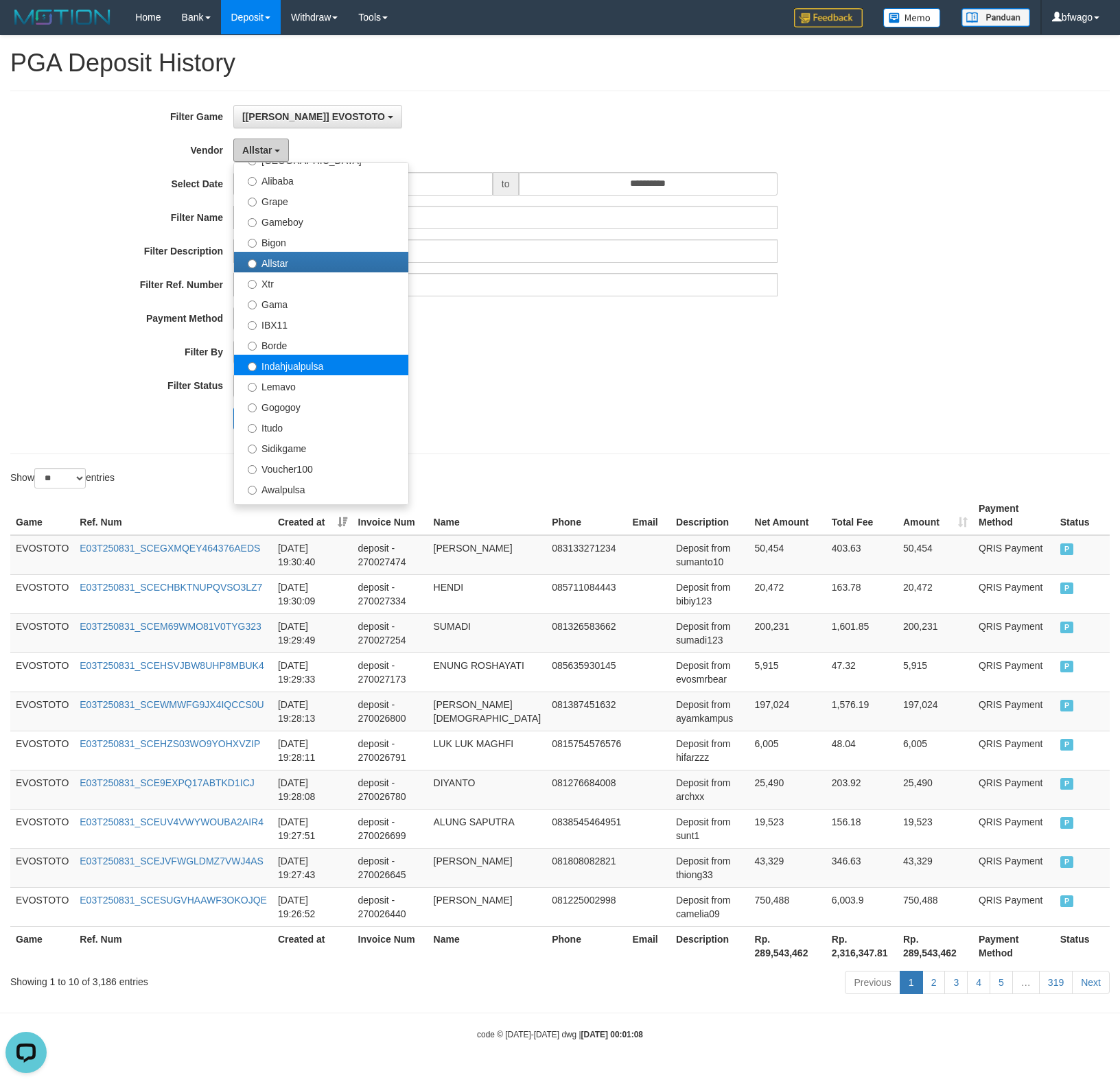
scroll to position [274, 0]
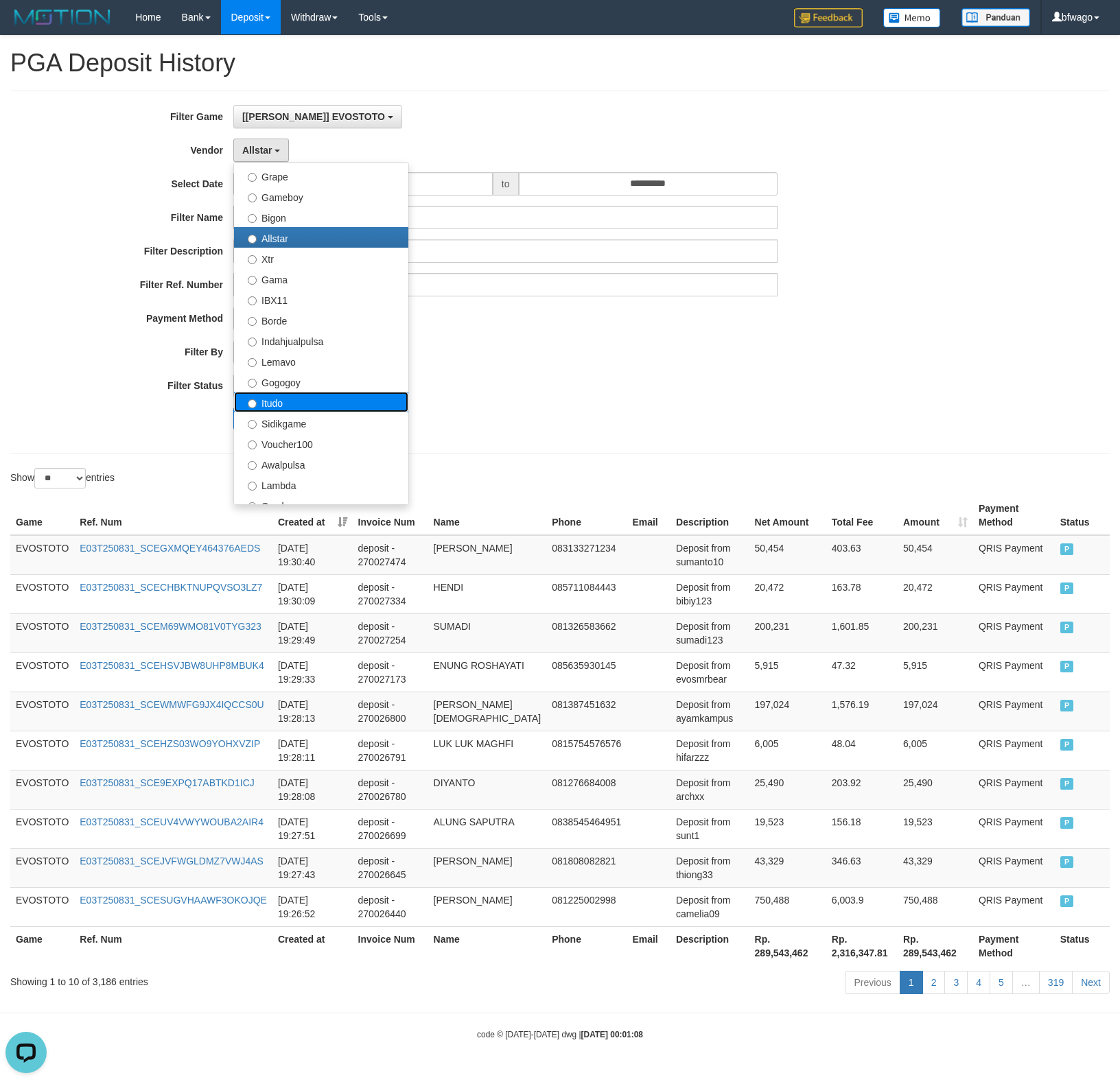
click at [309, 404] on label "Itudo" at bounding box center [321, 402] width 174 height 21
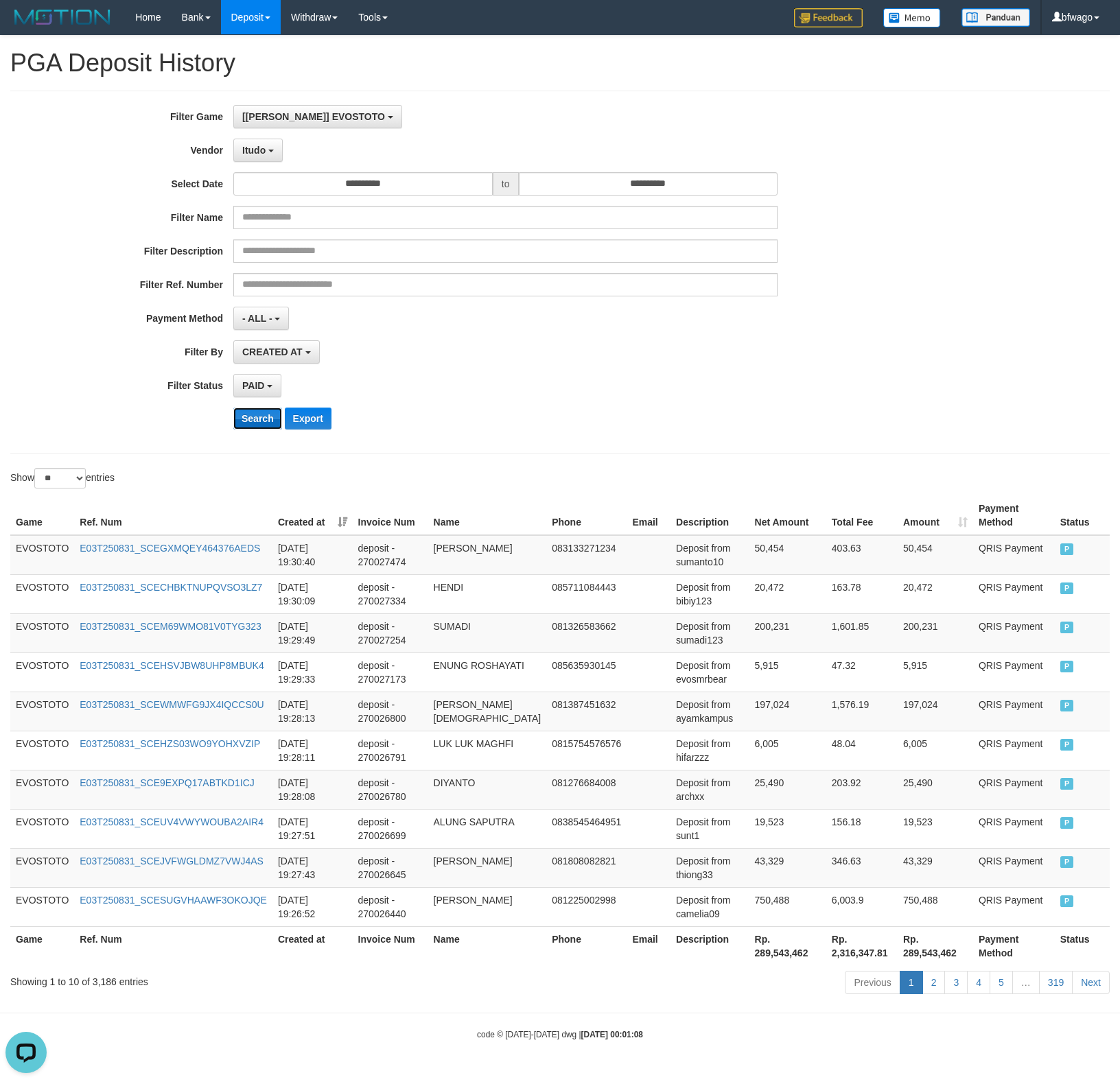
click at [248, 420] on button "Search" at bounding box center [258, 418] width 48 height 22
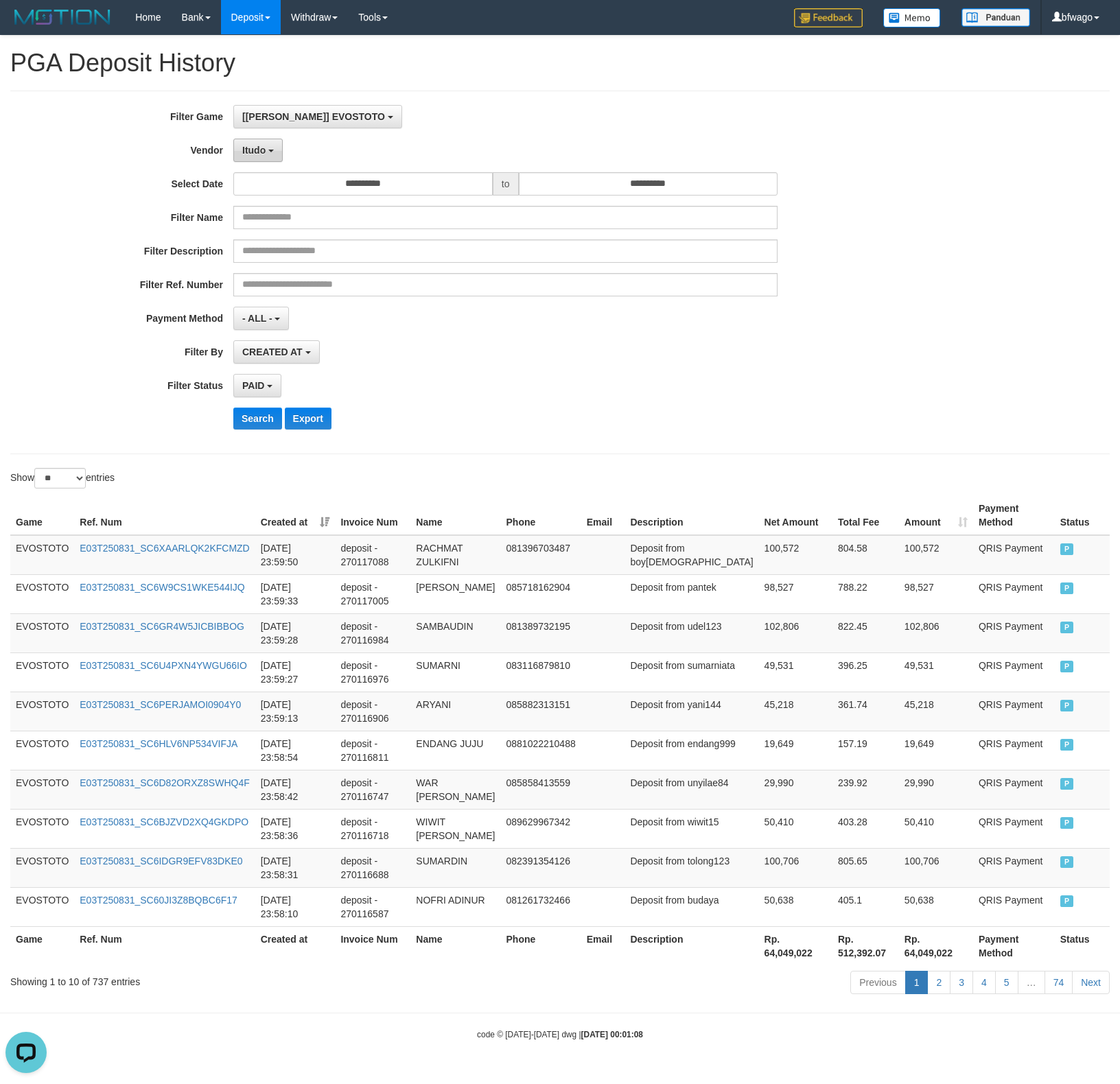
click at [256, 146] on span "Itudo" at bounding box center [254, 150] width 23 height 11
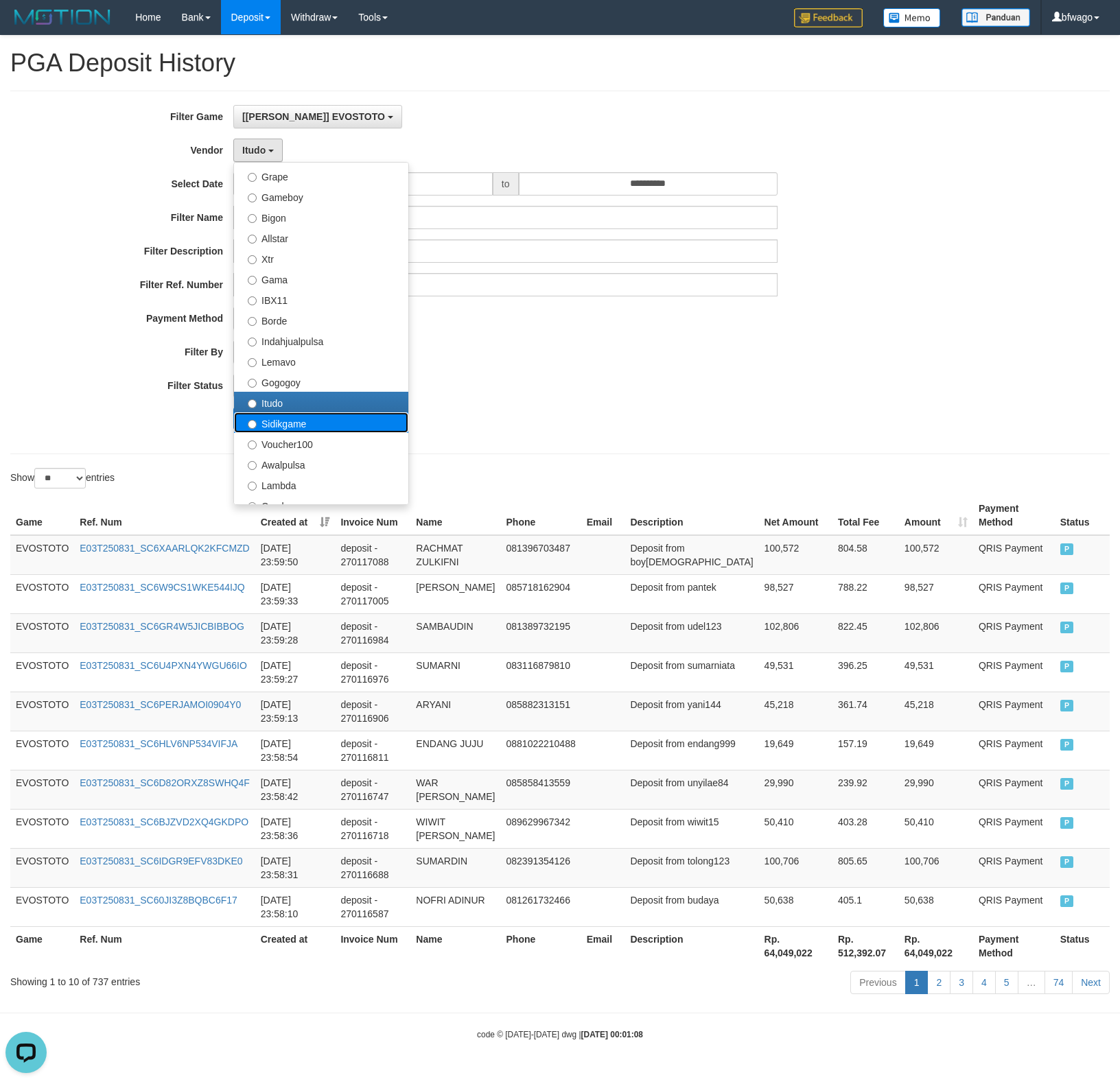
click at [314, 421] on label "Sidikgame" at bounding box center [321, 423] width 174 height 21
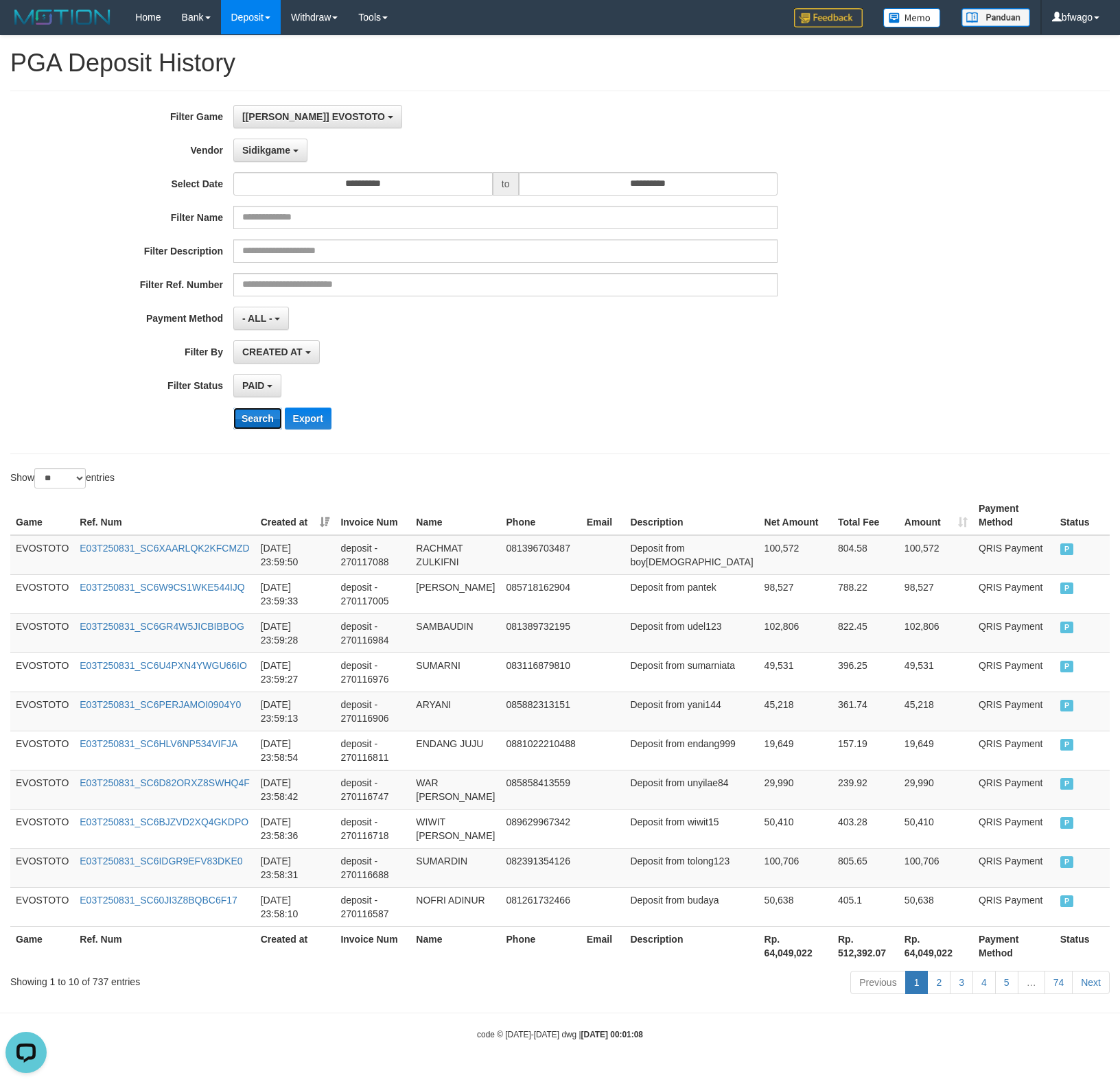
click at [253, 419] on button "Search" at bounding box center [258, 418] width 48 height 22
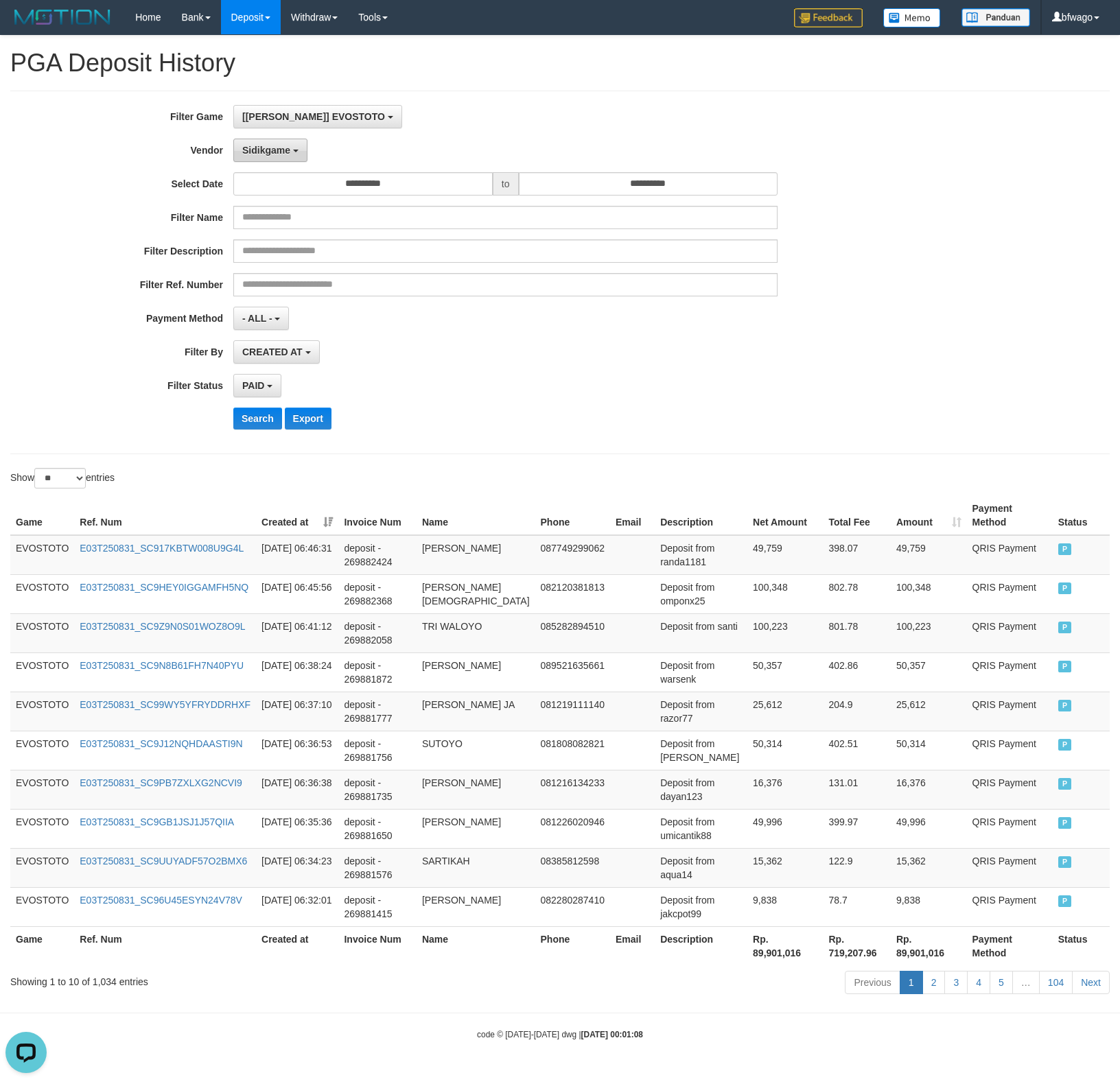
click at [278, 143] on button "Sidikgame" at bounding box center [271, 150] width 74 height 23
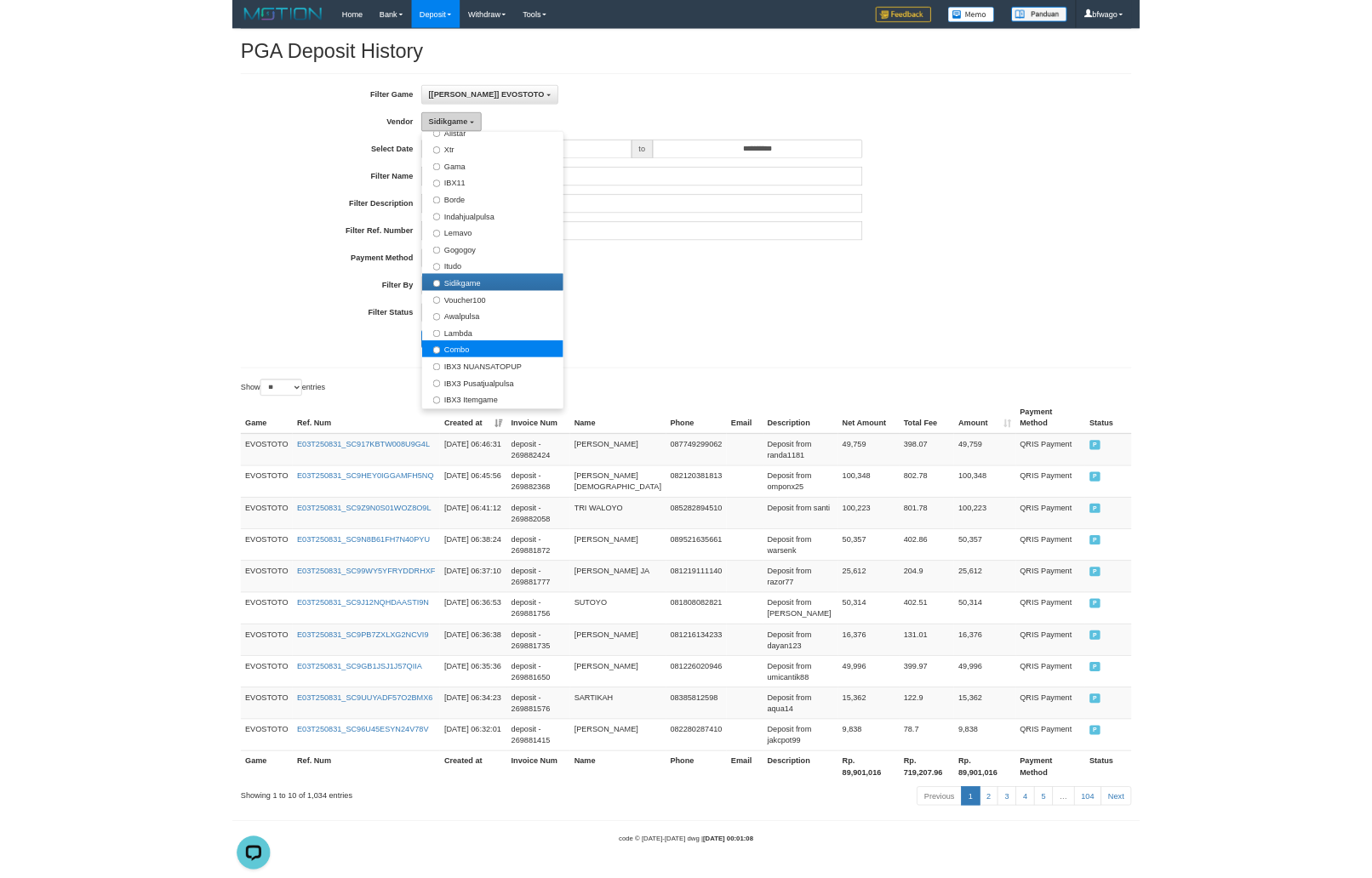
scroll to position [560, 0]
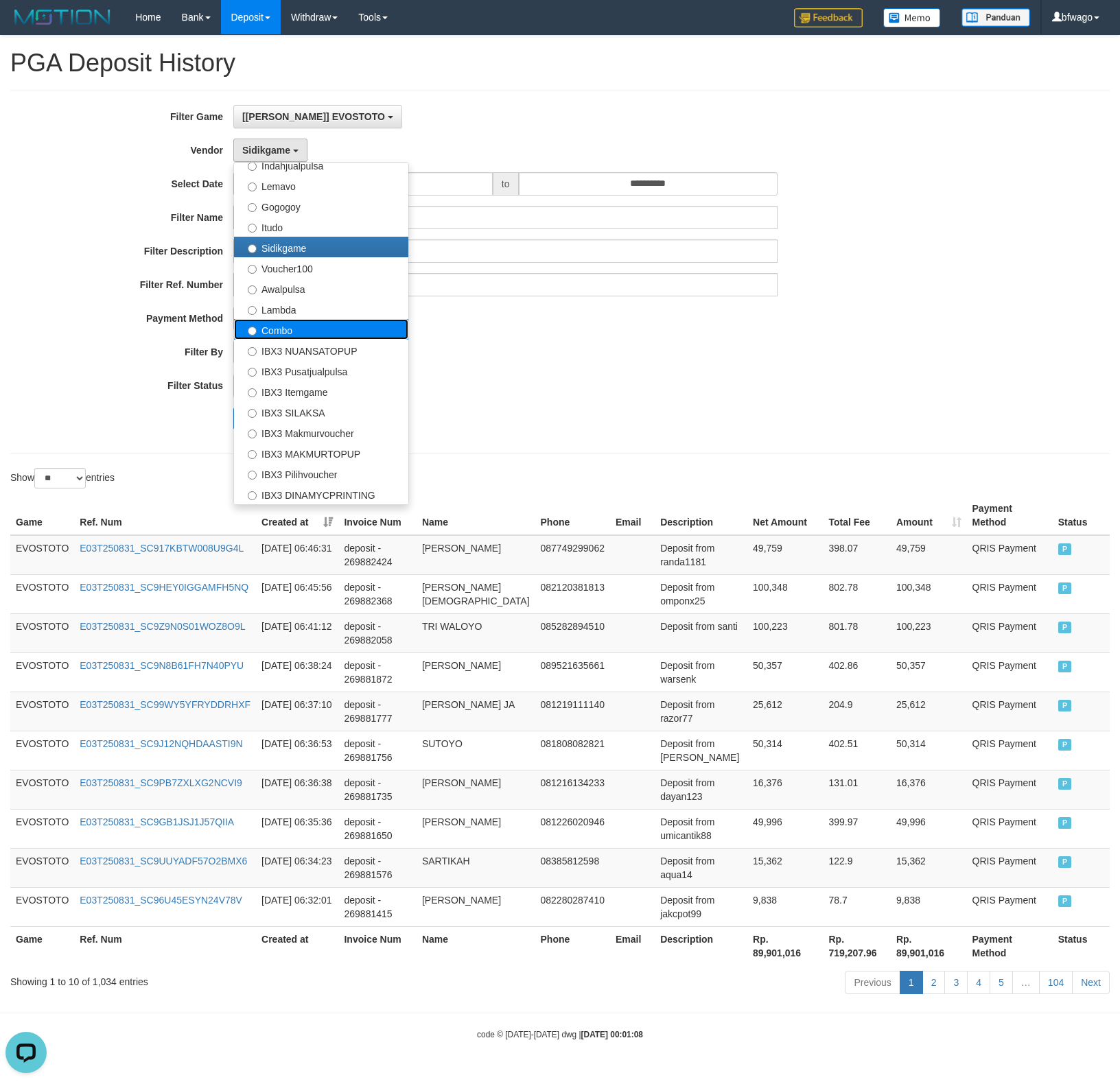
click at [305, 334] on label "Combo" at bounding box center [321, 329] width 174 height 21
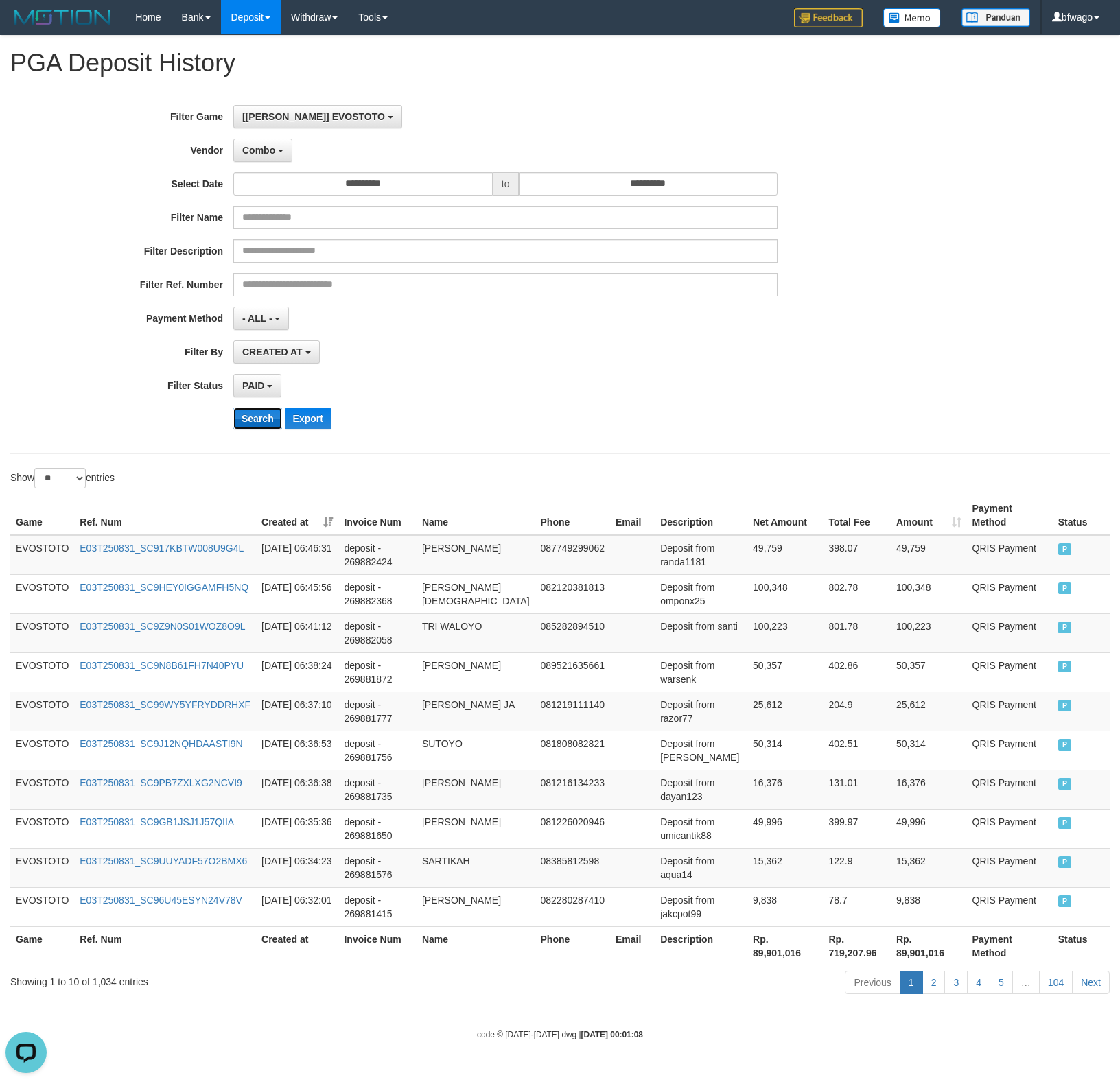
click at [259, 417] on button "Search" at bounding box center [258, 418] width 48 height 22
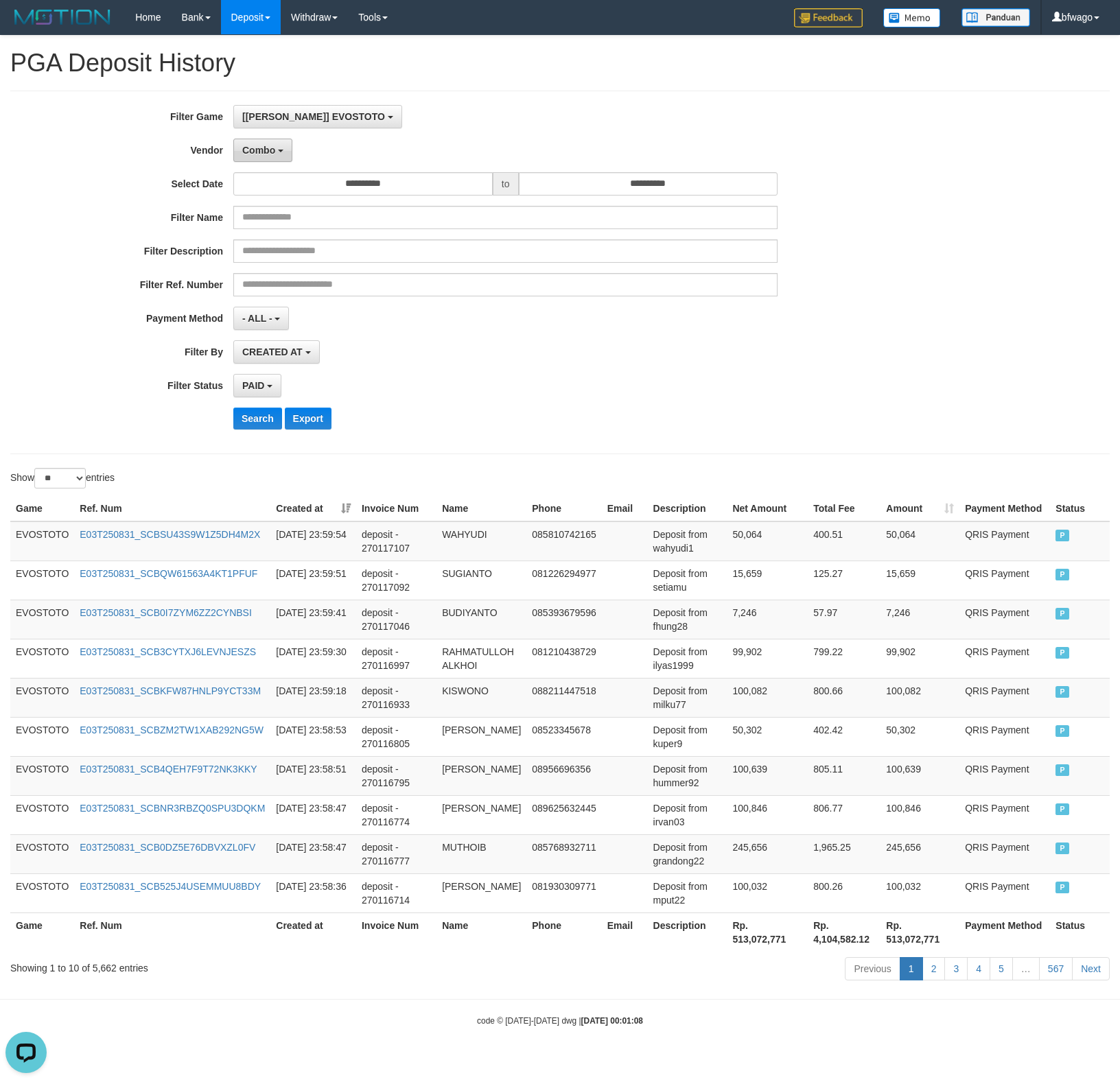
click at [261, 152] on span "Combo" at bounding box center [258, 150] width 33 height 11
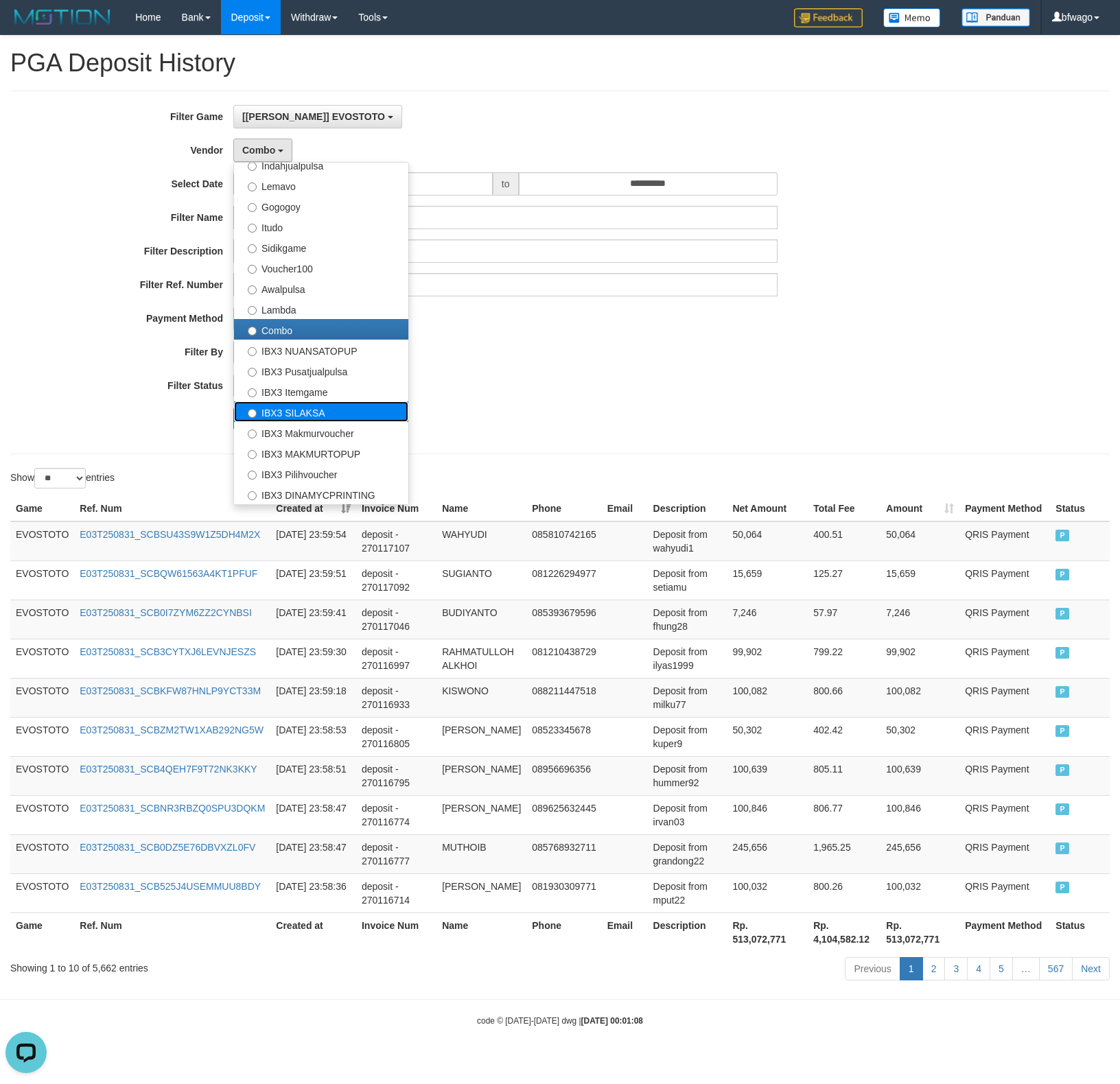
click at [318, 413] on label "IBX3 SILAKSA" at bounding box center [321, 411] width 174 height 21
select select "**********"
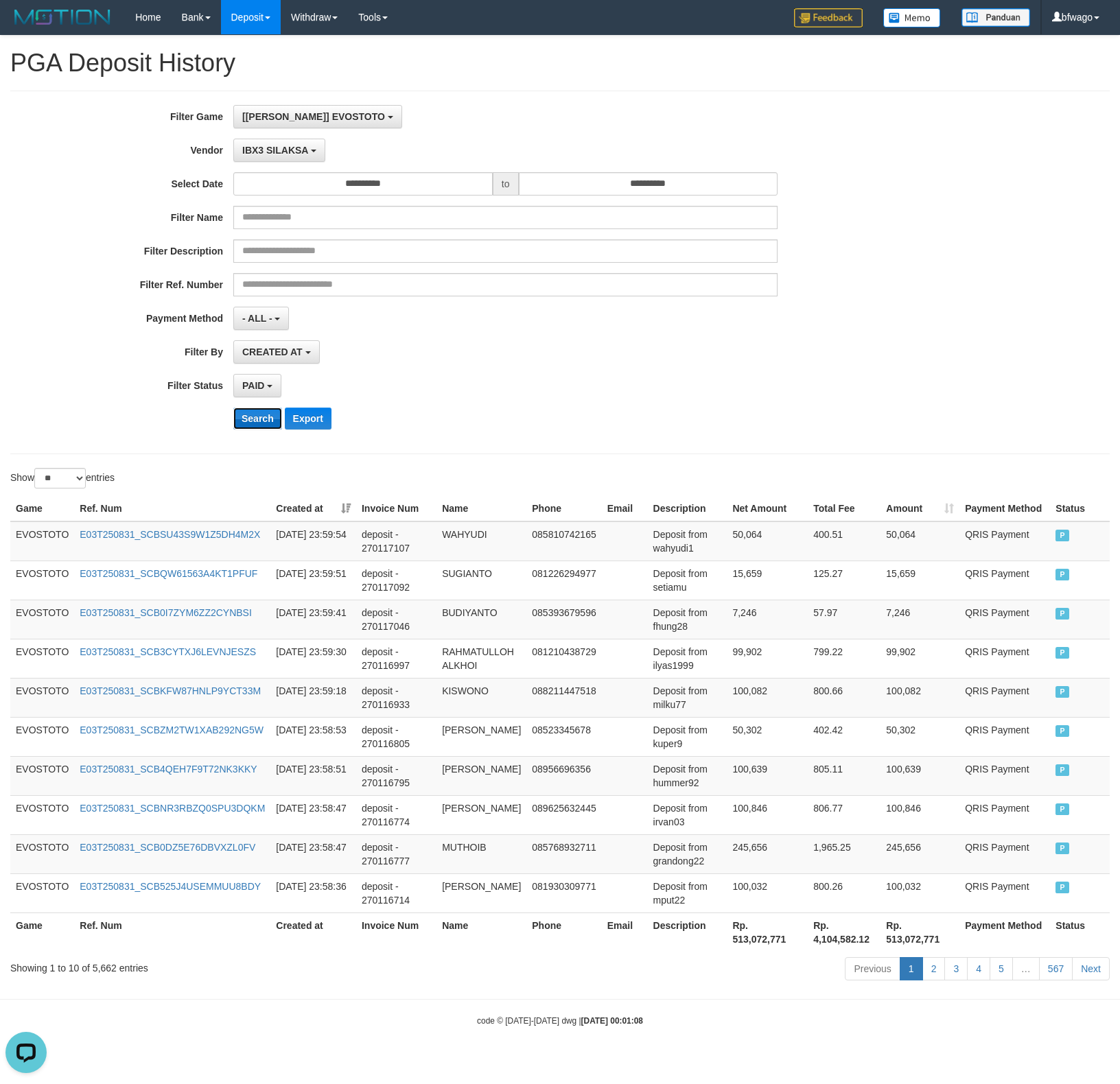
click at [244, 420] on button "Search" at bounding box center [258, 418] width 48 height 22
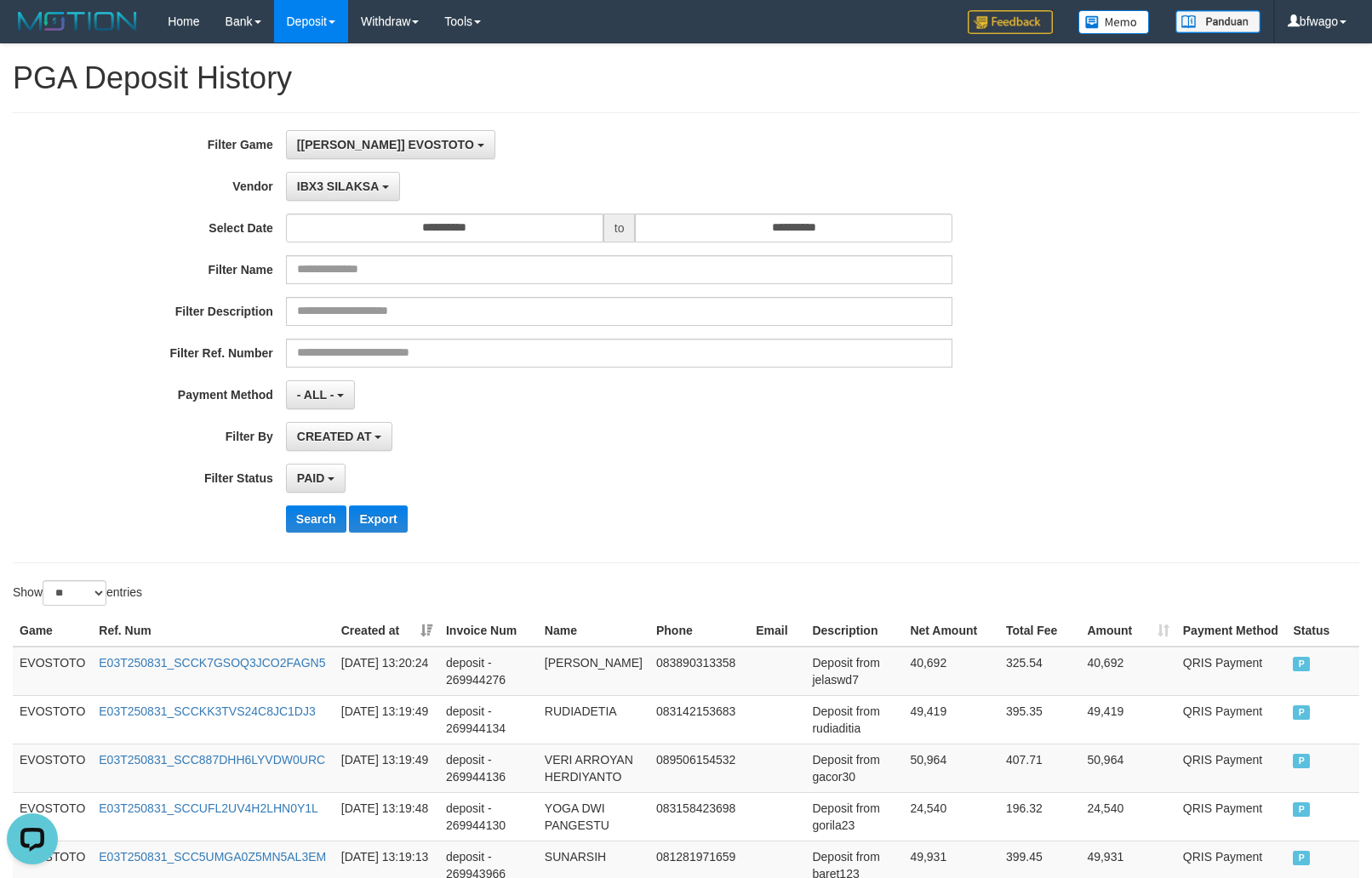
click at [804, 90] on h1 "PGA Deposit History" at bounding box center [686, 78] width 1346 height 34
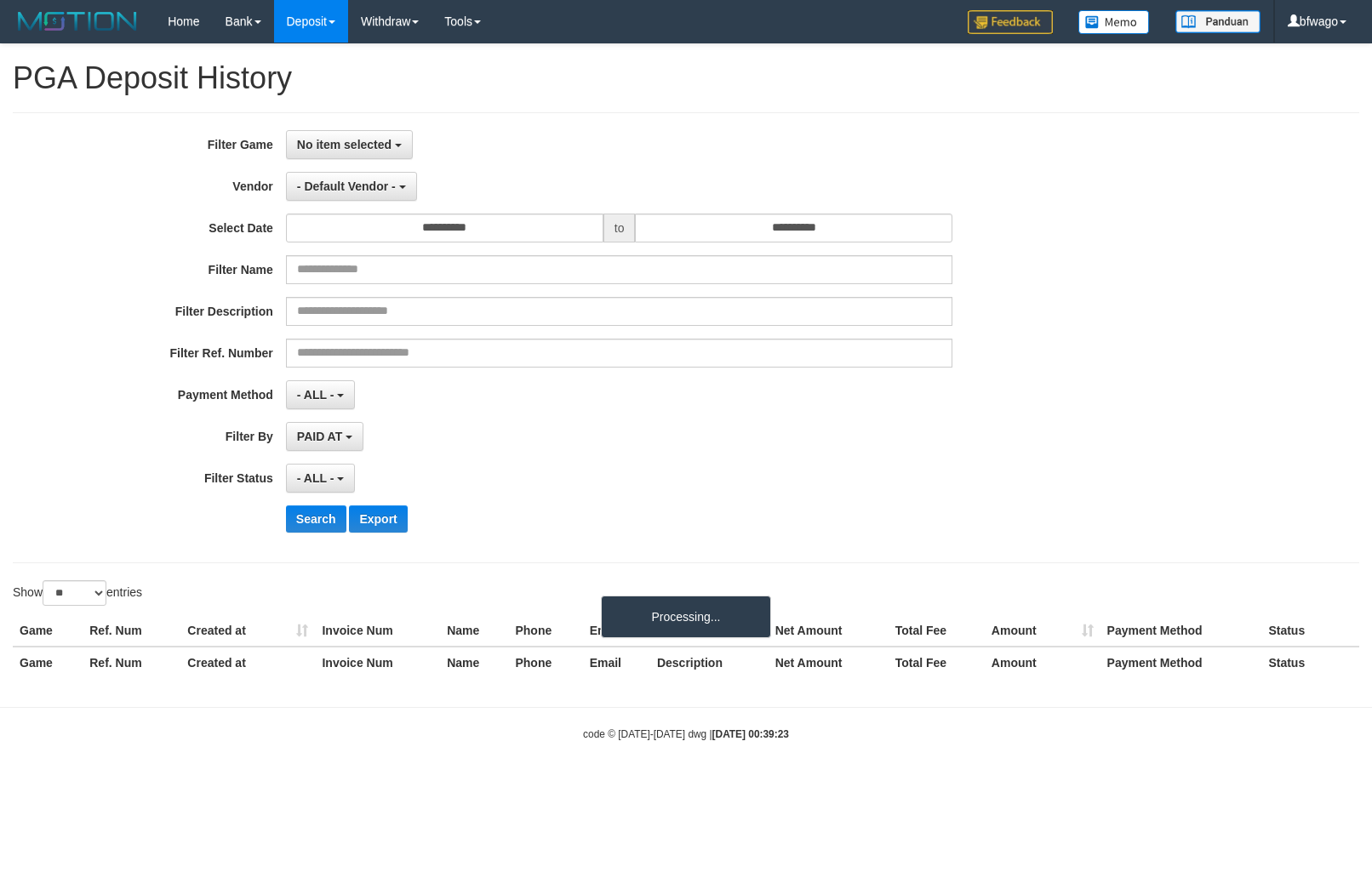
select select
select select "**"
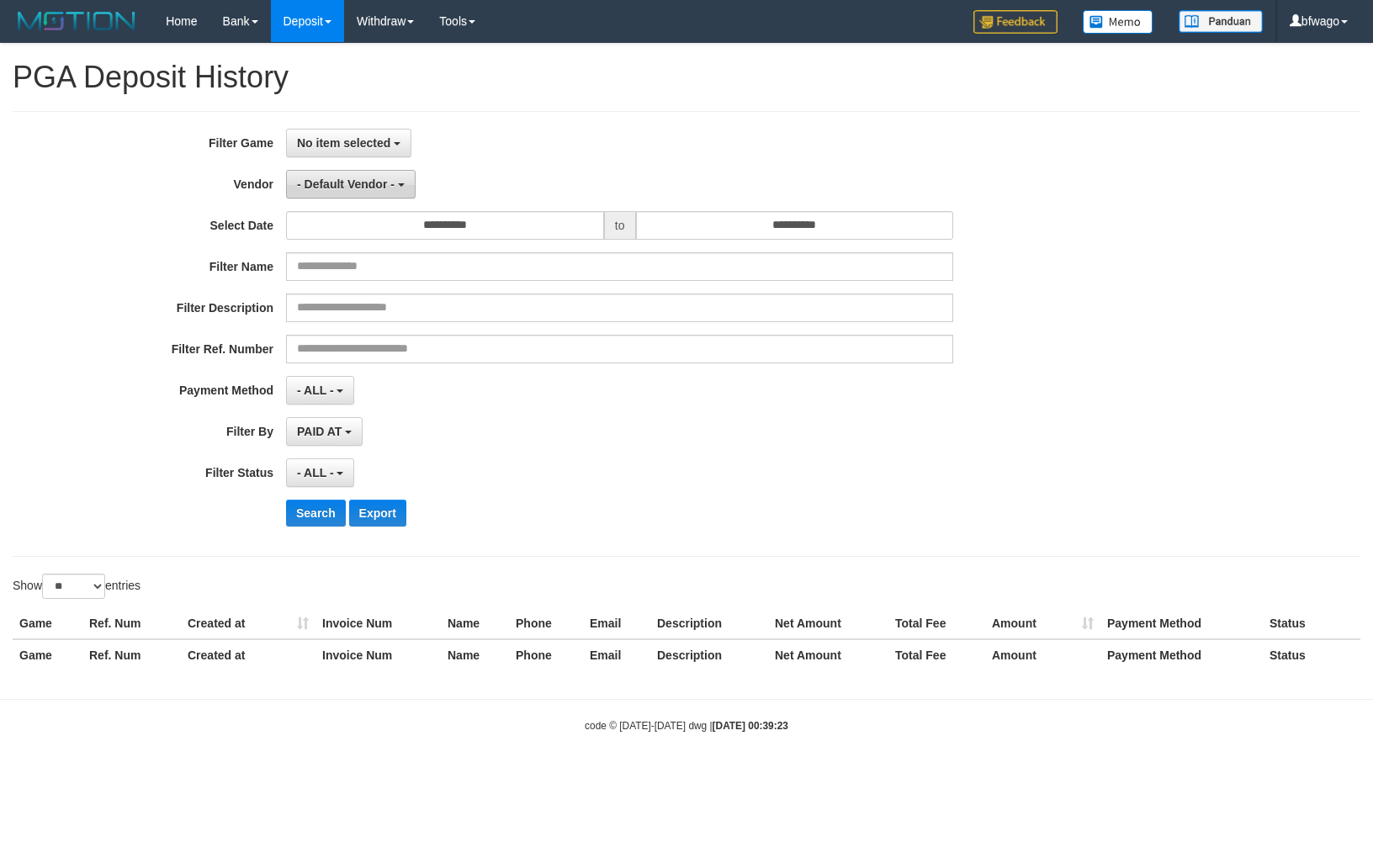
click at [358, 184] on span "- Default Vendor -" at bounding box center [346, 184] width 98 height 13
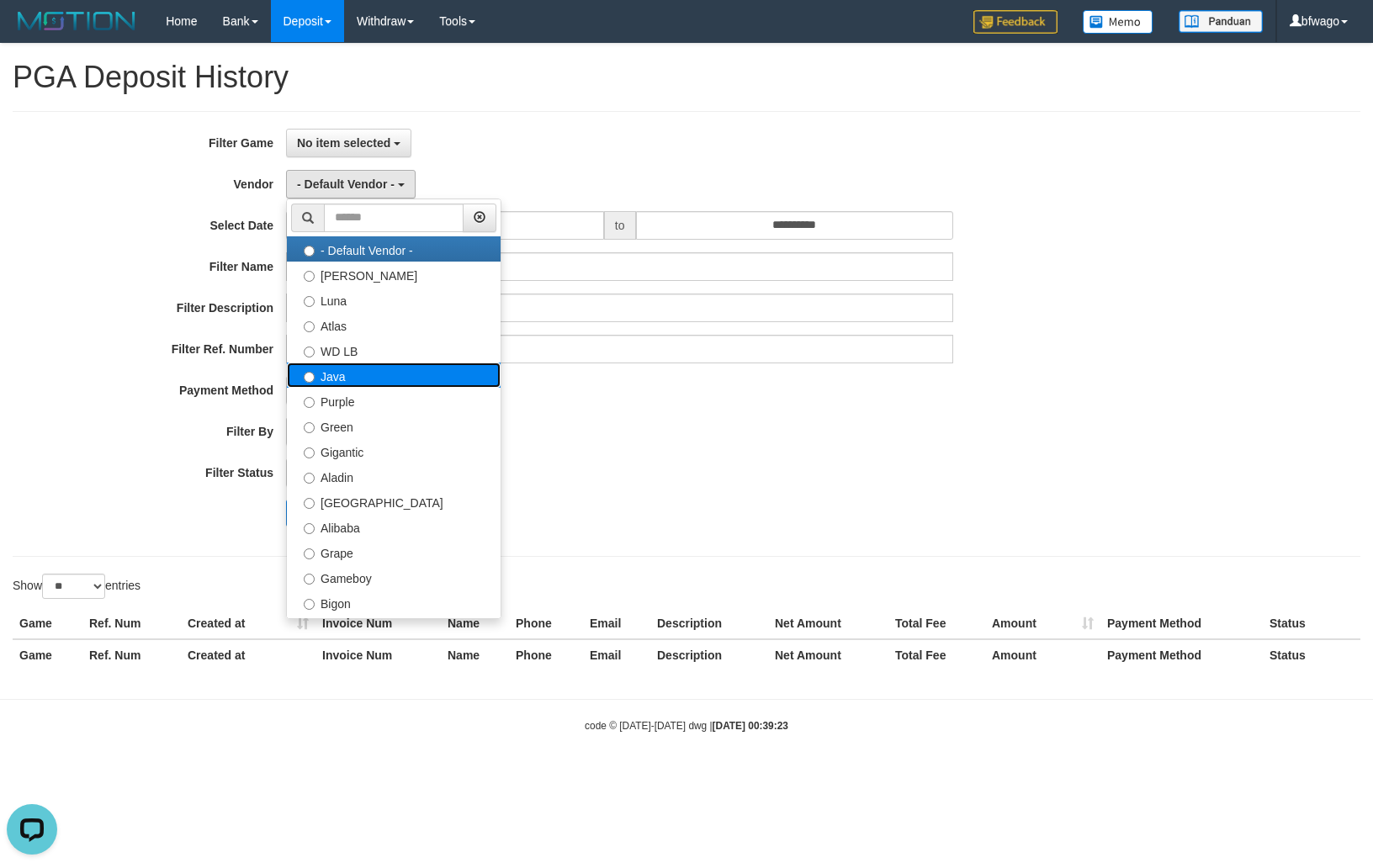
click at [409, 371] on label "Java" at bounding box center [393, 375] width 214 height 25
select select "**********"
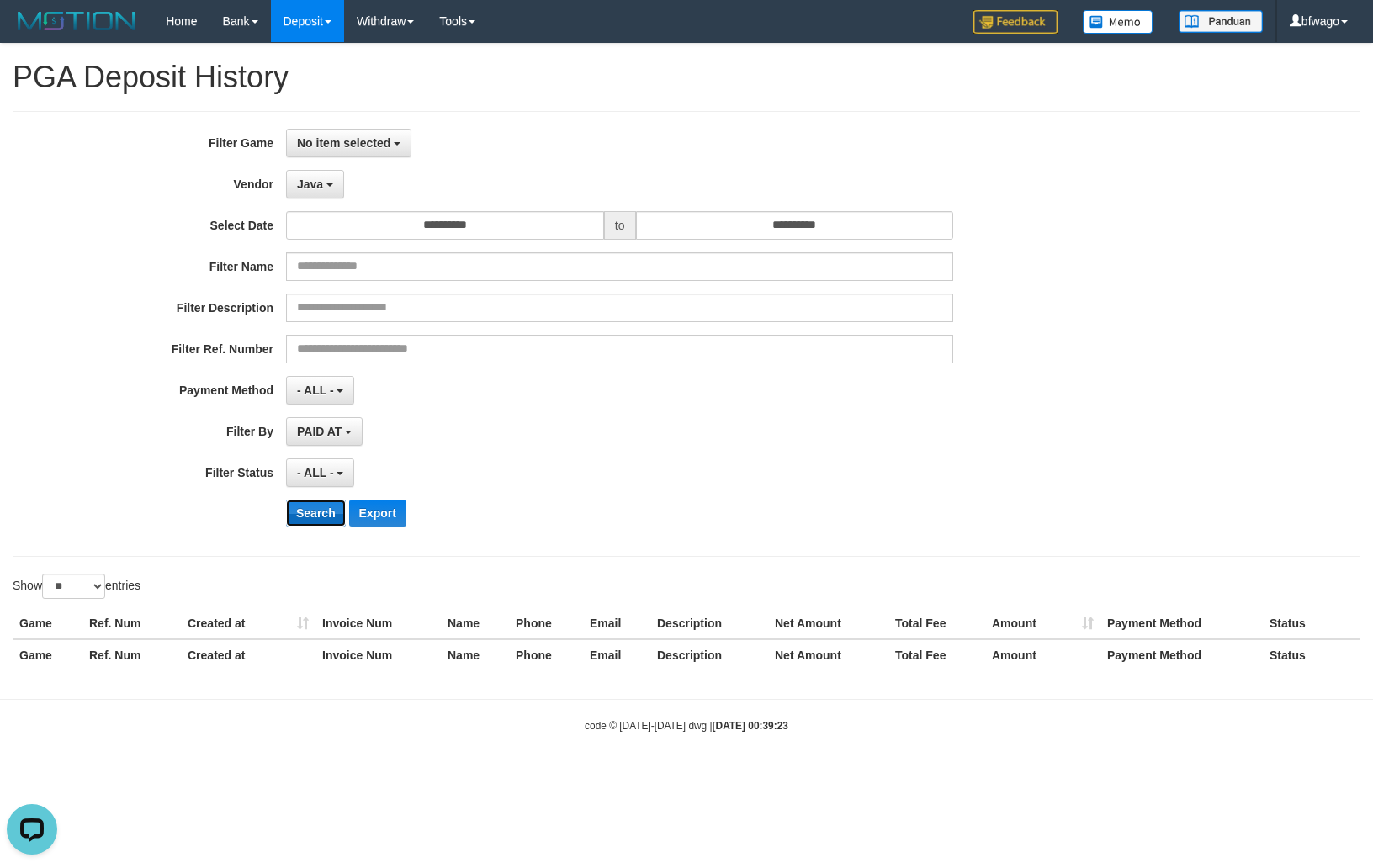
click at [315, 513] on button "Search" at bounding box center [316, 513] width 59 height 27
click at [96, 589] on select "** ** ** ***" at bounding box center [74, 586] width 63 height 25
select select "**"
click at [44, 577] on select "** ** ** ***" at bounding box center [74, 586] width 63 height 25
click at [717, 474] on div "- ALL - SELECT ALL - ALL - SELECT STATUS PENDING/UNPAID PAID CANCELED EXPIRED" at bounding box center [620, 473] width 667 height 28
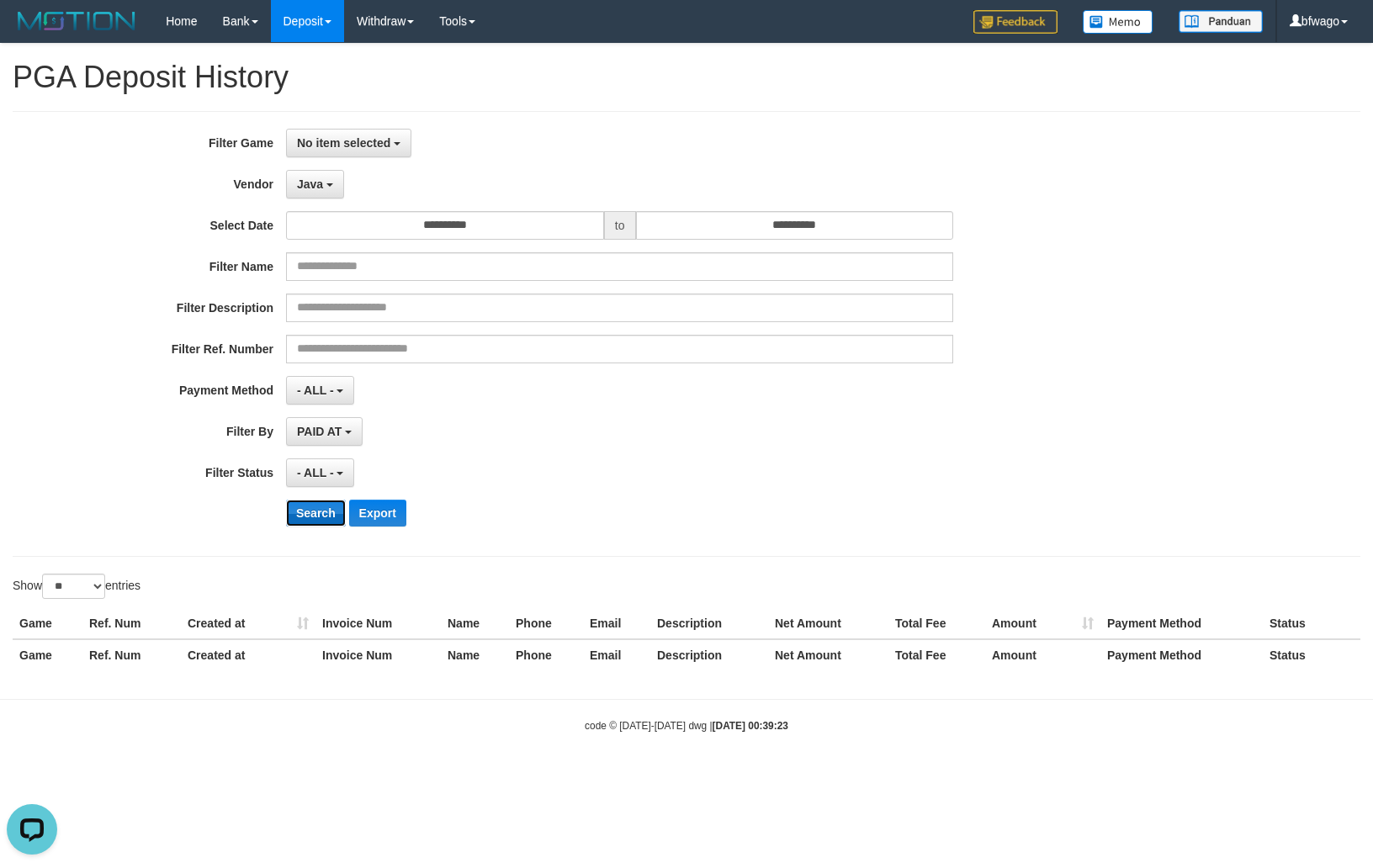
click at [318, 516] on button "Search" at bounding box center [316, 513] width 59 height 27
click at [529, 219] on input "**********" at bounding box center [445, 225] width 318 height 28
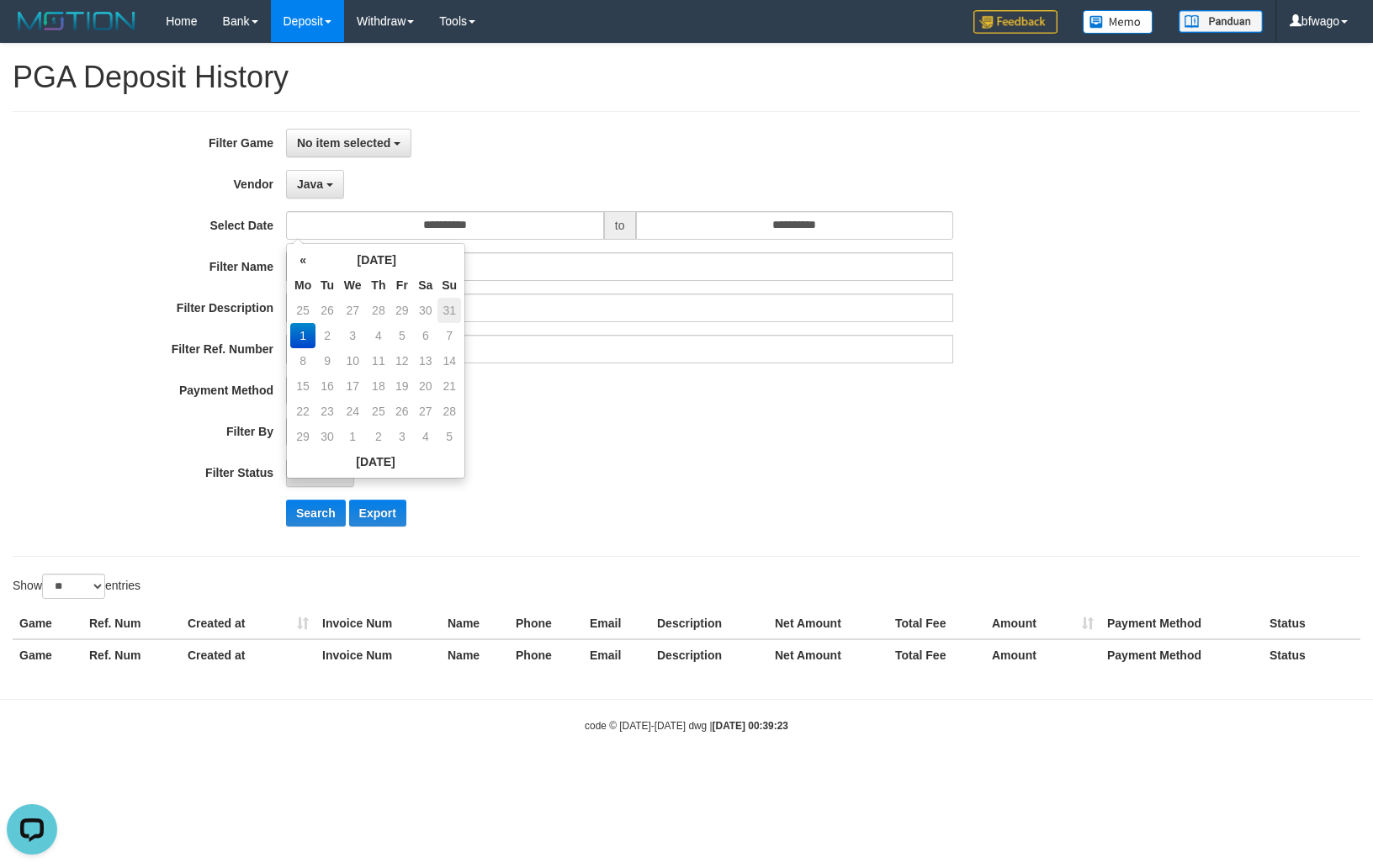
click at [445, 308] on td "31" at bounding box center [449, 310] width 24 height 25
type input "**********"
click at [788, 230] on input "**********" at bounding box center [794, 225] width 318 height 28
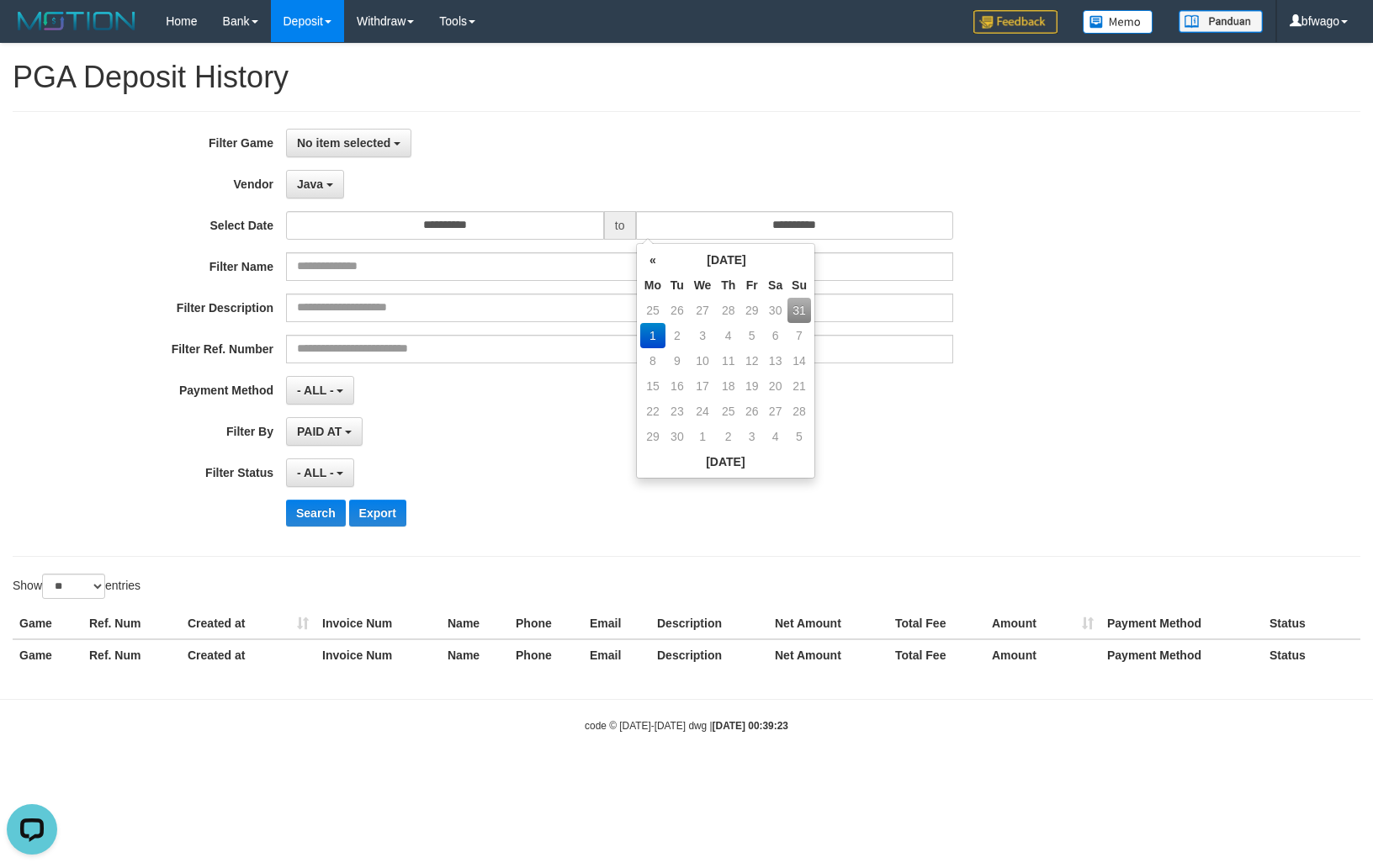
click at [797, 314] on td "31" at bounding box center [799, 310] width 24 height 25
type input "**********"
click at [531, 450] on div "**********" at bounding box center [572, 335] width 1144 height 411
click at [308, 518] on button "Search" at bounding box center [316, 513] width 59 height 27
click at [320, 519] on button "Search" at bounding box center [316, 513] width 59 height 27
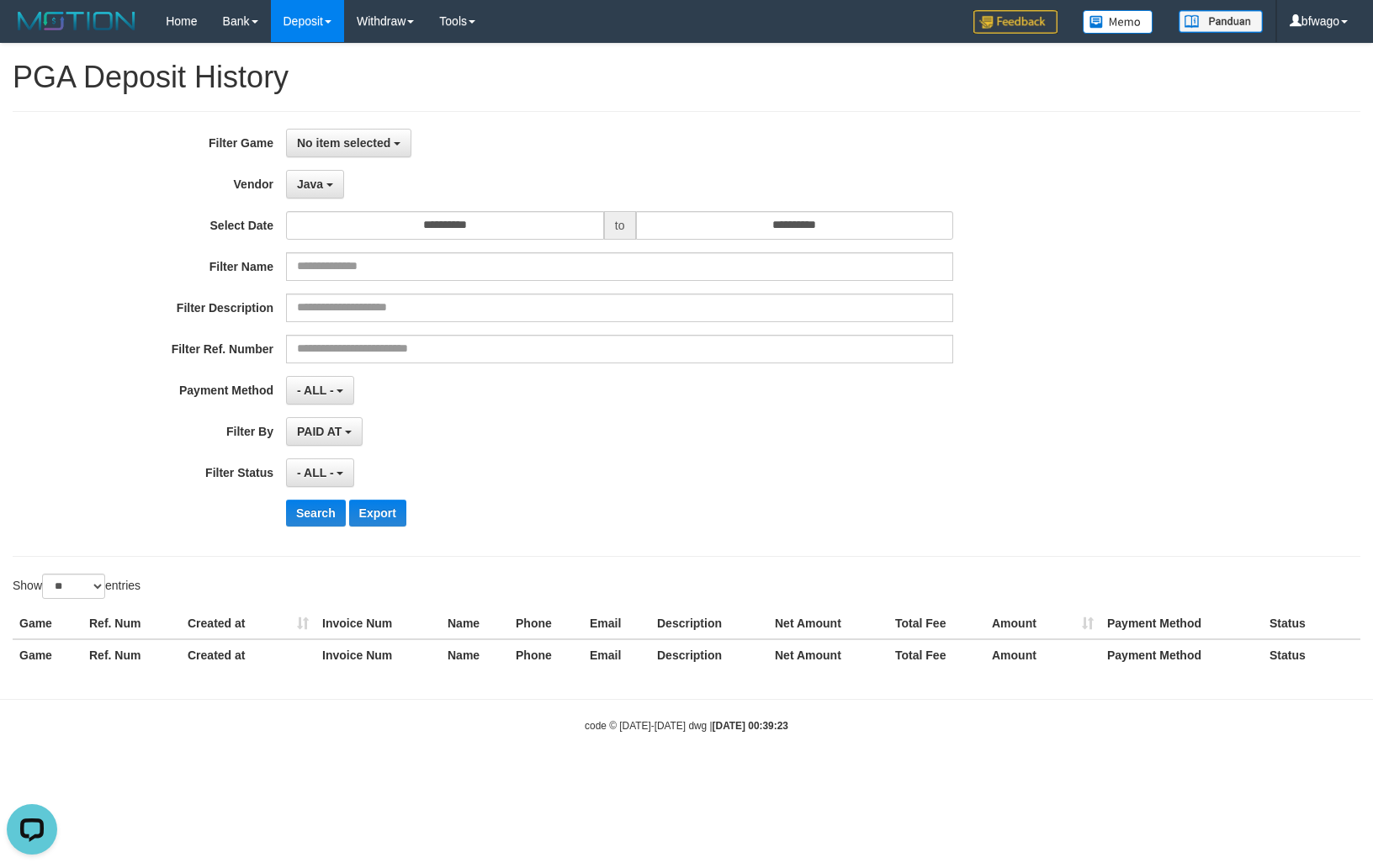
click at [651, 491] on div "**********" at bounding box center [572, 335] width 1144 height 411
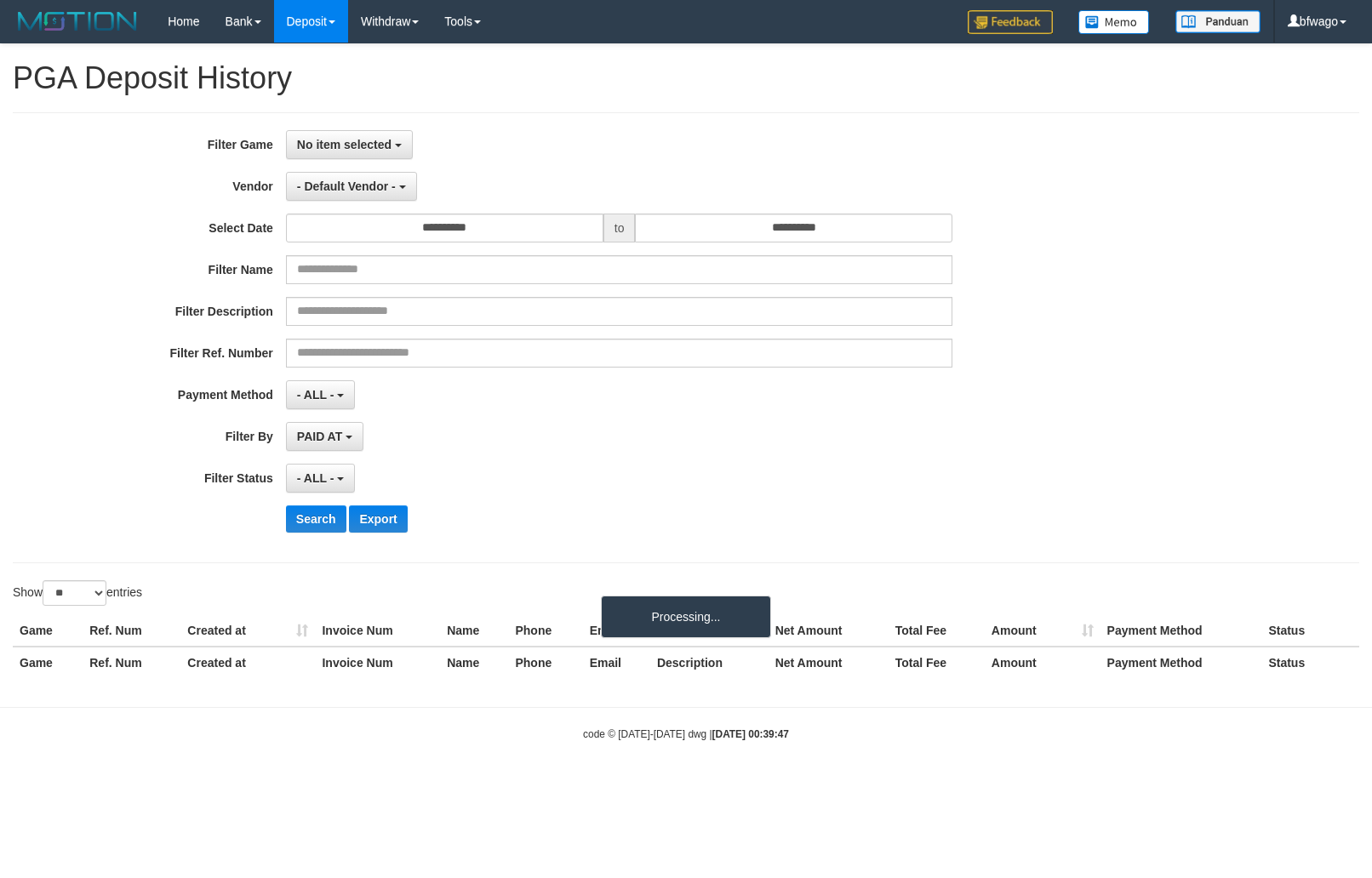
select select
select select "**"
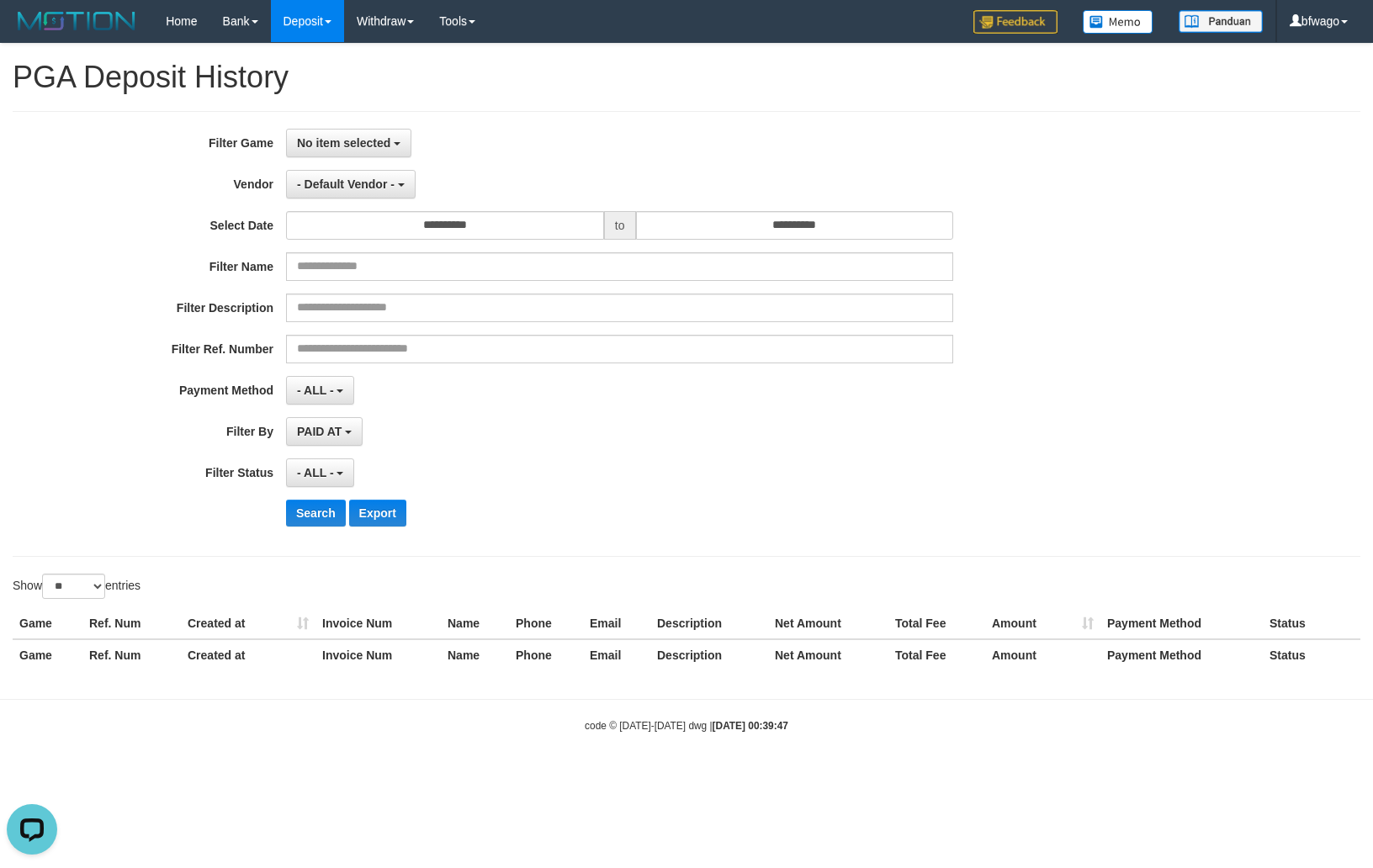
drag, startPoint x: 960, startPoint y: 443, endPoint x: 882, endPoint y: 429, distance: 79.2
click at [960, 444] on div "**********" at bounding box center [572, 432] width 1144 height 28
click at [355, 156] on button "No item selected" at bounding box center [349, 143] width 125 height 28
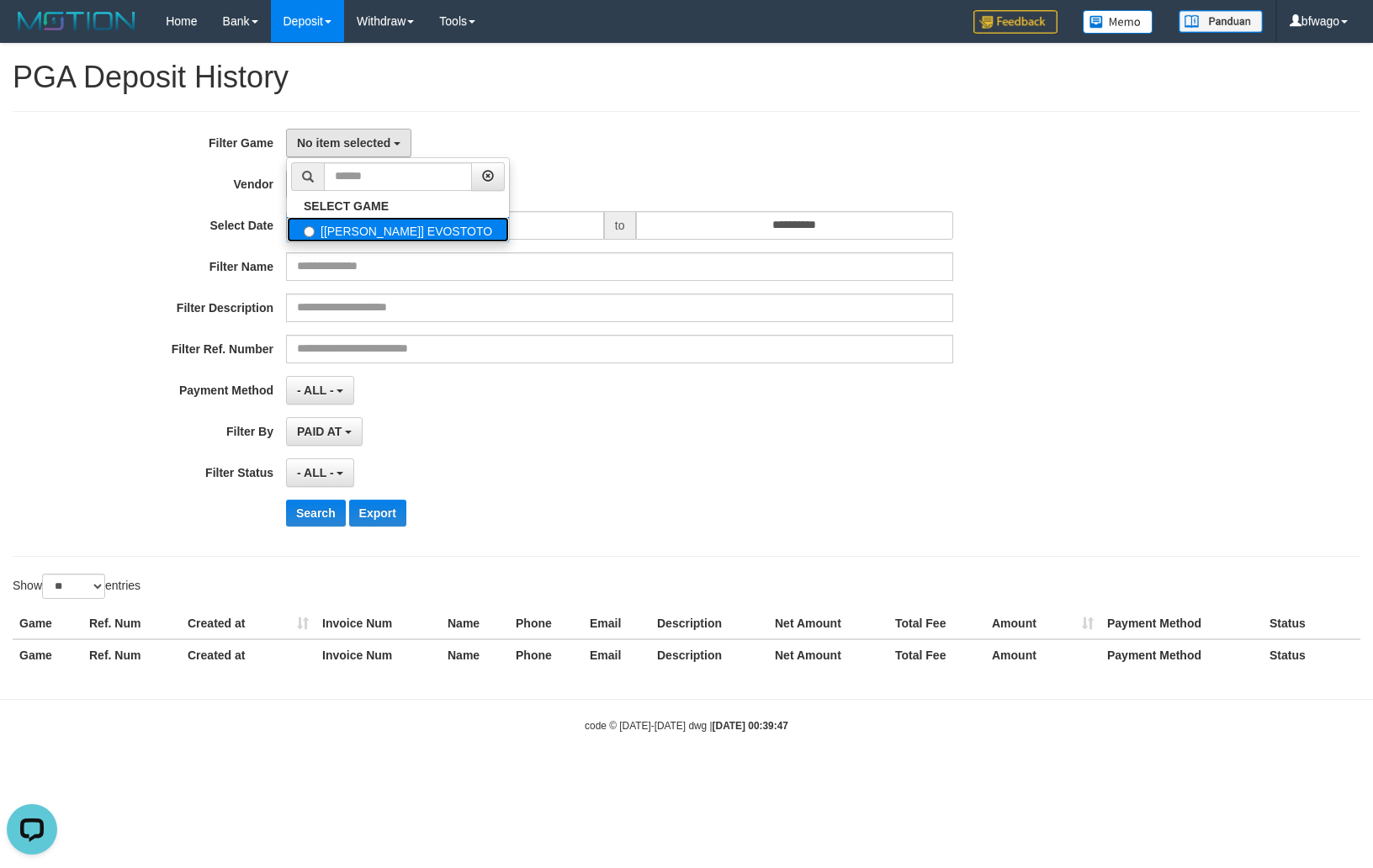
click at [390, 231] on label "[[PERSON_NAME]] EVOSTOTO" at bounding box center [398, 229] width 222 height 25
select select "****"
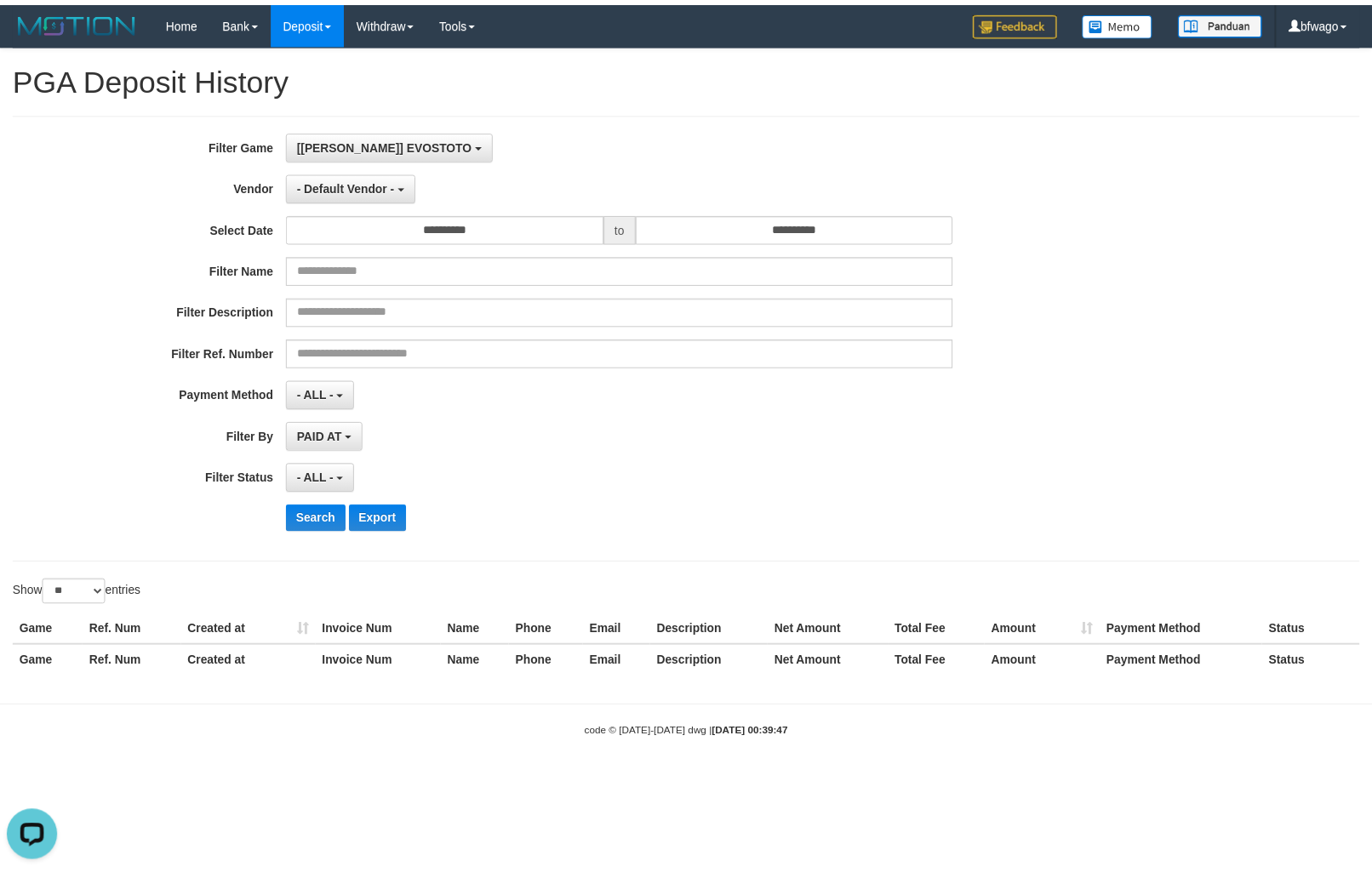
scroll to position [14, 0]
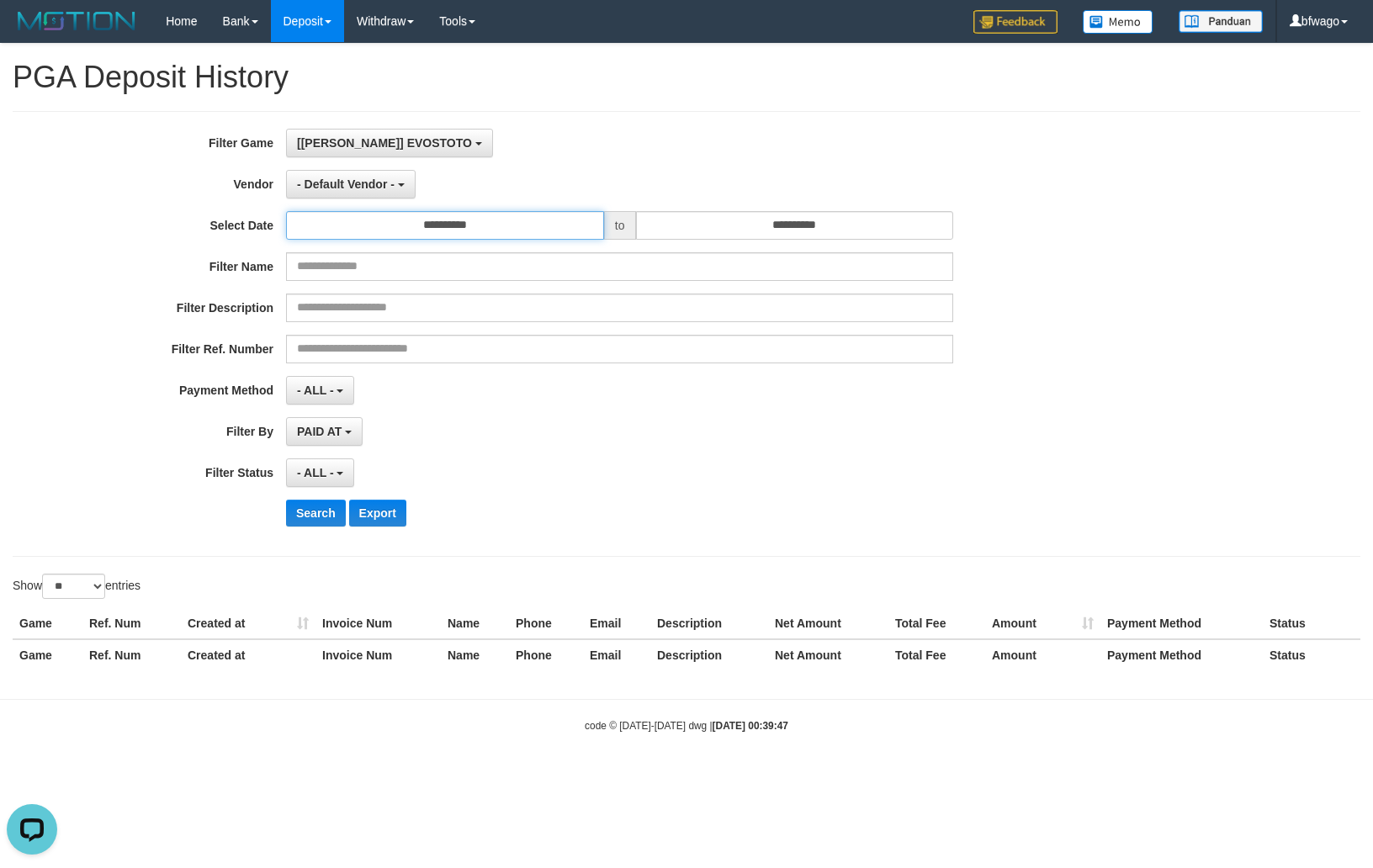
click at [506, 237] on input "**********" at bounding box center [445, 225] width 318 height 28
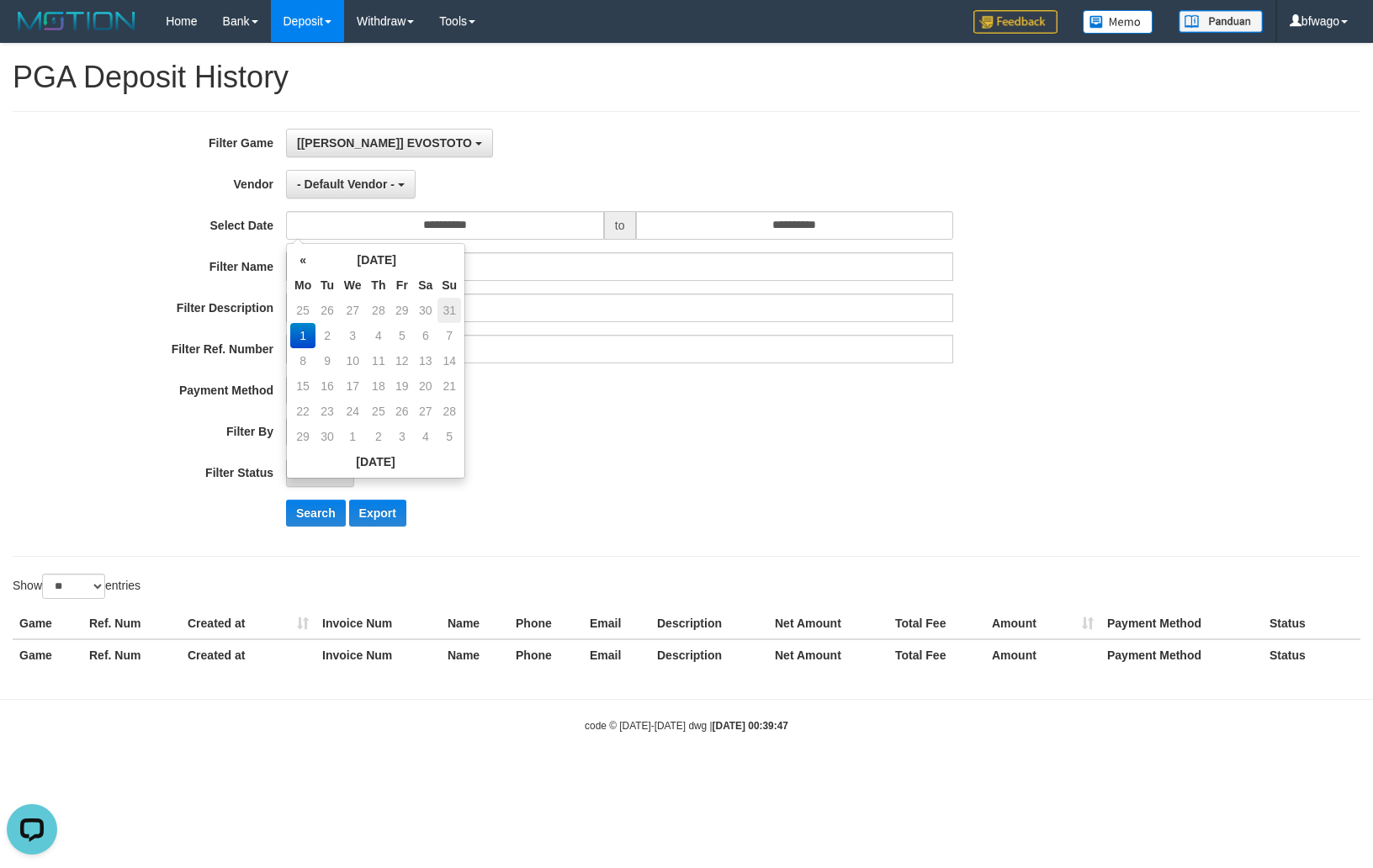
click at [448, 307] on td "31" at bounding box center [449, 310] width 24 height 25
type input "**********"
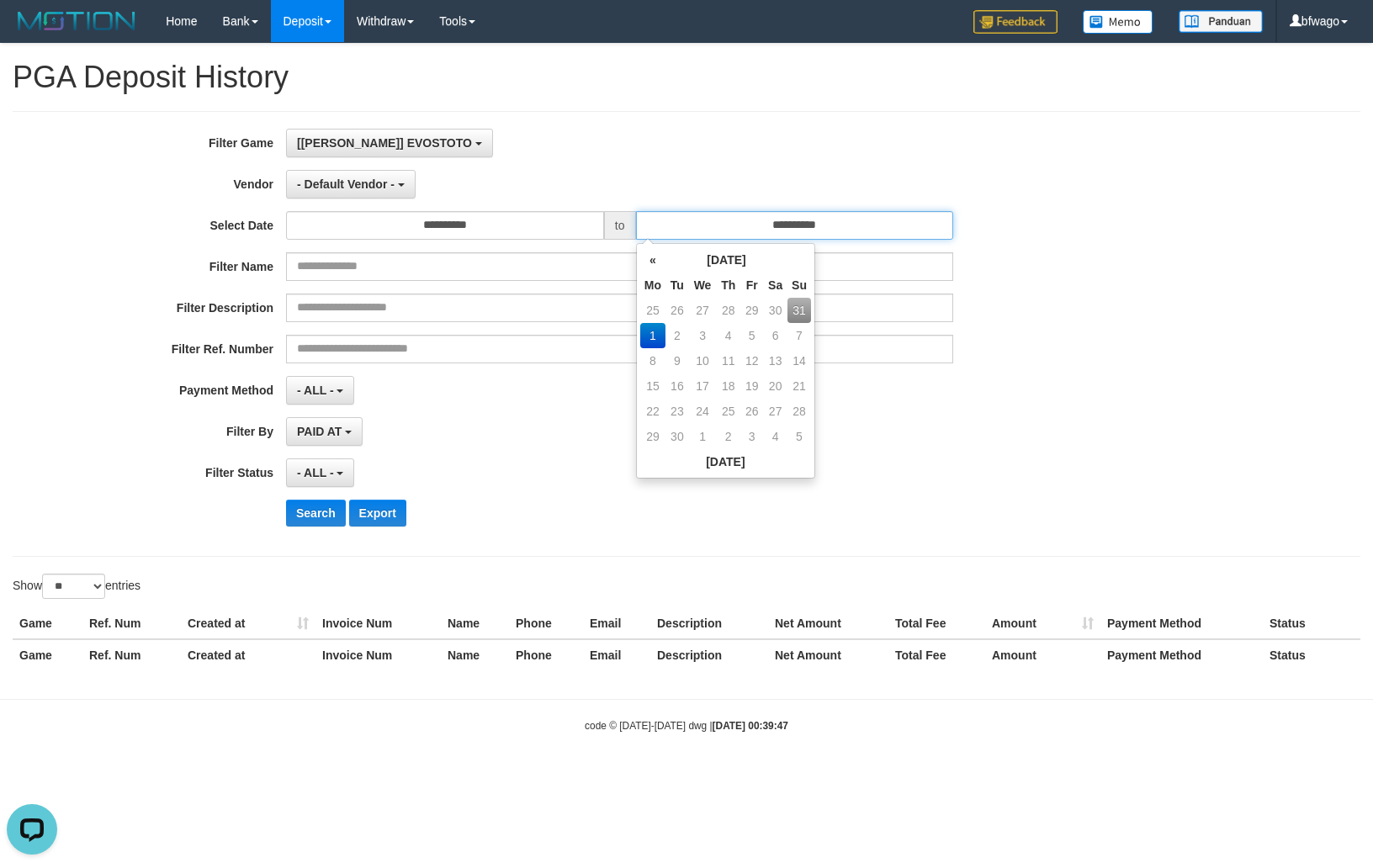
click at [791, 225] on input "**********" at bounding box center [794, 225] width 318 height 28
click at [789, 310] on td "31" at bounding box center [799, 310] width 24 height 25
type input "**********"
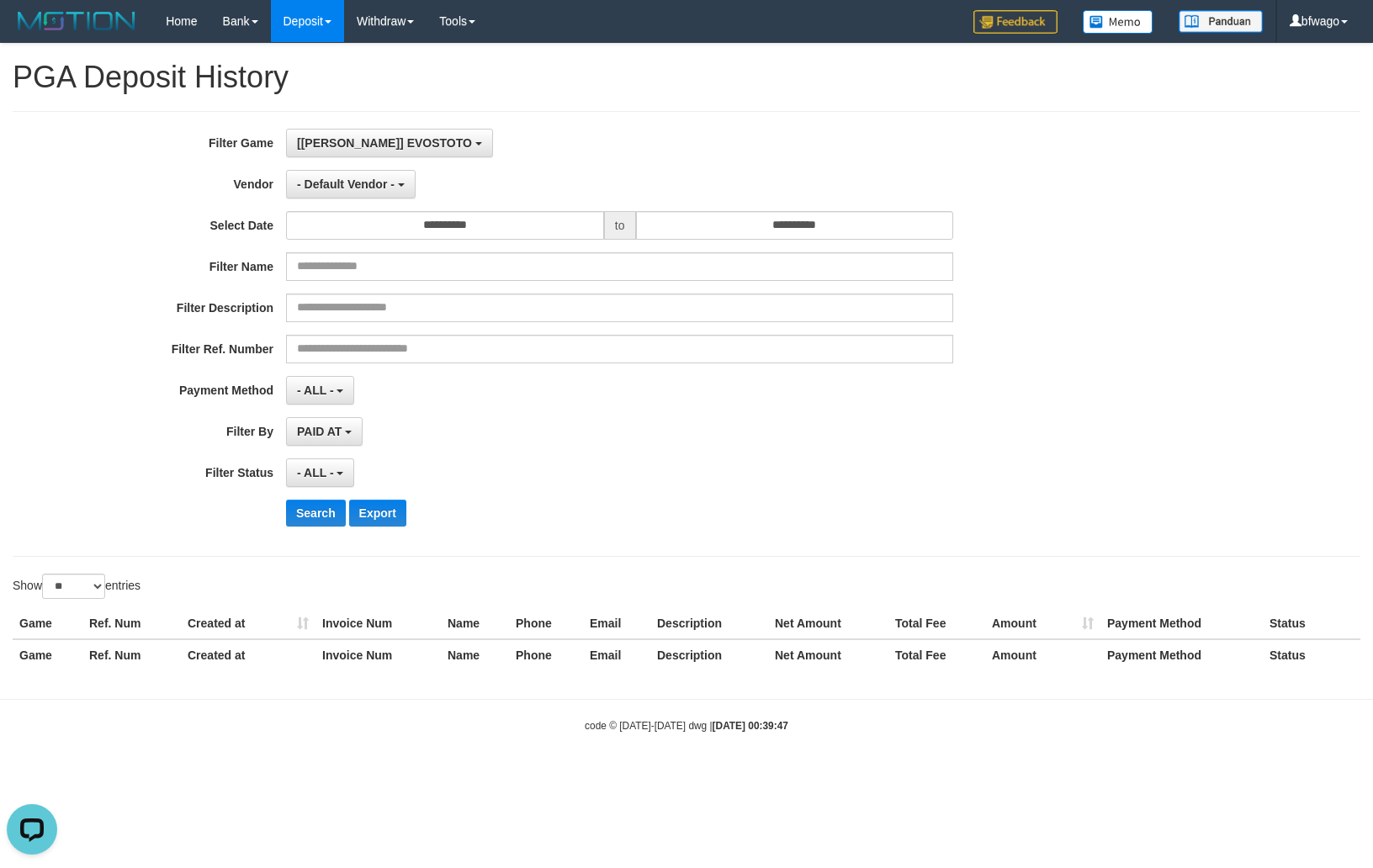
click at [445, 420] on div "PAID AT PAID AT CREATED AT" at bounding box center [620, 432] width 667 height 28
click at [326, 388] on span "- ALL -" at bounding box center [315, 390] width 37 height 13
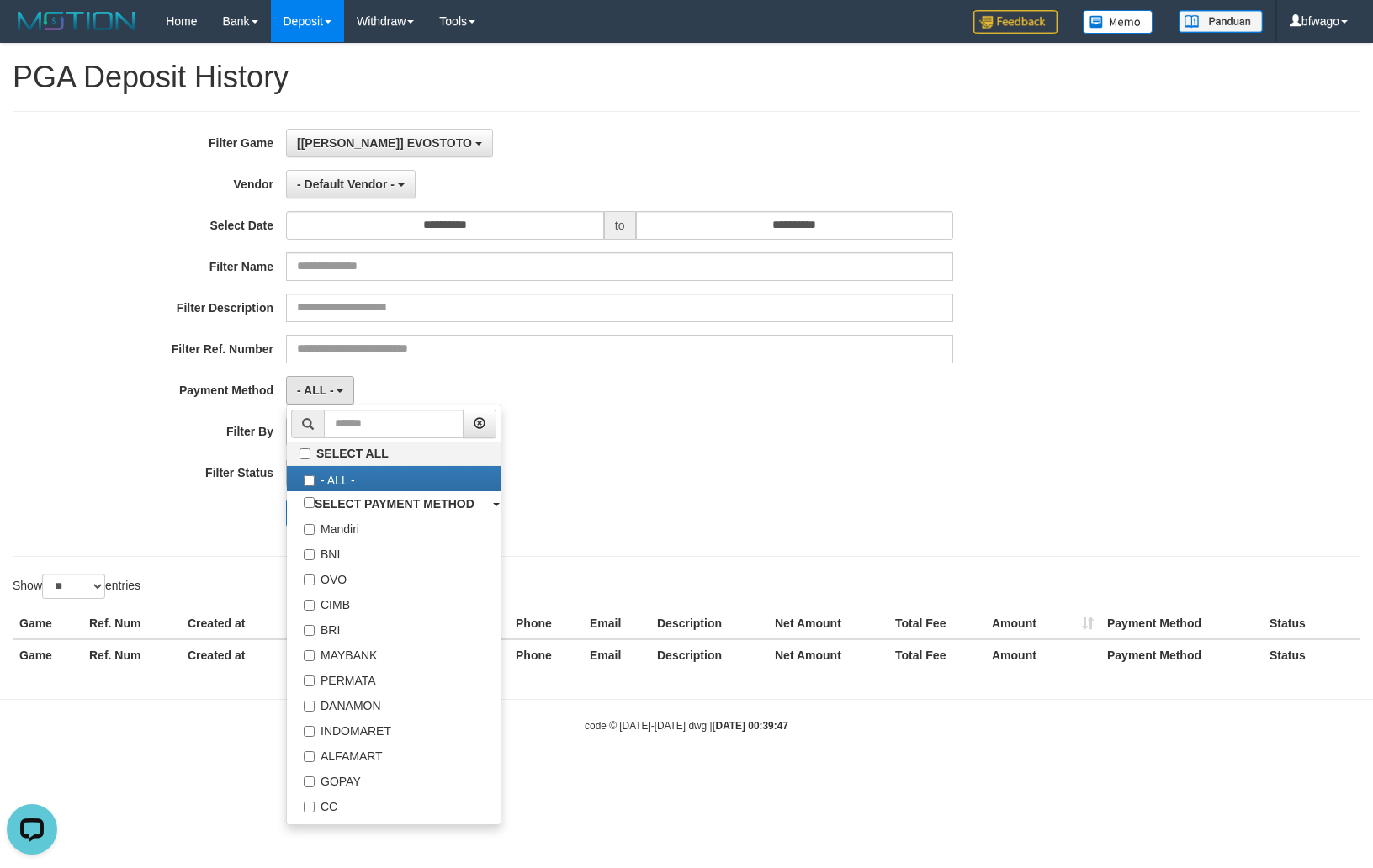
click at [710, 403] on div "- ALL - SELECT ALL - ALL - SELECT PAYMENT METHOD Mandiri BNI OVO CIMB BRI MAYBA…" at bounding box center [620, 390] width 667 height 28
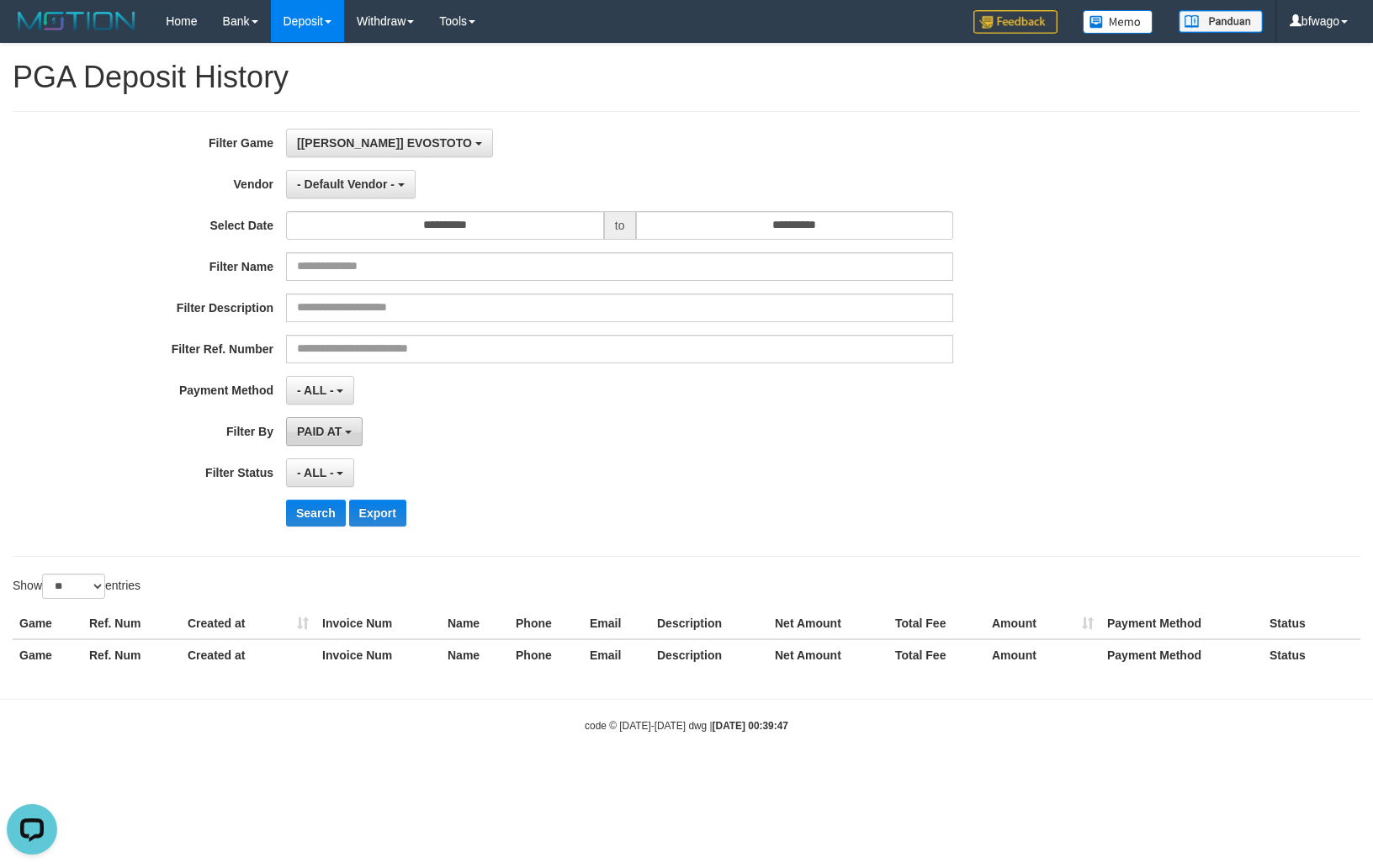
click at [310, 434] on span "PAID AT" at bounding box center [319, 432] width 44 height 13
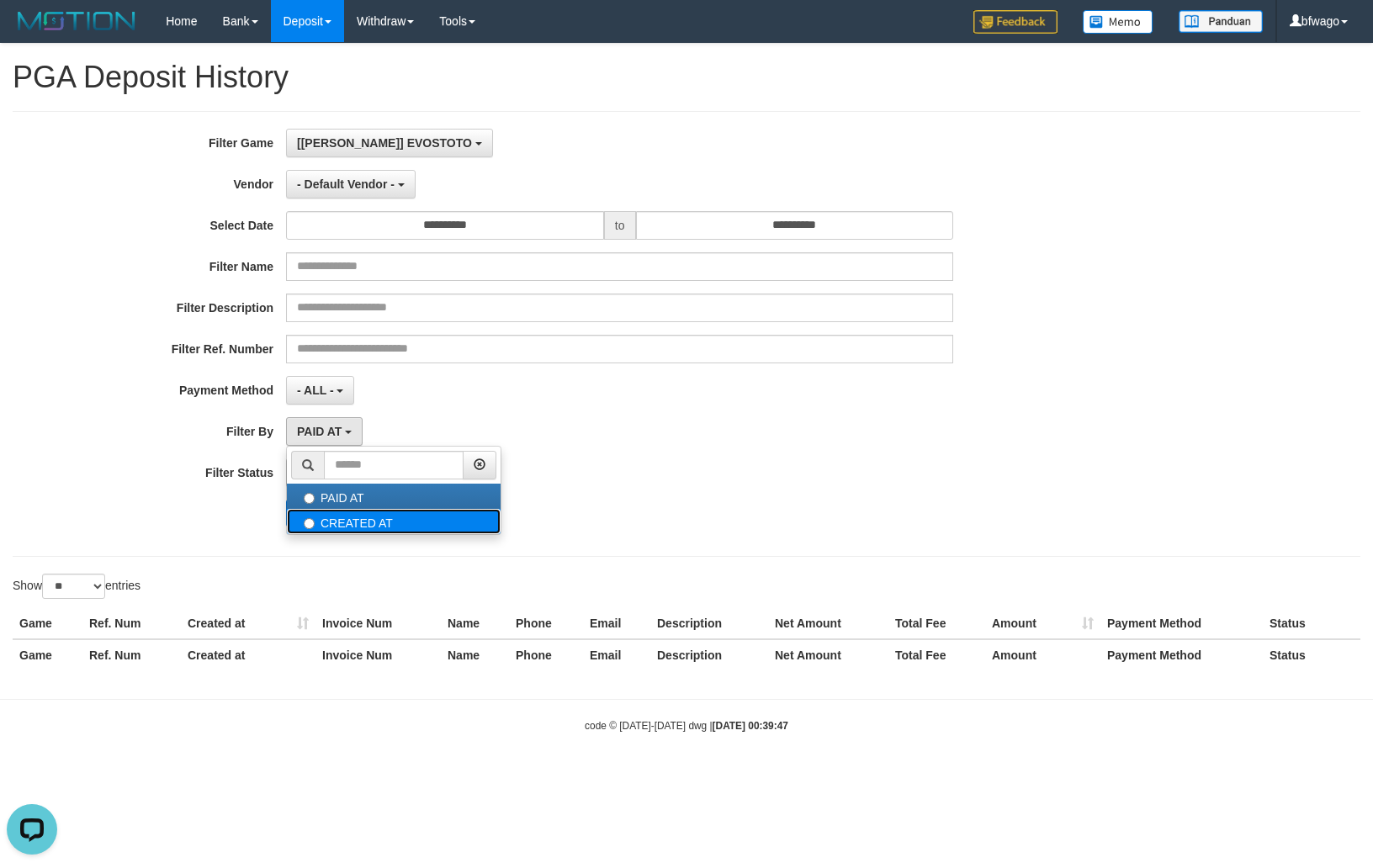
click at [321, 525] on label "CREATED AT" at bounding box center [393, 521] width 214 height 25
select select "*"
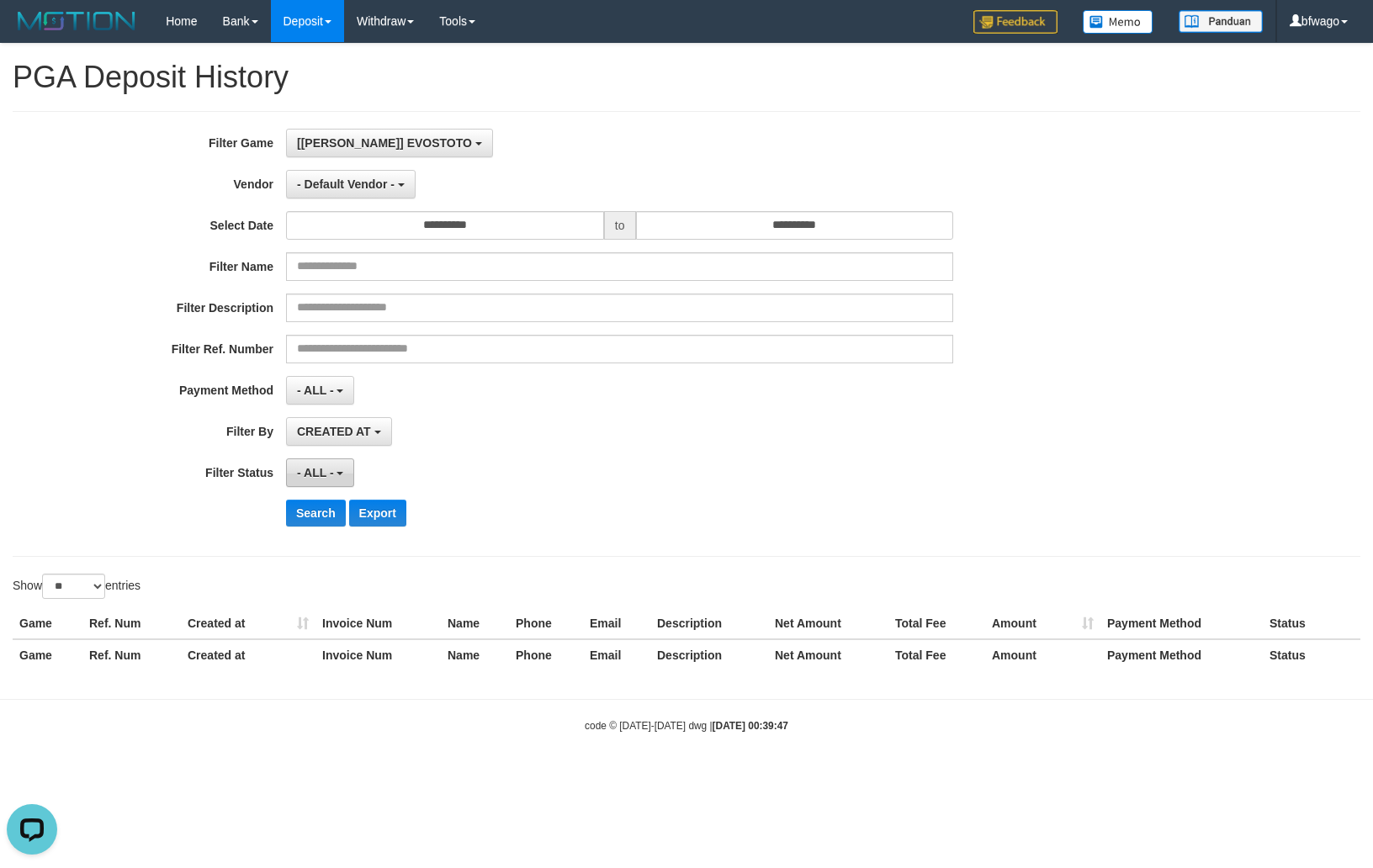
click at [317, 468] on span "- ALL -" at bounding box center [315, 473] width 37 height 13
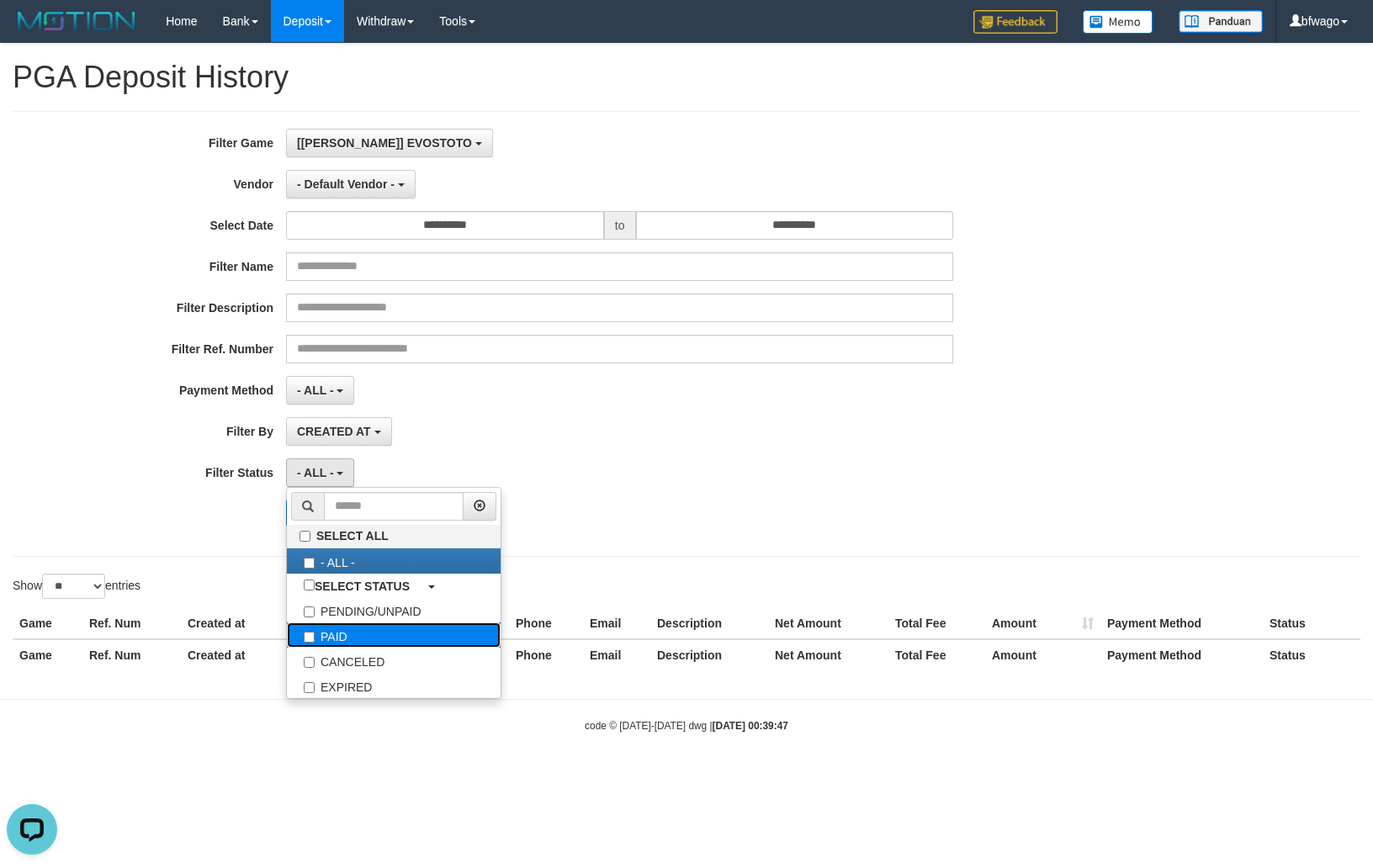
click at [324, 636] on label "PAID" at bounding box center [393, 635] width 214 height 25
select select "*"
click at [782, 483] on div "PAID SELECT ALL - ALL - SELECT STATUS PENDING/UNPAID PAID CANCELED EXPIRED" at bounding box center [620, 473] width 667 height 28
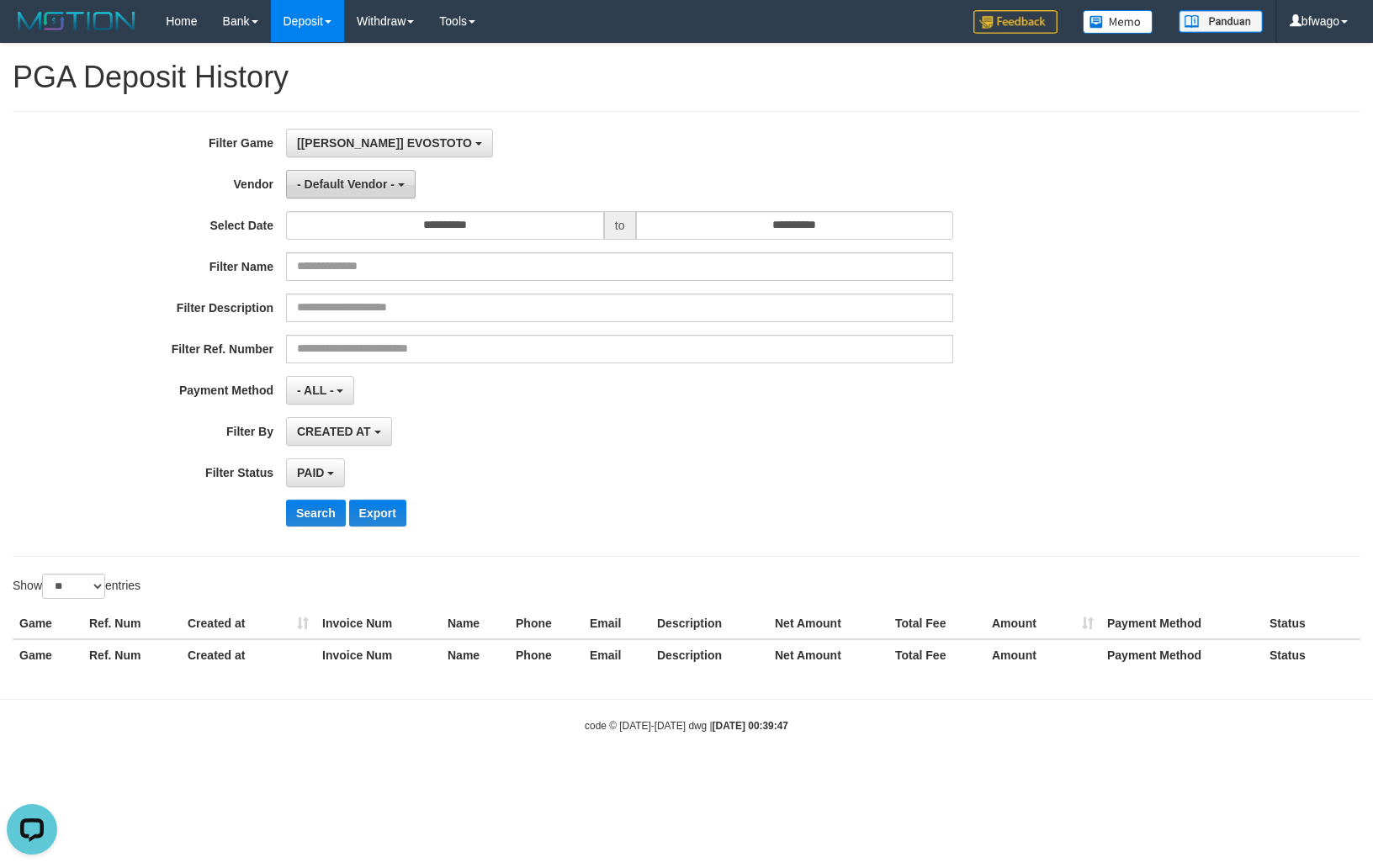
click at [364, 195] on button "- Default Vendor -" at bounding box center [351, 184] width 129 height 28
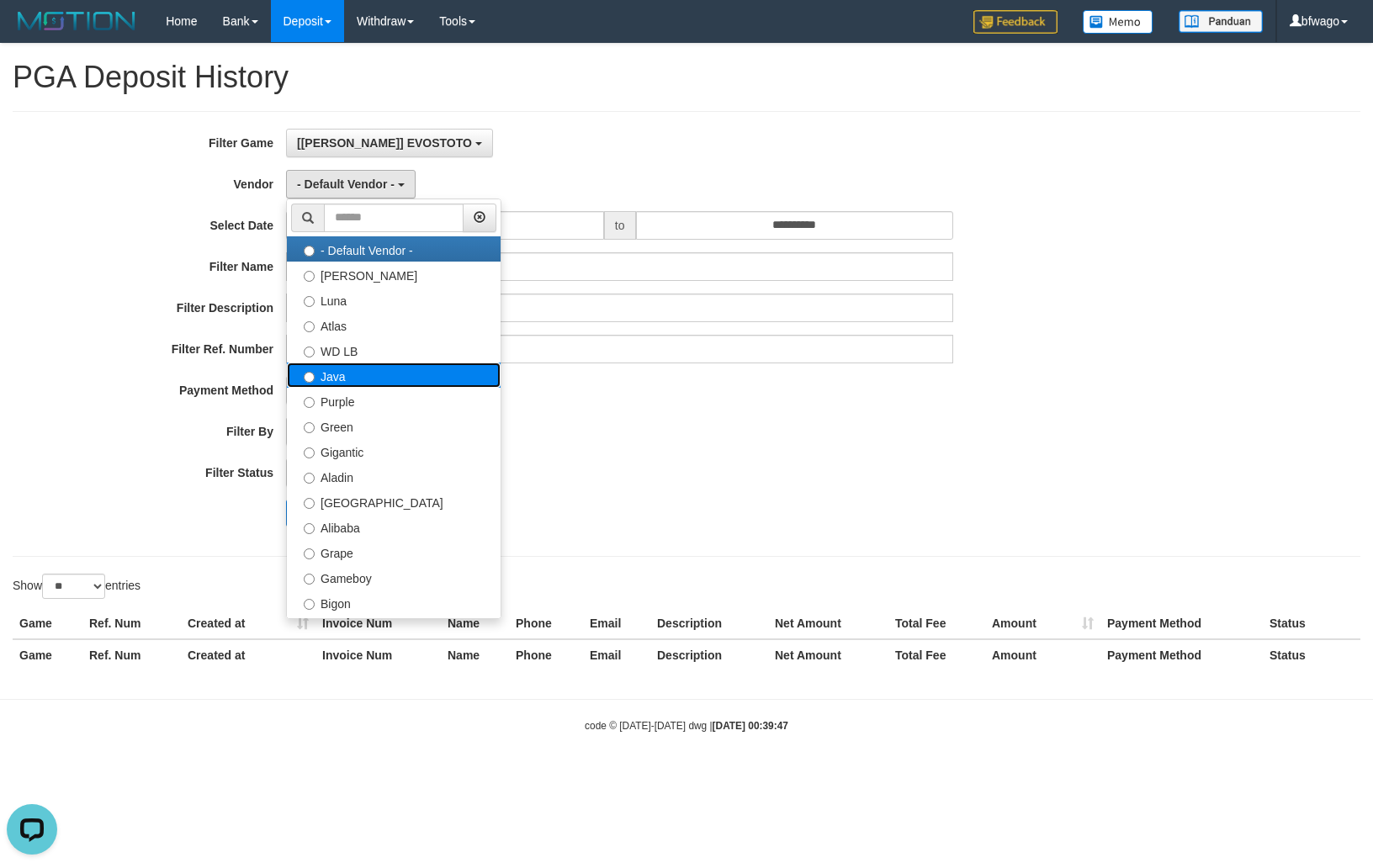
click at [351, 384] on label "Java" at bounding box center [393, 375] width 214 height 25
select select "**********"
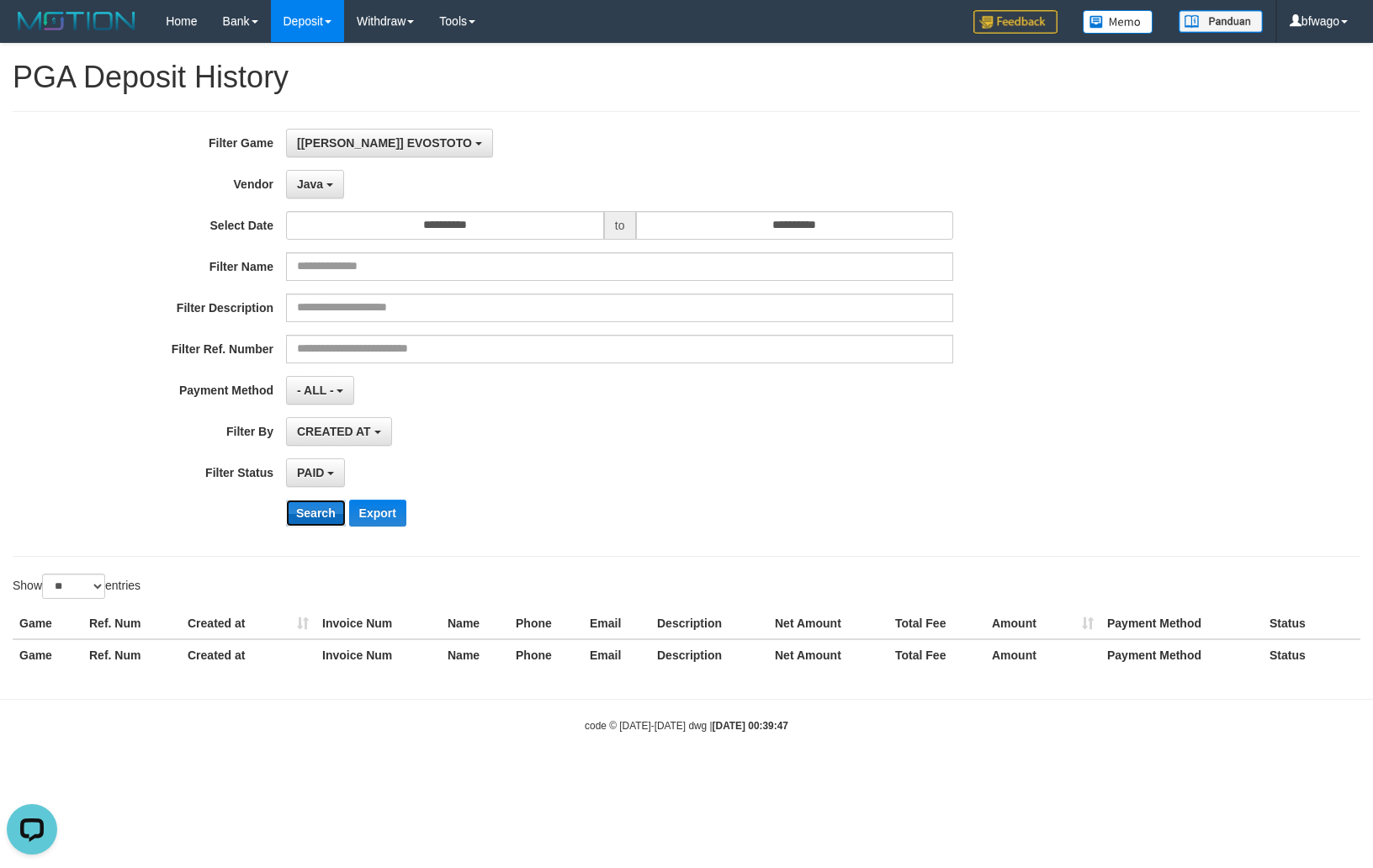
click at [310, 515] on button "Search" at bounding box center [316, 513] width 59 height 27
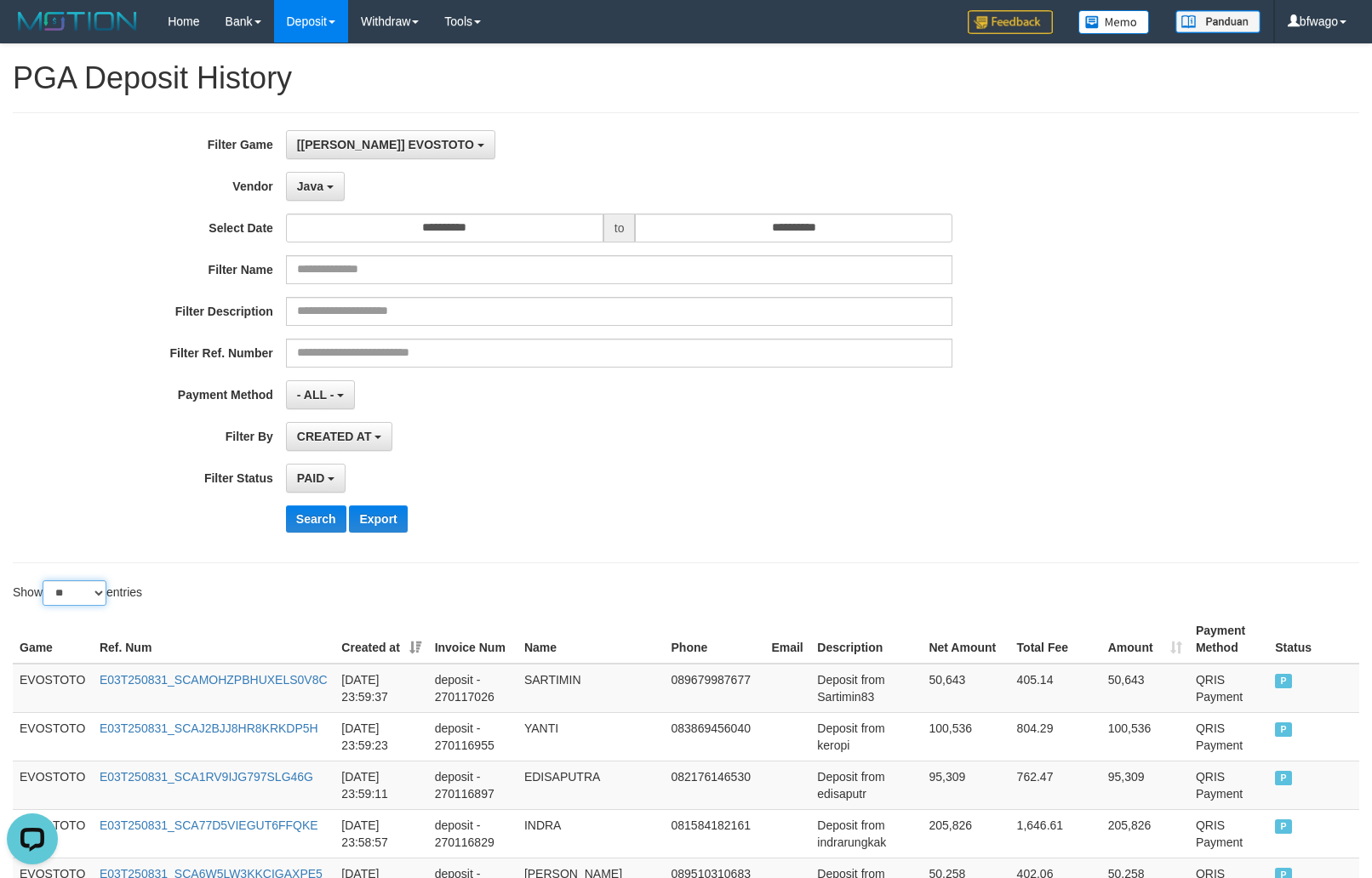
click at [67, 602] on select "** ** ** ***" at bounding box center [74, 593] width 64 height 26
select select "**"
click at [45, 583] on select "** ** ** ***" at bounding box center [74, 593] width 64 height 26
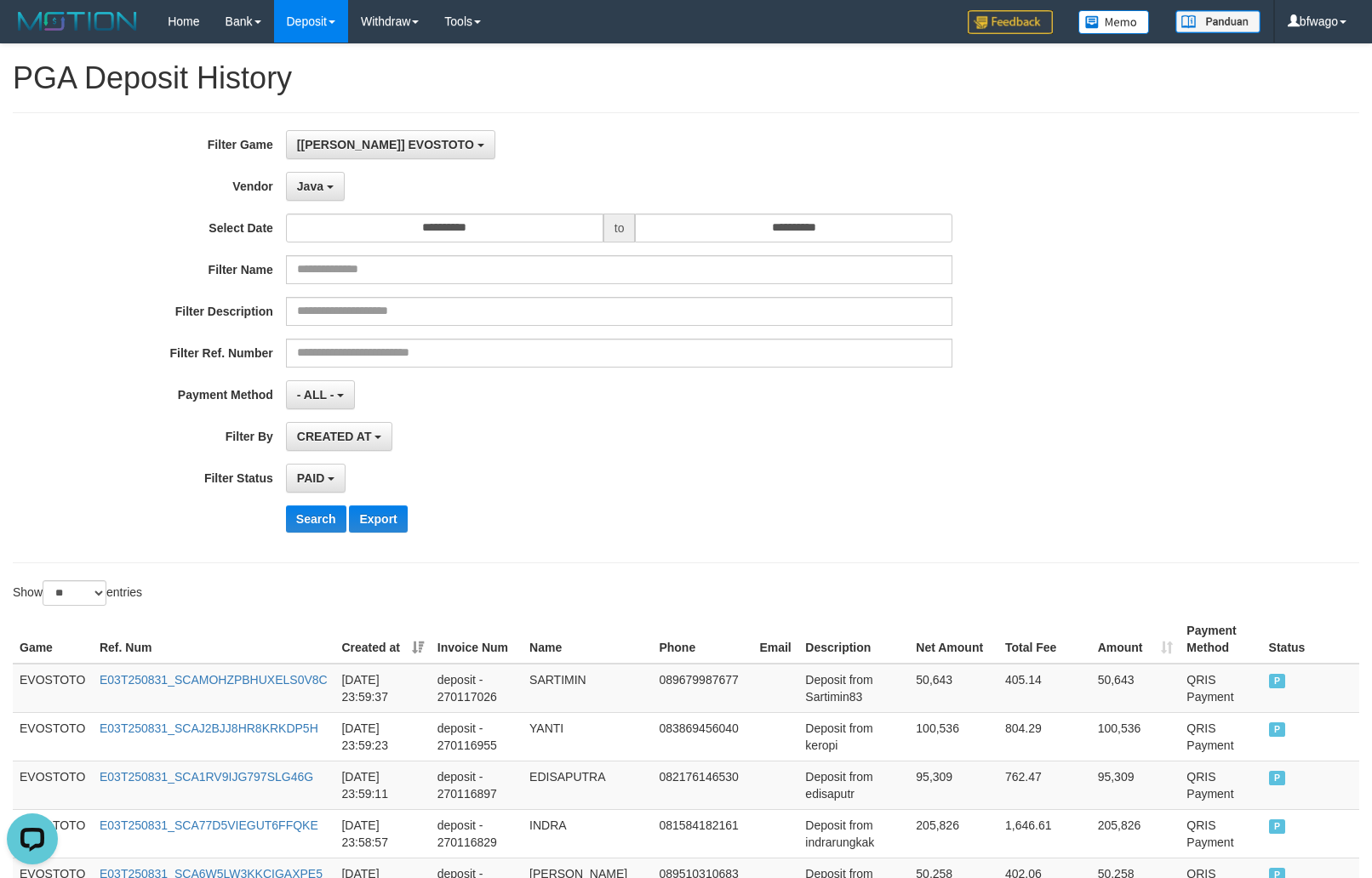
click at [746, 493] on div "PAID SELECT ALL - ALL - SELECT STATUS PENDING/UNPAID PAID CANCELED EXPIRED" at bounding box center [620, 479] width 667 height 29
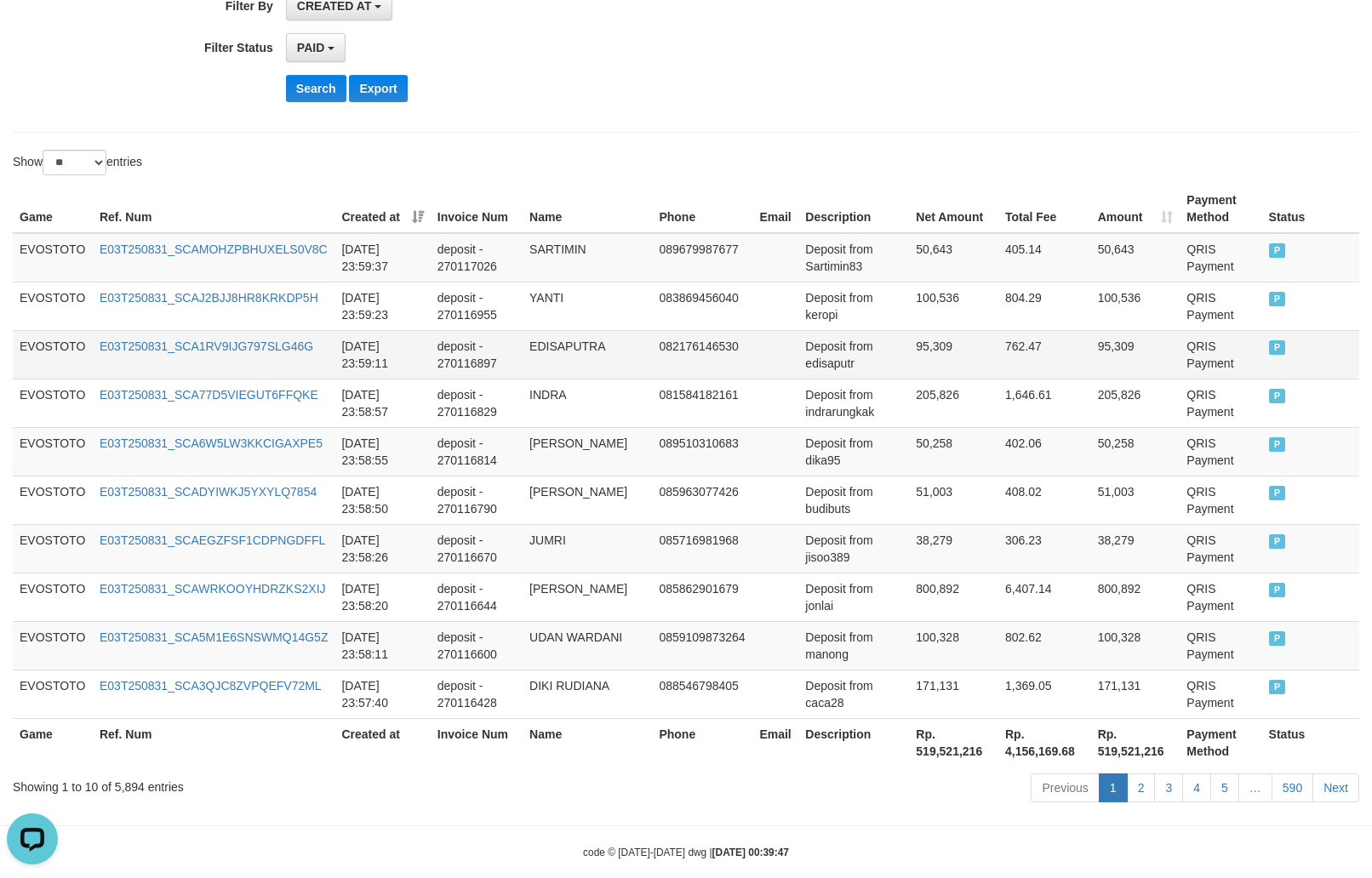
scroll to position [461, 0]
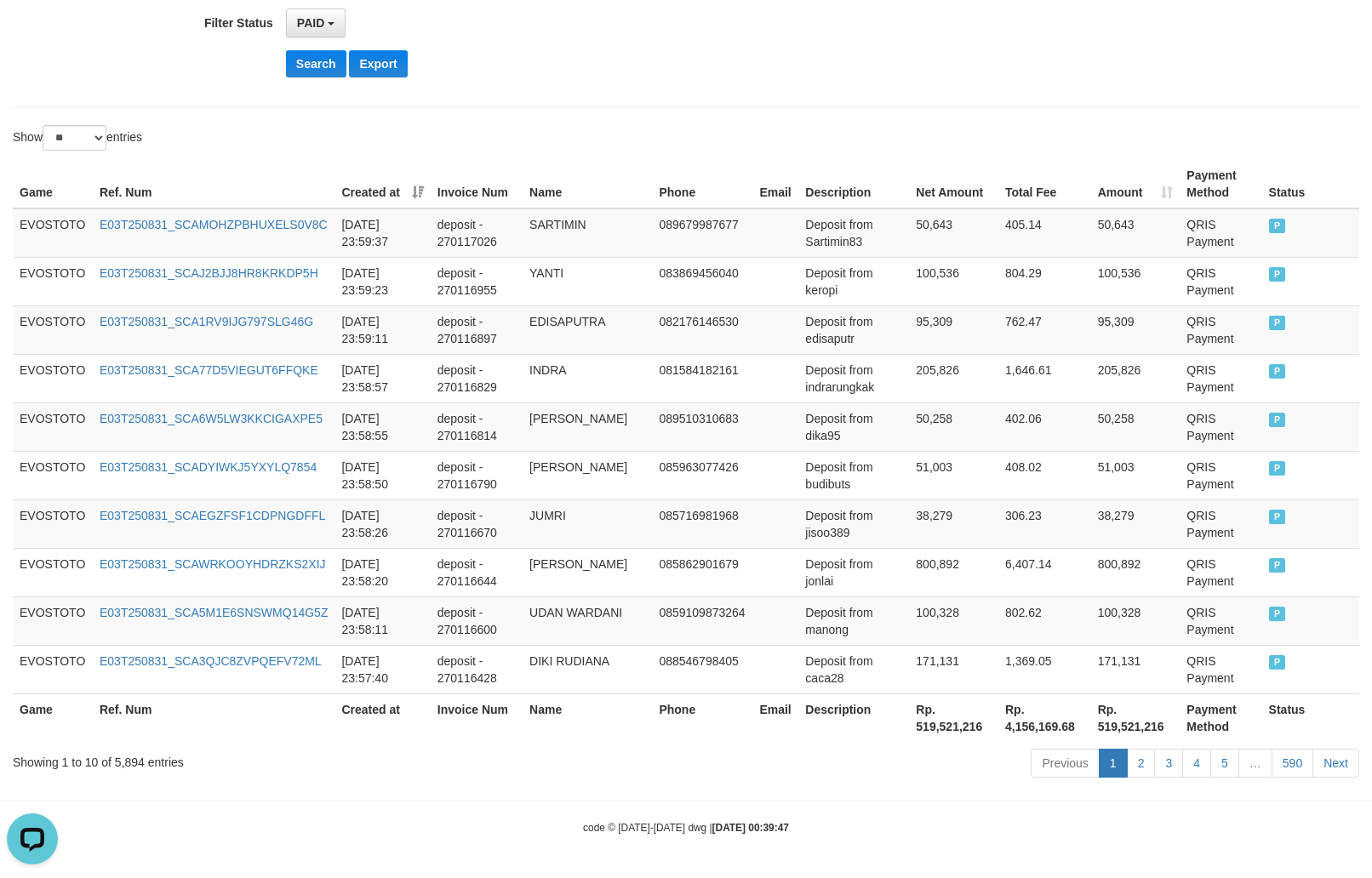
click at [943, 728] on th "Rp. 519,521,216" at bounding box center [953, 718] width 90 height 49
copy th "519,521,216"
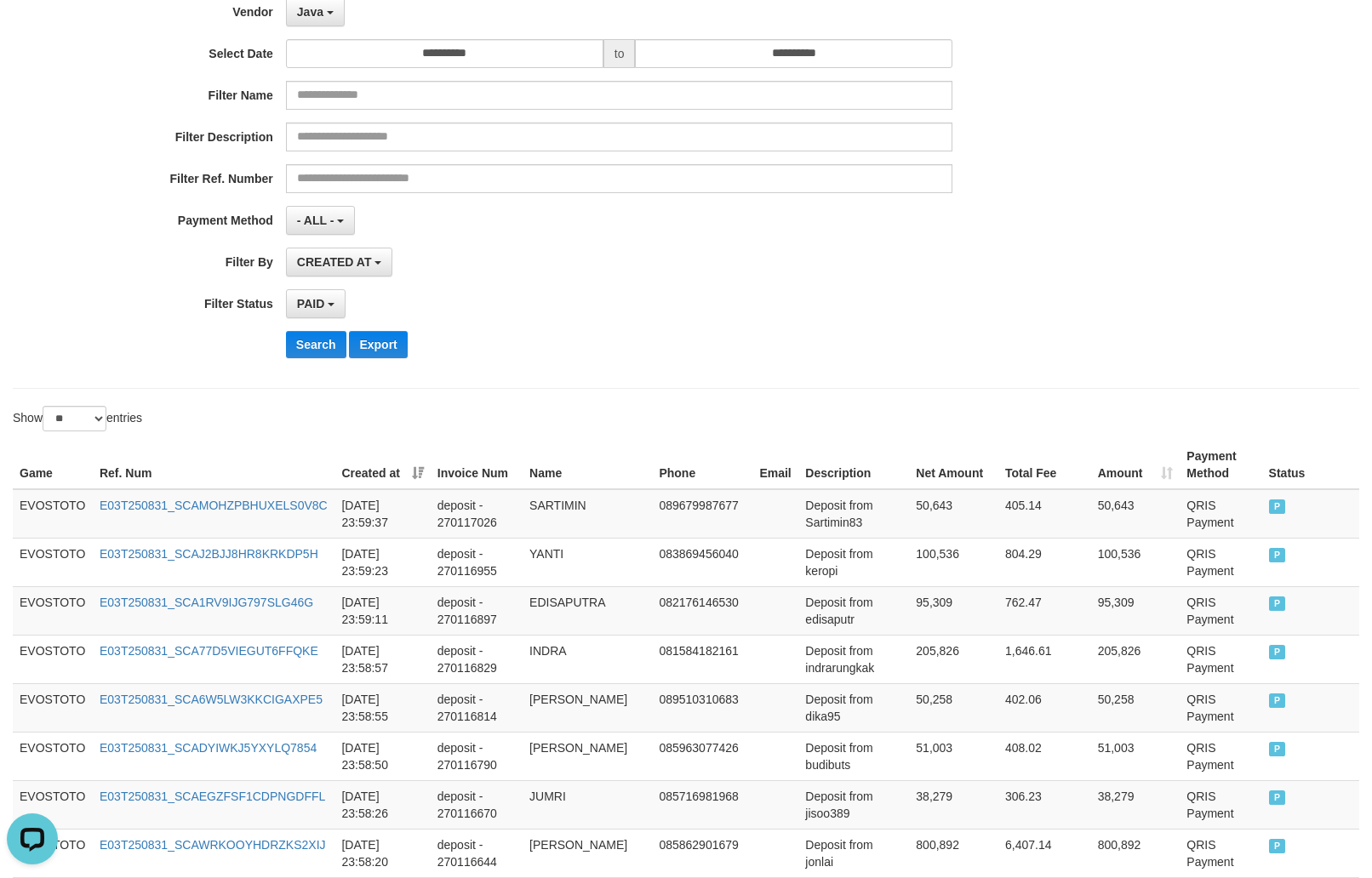
scroll to position [0, 0]
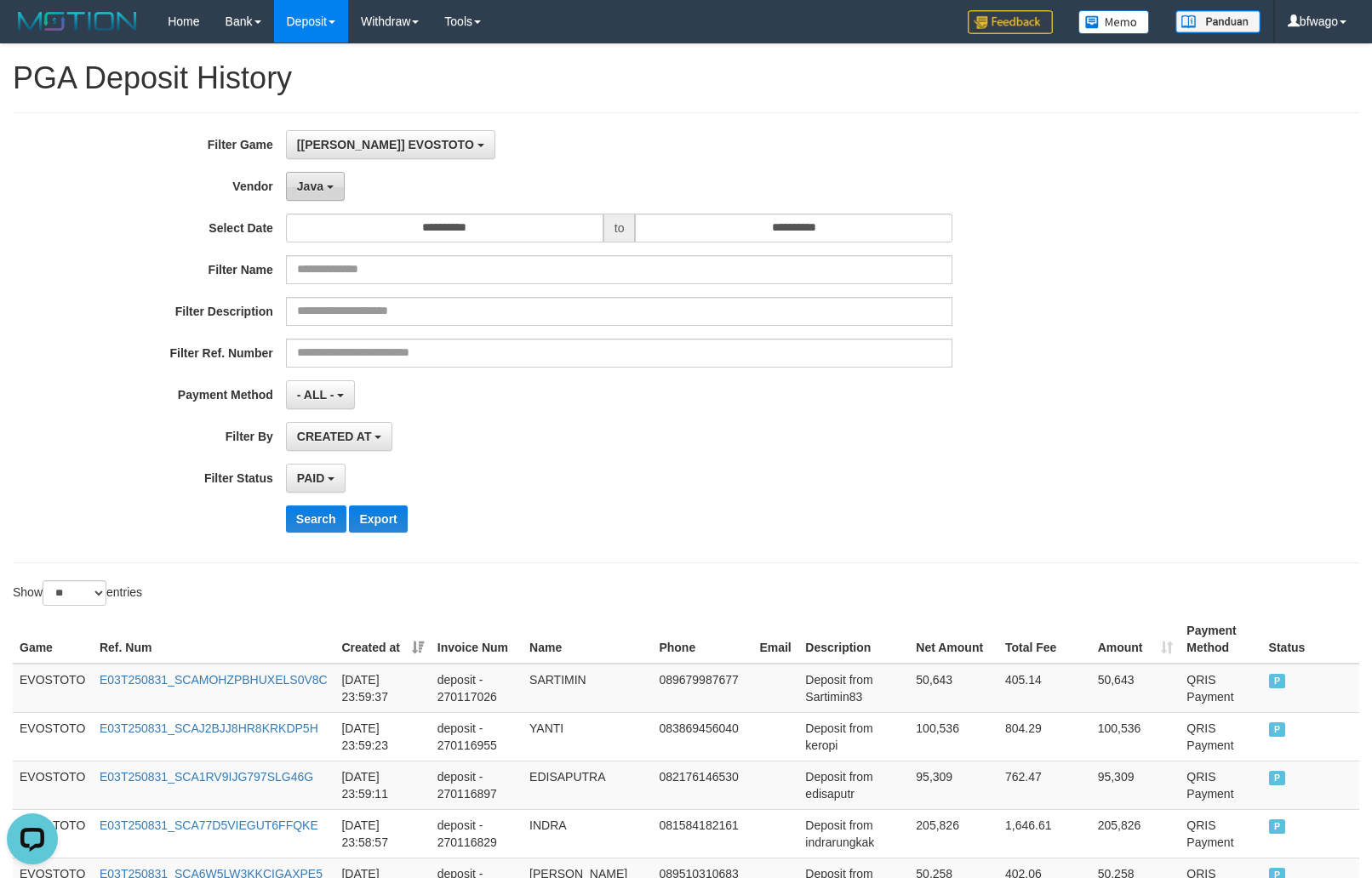
click at [299, 184] on span "Java" at bounding box center [311, 186] width 27 height 13
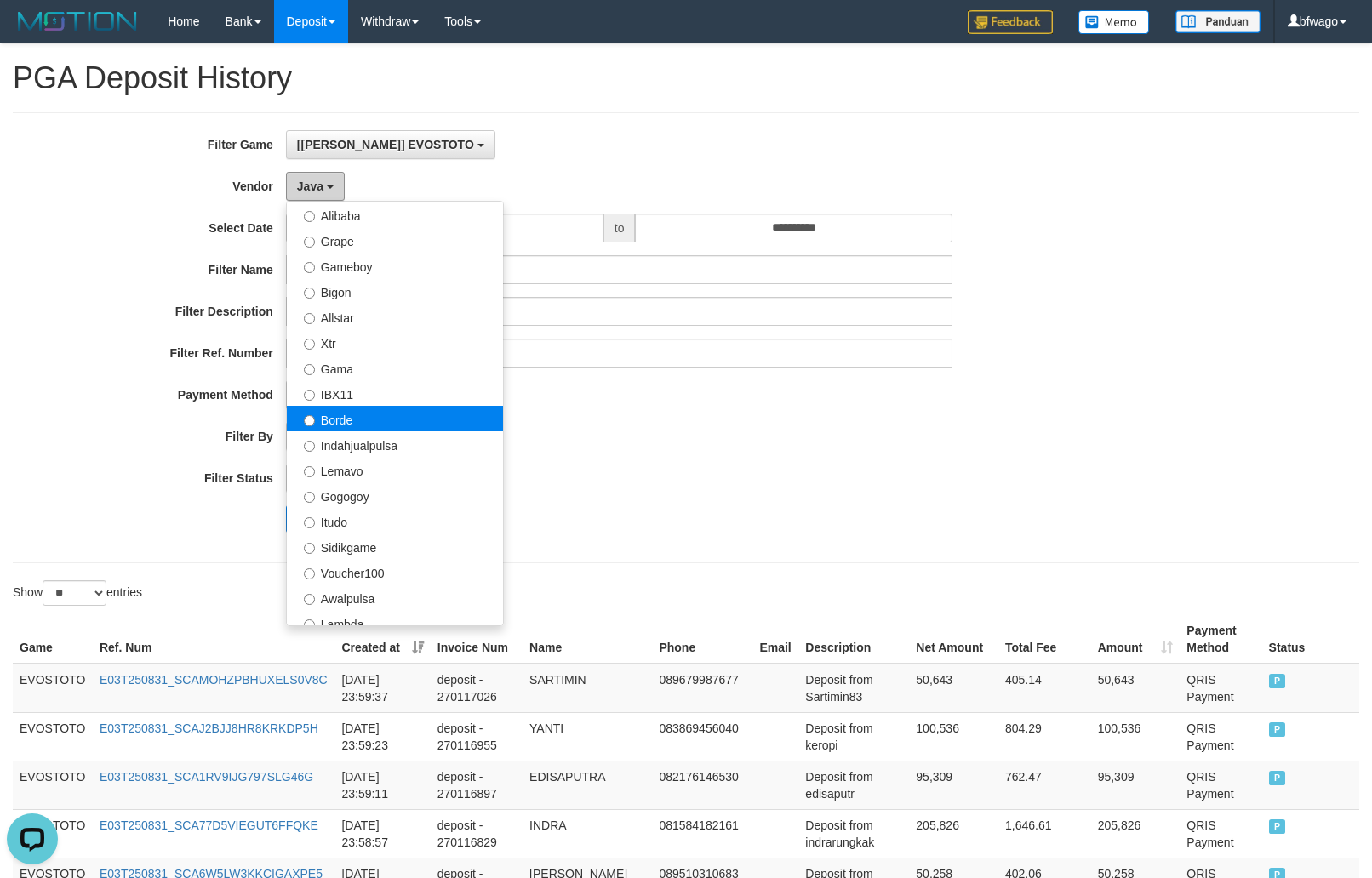
scroll to position [340, 0]
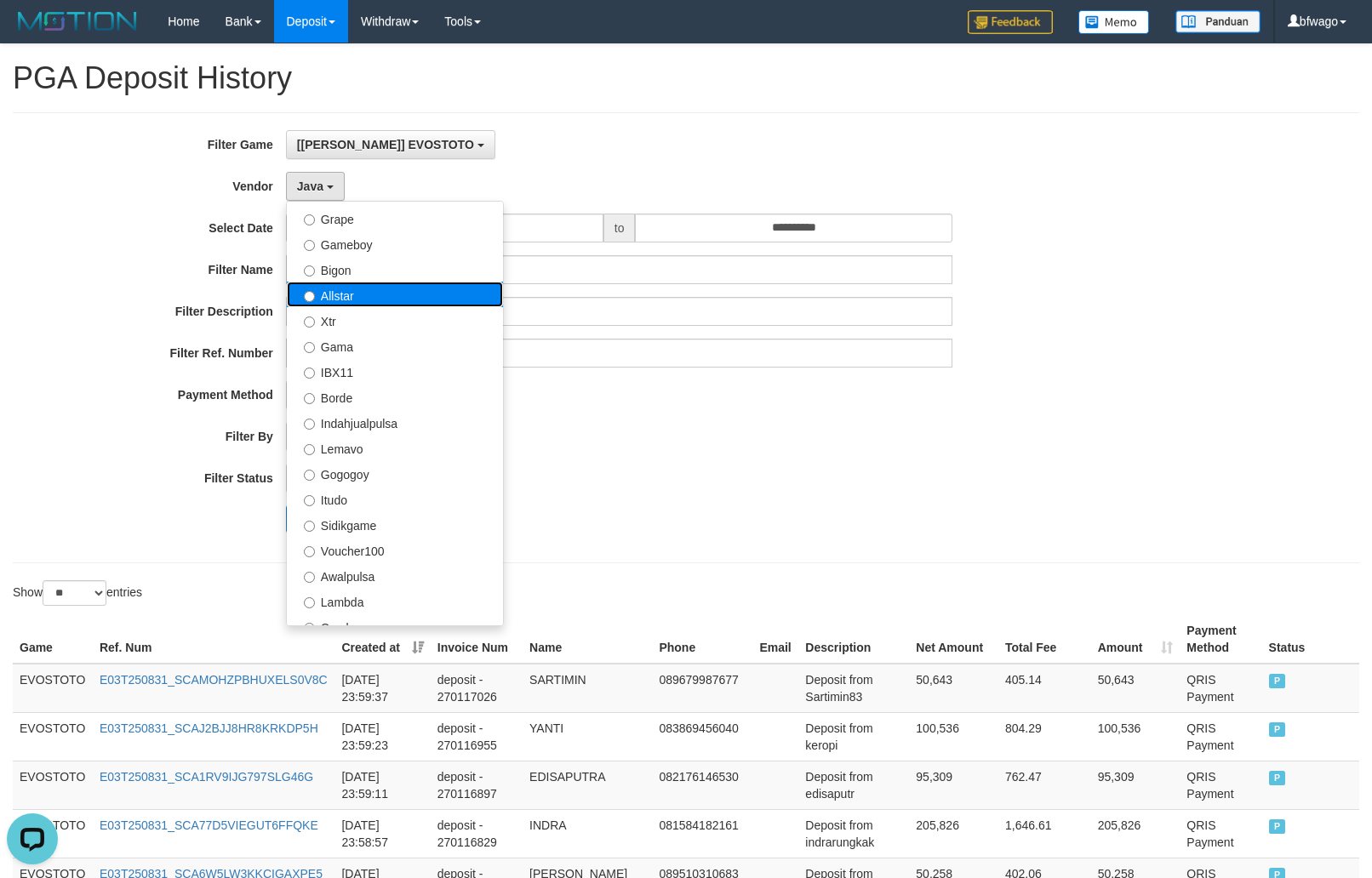
click at [403, 294] on label "Allstar" at bounding box center [395, 294] width 216 height 26
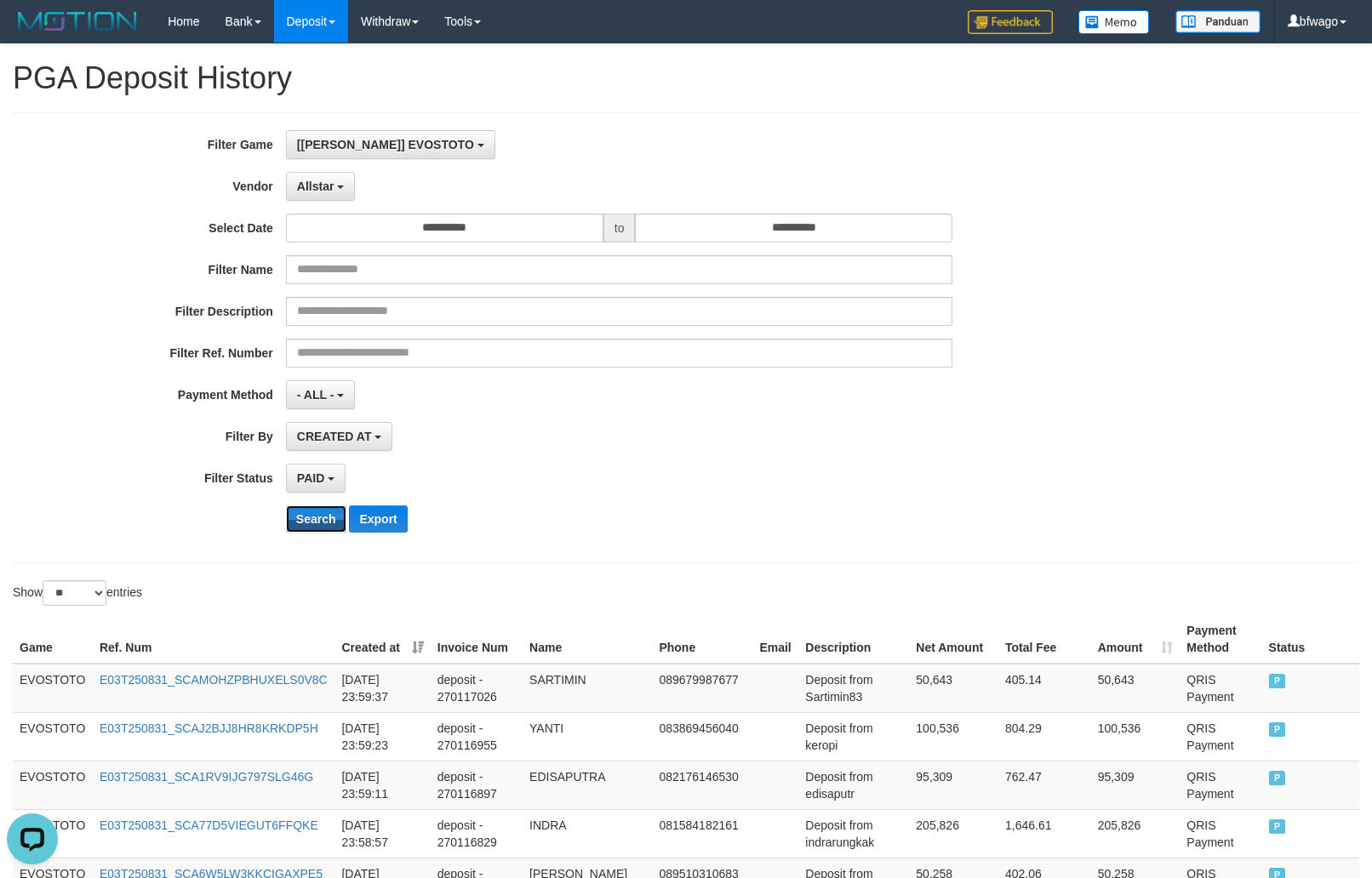
drag, startPoint x: 310, startPoint y: 516, endPoint x: 372, endPoint y: 491, distance: 66.9
click at [310, 518] on button "Search" at bounding box center [316, 519] width 60 height 28
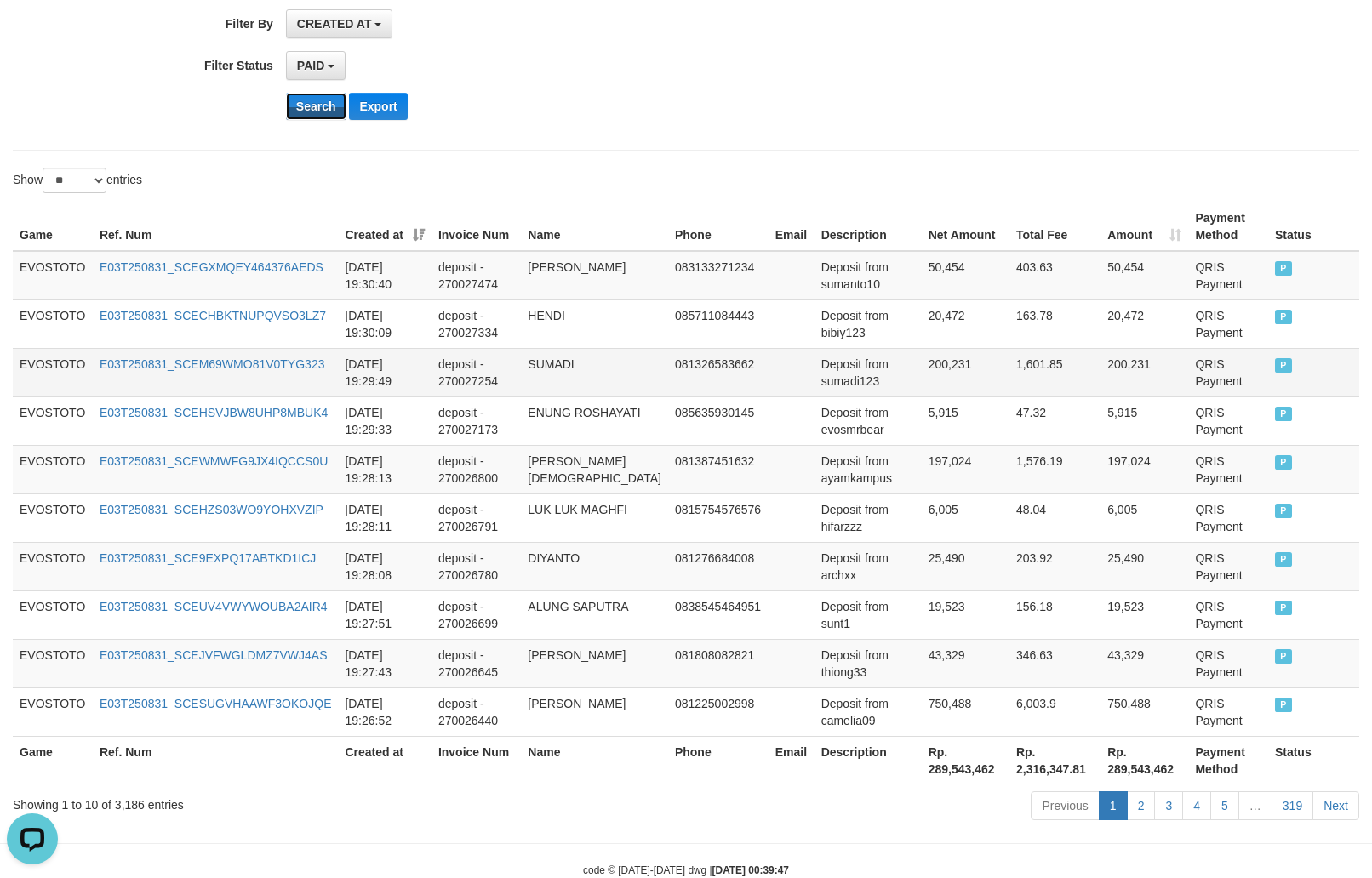
scroll to position [461, 0]
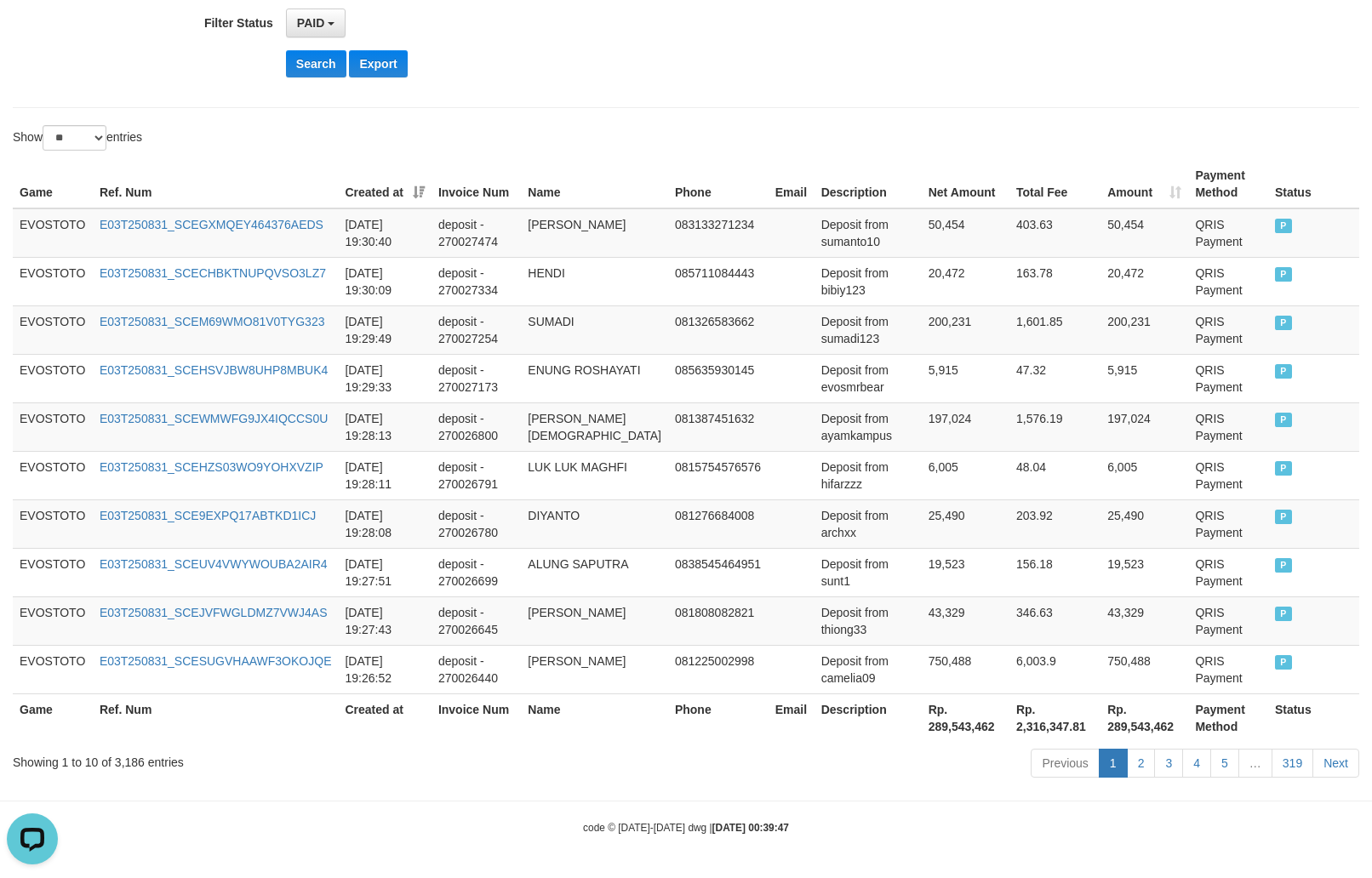
click at [943, 724] on th "Rp. 289,543,462" at bounding box center [966, 718] width 88 height 49
copy th "289,543,462"
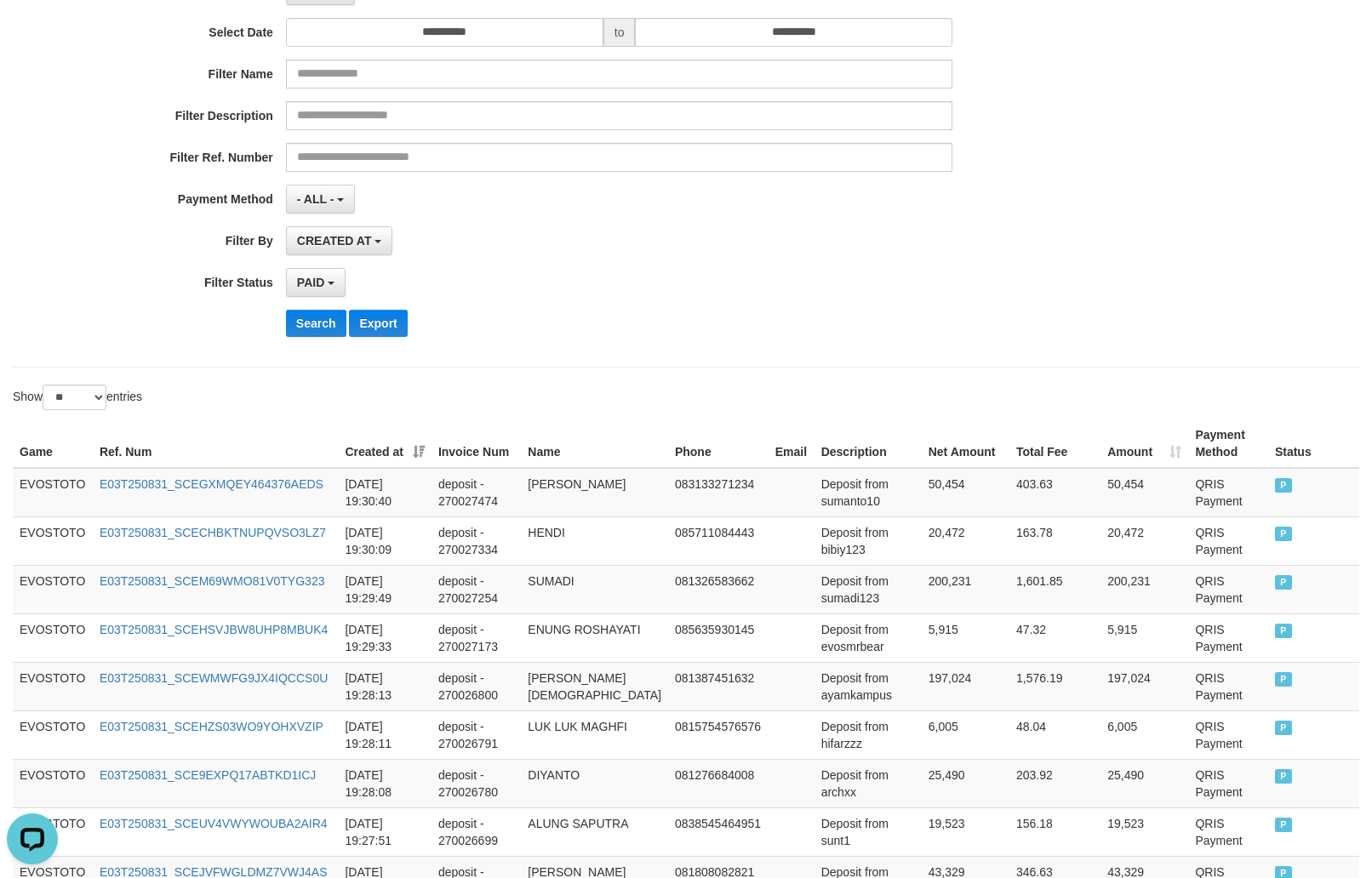
scroll to position [0, 0]
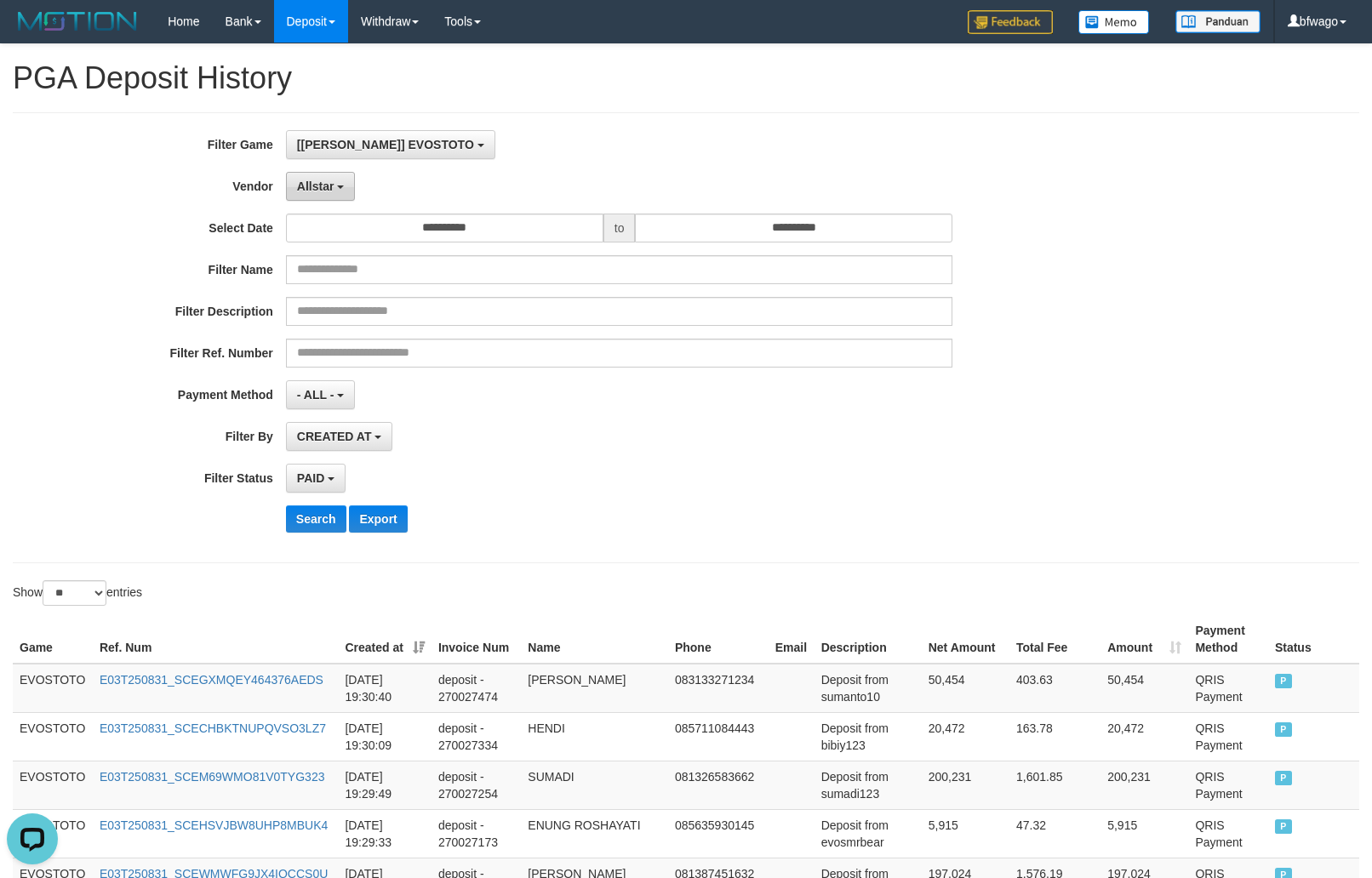
click at [318, 185] on span "Allstar" at bounding box center [316, 186] width 37 height 13
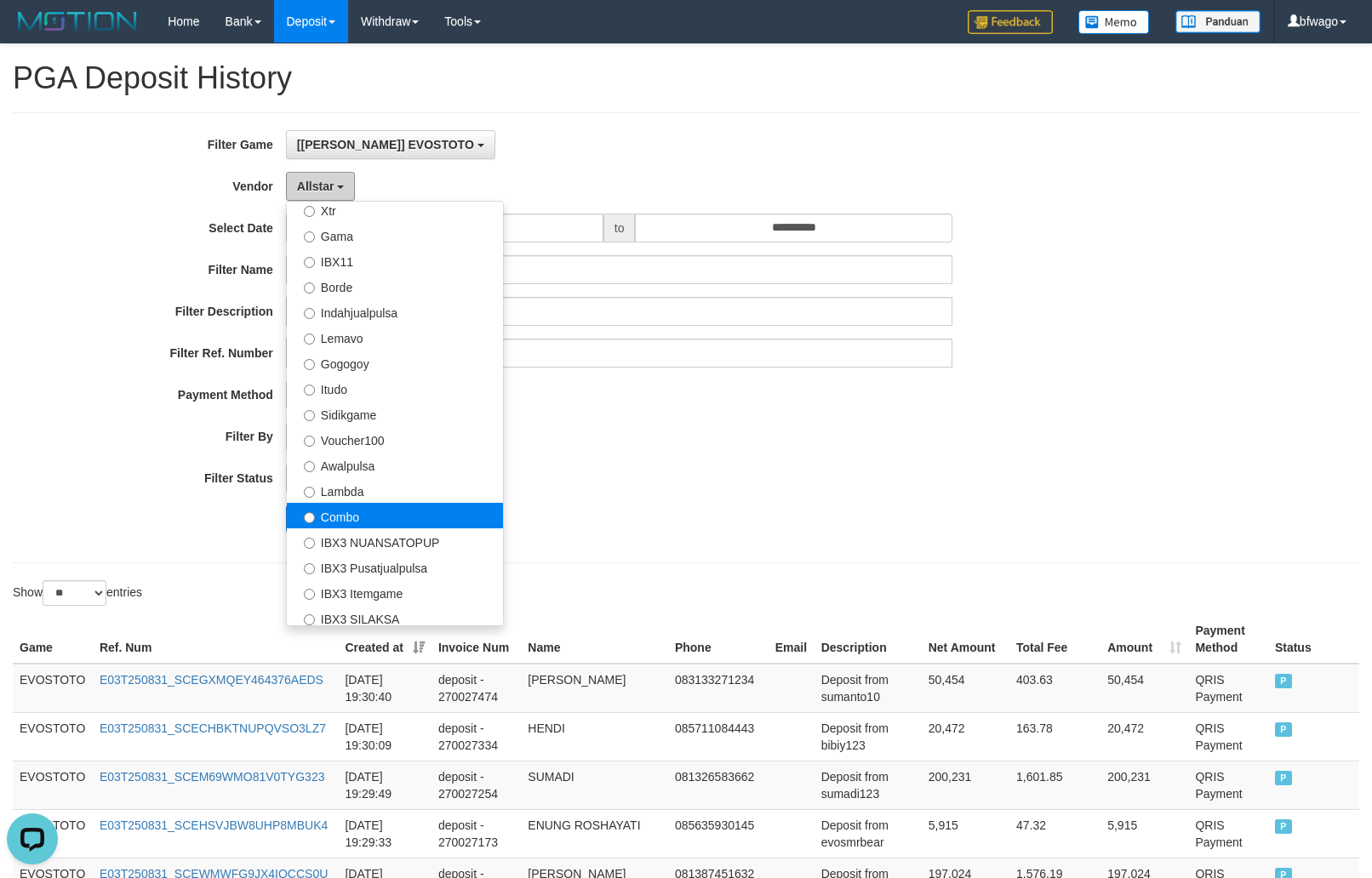
scroll to position [560, 0]
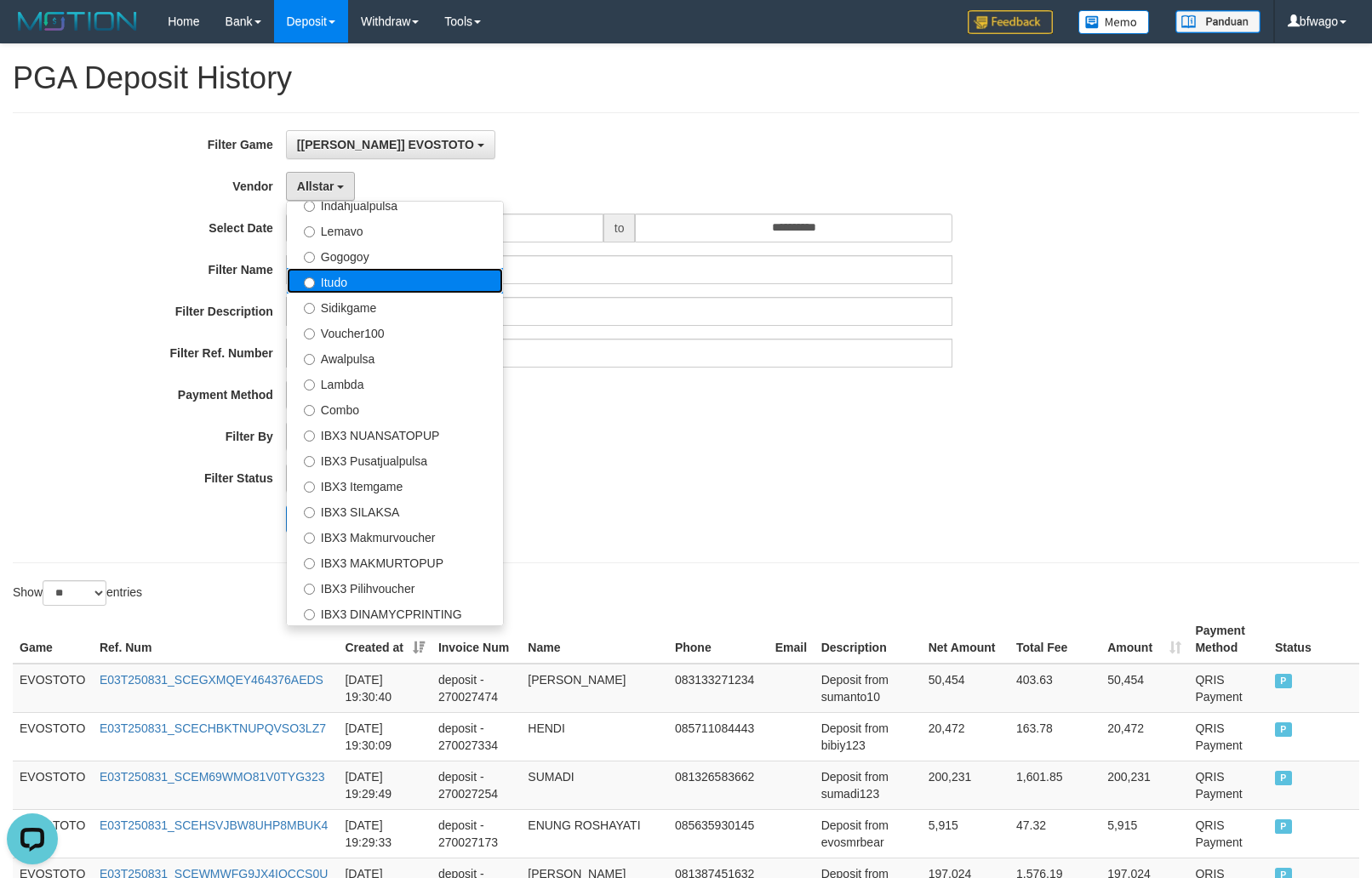
click at [382, 279] on label "Itudo" at bounding box center [395, 280] width 216 height 26
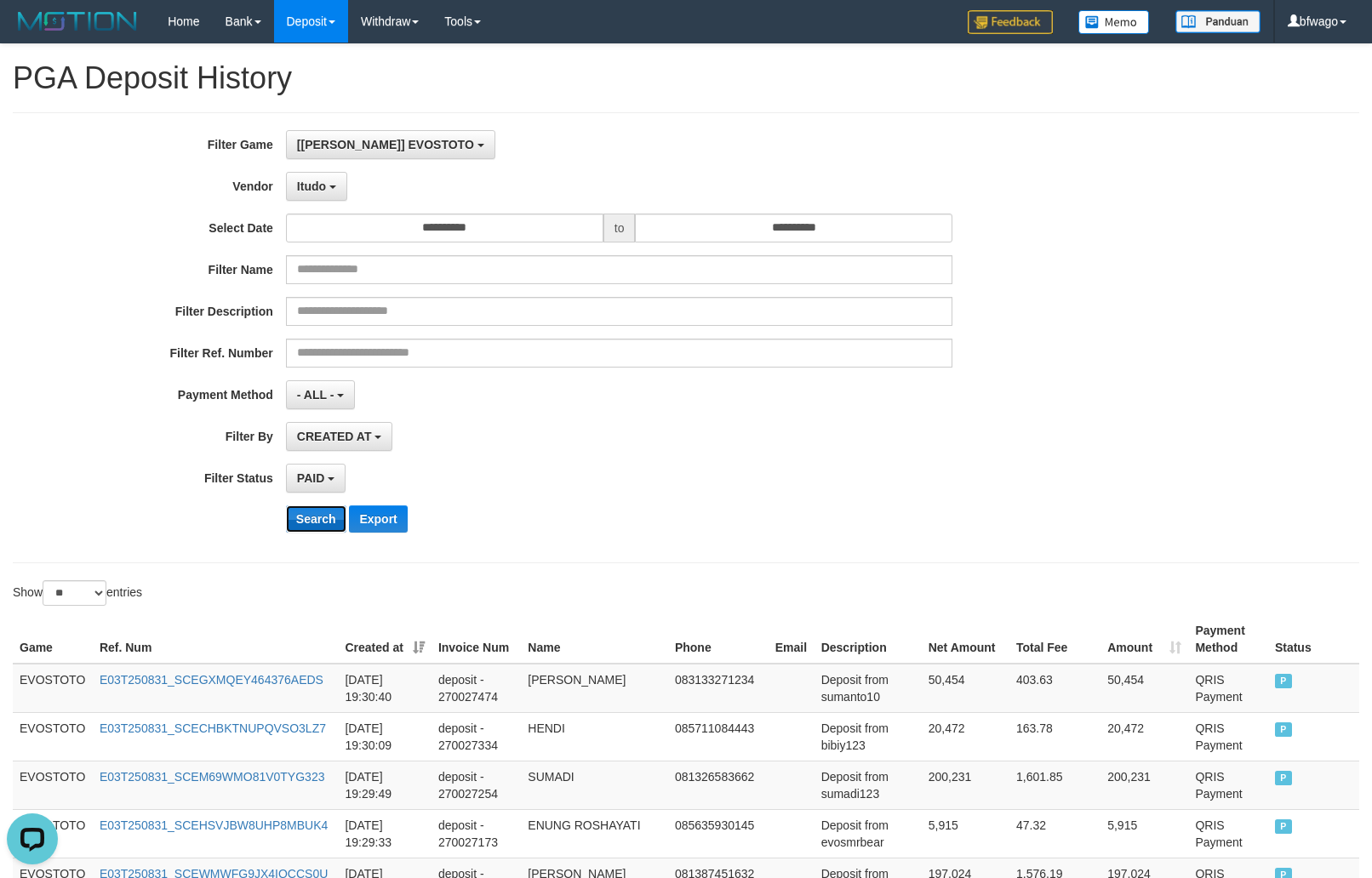
click at [304, 520] on button "Search" at bounding box center [316, 519] width 60 height 28
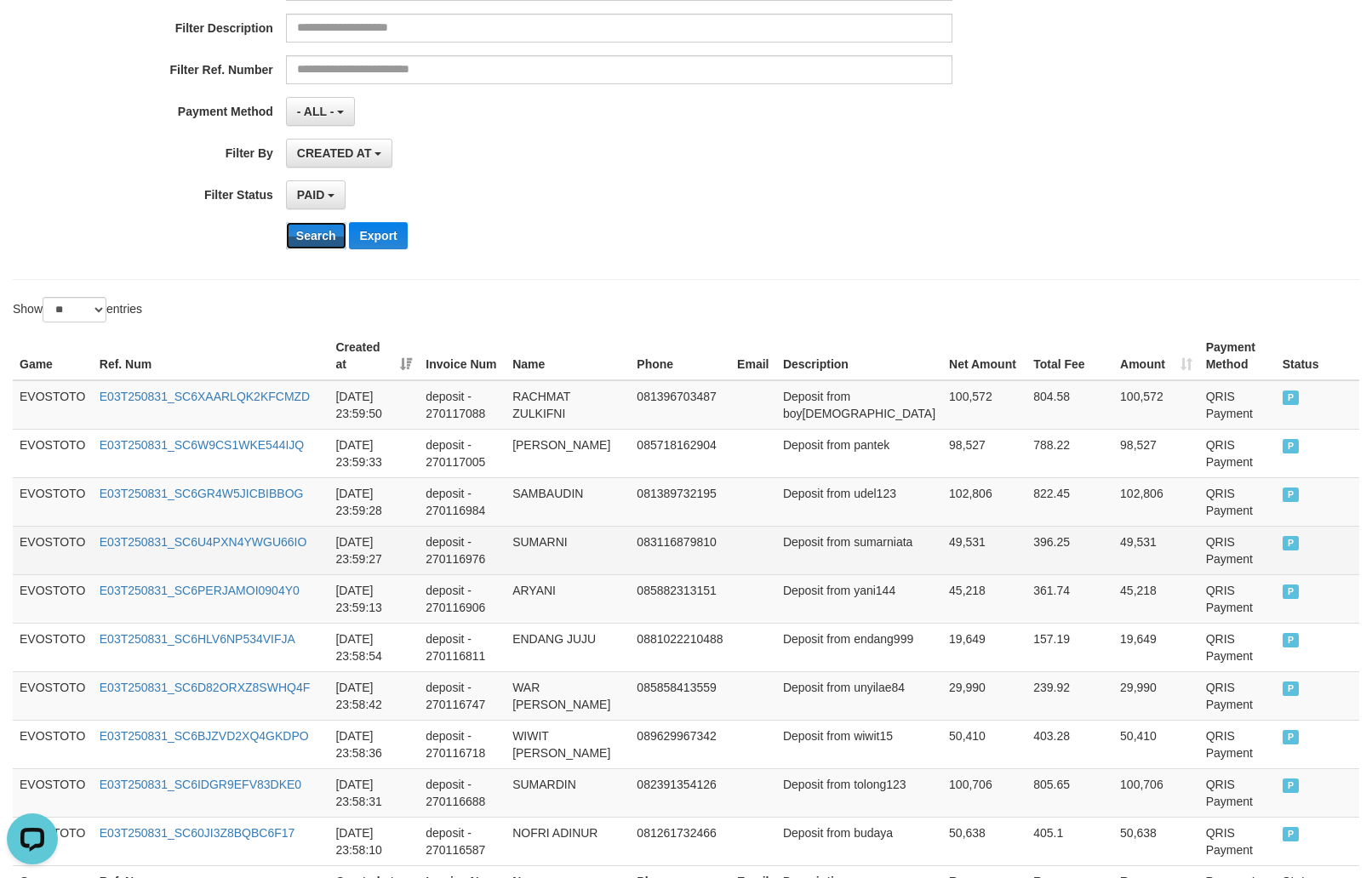
scroll to position [461, 0]
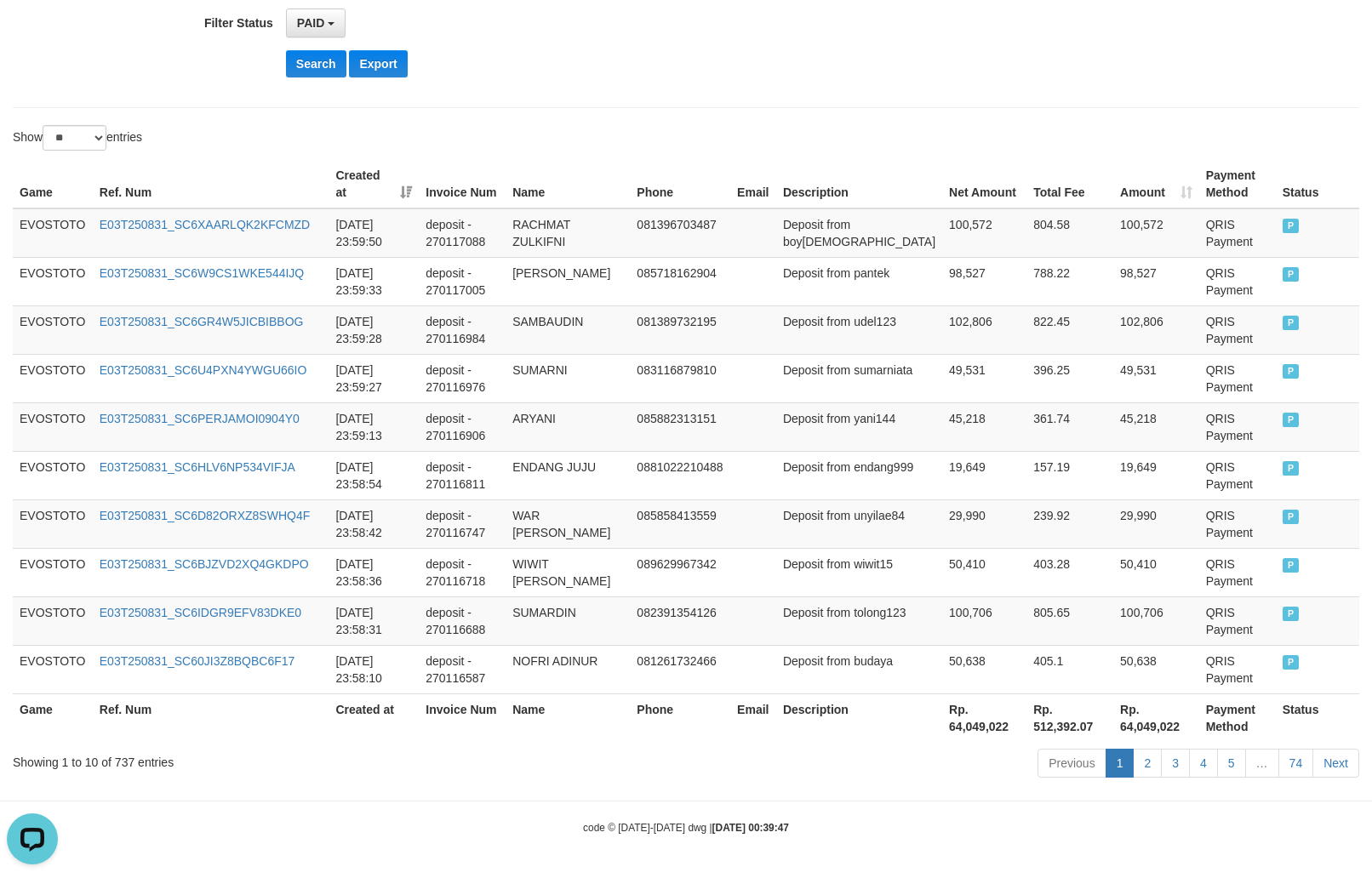
click at [947, 723] on th "Rp. 64,049,022" at bounding box center [984, 718] width 84 height 49
copy th "64,049,022"
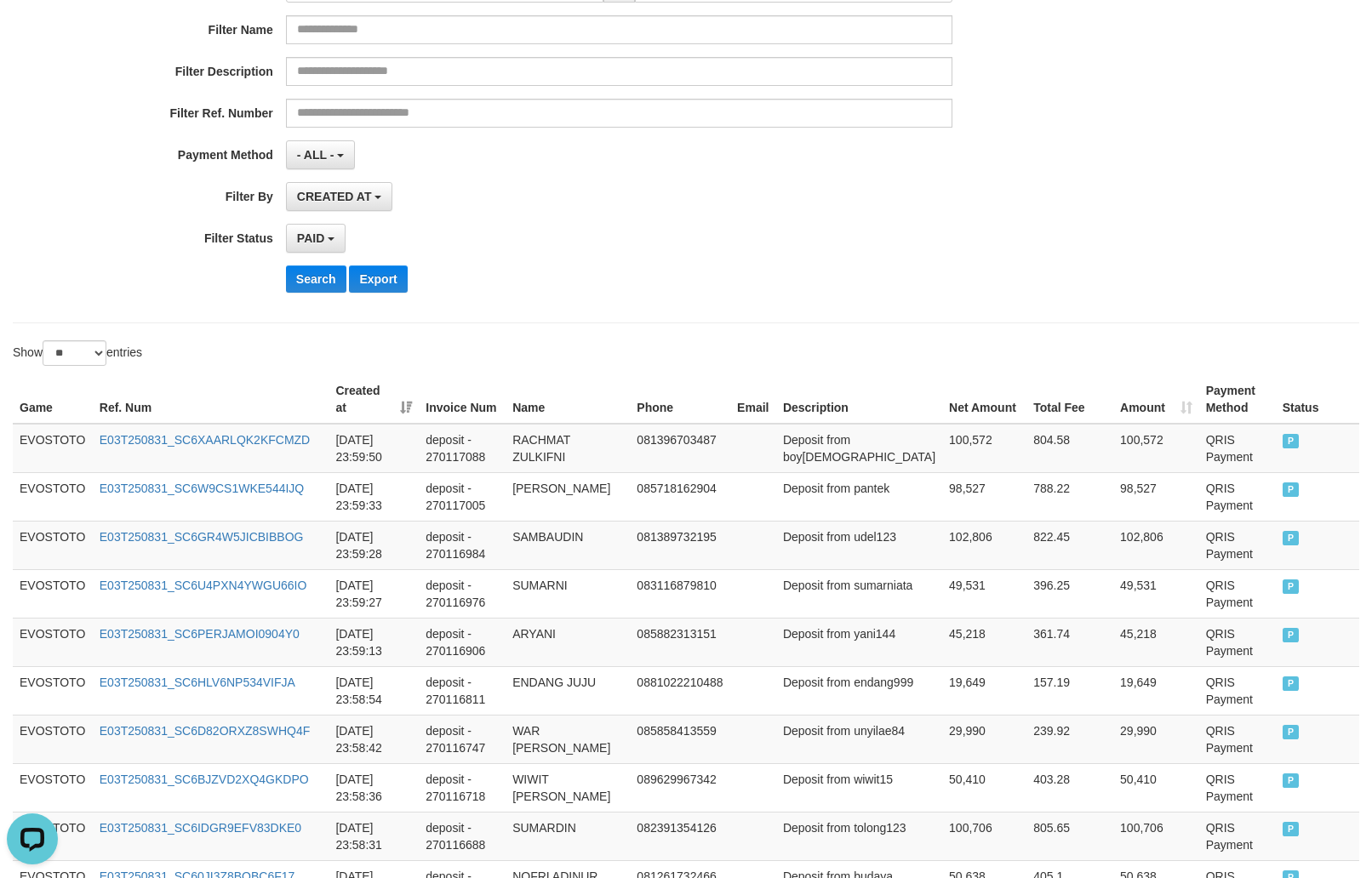
scroll to position [0, 0]
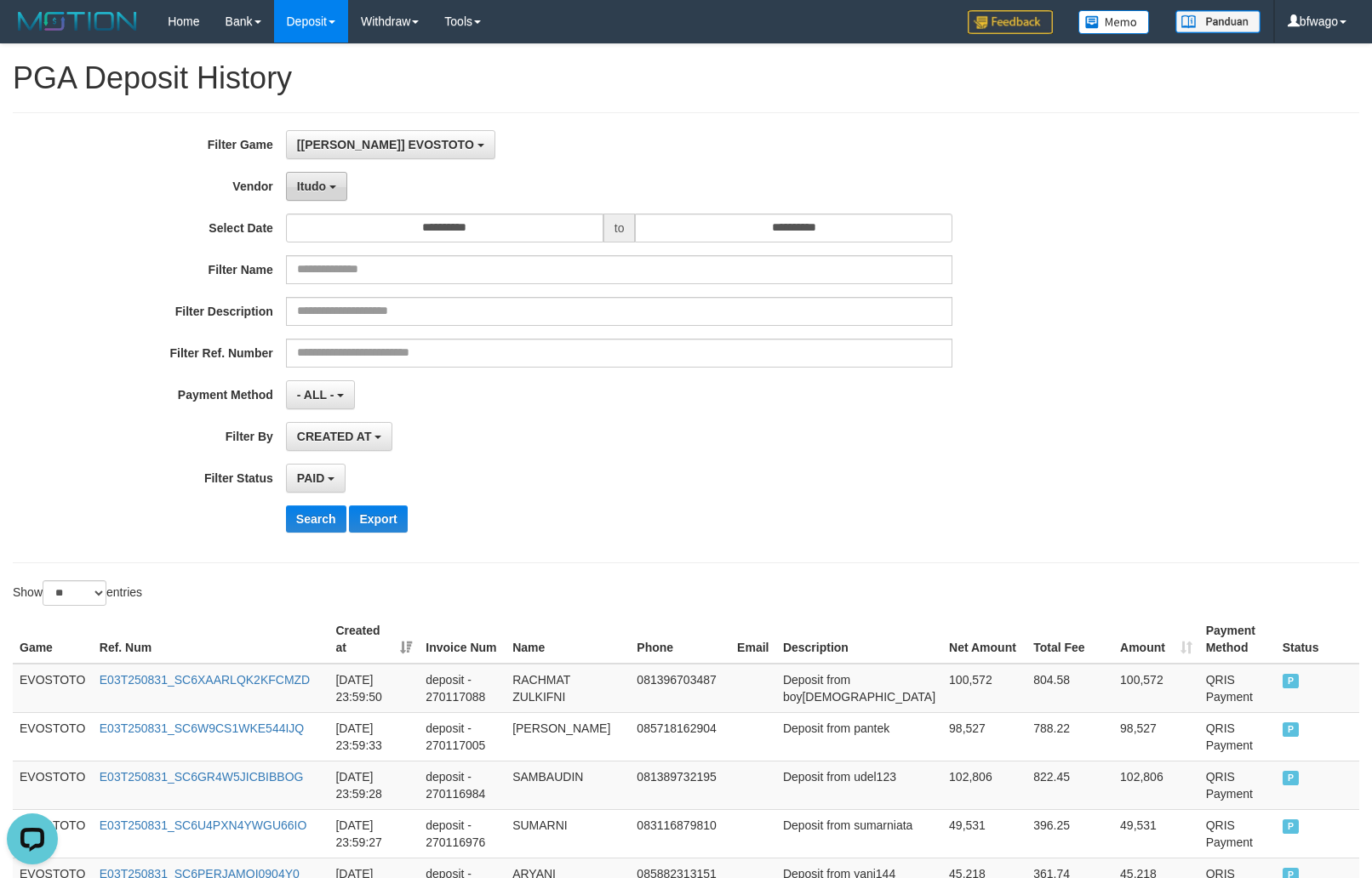
drag, startPoint x: 327, startPoint y: 188, endPoint x: 381, endPoint y: 223, distance: 64.4
click at [325, 188] on button "Itudo" at bounding box center [317, 186] width 61 height 29
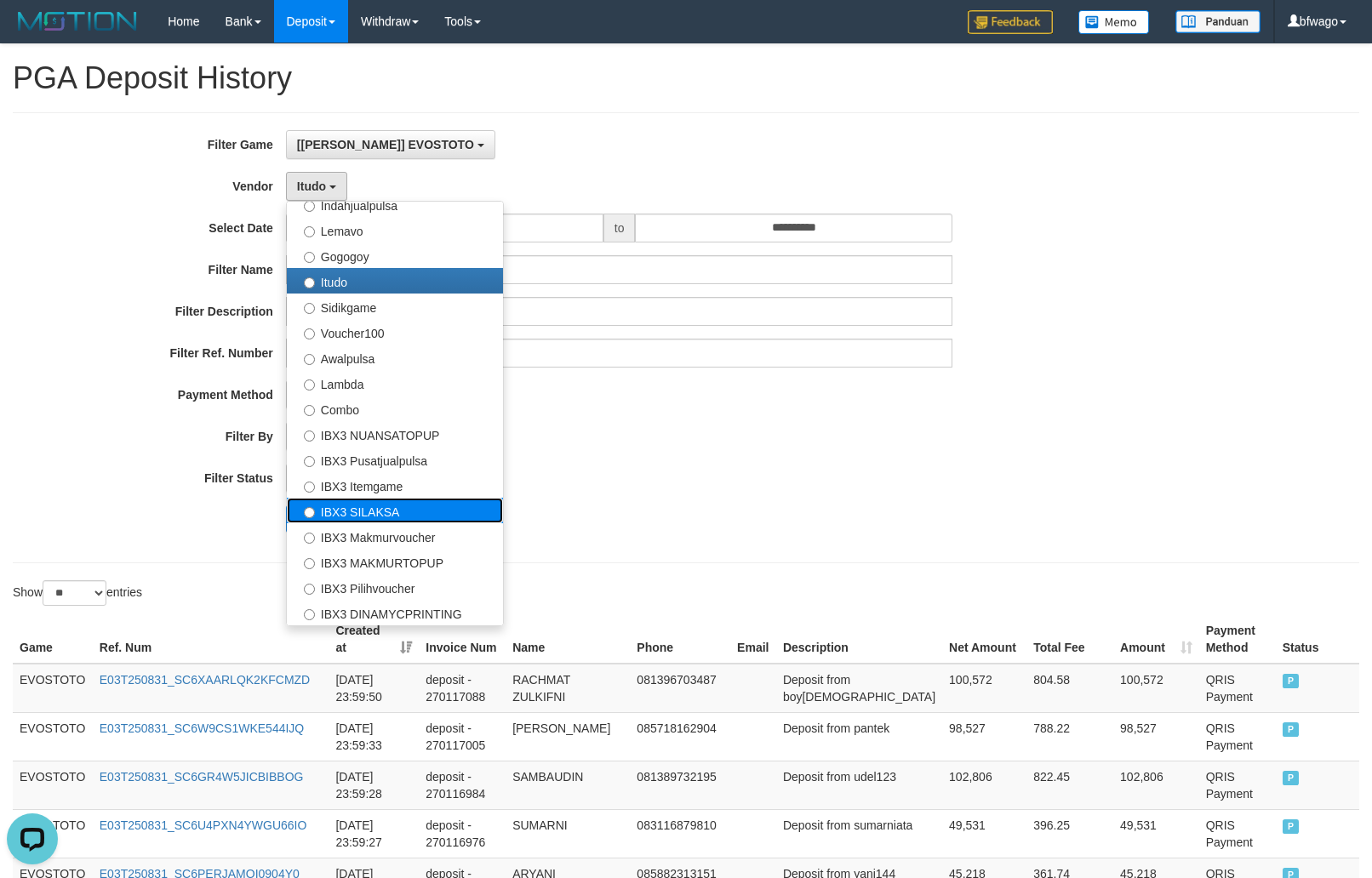
click at [383, 514] on label "IBX3 SILAKSA" at bounding box center [395, 510] width 216 height 26
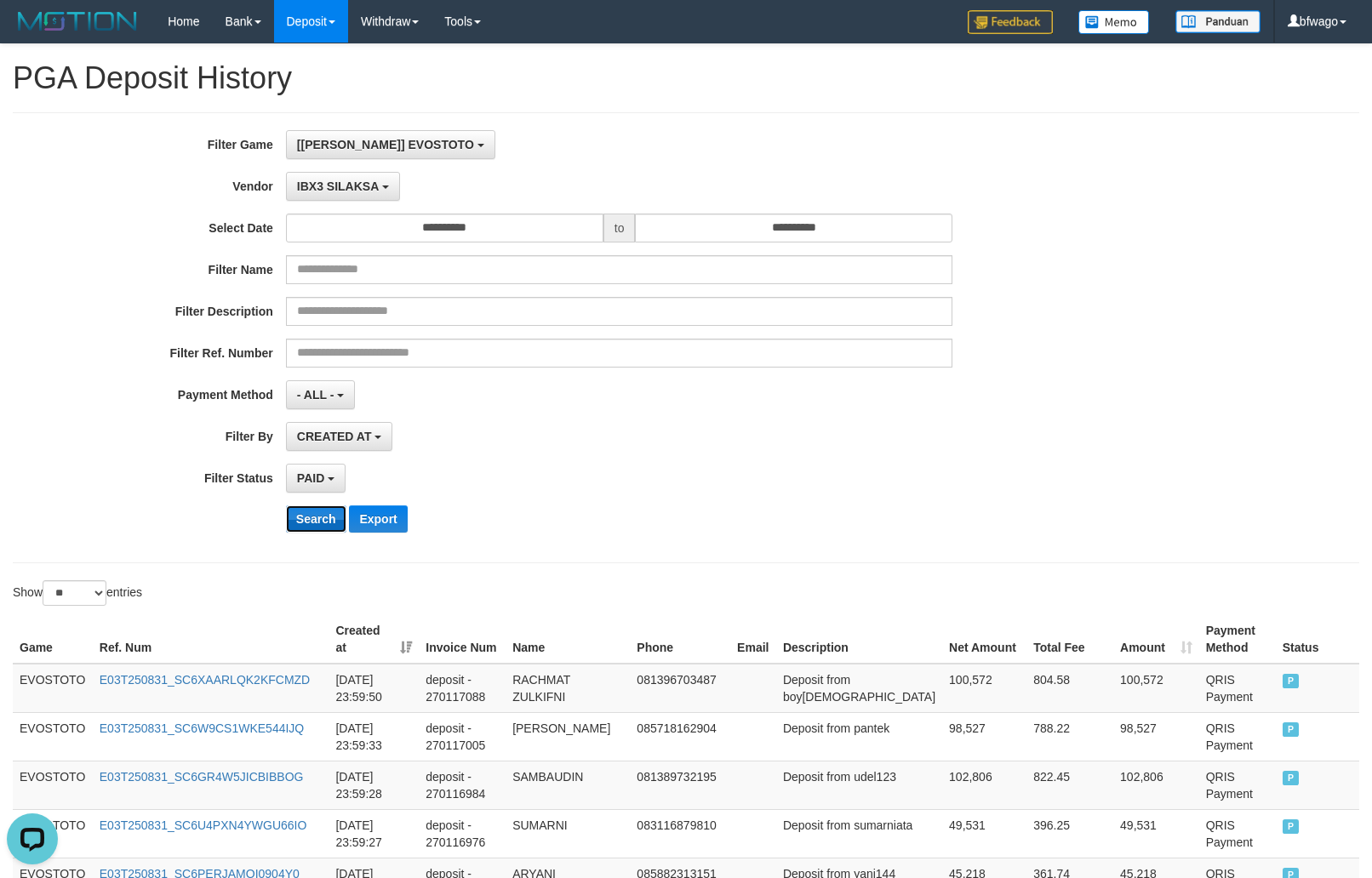
click at [324, 520] on button "Search" at bounding box center [316, 519] width 60 height 28
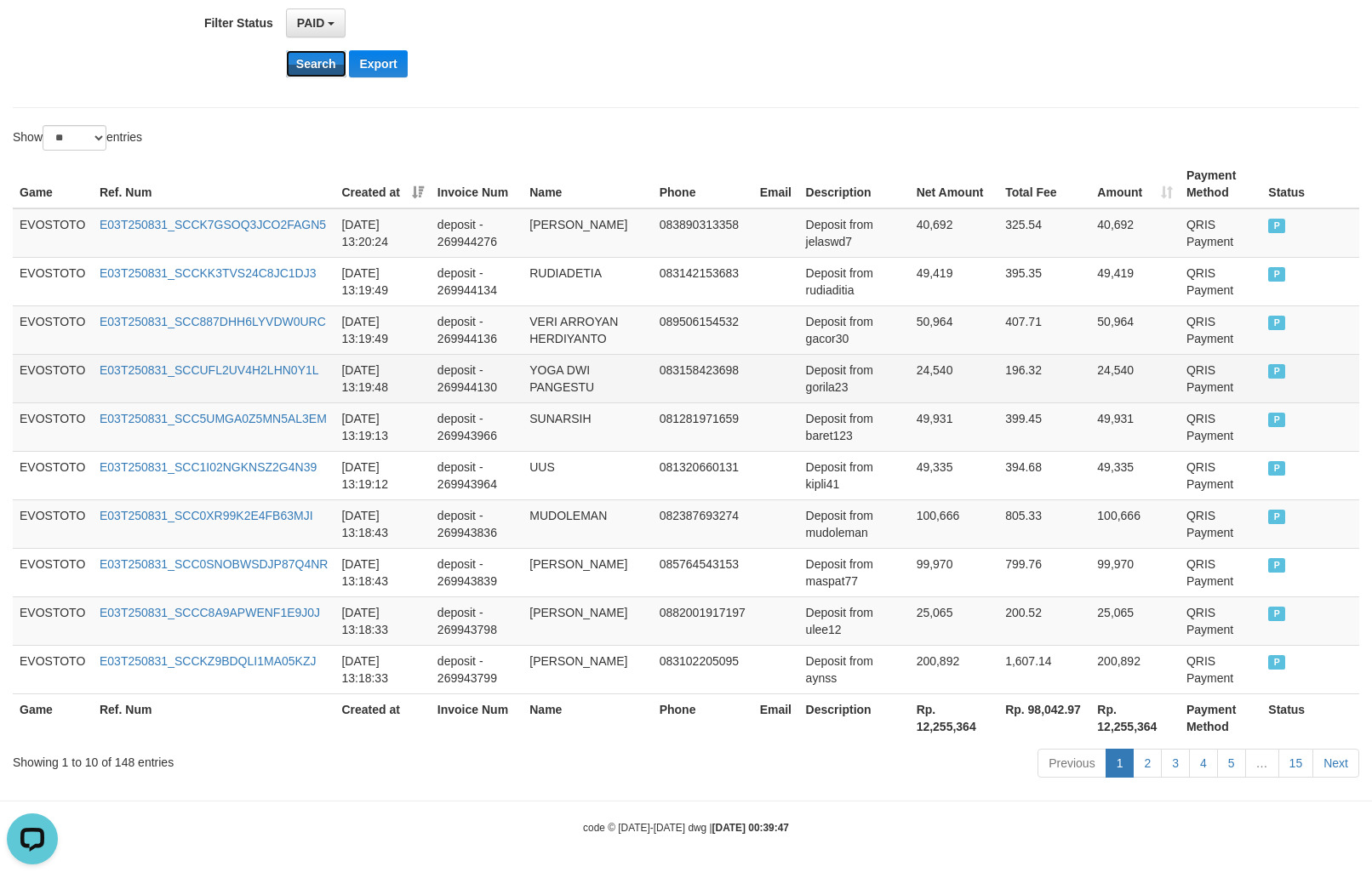
scroll to position [461, 0]
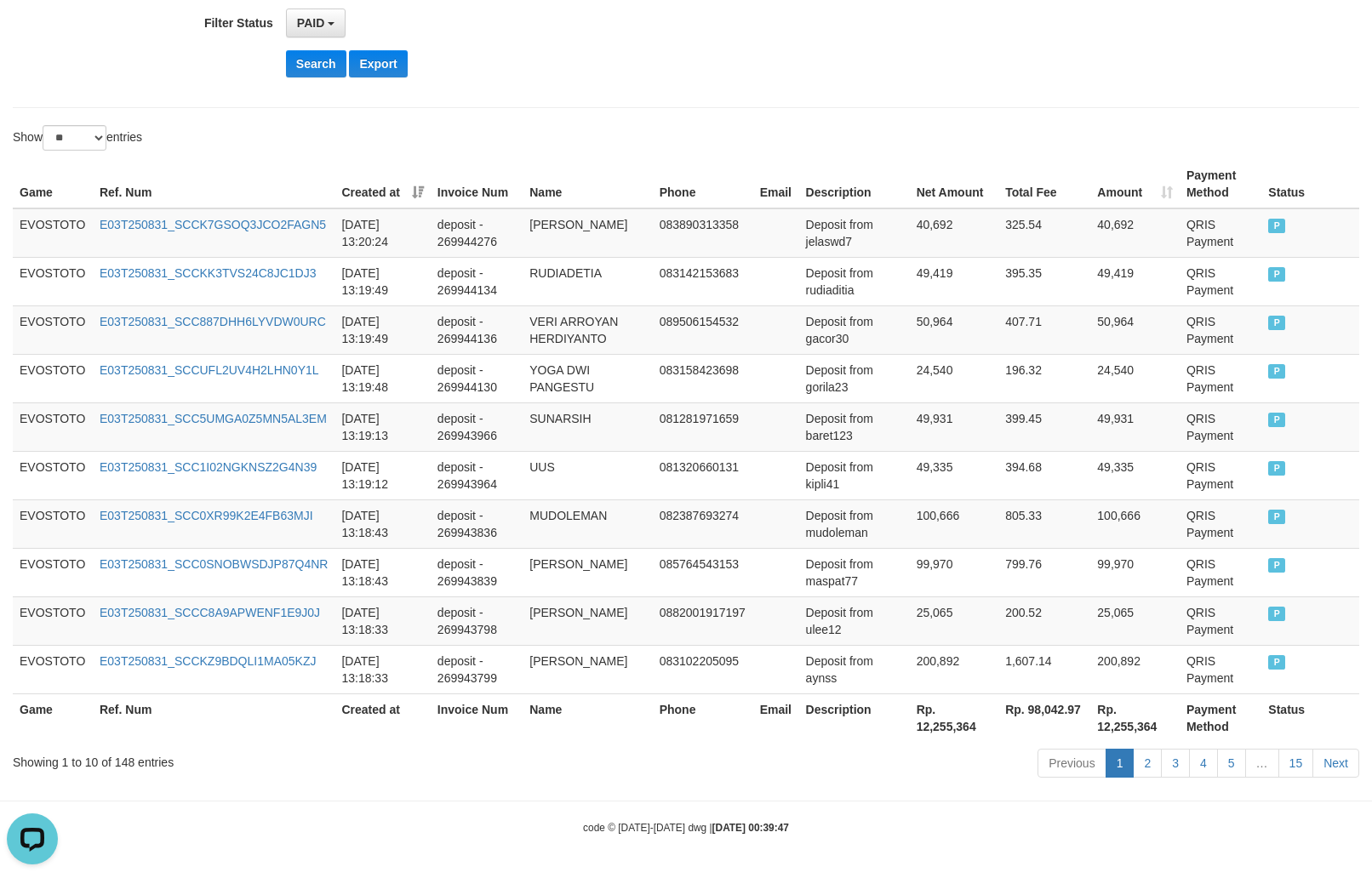
click at [937, 726] on th "Rp. 12,255,364" at bounding box center [954, 718] width 90 height 49
copy th "12,255,364"
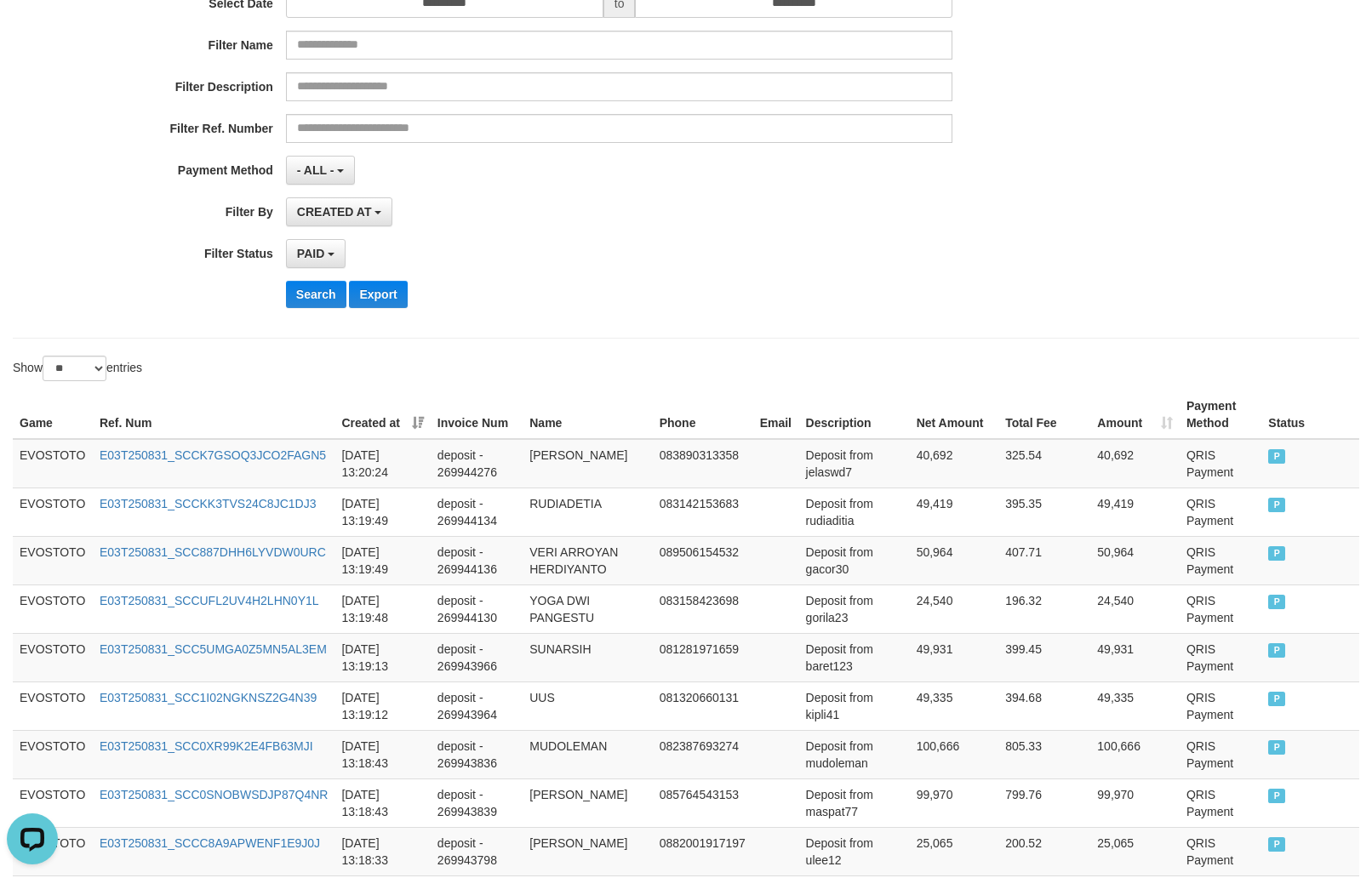
scroll to position [0, 0]
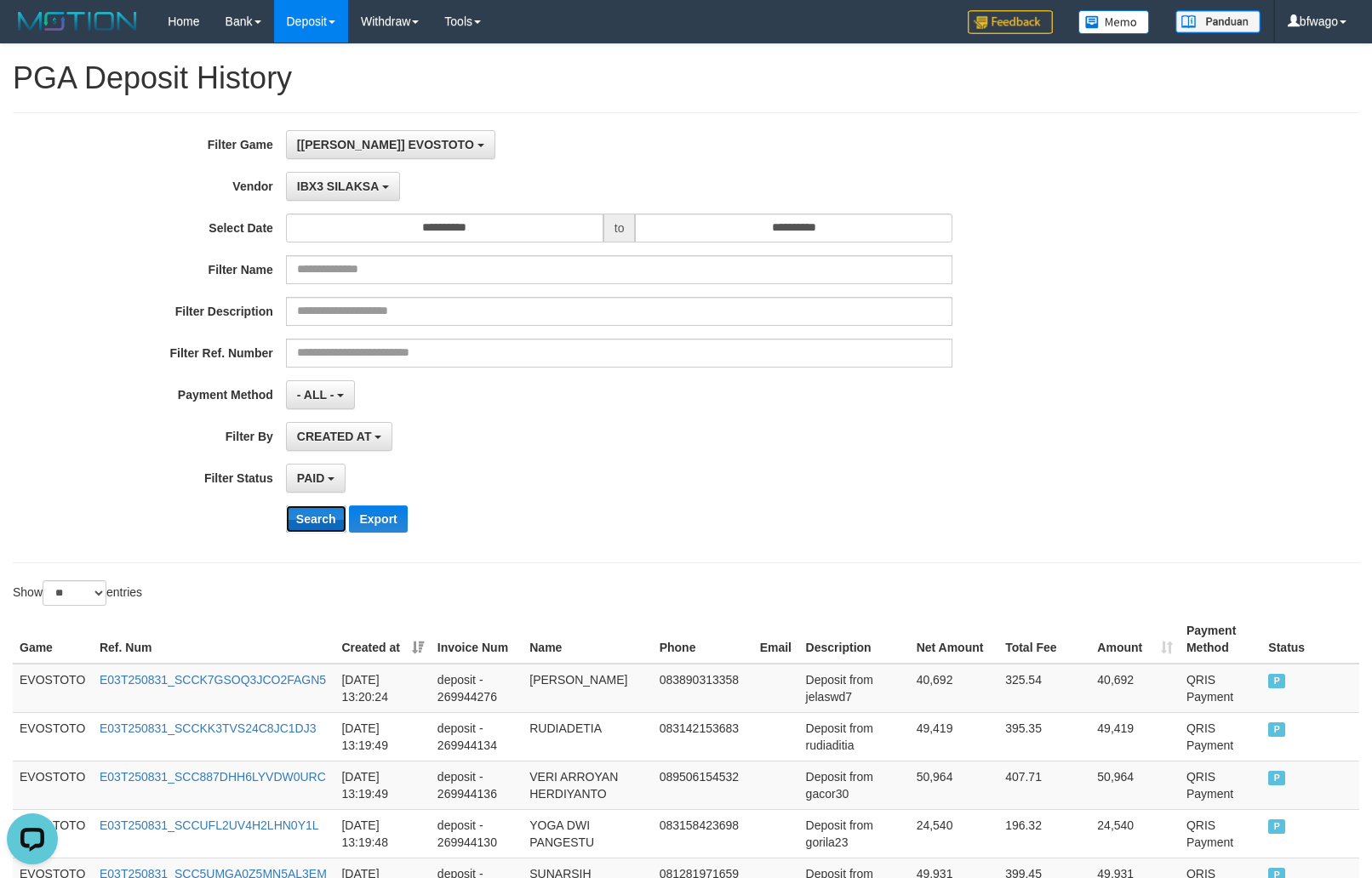
click at [321, 526] on button "Search" at bounding box center [316, 519] width 60 height 28
click at [378, 193] on span "IBX3 SILAKSA" at bounding box center [338, 186] width 82 height 13
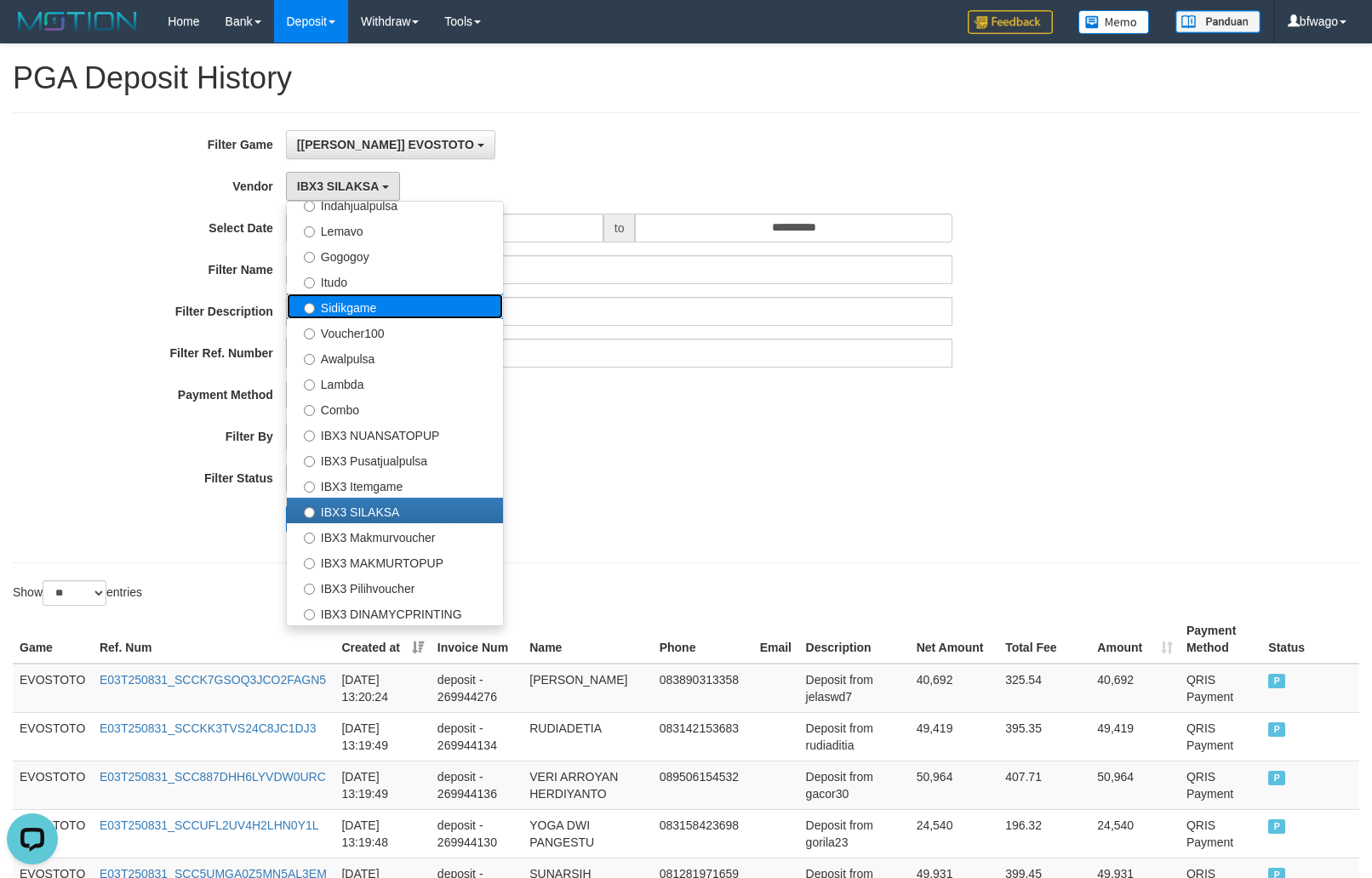
click at [368, 305] on label "Sidikgame" at bounding box center [395, 306] width 216 height 26
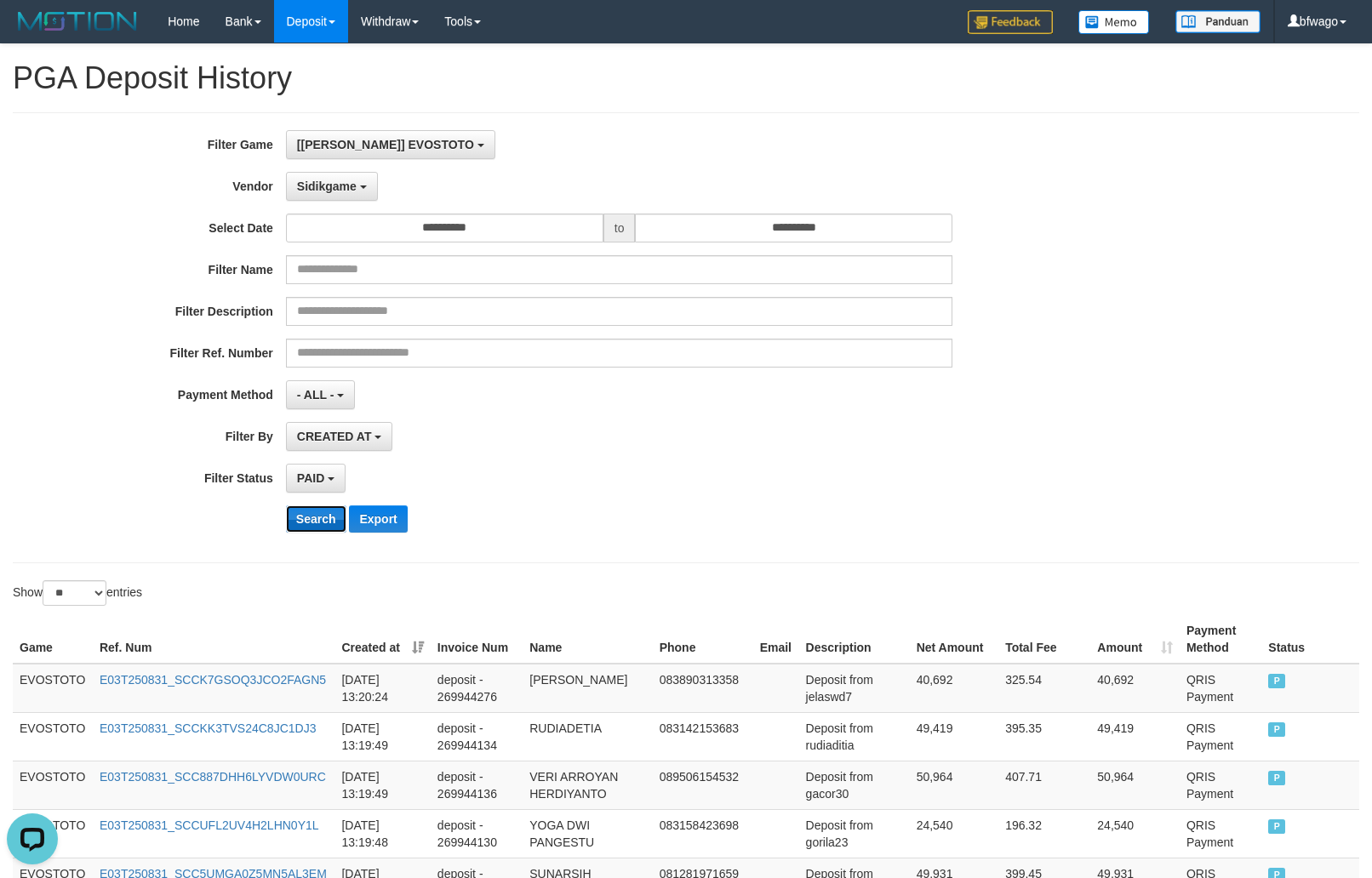
click at [314, 526] on button "Search" at bounding box center [316, 519] width 60 height 28
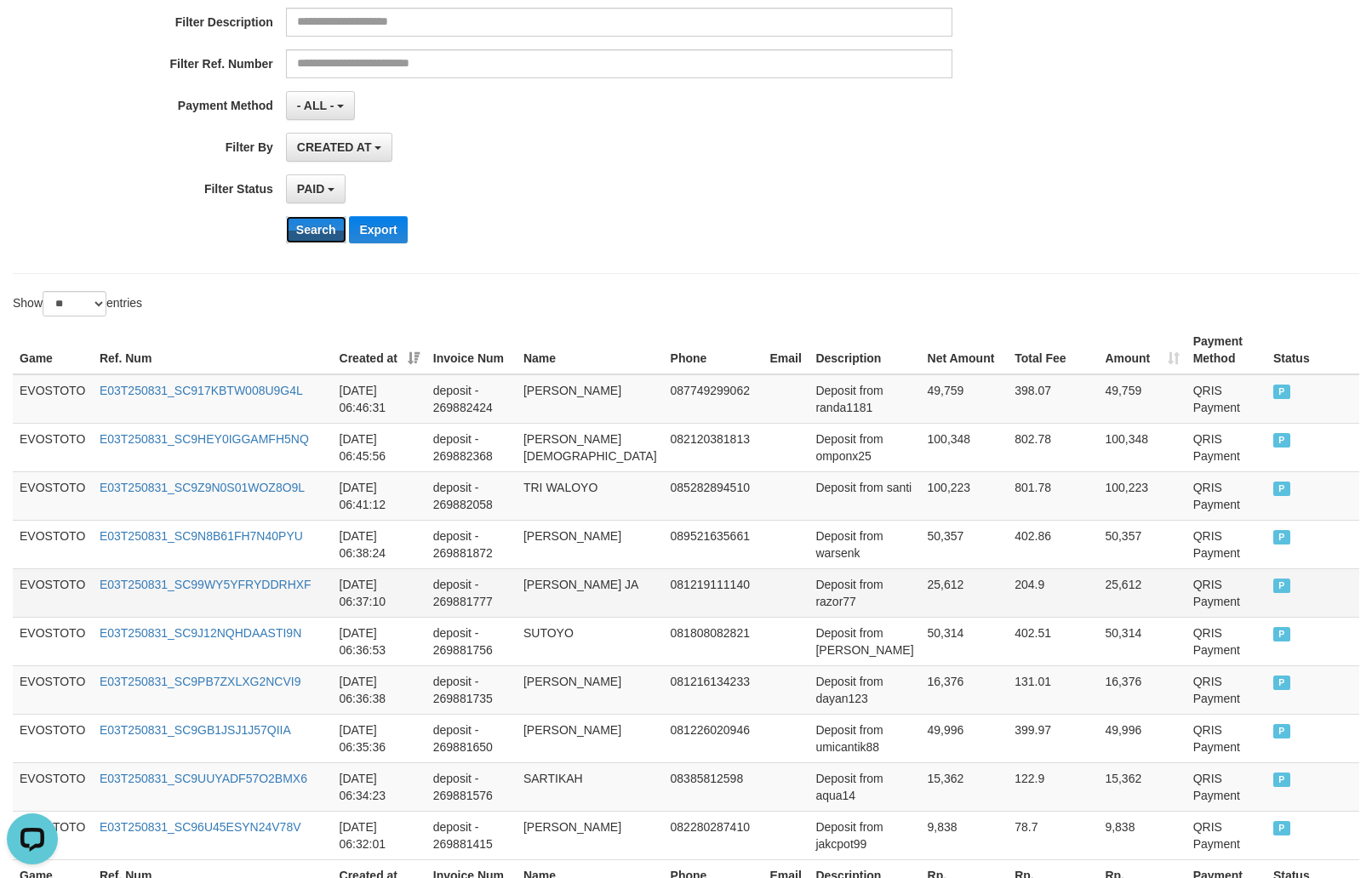
scroll to position [461, 0]
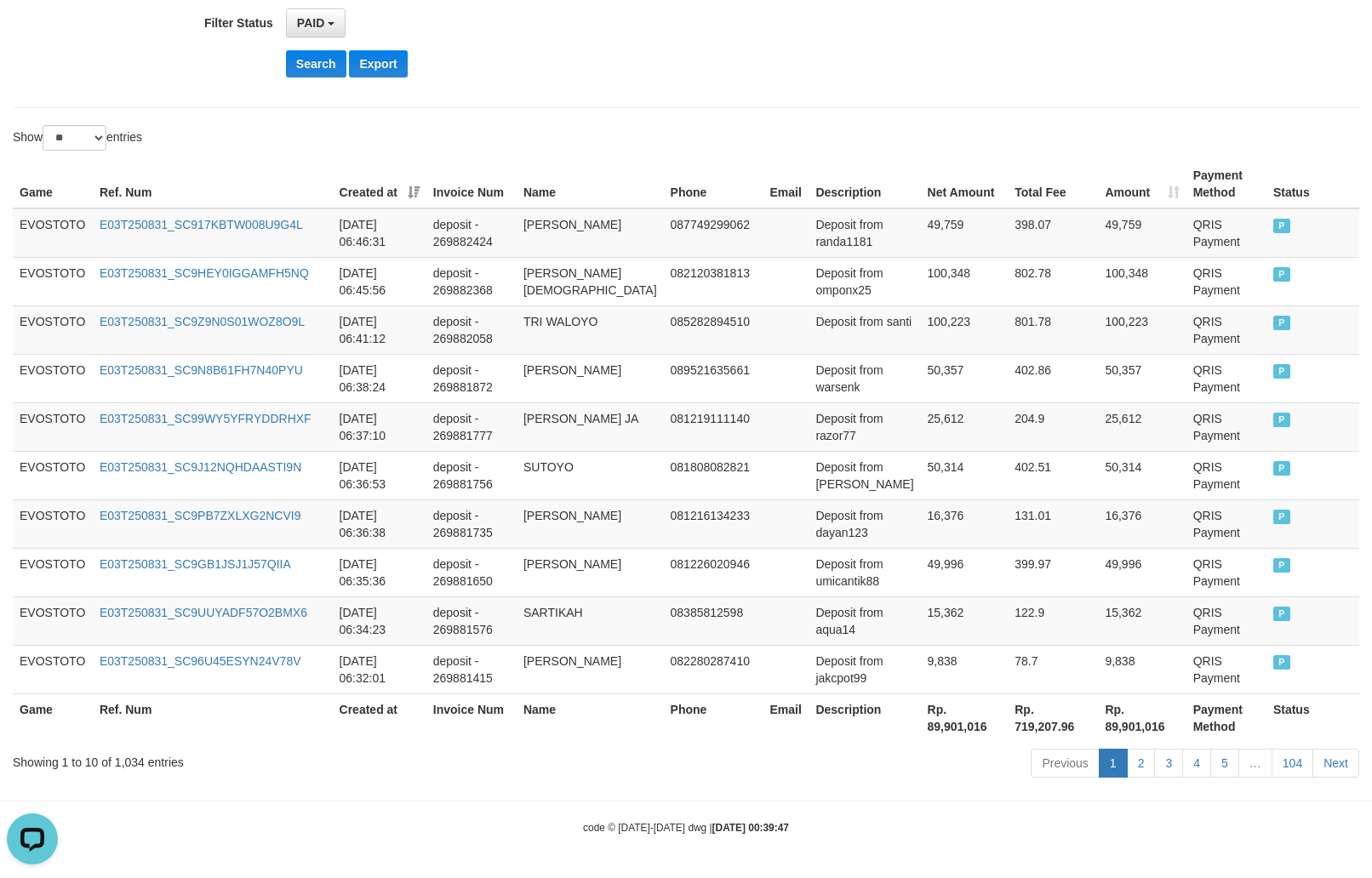
click at [934, 732] on th "Rp. 89,901,016" at bounding box center [965, 718] width 88 height 49
click at [934, 728] on th "Rp. 89,901,016" at bounding box center [965, 718] width 88 height 49
copy th "89,901,016"
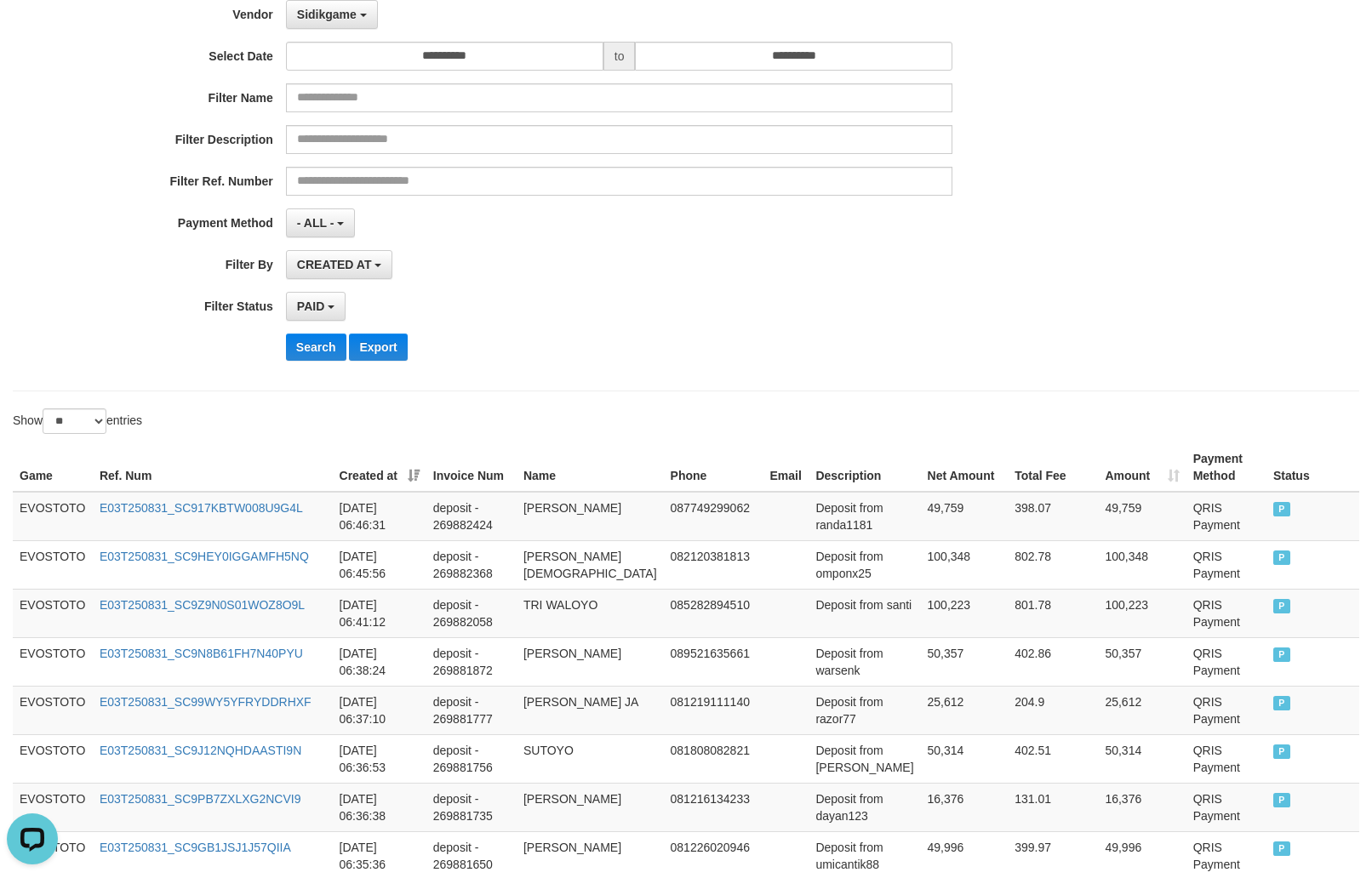
scroll to position [0, 0]
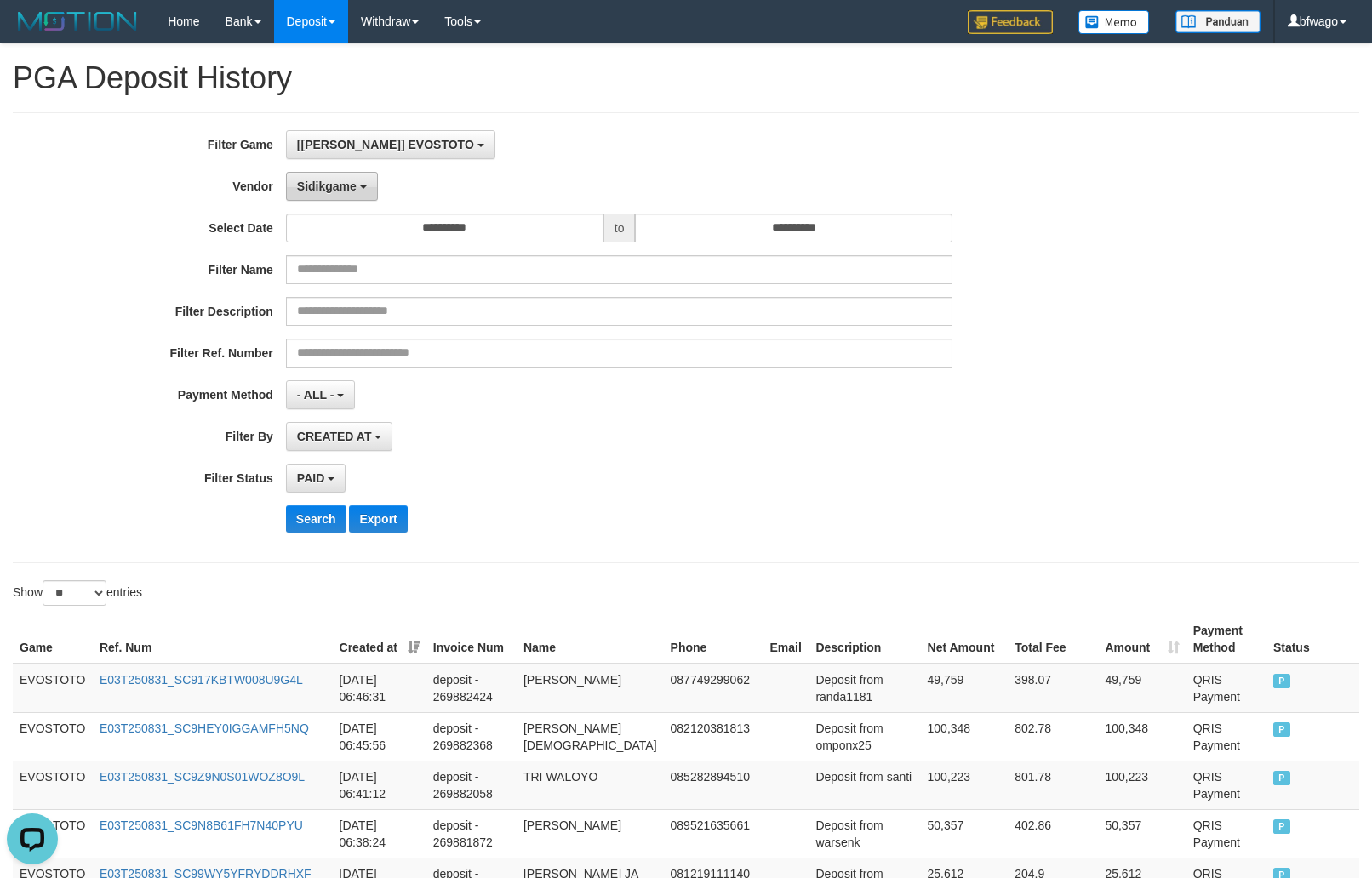
click at [347, 191] on span "Sidikgame" at bounding box center [327, 186] width 59 height 13
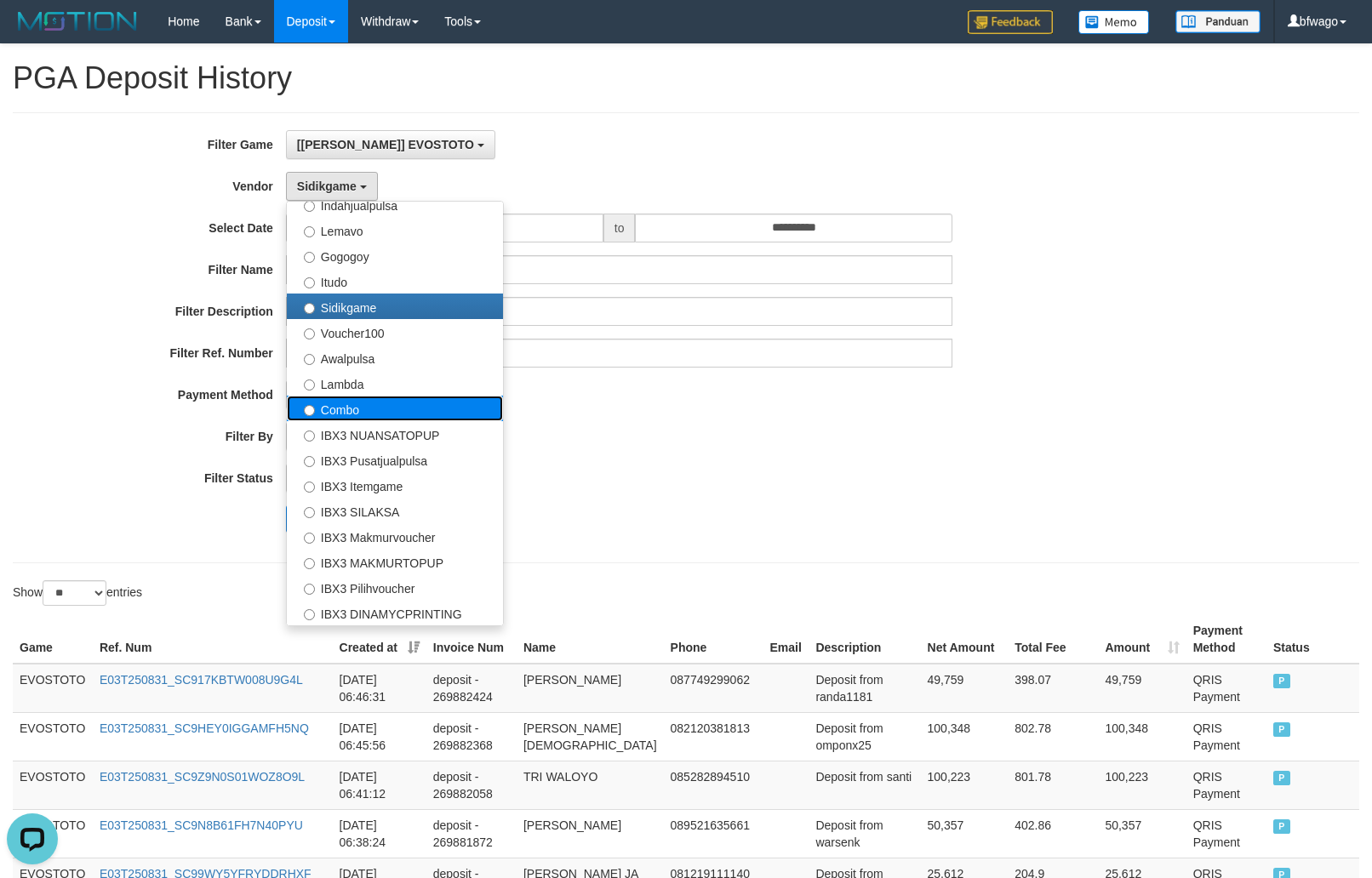
click at [410, 403] on label "Combo" at bounding box center [395, 408] width 216 height 26
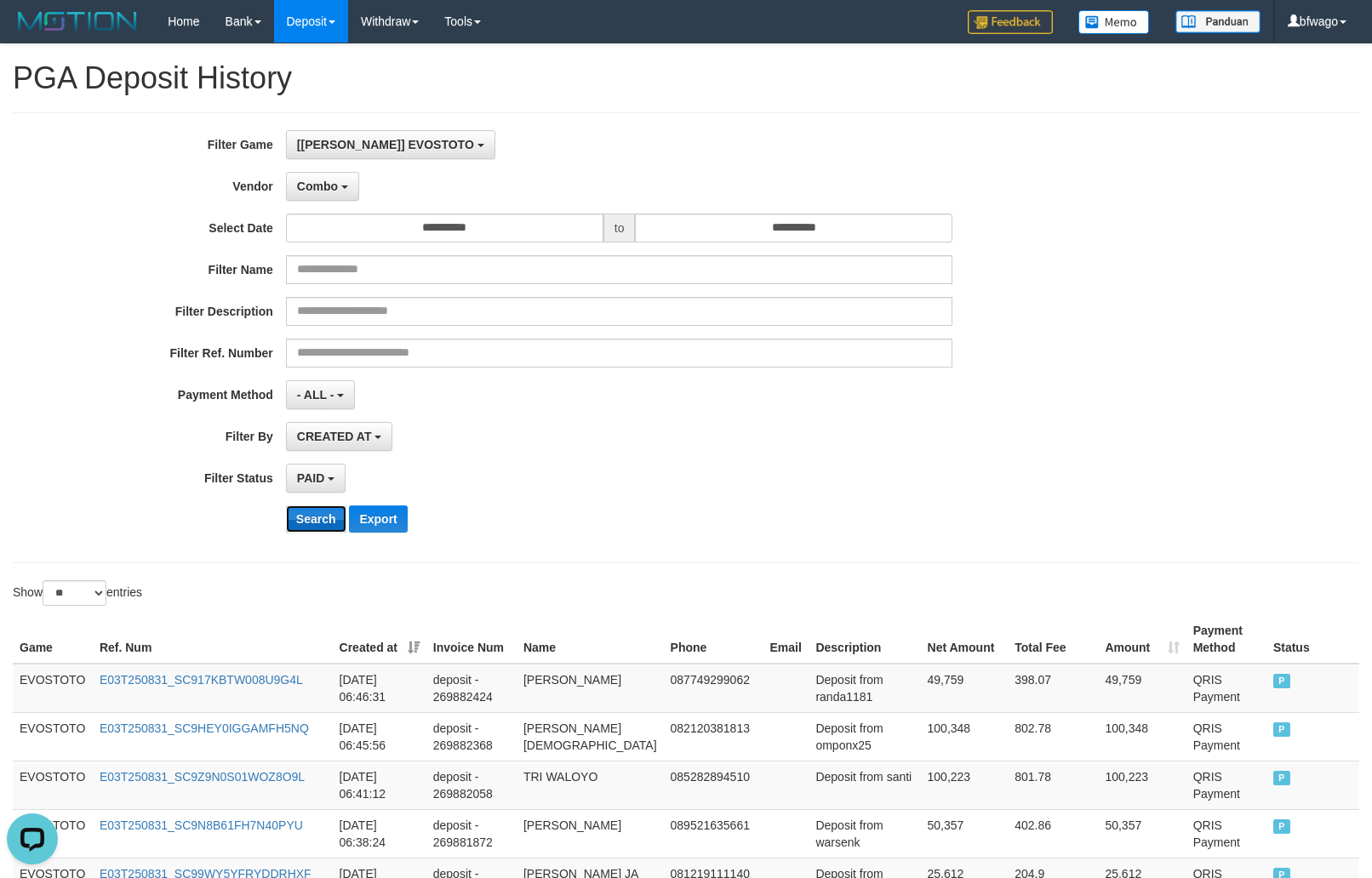
click at [305, 522] on button "Search" at bounding box center [316, 519] width 60 height 28
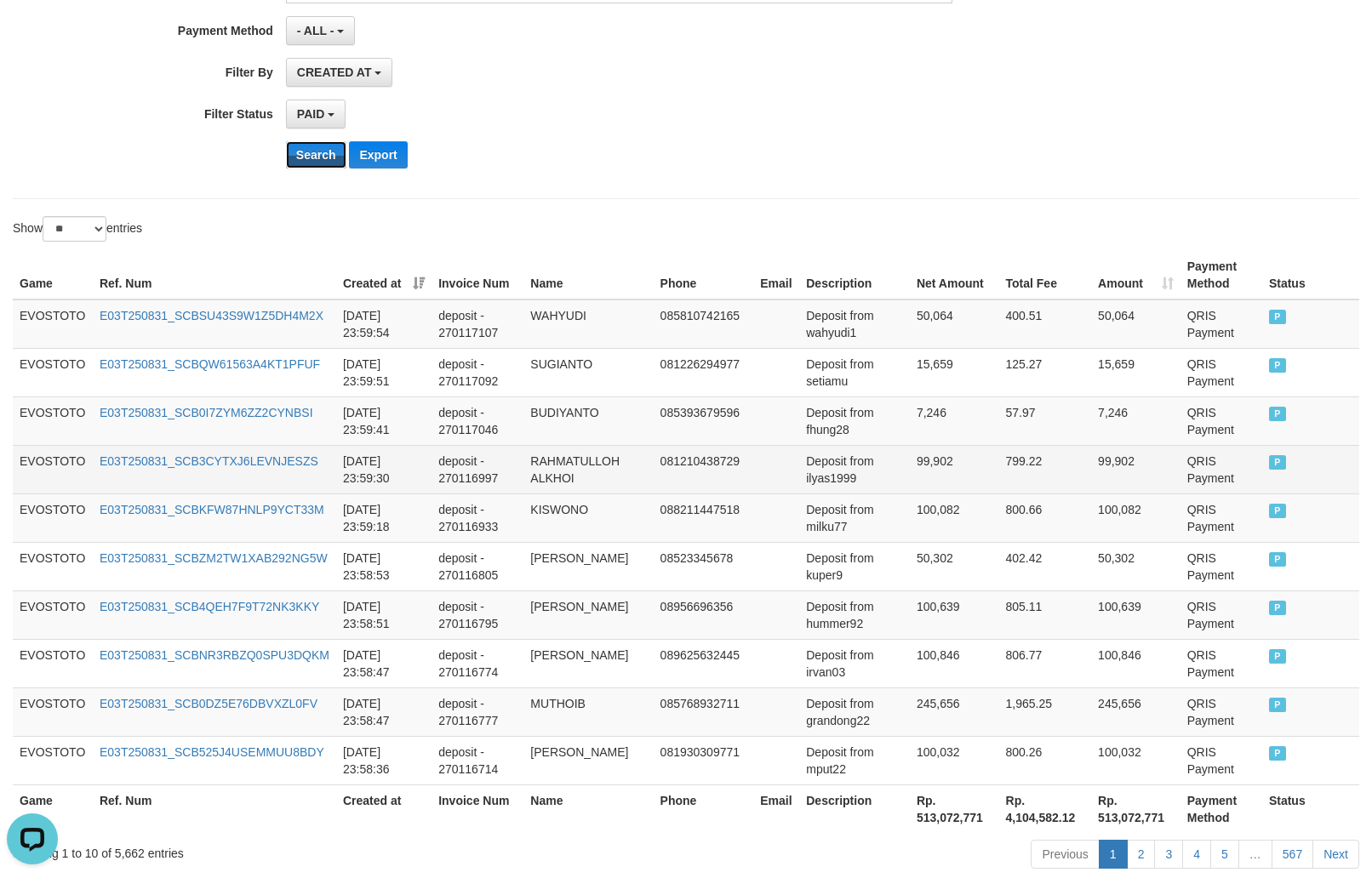
scroll to position [461, 0]
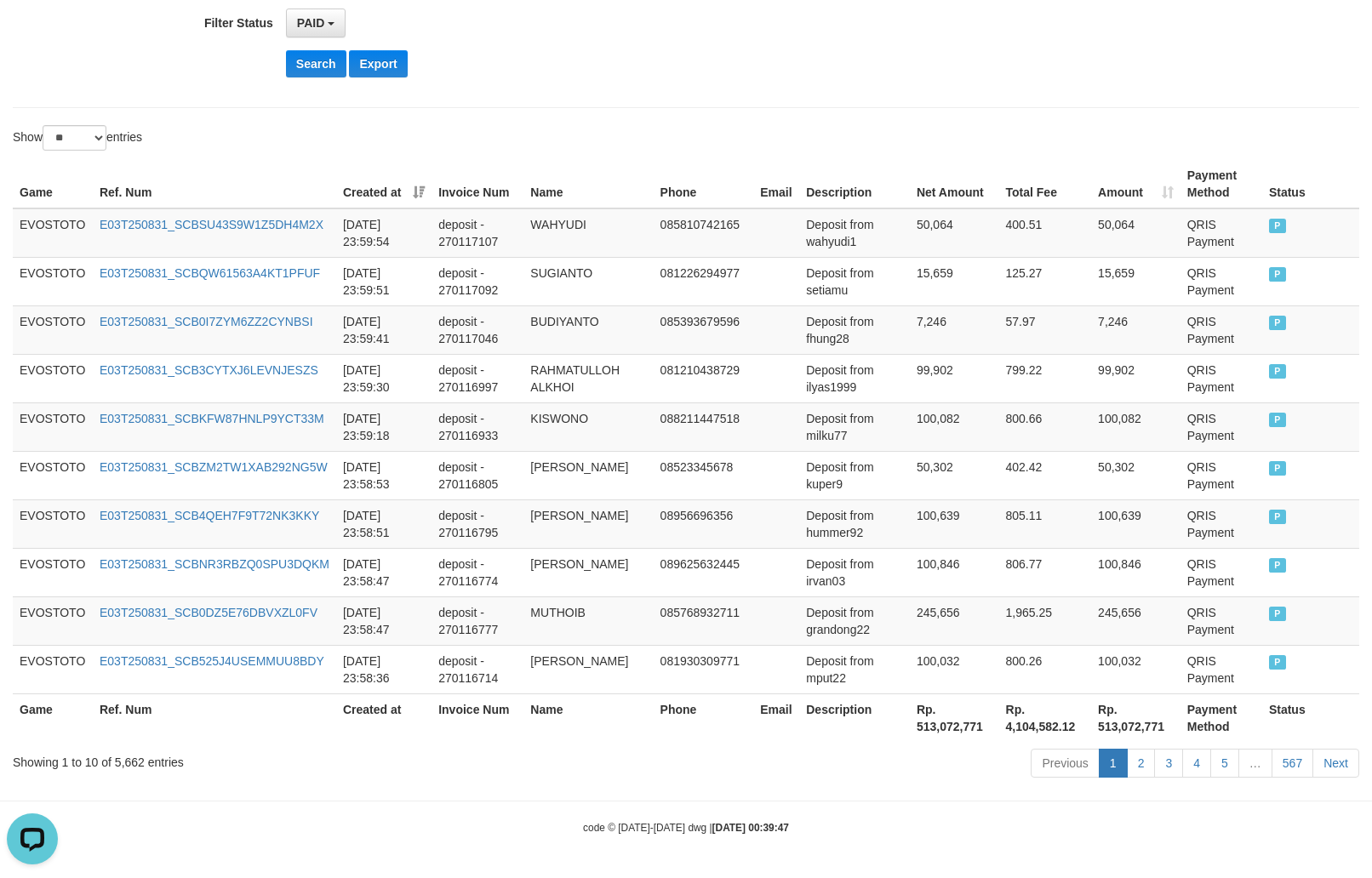
click at [941, 724] on th "Rp. 513,072,771" at bounding box center [954, 718] width 90 height 49
copy th "513,072,771"
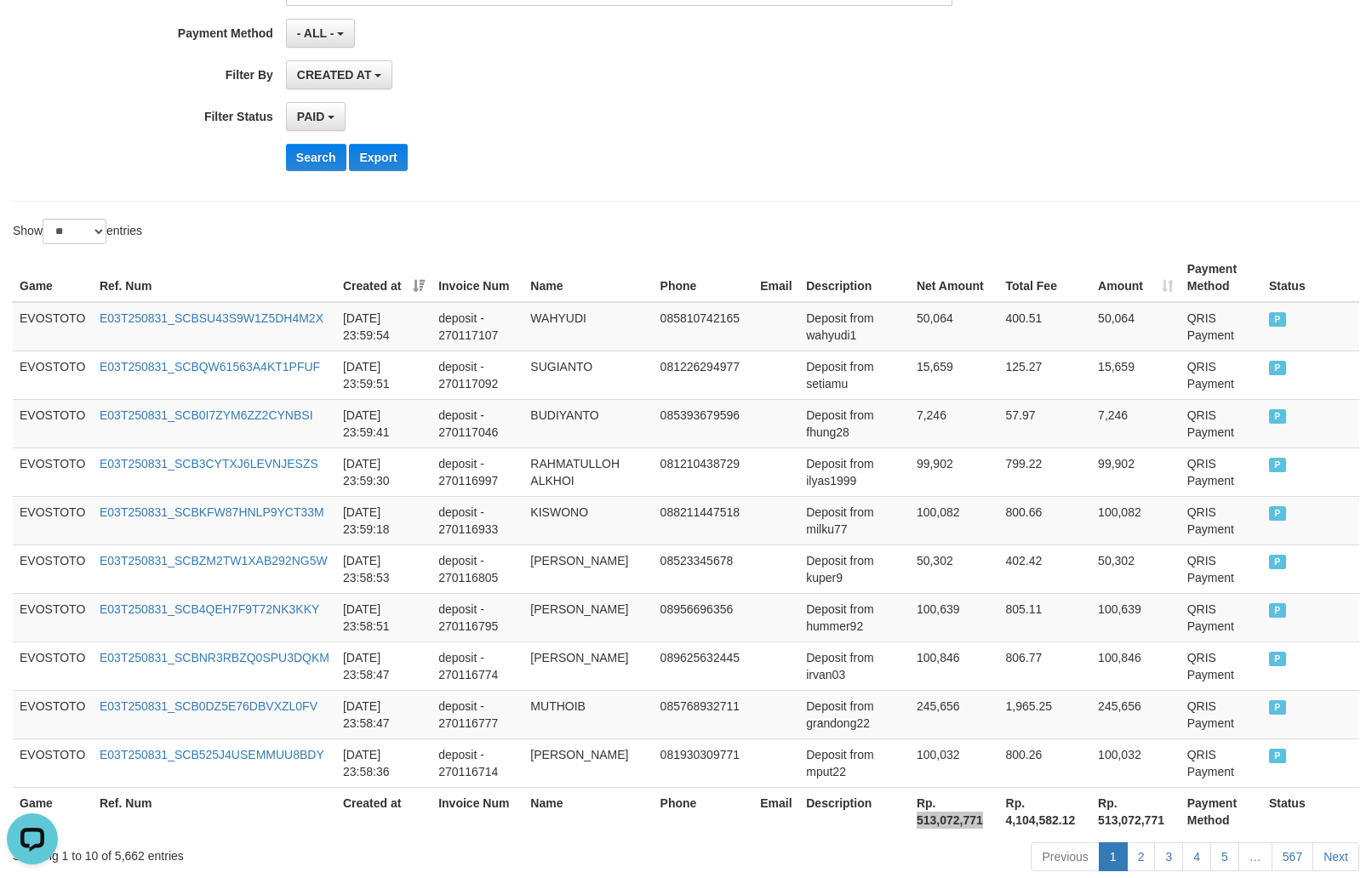
scroll to position [0, 0]
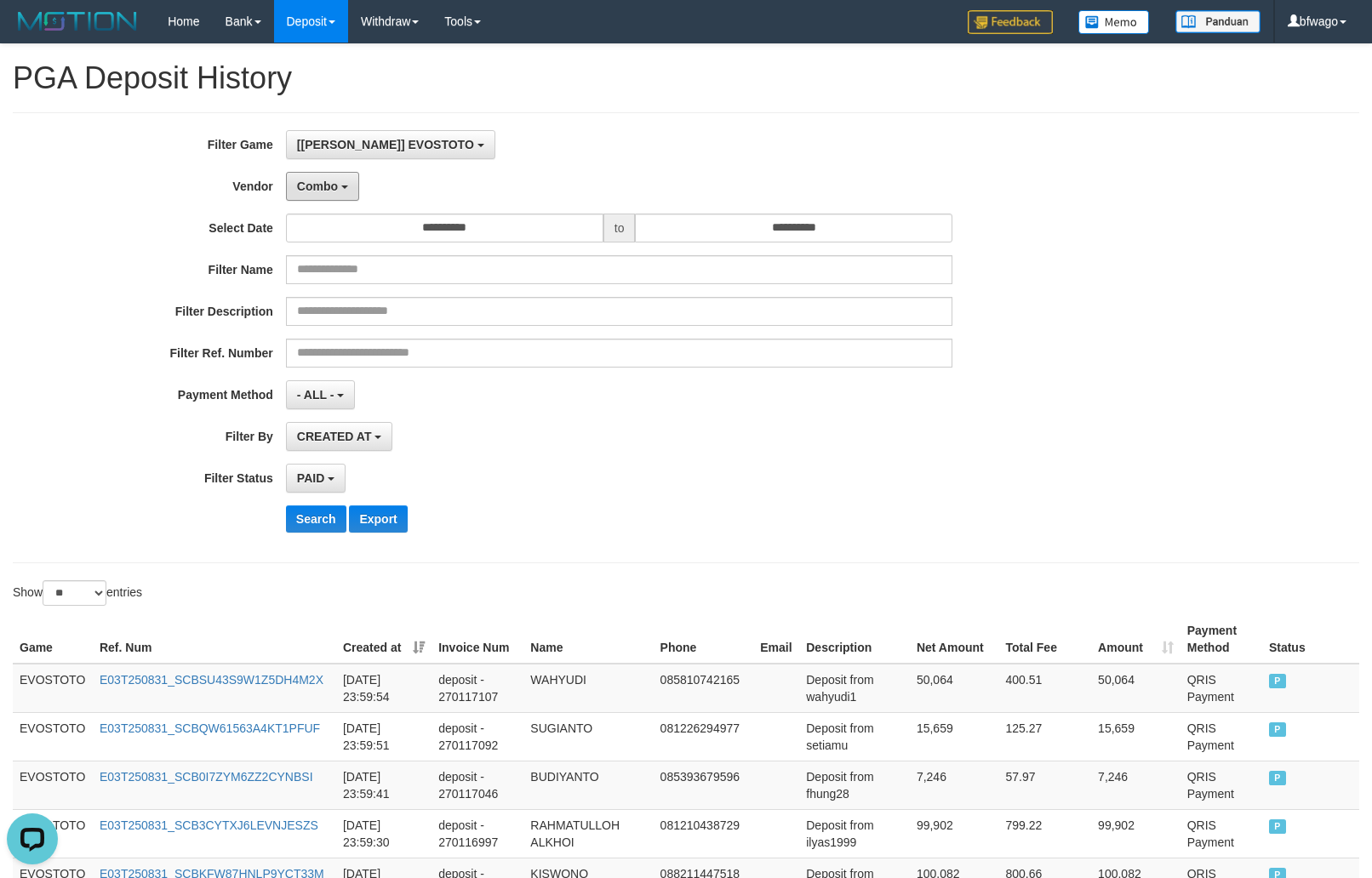
drag, startPoint x: 336, startPoint y: 193, endPoint x: 372, endPoint y: 218, distance: 43.8
click at [336, 193] on span "Combo" at bounding box center [317, 186] width 41 height 13
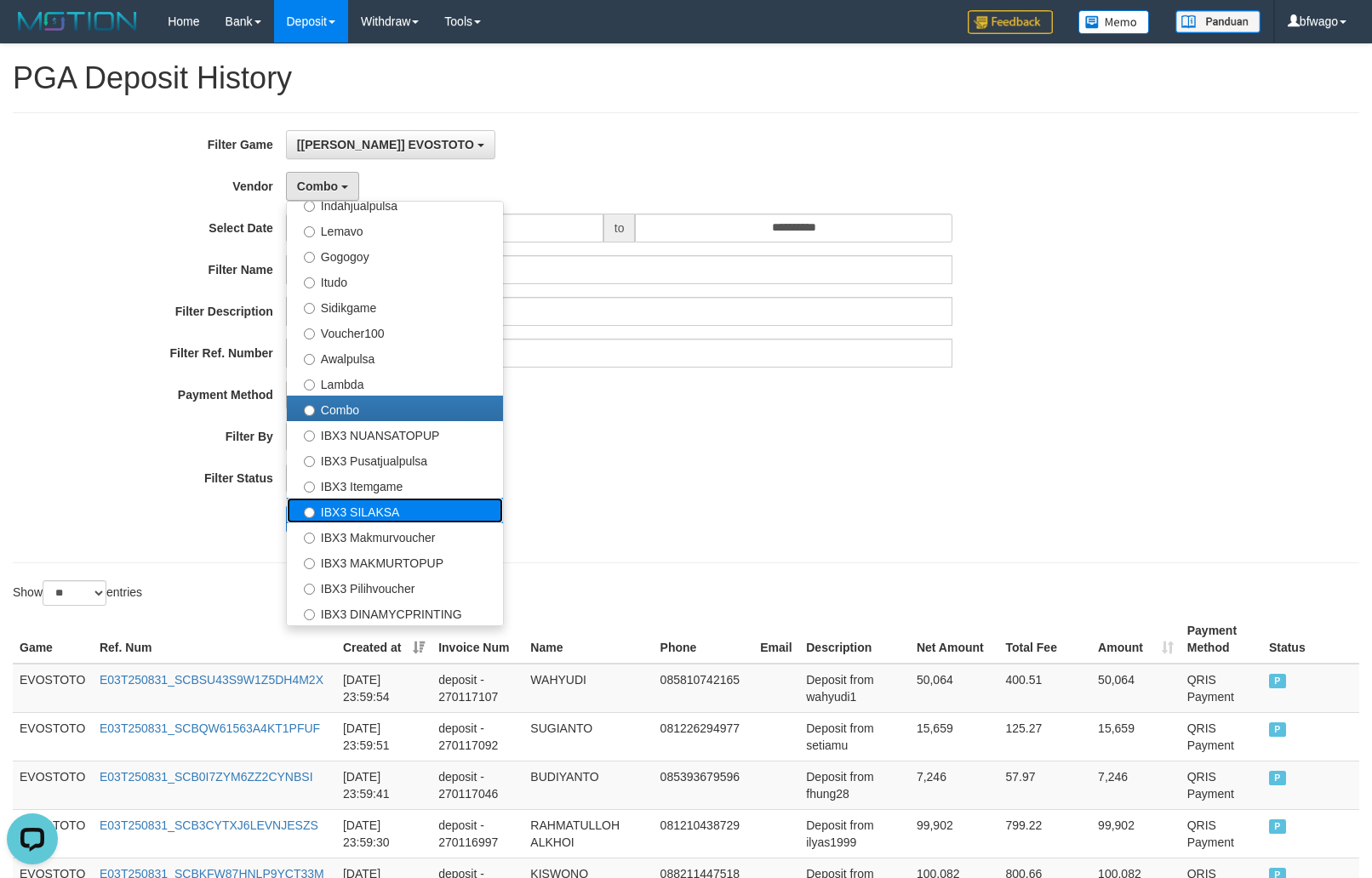
click at [397, 512] on label "IBX3 SILAKSA" at bounding box center [395, 510] width 216 height 26
select select "**********"
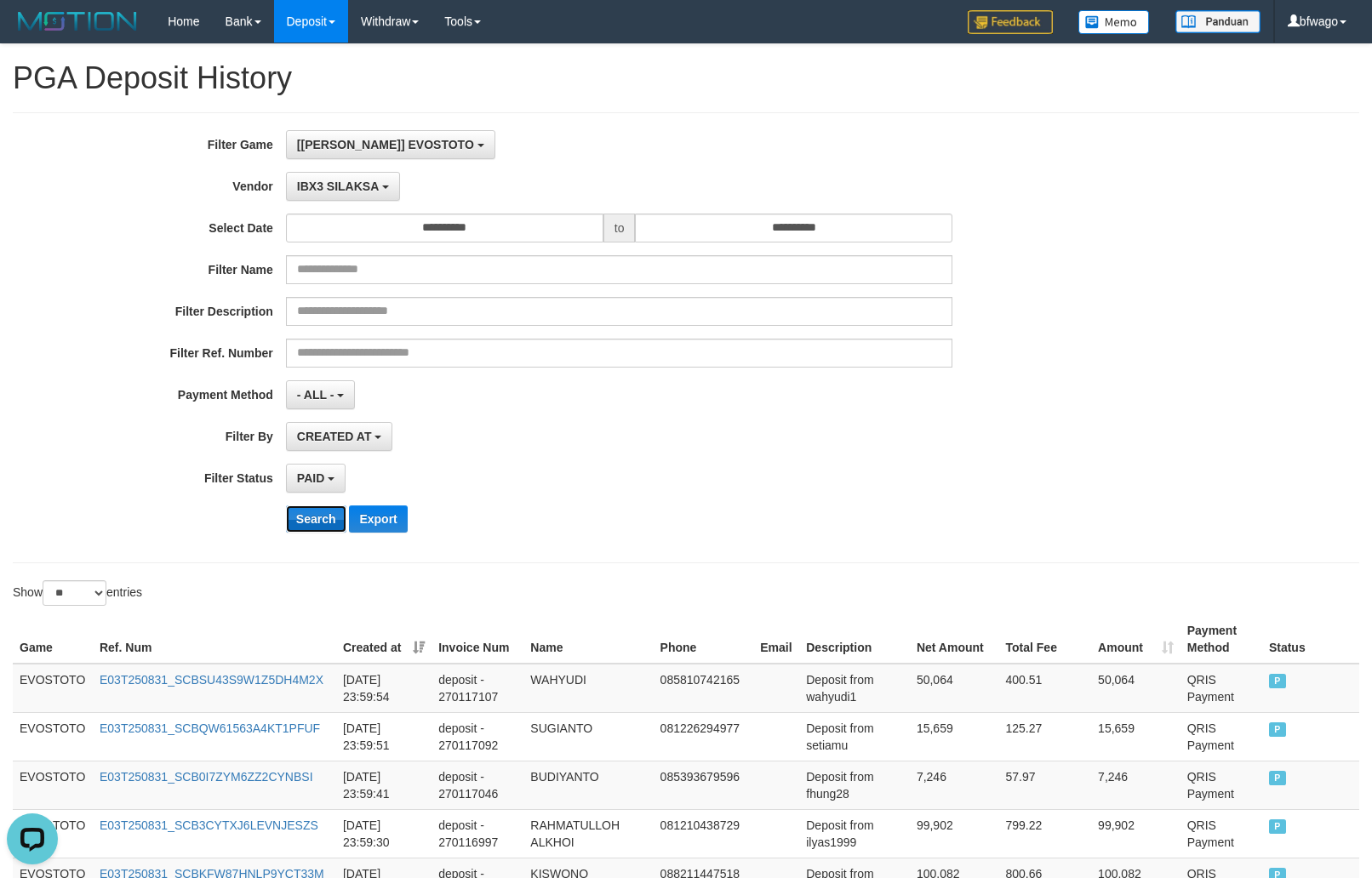
click at [315, 524] on button "Search" at bounding box center [316, 519] width 60 height 28
